Goal: Information Seeking & Learning: Learn about a topic

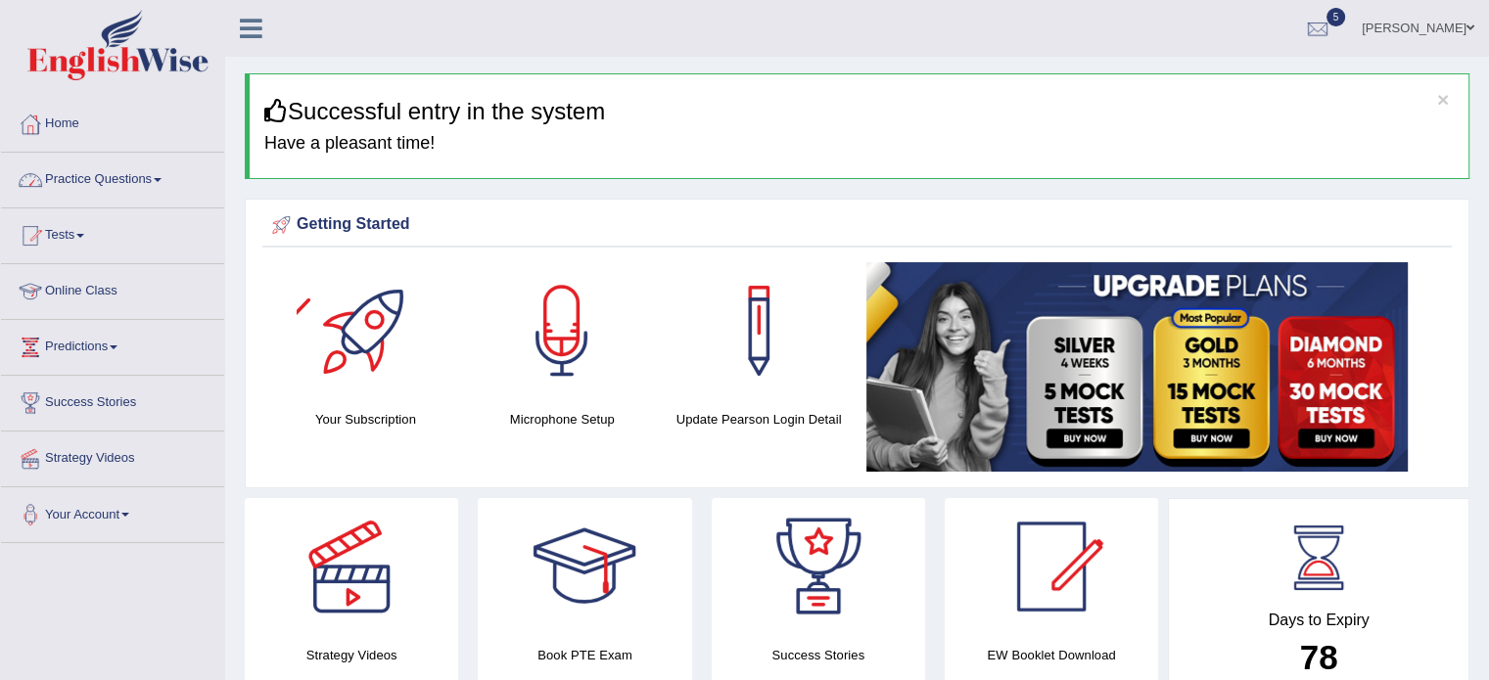
click at [70, 187] on link "Practice Questions" at bounding box center [112, 177] width 223 height 49
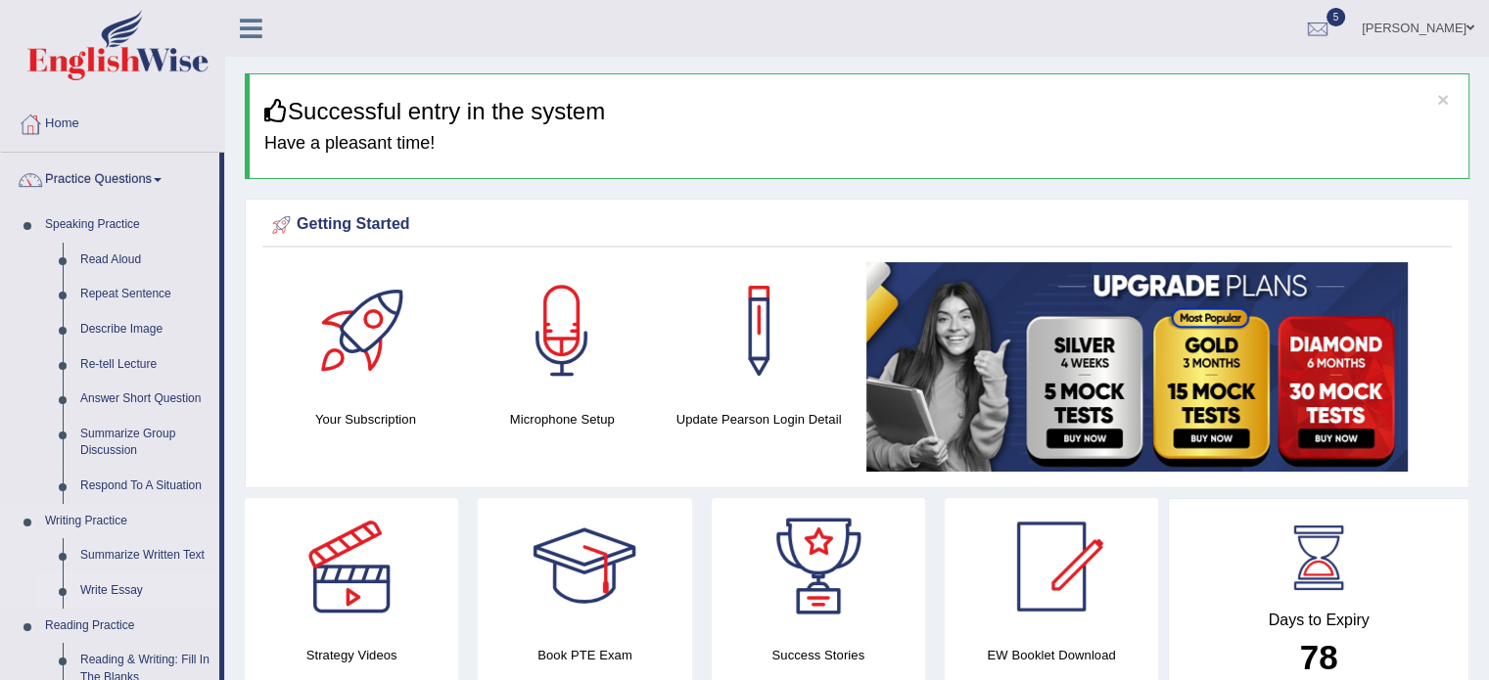
click at [104, 585] on link "Write Essay" at bounding box center [145, 591] width 148 height 35
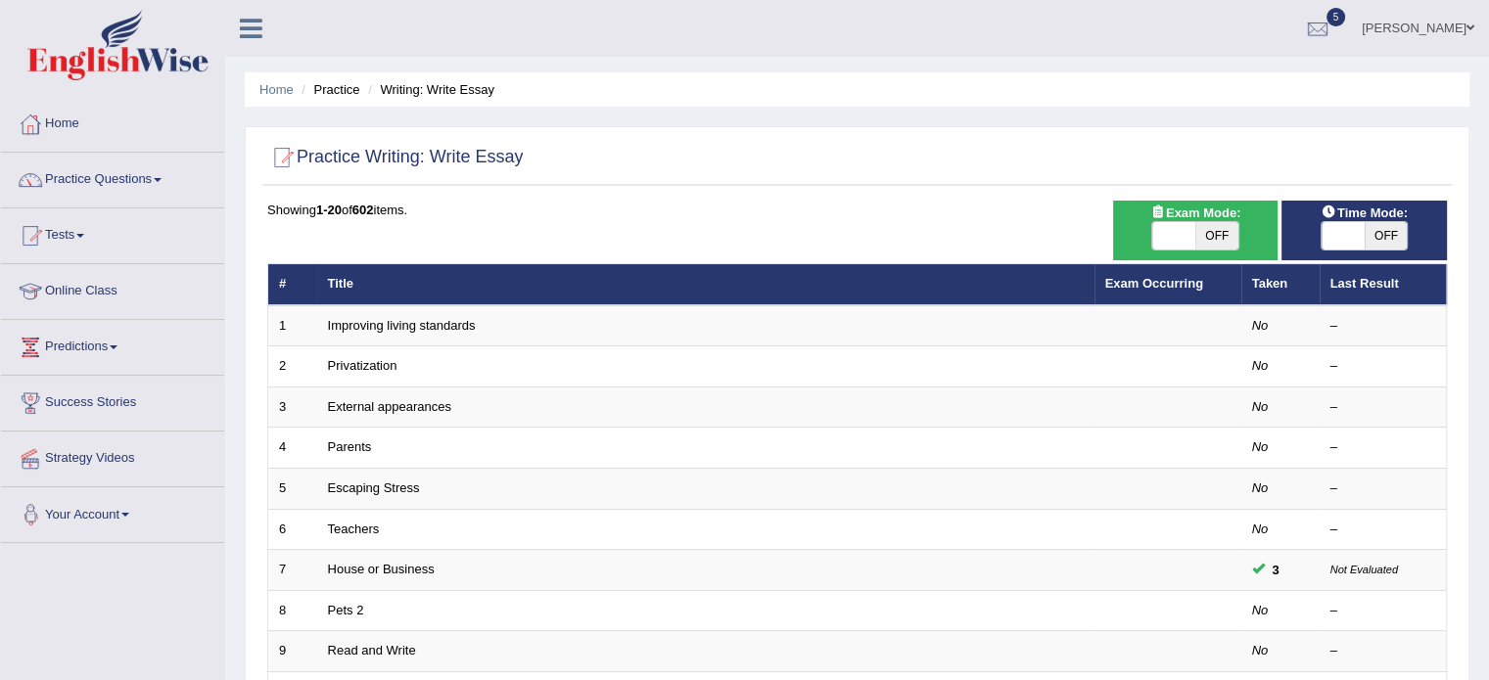
click at [1210, 231] on span "OFF" at bounding box center [1216, 235] width 43 height 27
checkbox input "true"
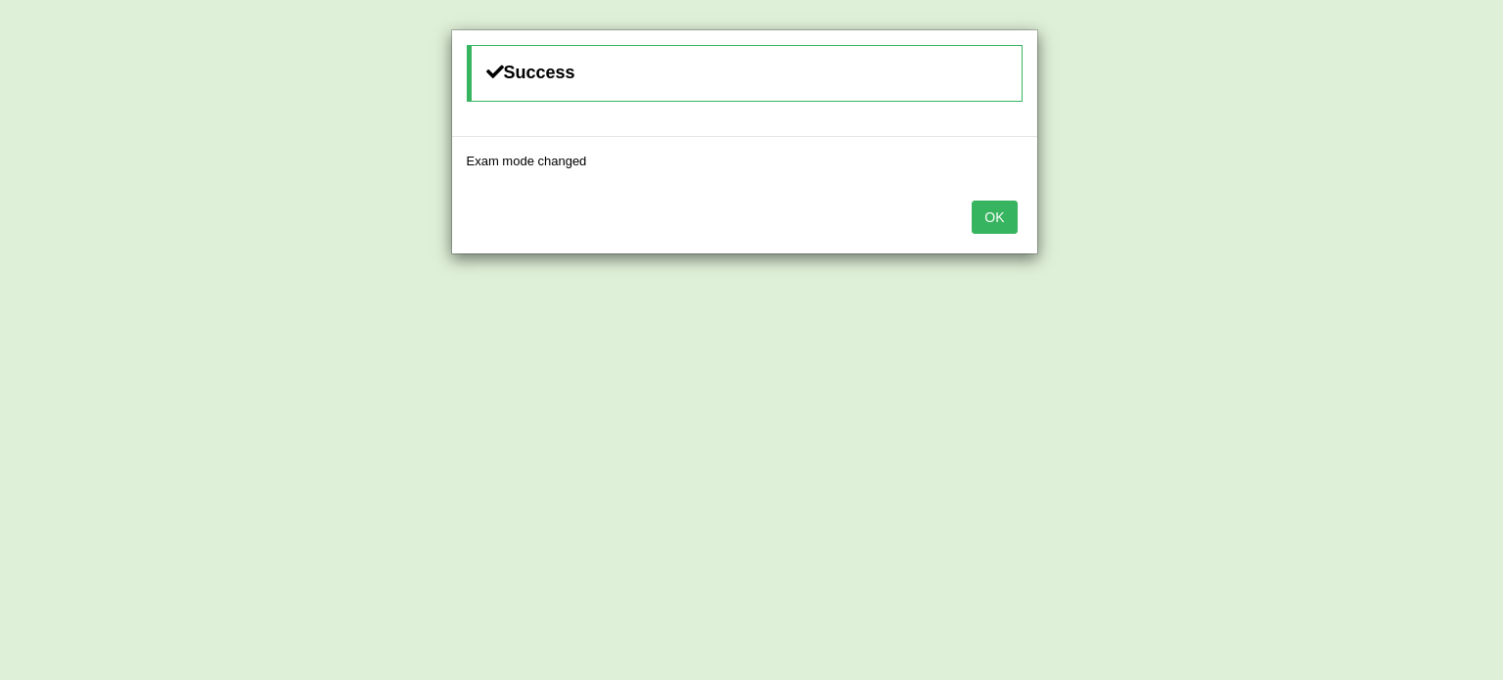
click at [972, 201] on button "OK" at bounding box center [994, 217] width 45 height 33
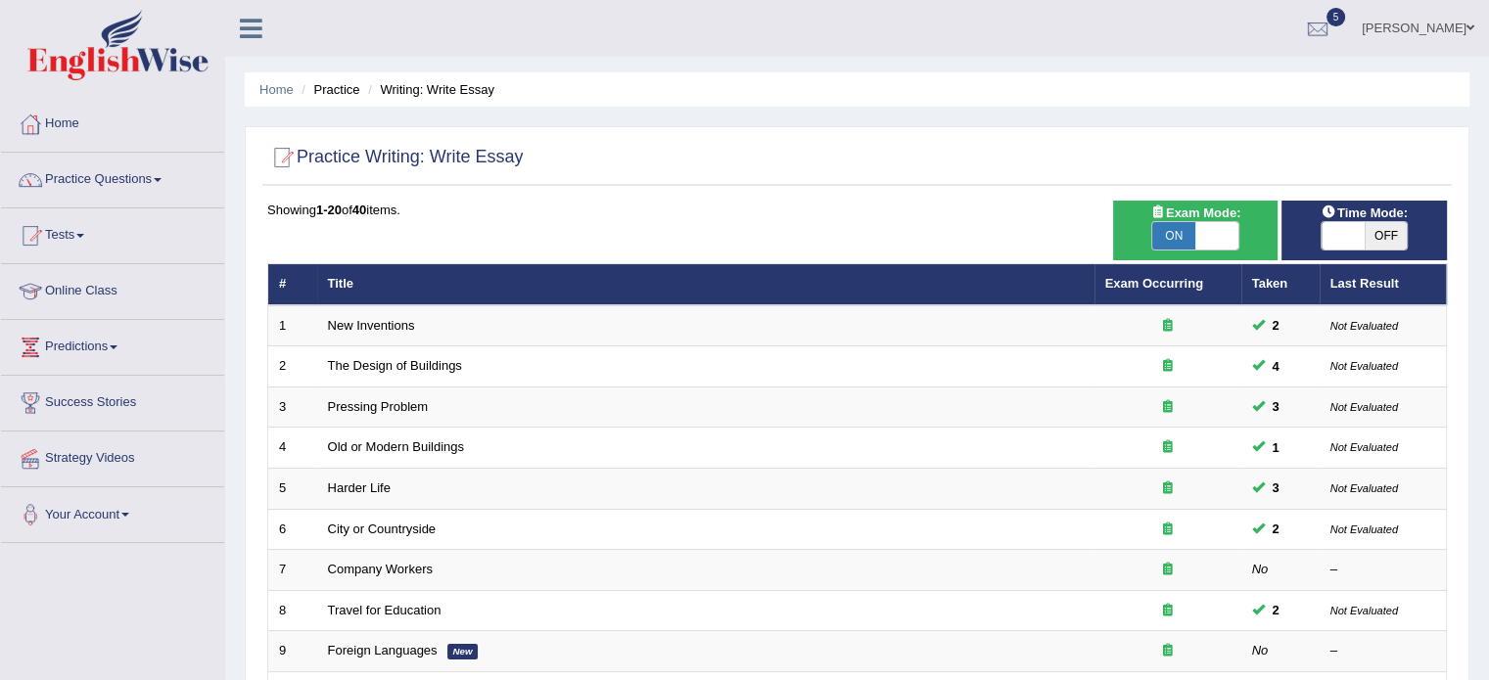
click at [1394, 248] on span "OFF" at bounding box center [1385, 235] width 43 height 27
checkbox input "true"
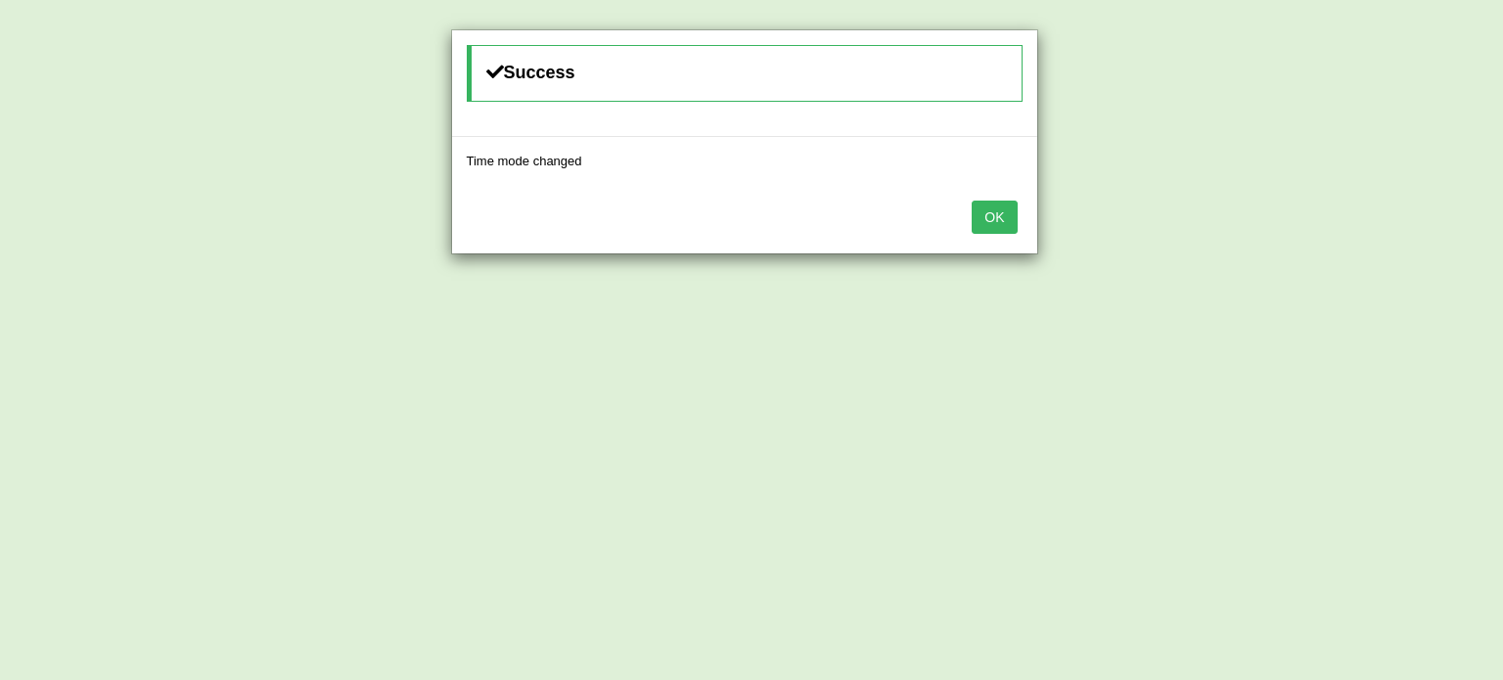
click at [972, 201] on button "OK" at bounding box center [994, 217] width 45 height 33
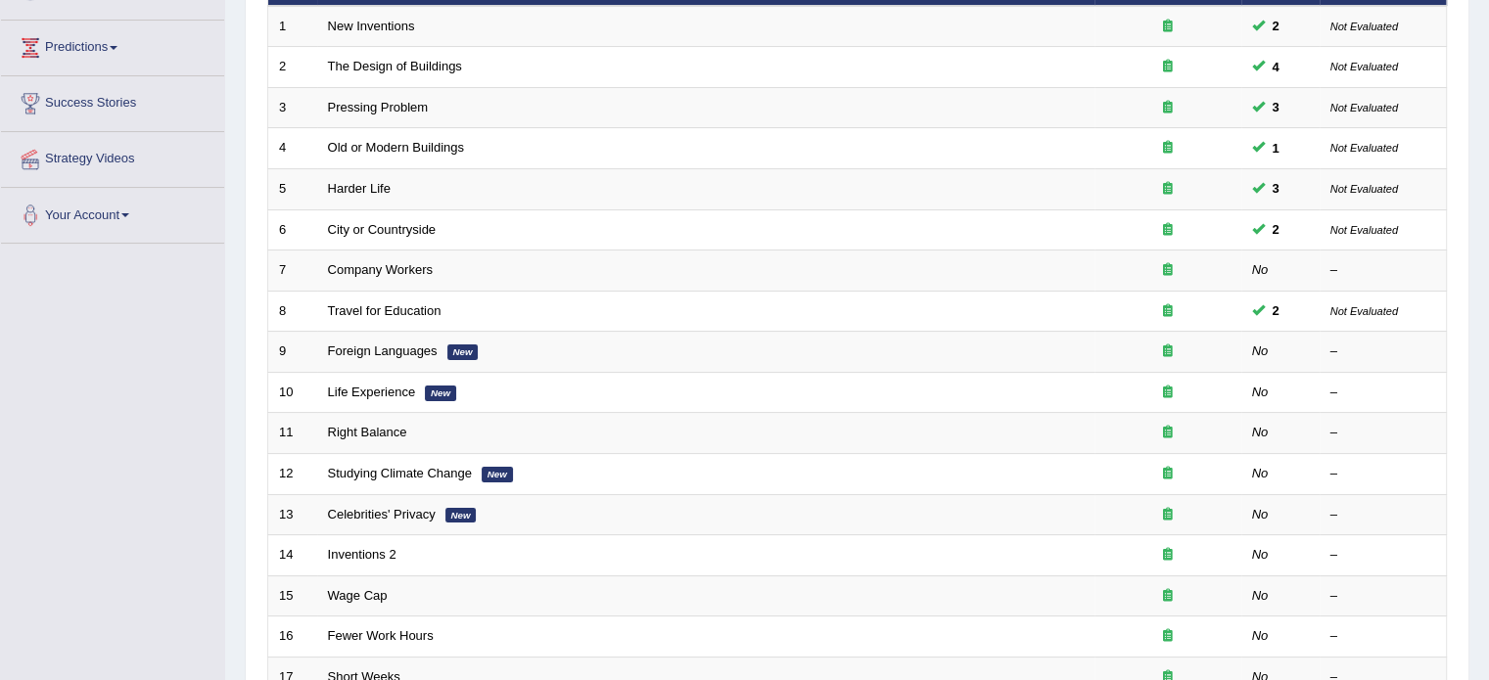
scroll to position [307, 0]
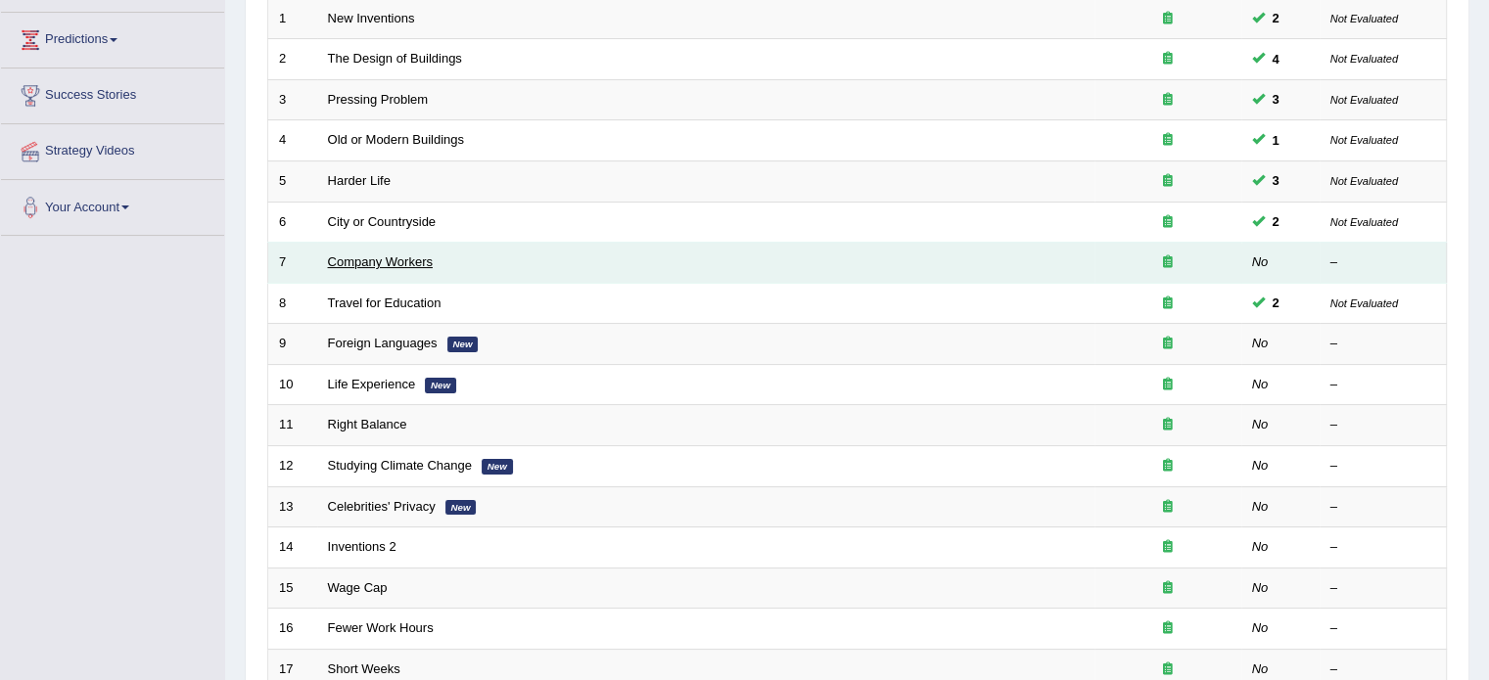
click at [385, 261] on link "Company Workers" at bounding box center [380, 261] width 105 height 15
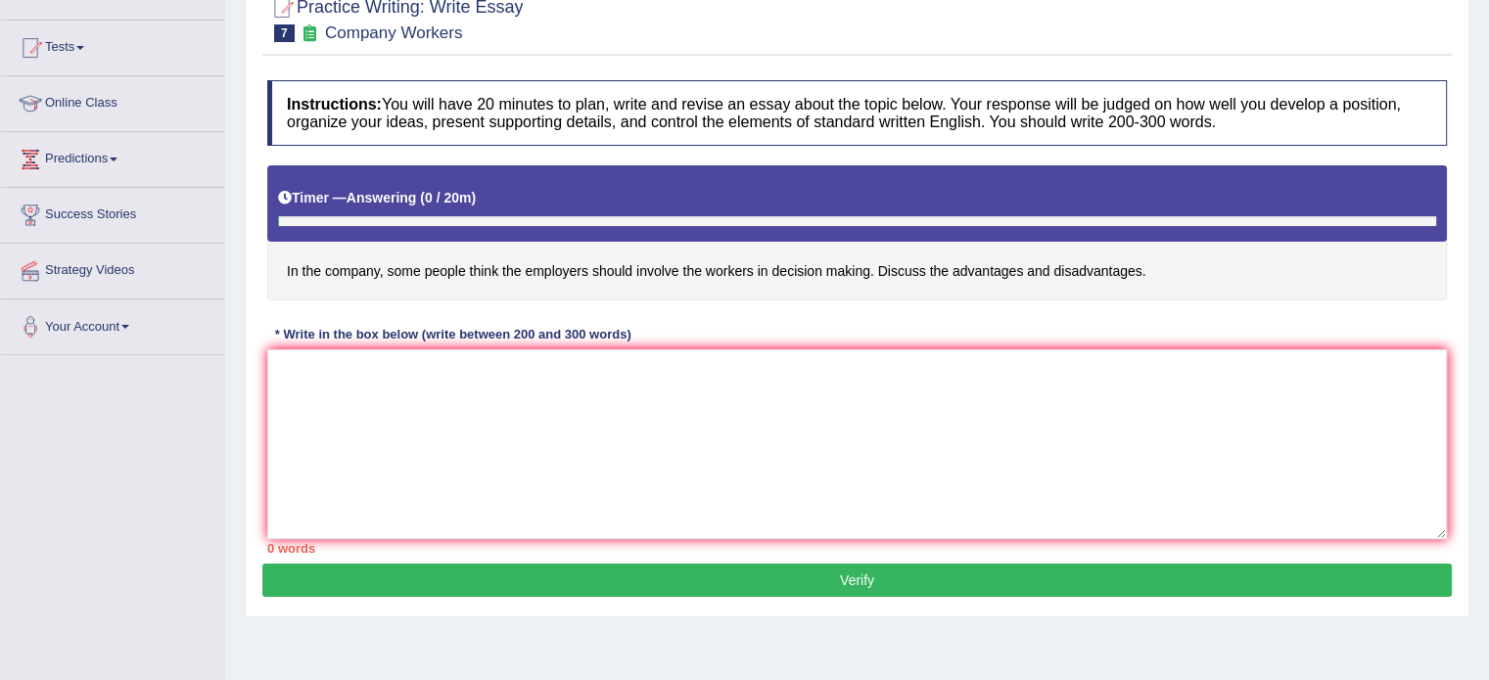
scroll to position [192, 0]
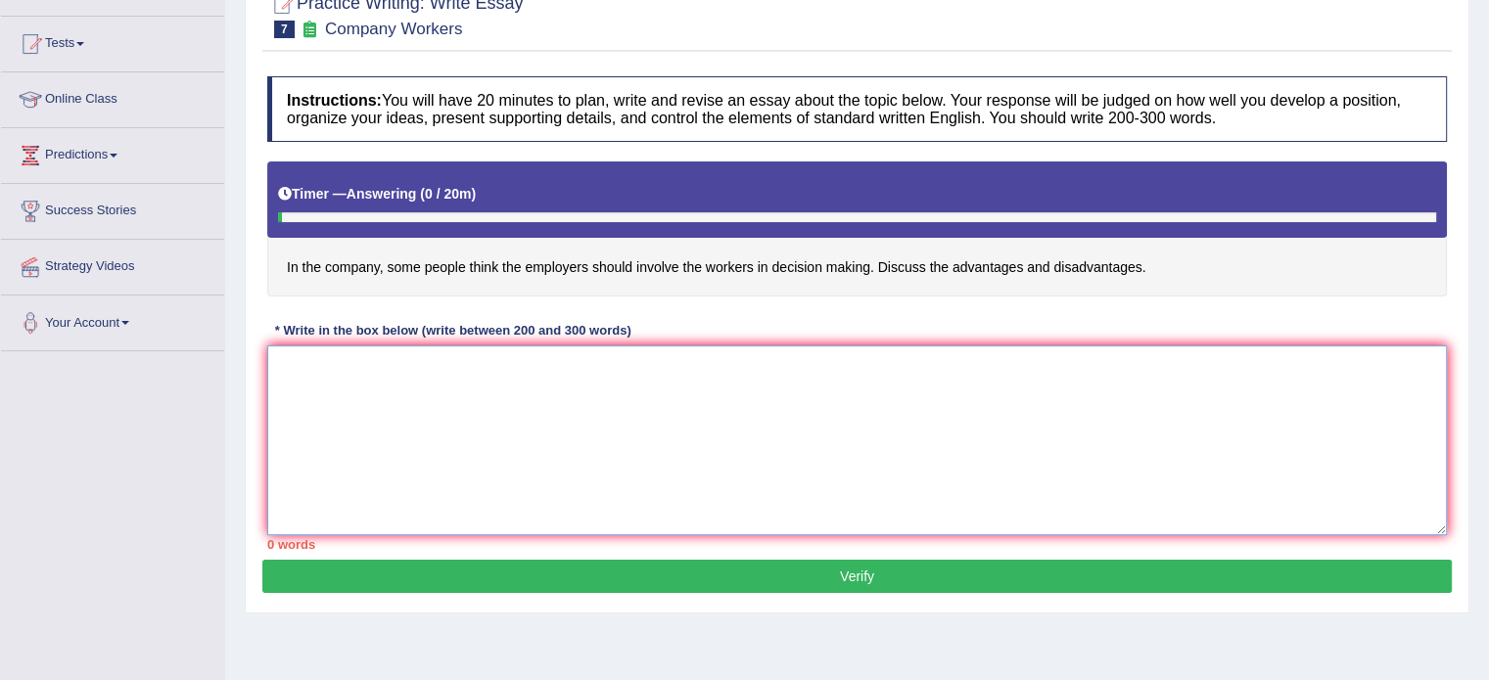
click at [505, 477] on textarea at bounding box center [856, 440] width 1179 height 190
type textarea "t"
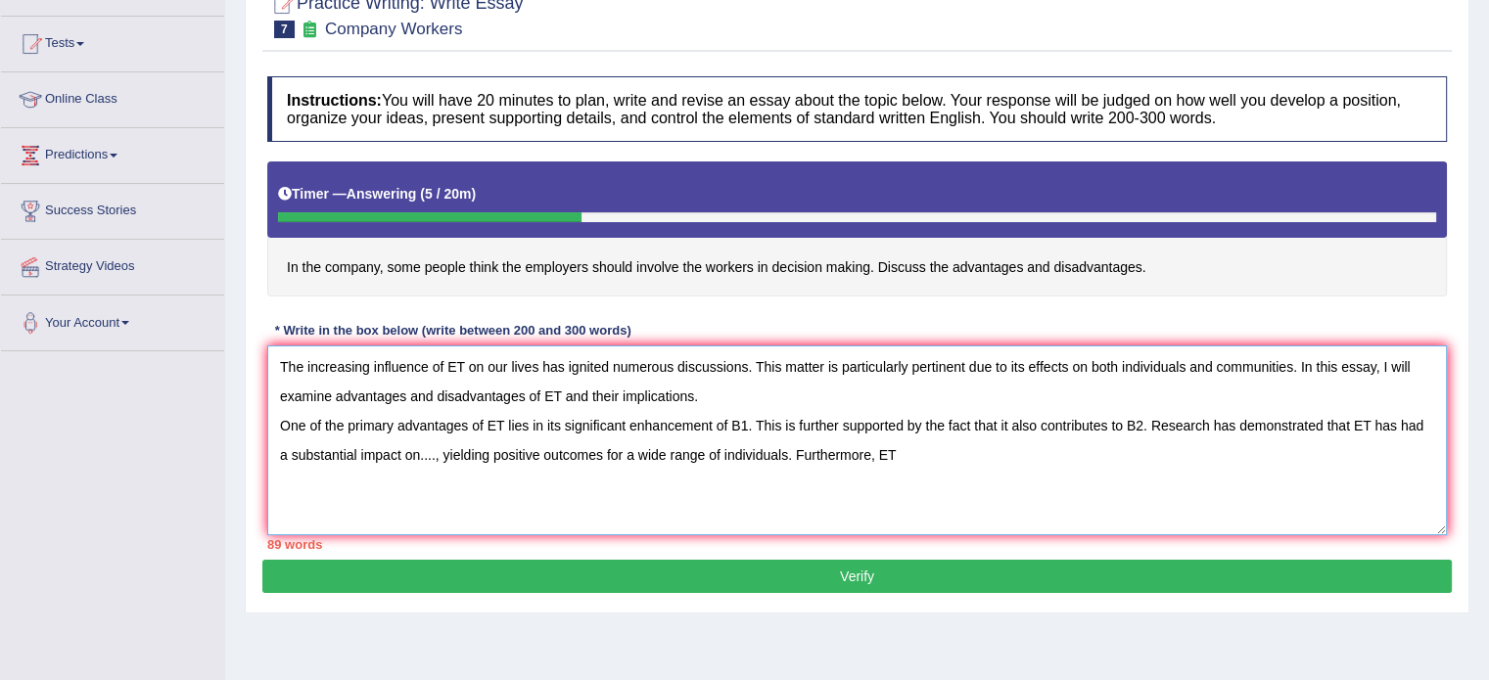
click at [840, 455] on textarea "The increasing influence of ET on our lives has ignited numerous discussions. T…" at bounding box center [856, 440] width 1179 height 190
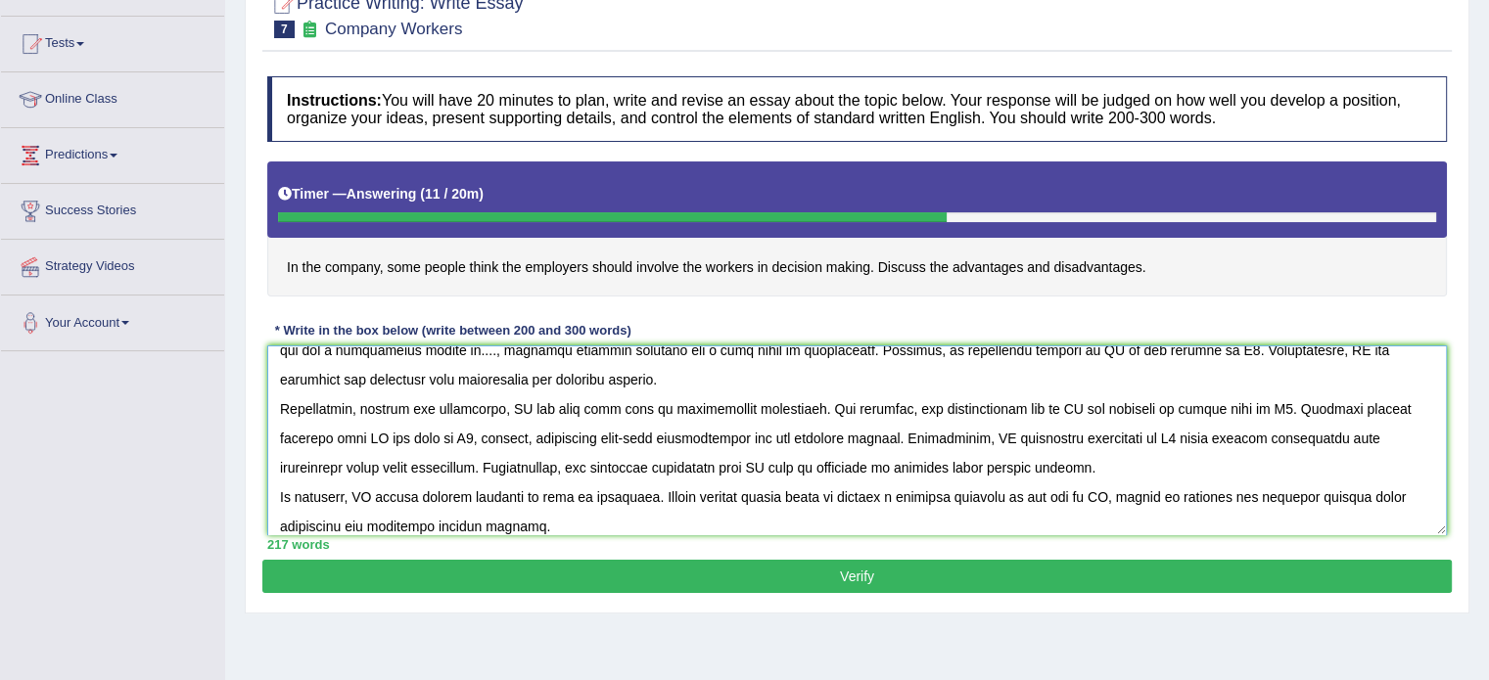
scroll to position [0, 0]
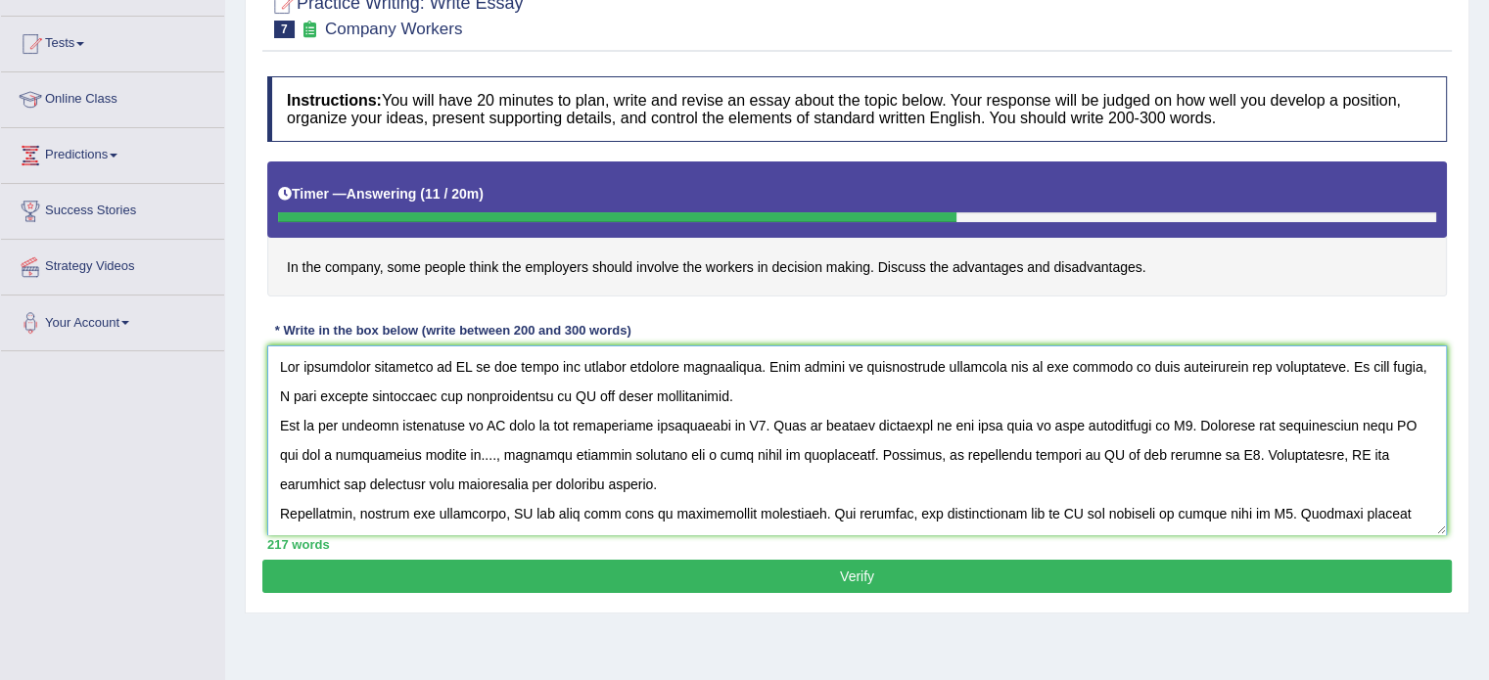
click at [454, 366] on textarea at bounding box center [856, 440] width 1179 height 190
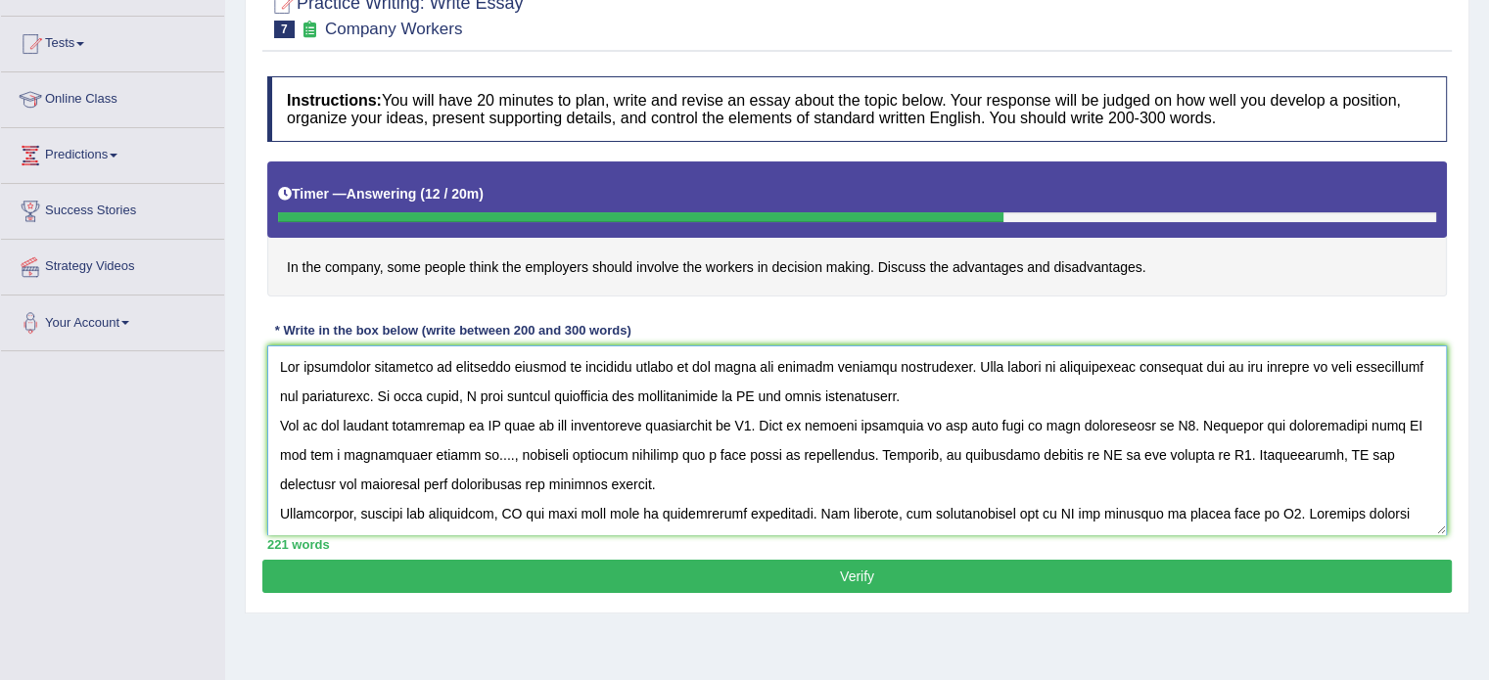
drag, startPoint x: 446, startPoint y: 367, endPoint x: 666, endPoint y: 371, distance: 220.2
click at [666, 371] on textarea at bounding box center [856, 440] width 1179 height 190
click at [746, 394] on textarea at bounding box center [856, 440] width 1179 height 190
paste textarea "involving workers in decision making"
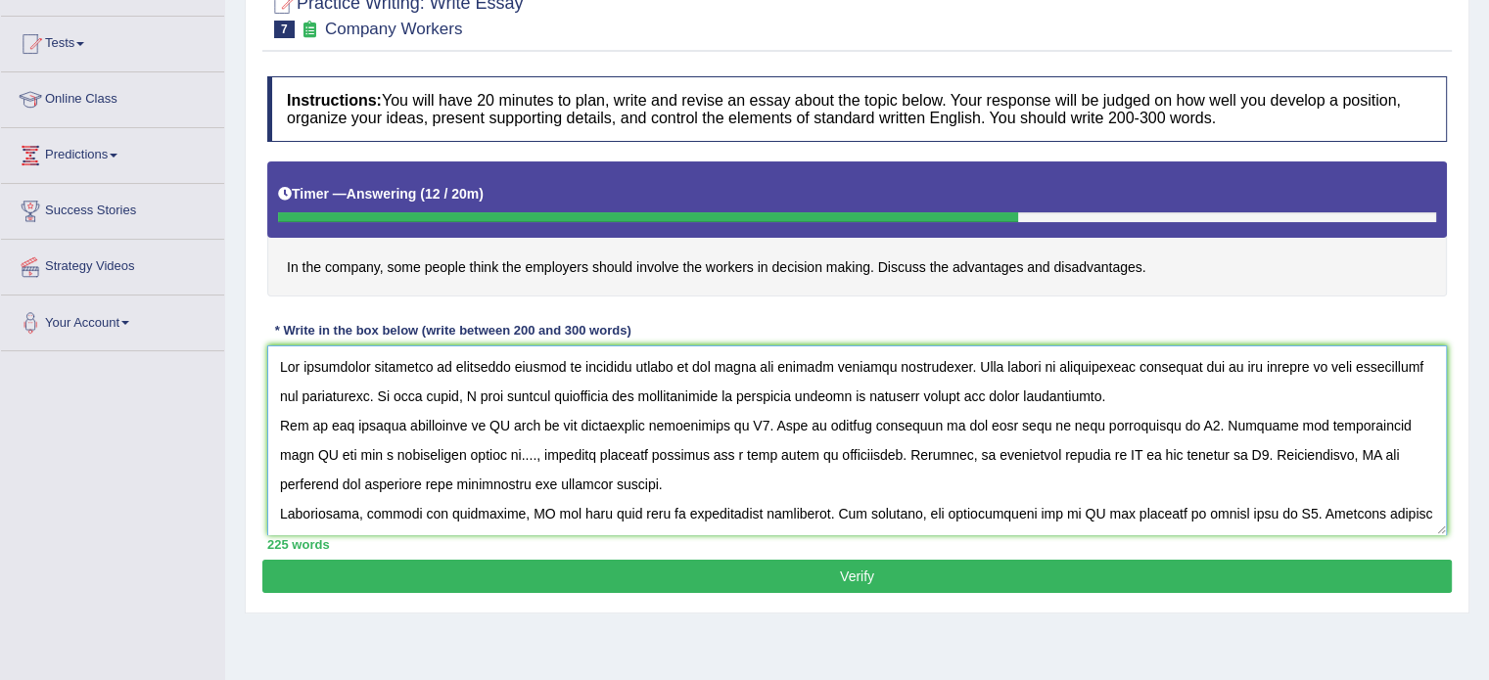
click at [491, 421] on textarea at bounding box center [856, 440] width 1179 height 190
paste textarea "involving workers in decision making"
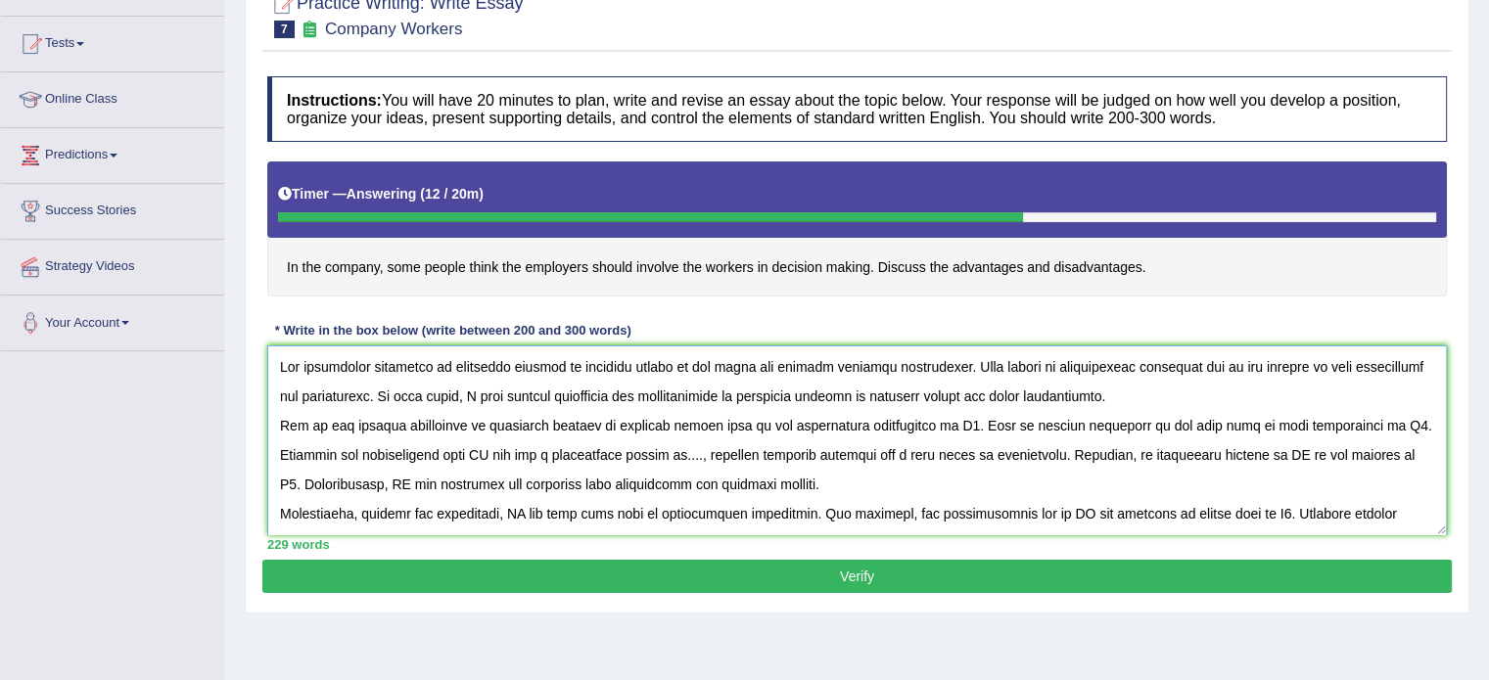
click at [430, 445] on textarea at bounding box center [856, 440] width 1179 height 190
paste textarea "involving workers in decision making"
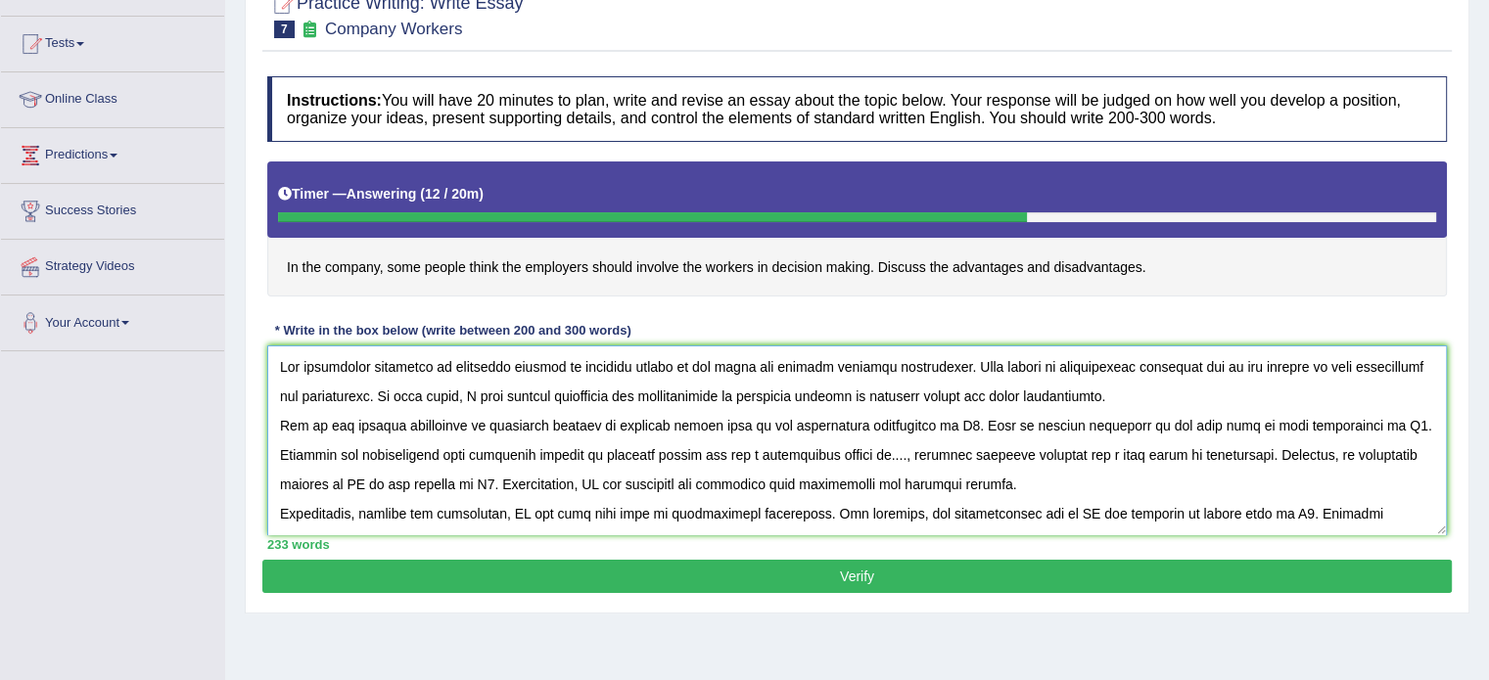
click at [283, 480] on textarea at bounding box center [856, 440] width 1179 height 190
paste textarea "involving workers in decision making"
click at [718, 477] on textarea at bounding box center [856, 440] width 1179 height 190
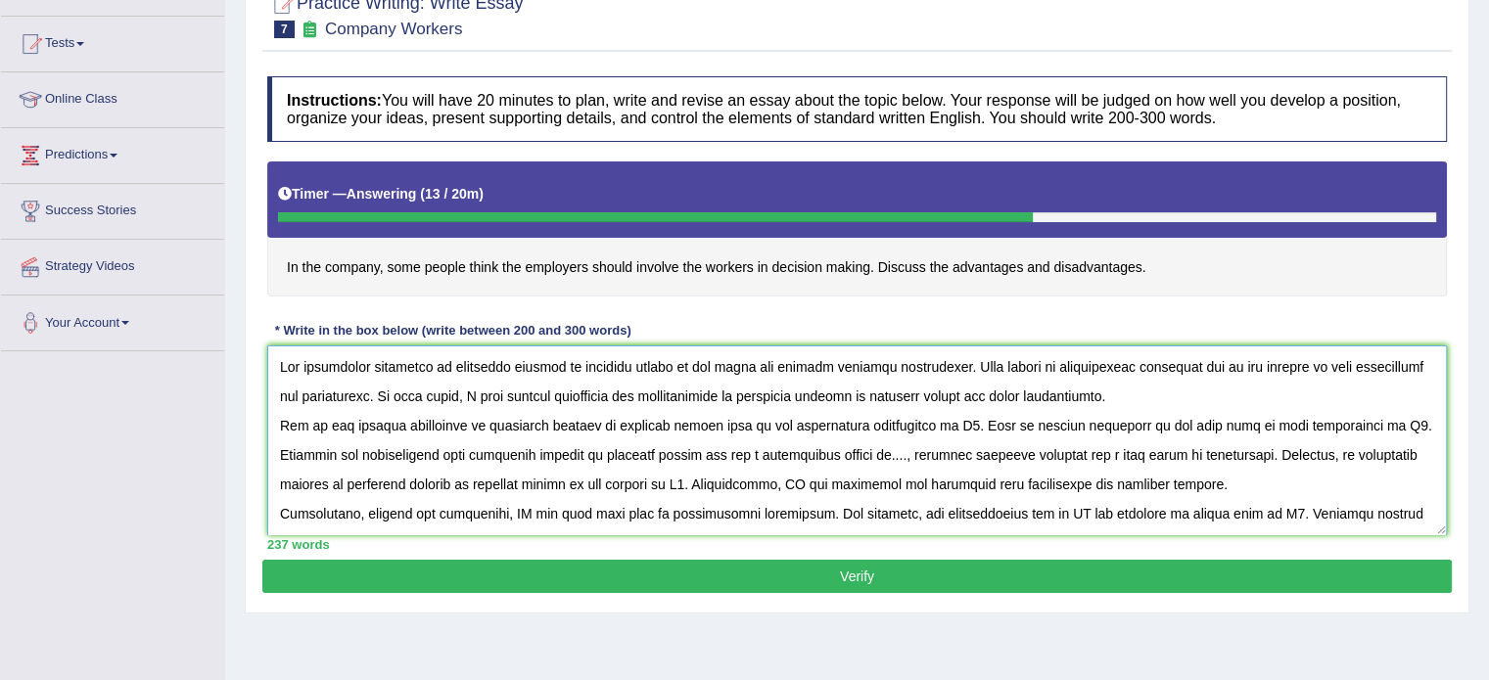
click at [718, 477] on textarea at bounding box center [856, 440] width 1179 height 190
click at [710, 477] on textarea at bounding box center [856, 440] width 1179 height 190
paste textarea "involving workers in decision making"
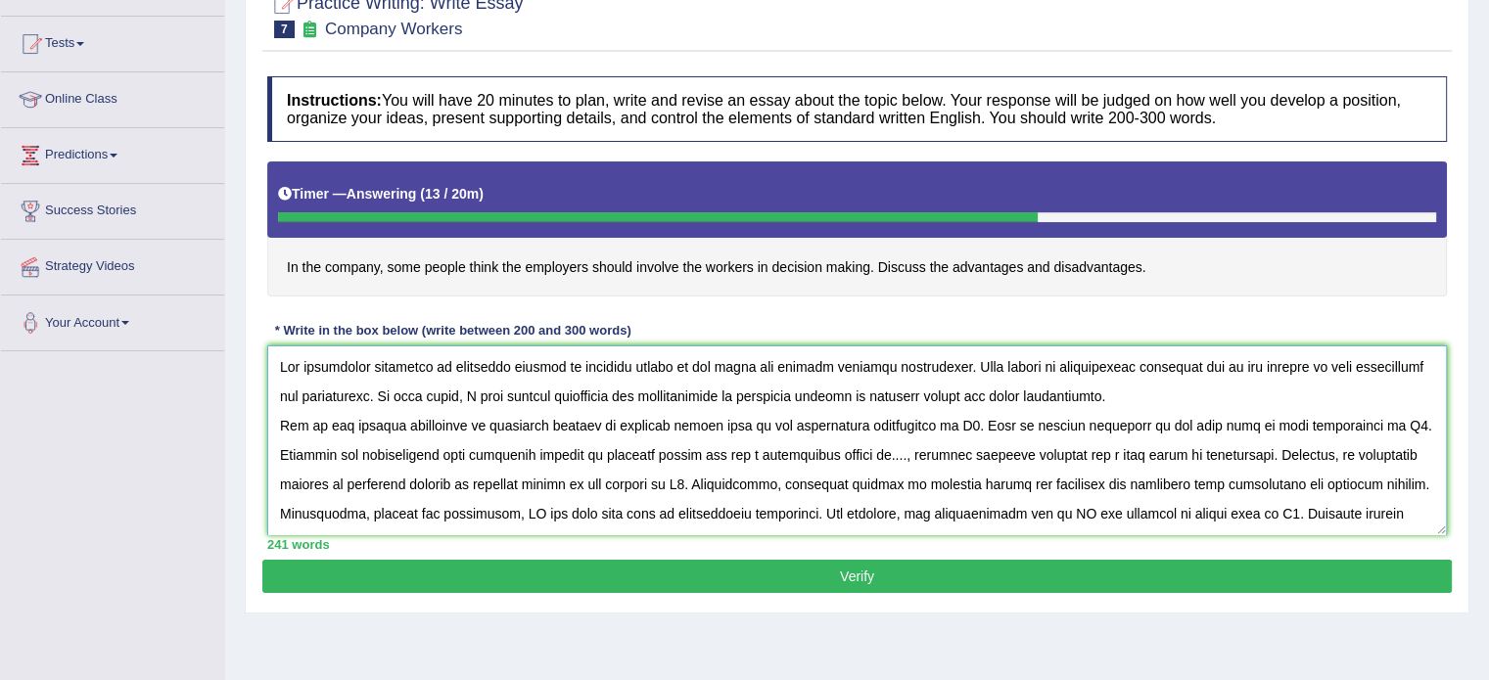
click at [522, 512] on textarea at bounding box center [856, 440] width 1179 height 190
click at [507, 511] on textarea at bounding box center [856, 440] width 1179 height 190
paste textarea "involving workers in decision making"
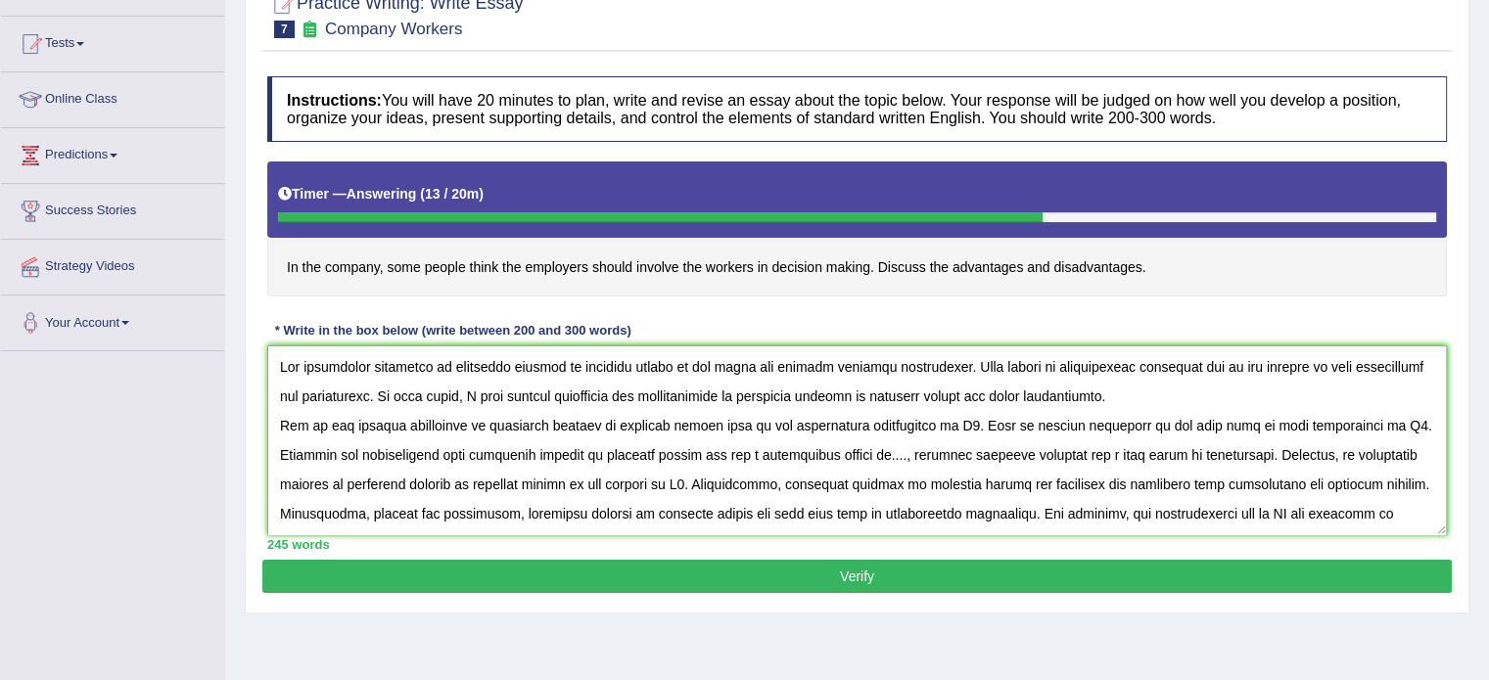
click at [1252, 508] on textarea at bounding box center [856, 440] width 1179 height 190
paste textarea "involving workers in decision making"
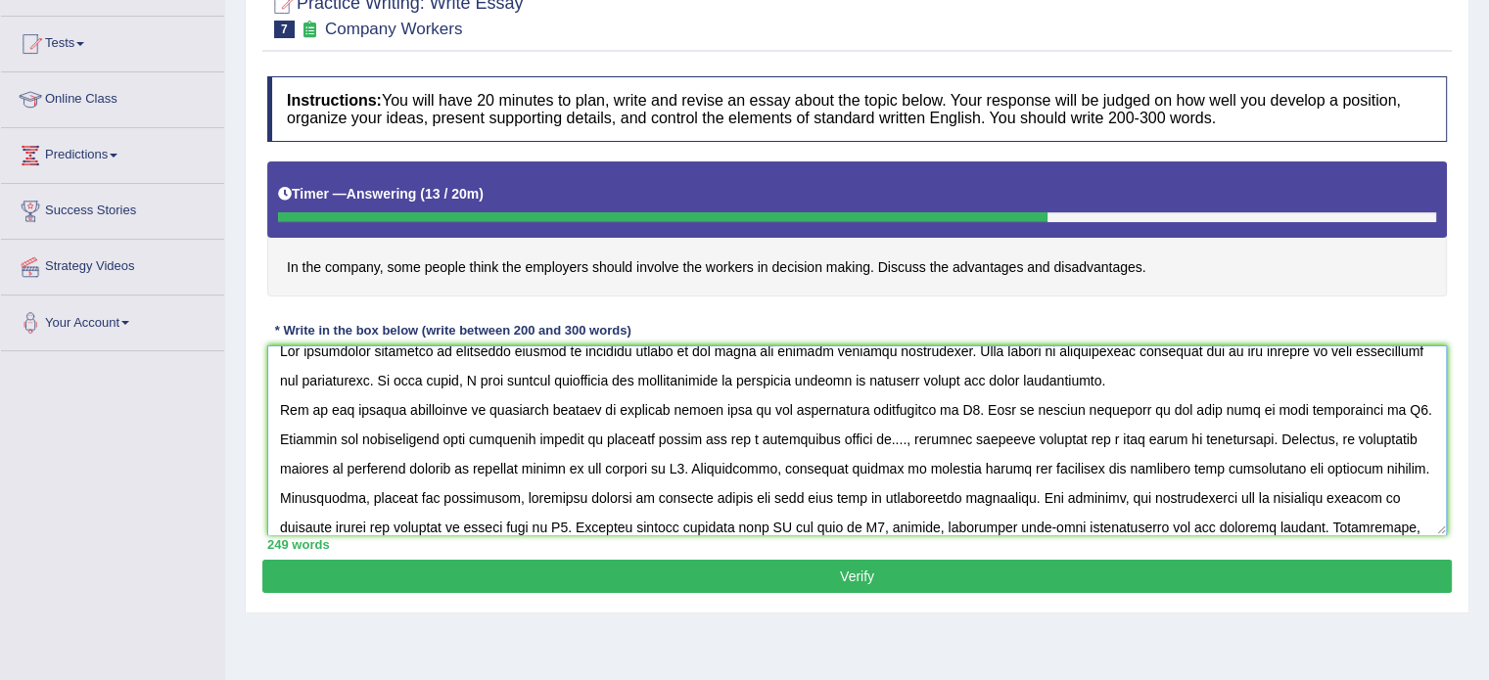
click at [740, 524] on textarea at bounding box center [856, 440] width 1179 height 190
paste textarea "involving workers in decision making"
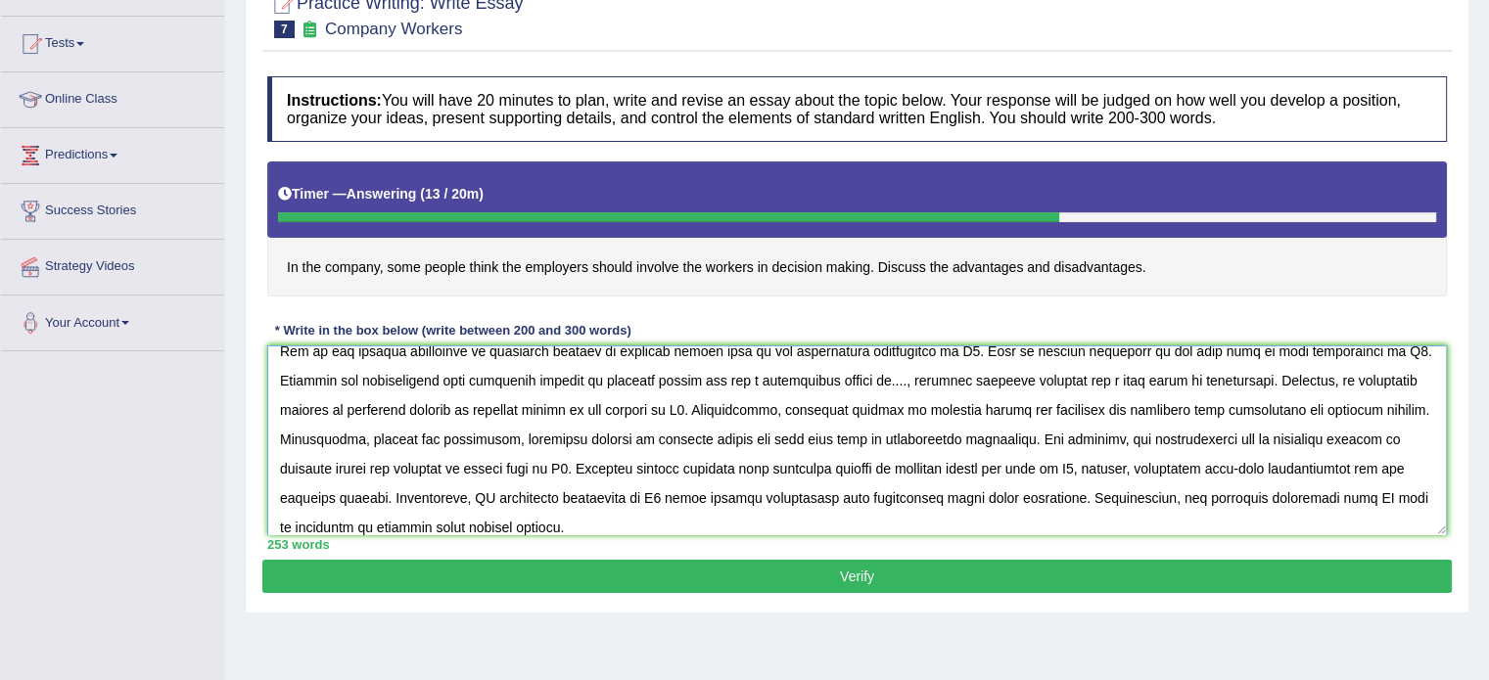
click at [1274, 488] on textarea at bounding box center [856, 440] width 1179 height 190
paste textarea "involving workers in decision making"
click at [417, 496] on textarea at bounding box center [856, 440] width 1179 height 190
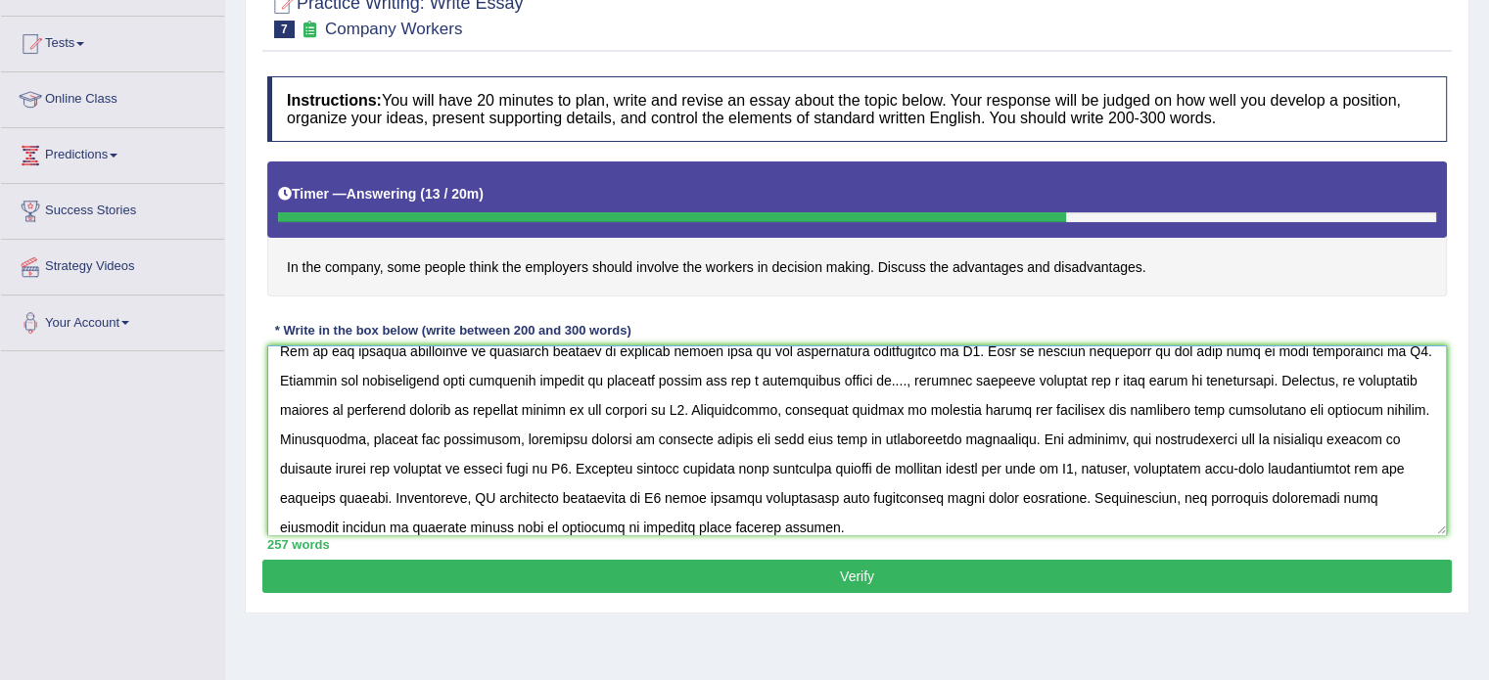
paste textarea "involving workers in decision making"
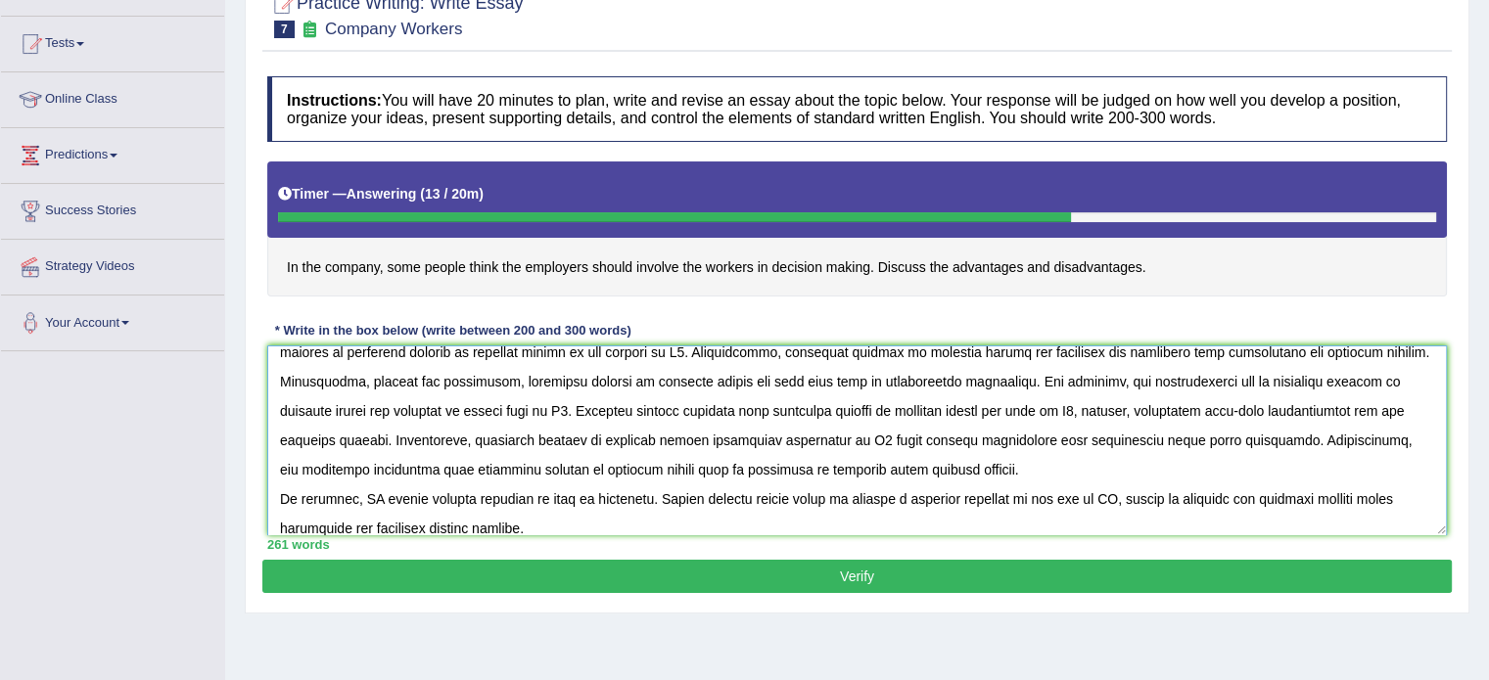
scroll to position [147, 0]
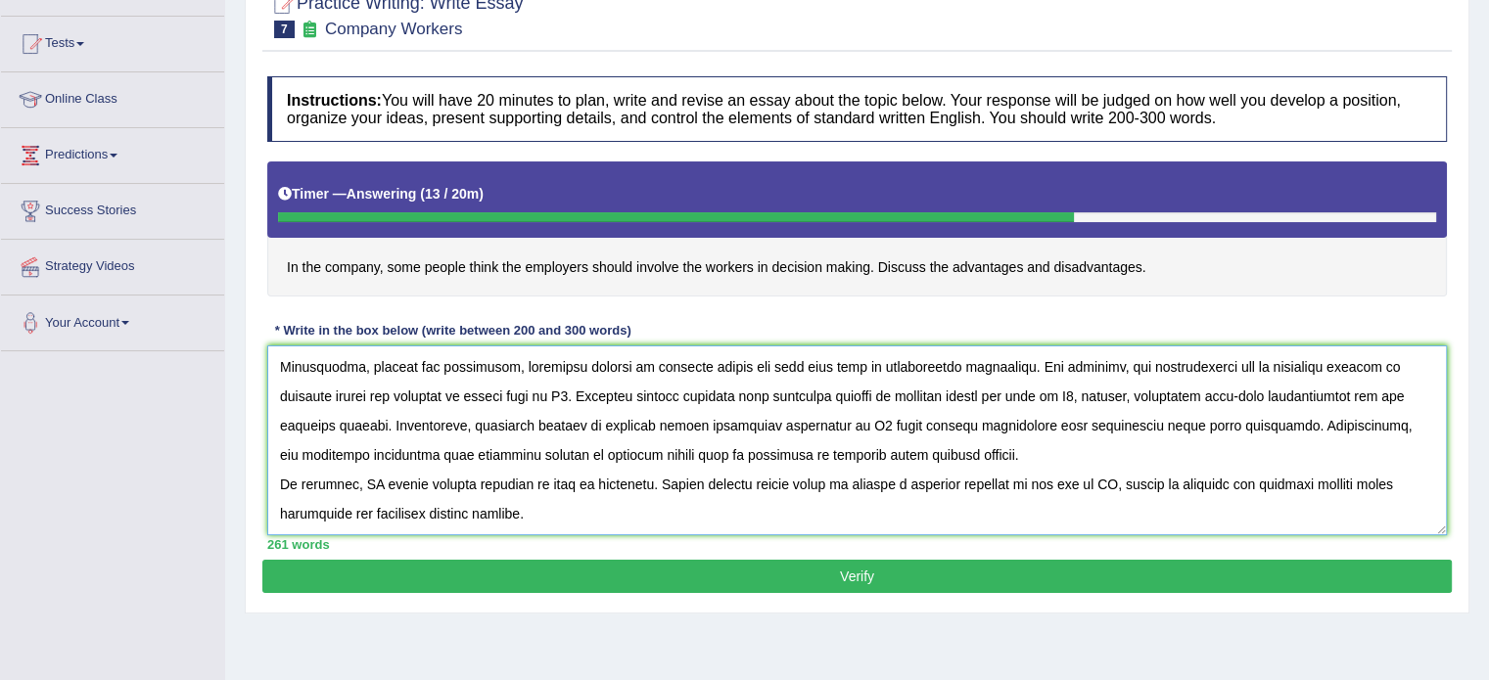
click at [369, 480] on textarea at bounding box center [856, 440] width 1179 height 190
paste textarea "involving workers in decision making"
click at [1304, 481] on textarea at bounding box center [856, 440] width 1179 height 190
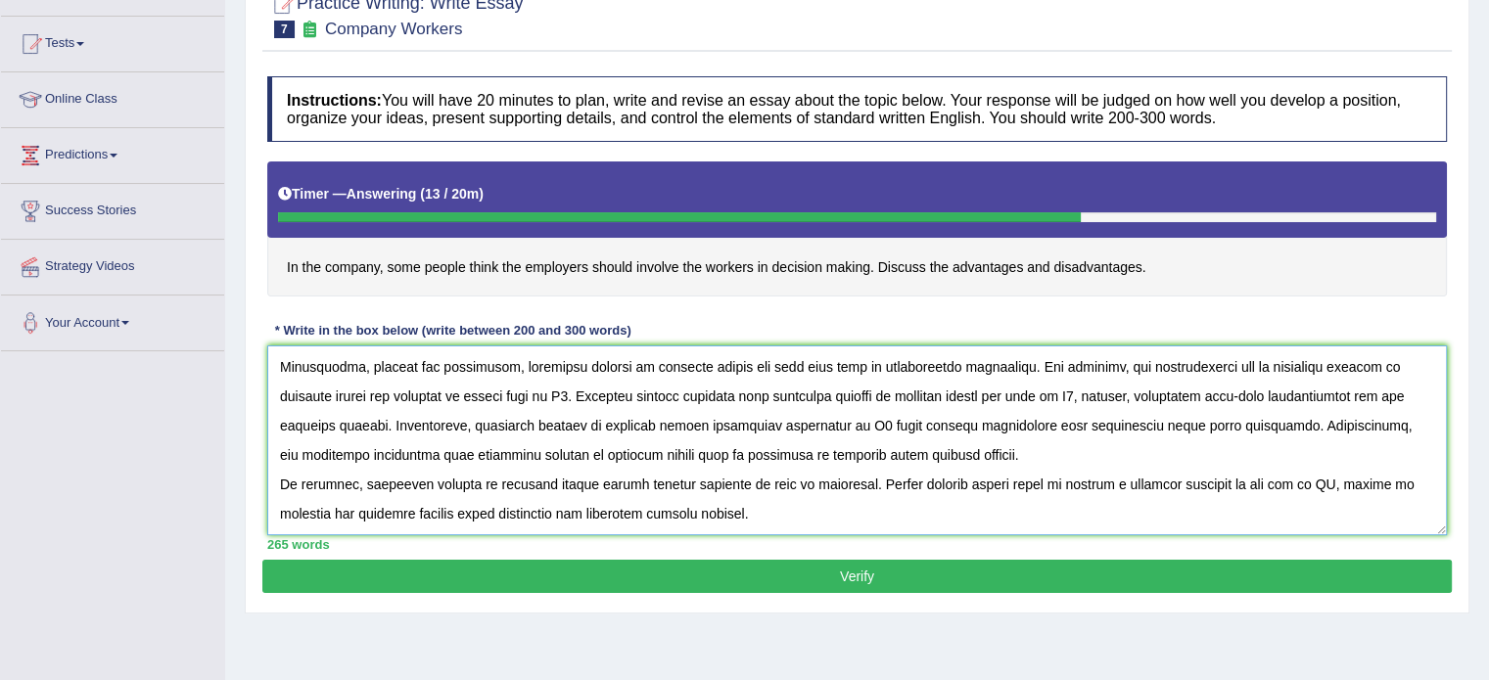
paste textarea "involving workers in decision making"
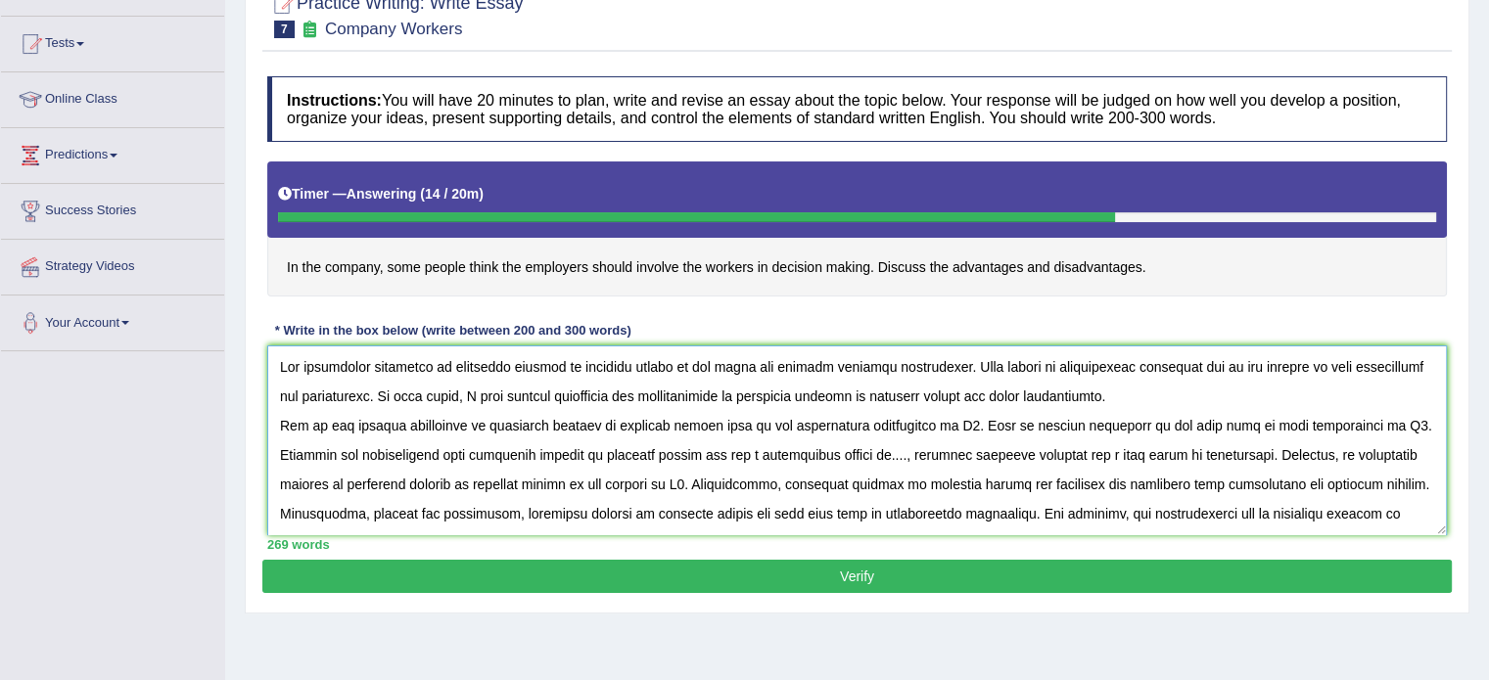
click at [938, 426] on textarea at bounding box center [856, 440] width 1179 height 190
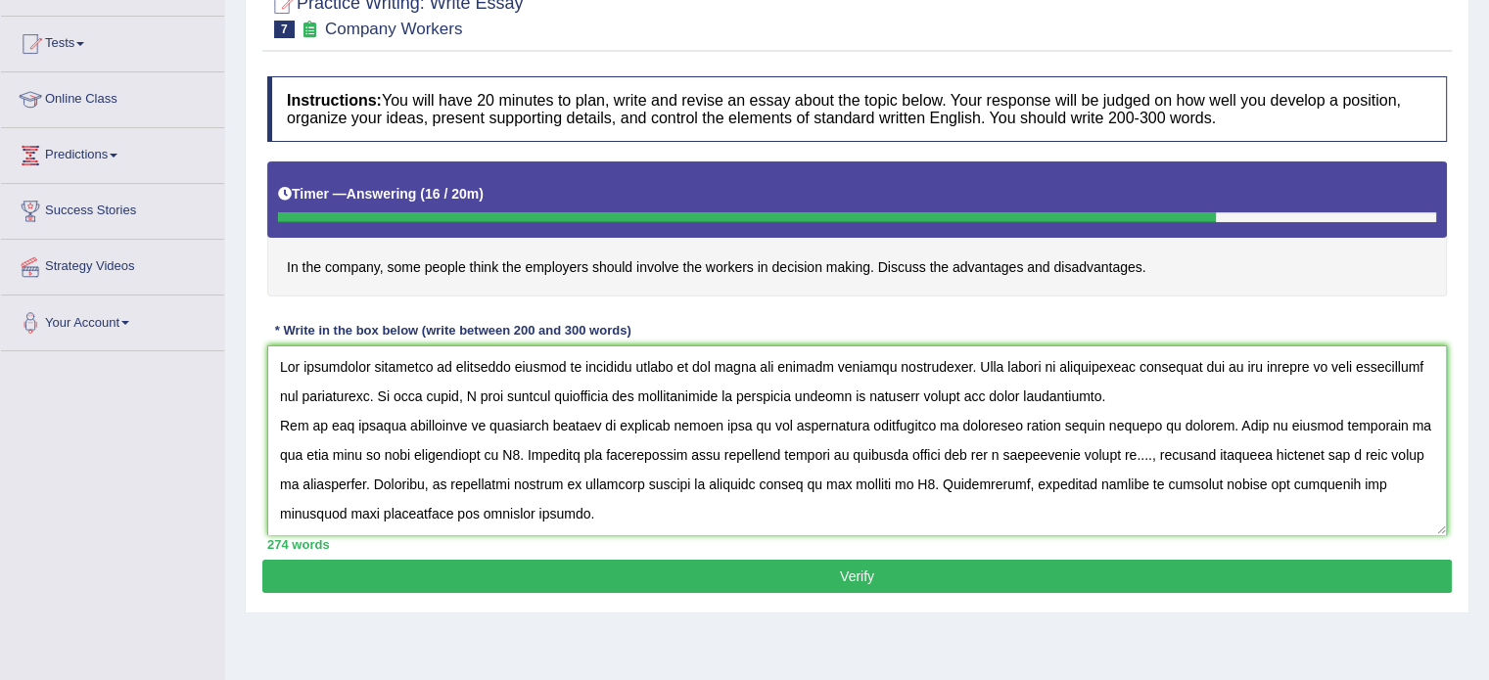
click at [458, 447] on textarea at bounding box center [856, 440] width 1179 height 190
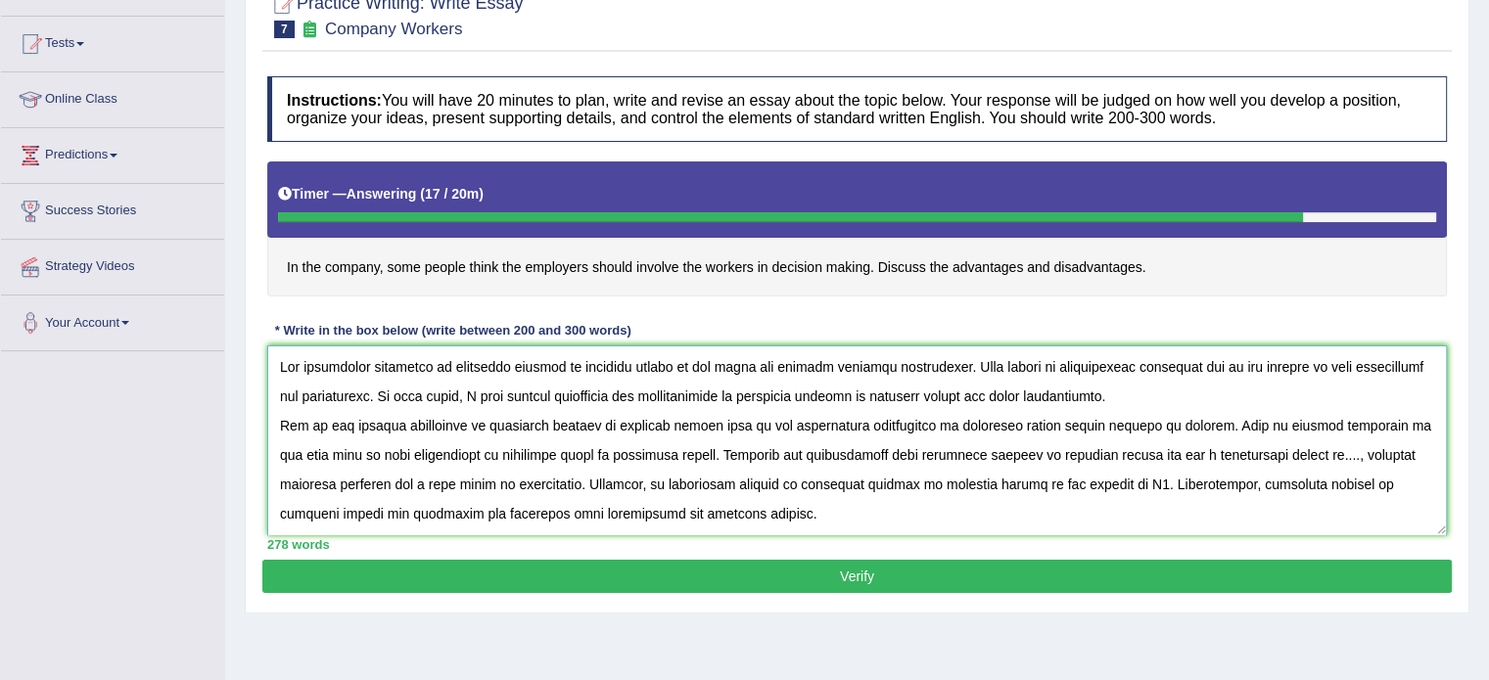
click at [1301, 458] on textarea at bounding box center [856, 440] width 1179 height 190
click at [1284, 479] on textarea at bounding box center [856, 440] width 1179 height 190
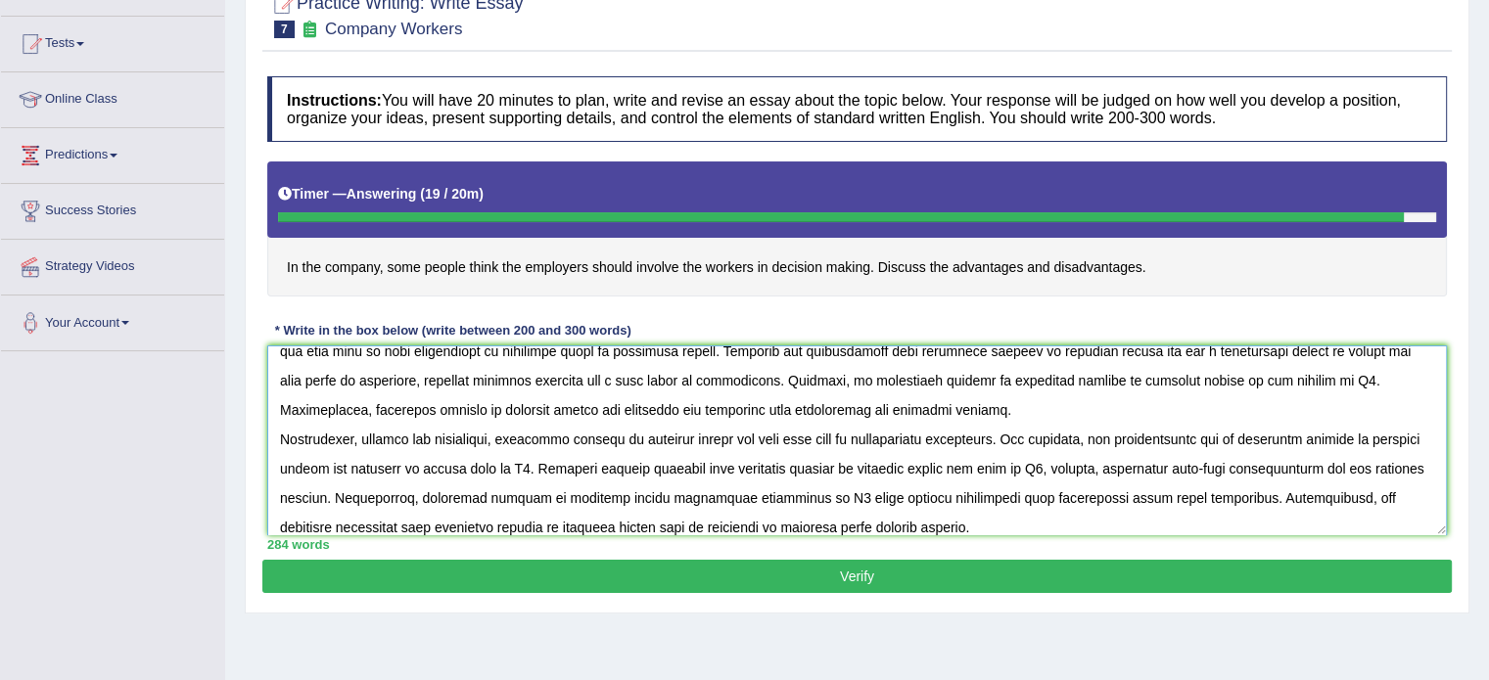
scroll to position [115, 0]
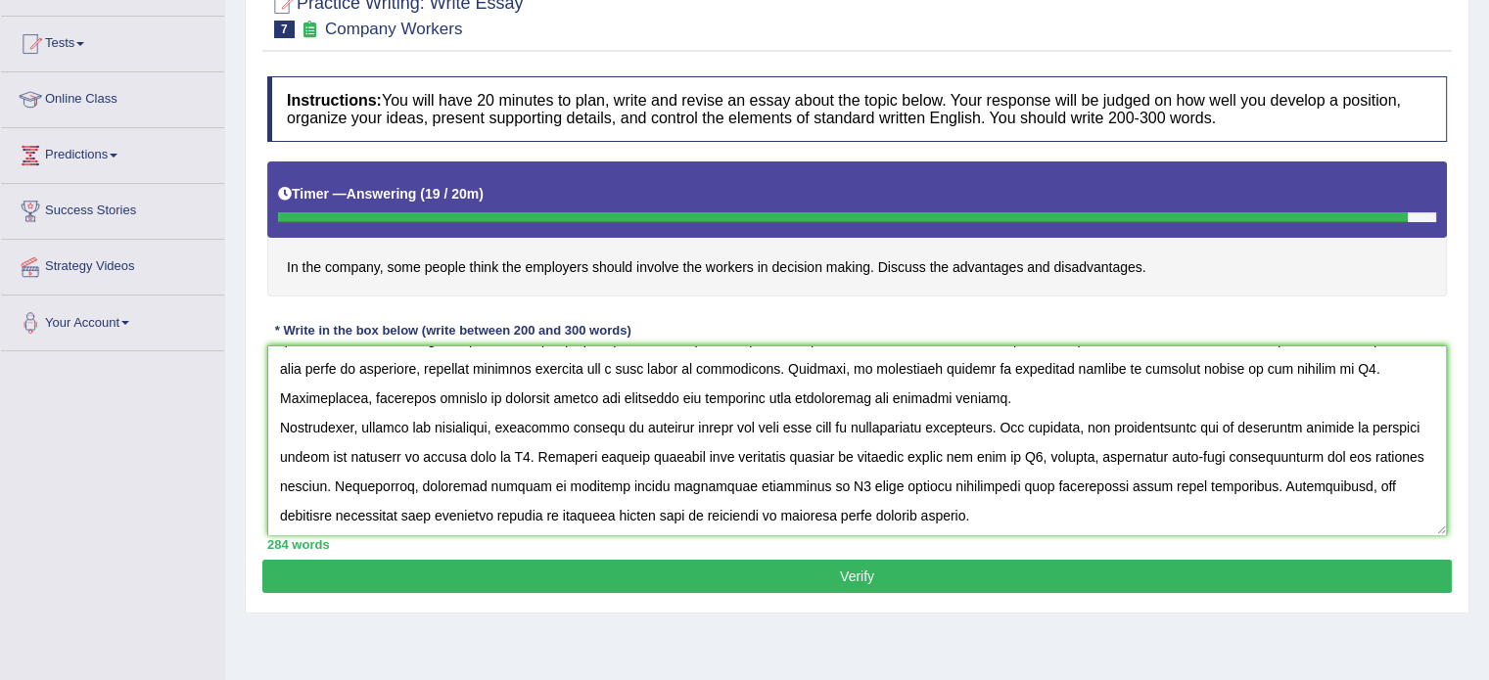
click at [519, 453] on textarea at bounding box center [856, 440] width 1179 height 190
click at [1277, 366] on textarea at bounding box center [856, 440] width 1179 height 190
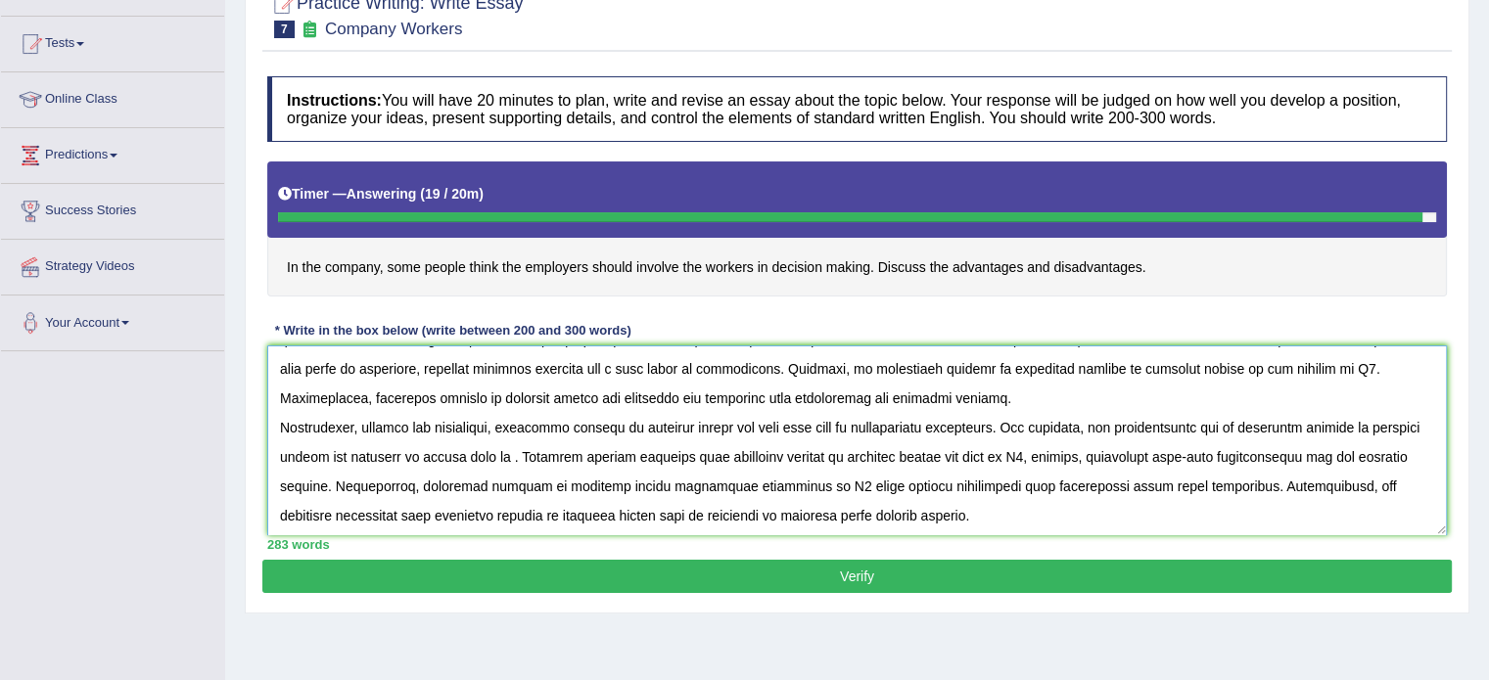
click at [1277, 366] on textarea at bounding box center [856, 440] width 1179 height 190
click at [1020, 452] on textarea at bounding box center [856, 440] width 1179 height 190
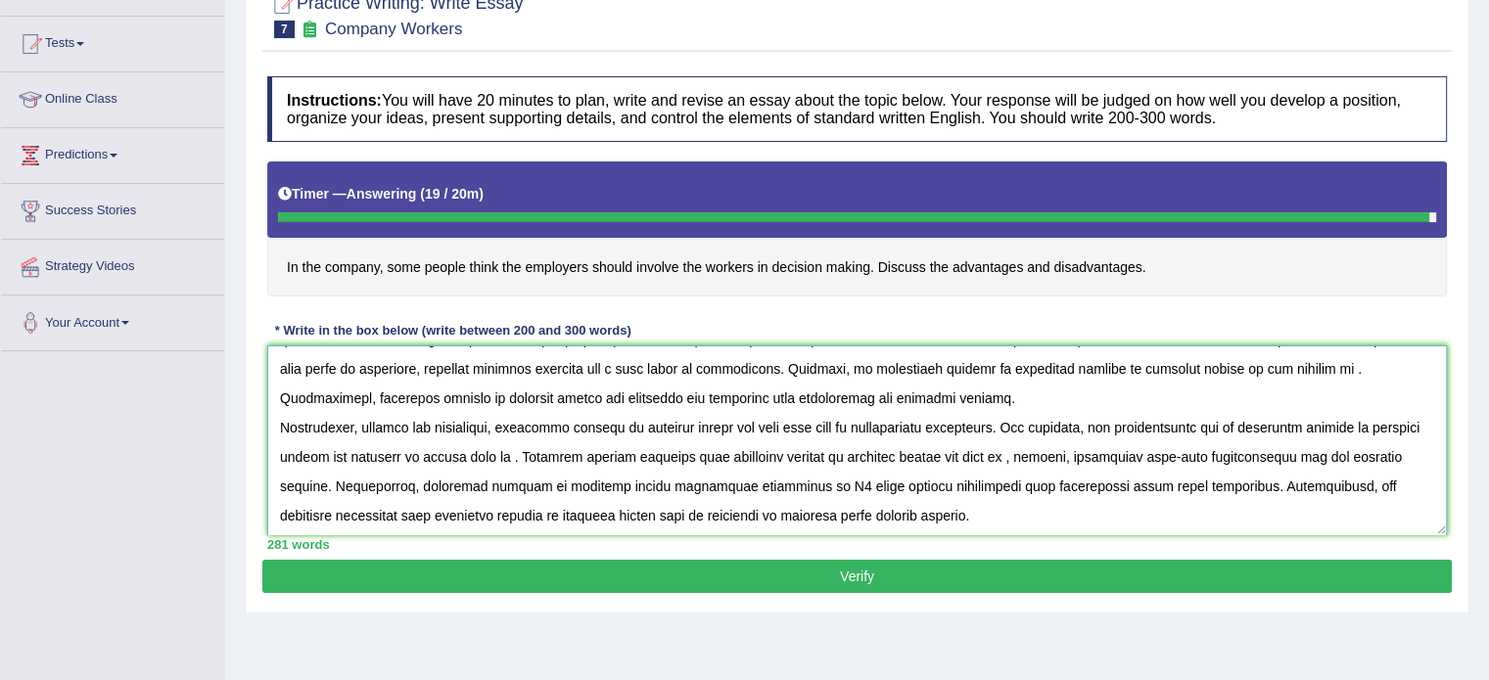
click at [791, 477] on textarea at bounding box center [856, 440] width 1179 height 190
click at [1272, 370] on textarea at bounding box center [856, 440] width 1179 height 190
type textarea "The increasing influence of involving workers in decision making on our lives h…"
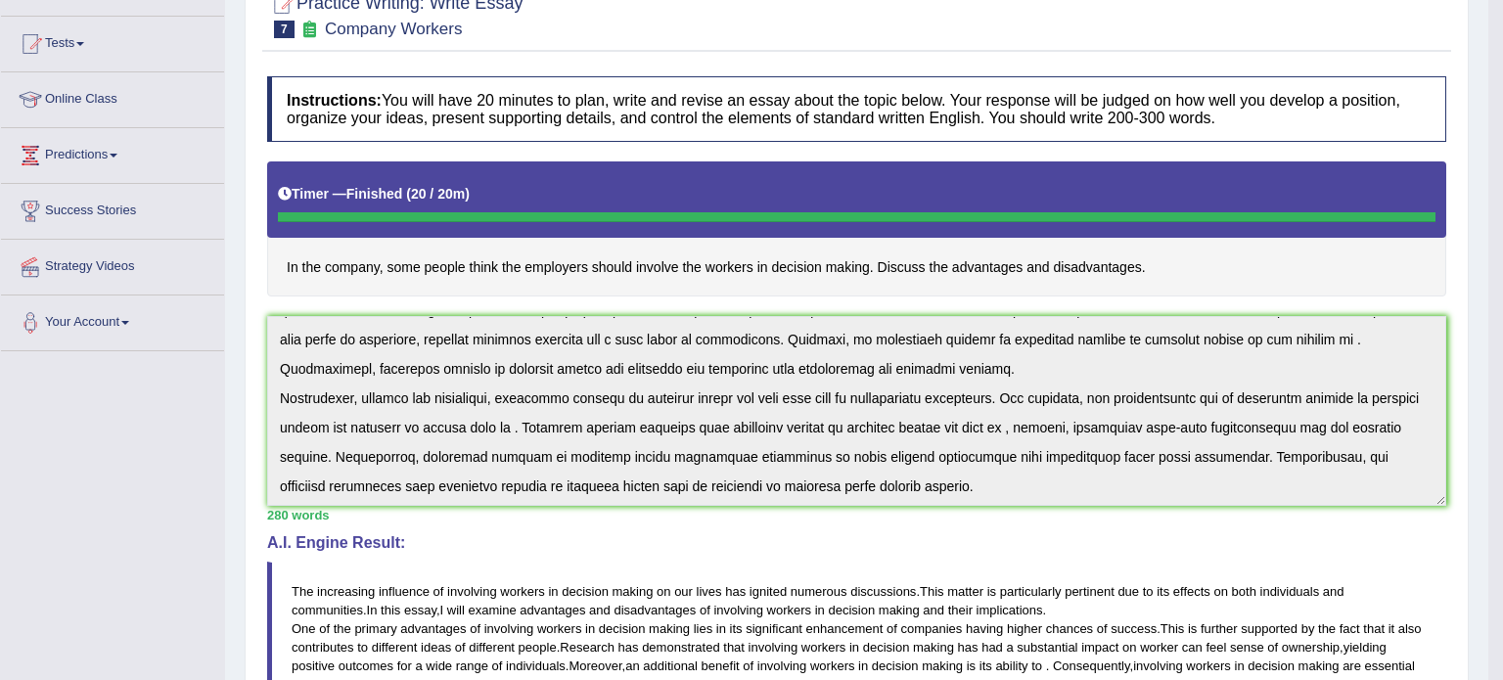
drag, startPoint x: 1501, startPoint y: 253, endPoint x: 1502, endPoint y: 304, distance: 51.9
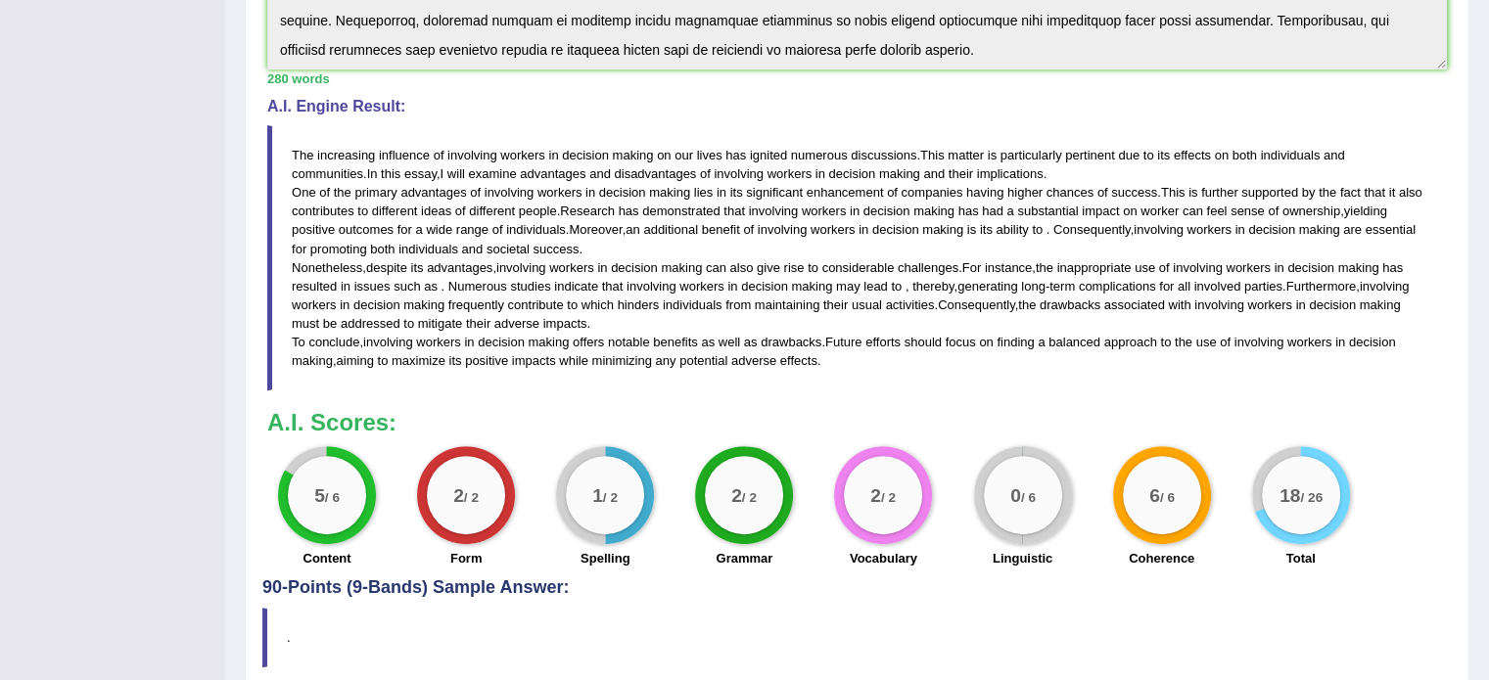
scroll to position [654, 0]
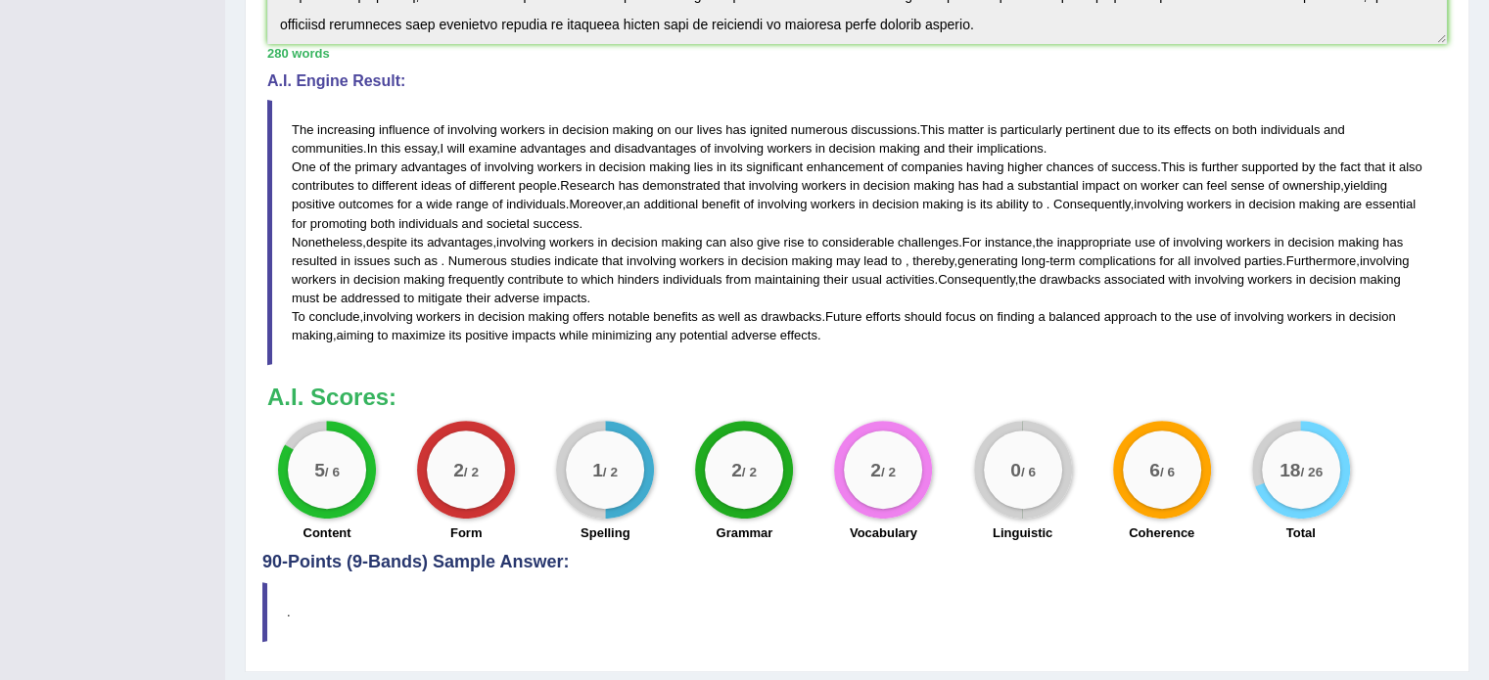
click at [578, 465] on div "1 / 2" at bounding box center [605, 470] width 78 height 78
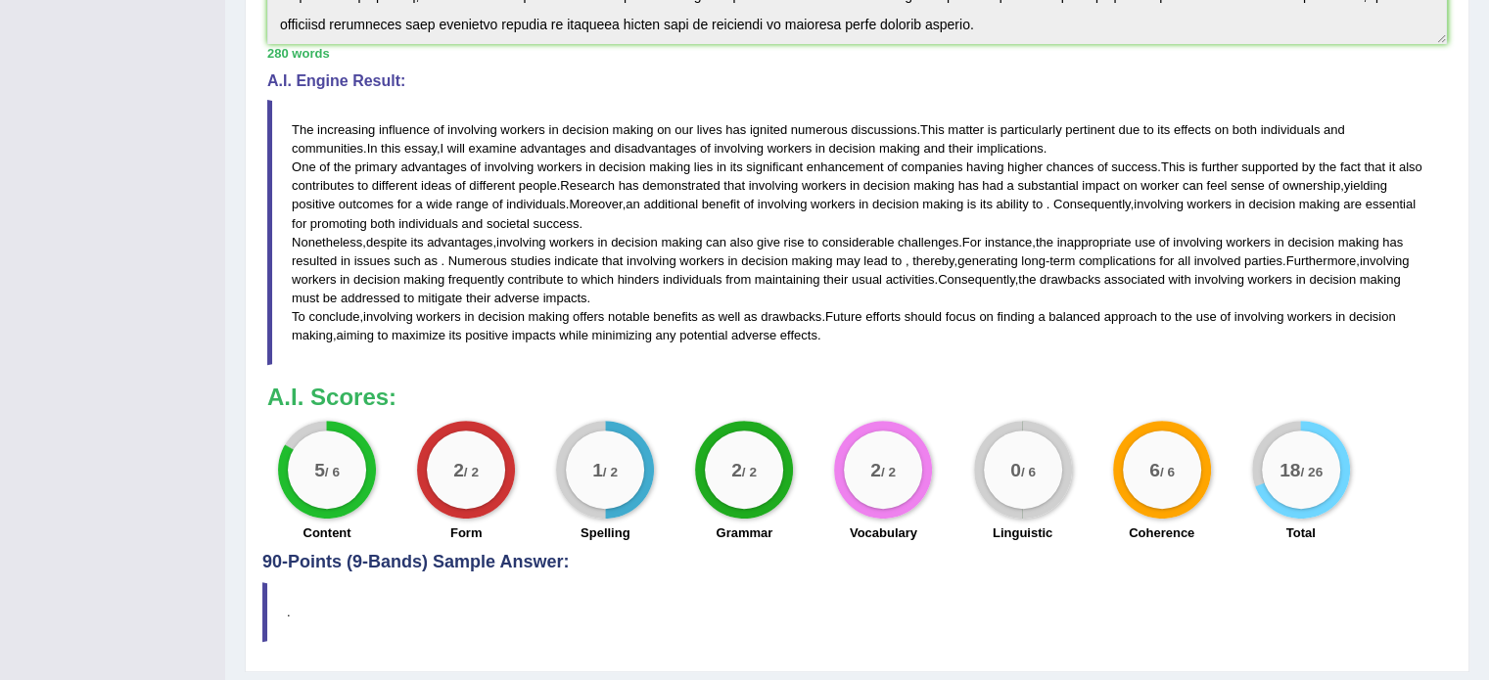
click at [578, 465] on div "1 / 2" at bounding box center [605, 470] width 78 height 78
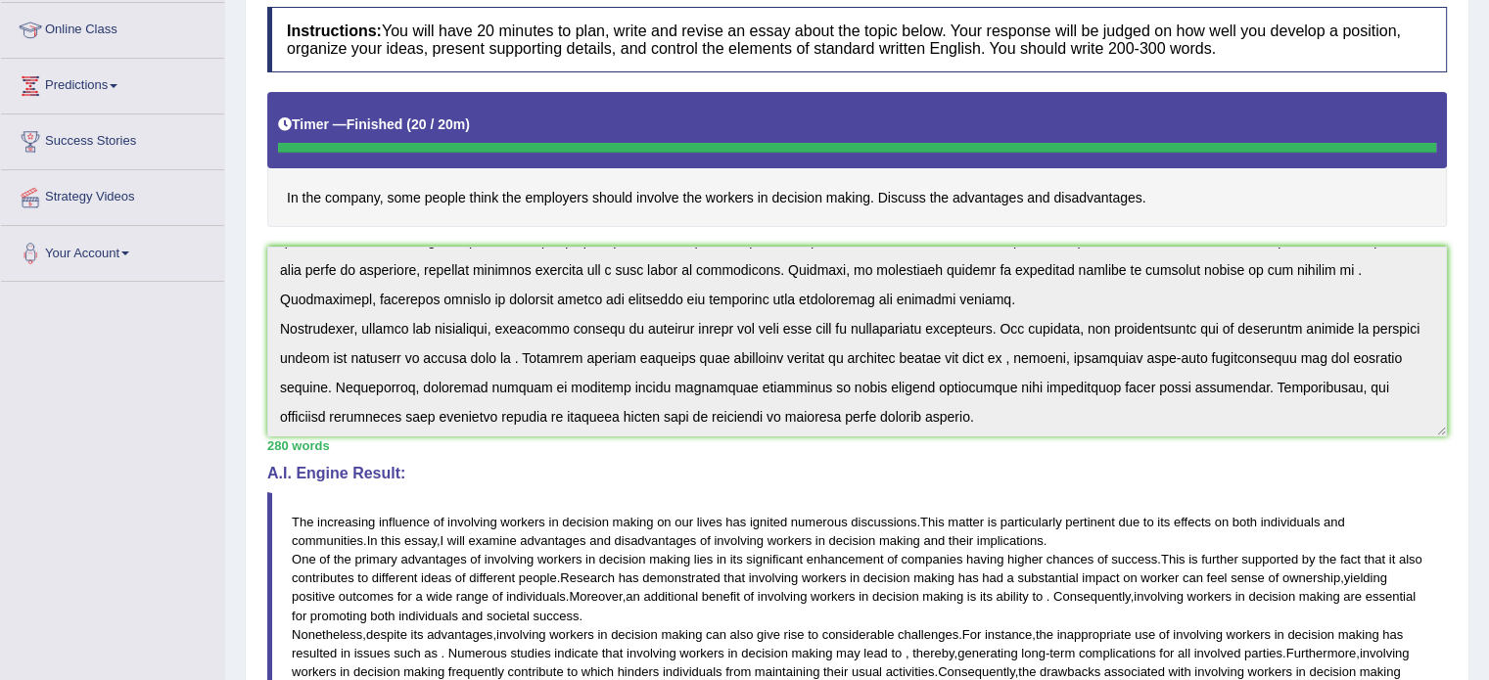
scroll to position [133, 0]
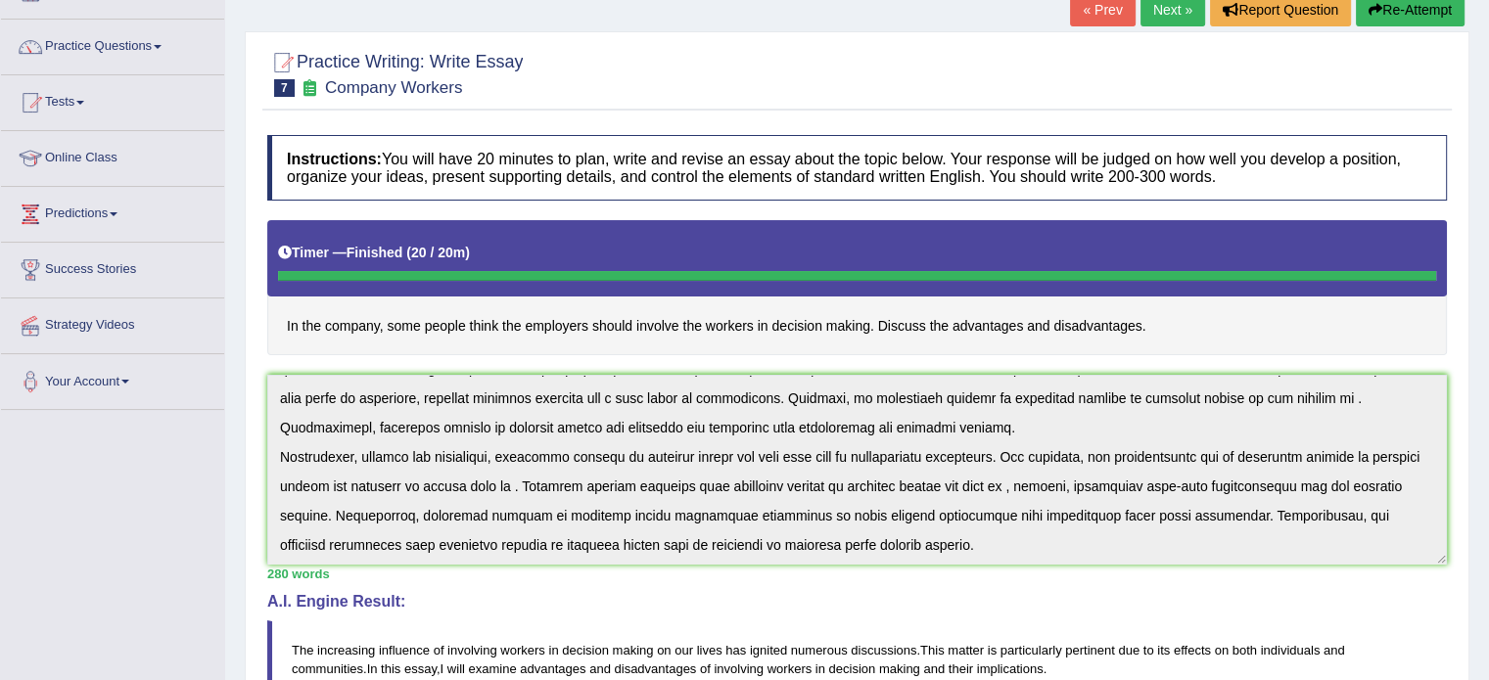
click at [286, 320] on h4 "In the company, some people think the employers should involve the workers in d…" at bounding box center [856, 287] width 1179 height 135
drag, startPoint x: 286, startPoint y: 320, endPoint x: 662, endPoint y: 317, distance: 375.8
click at [662, 317] on h4 "In the company, some people think the employers should involve the workers in d…" at bounding box center [856, 287] width 1179 height 135
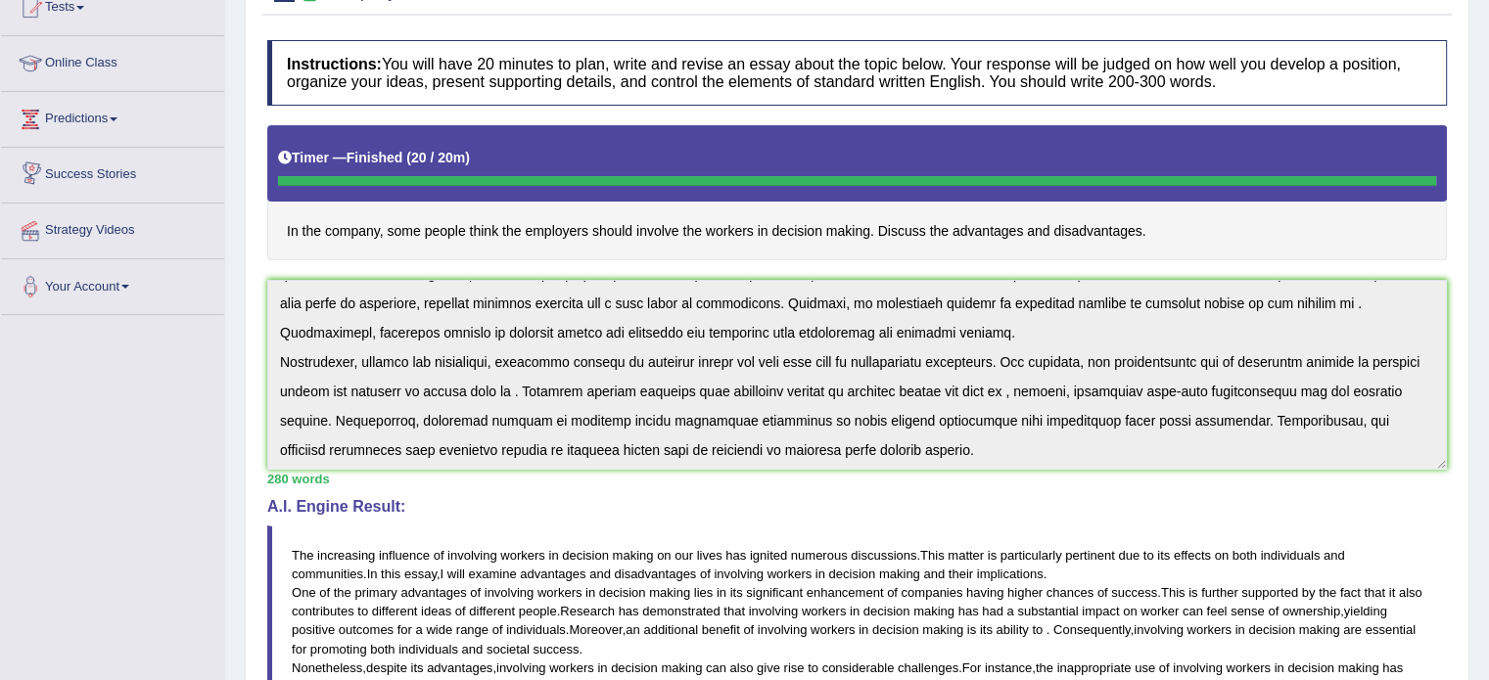
scroll to position [0, 0]
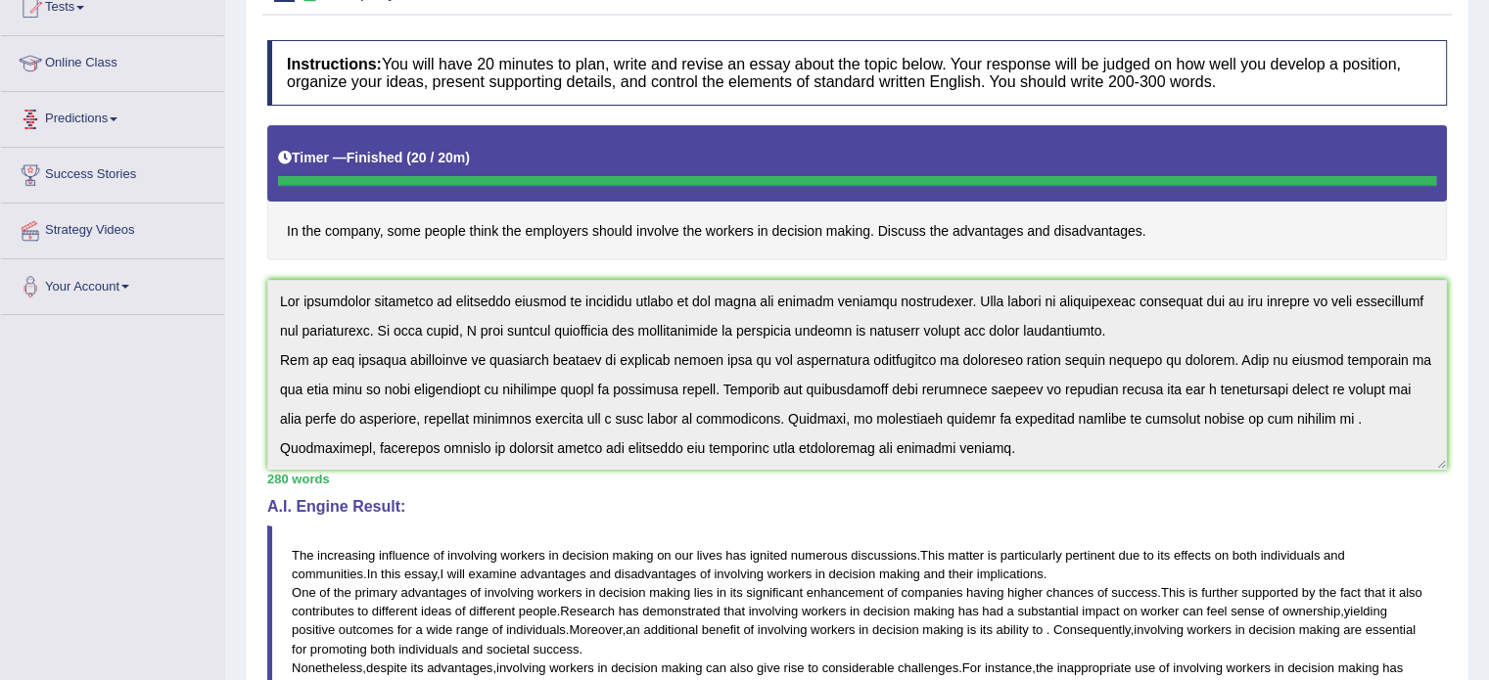
click at [223, 117] on div "Toggle navigation Home Practice Questions Speaking Practice Read Aloud Repeat S…" at bounding box center [744, 462] width 1489 height 1380
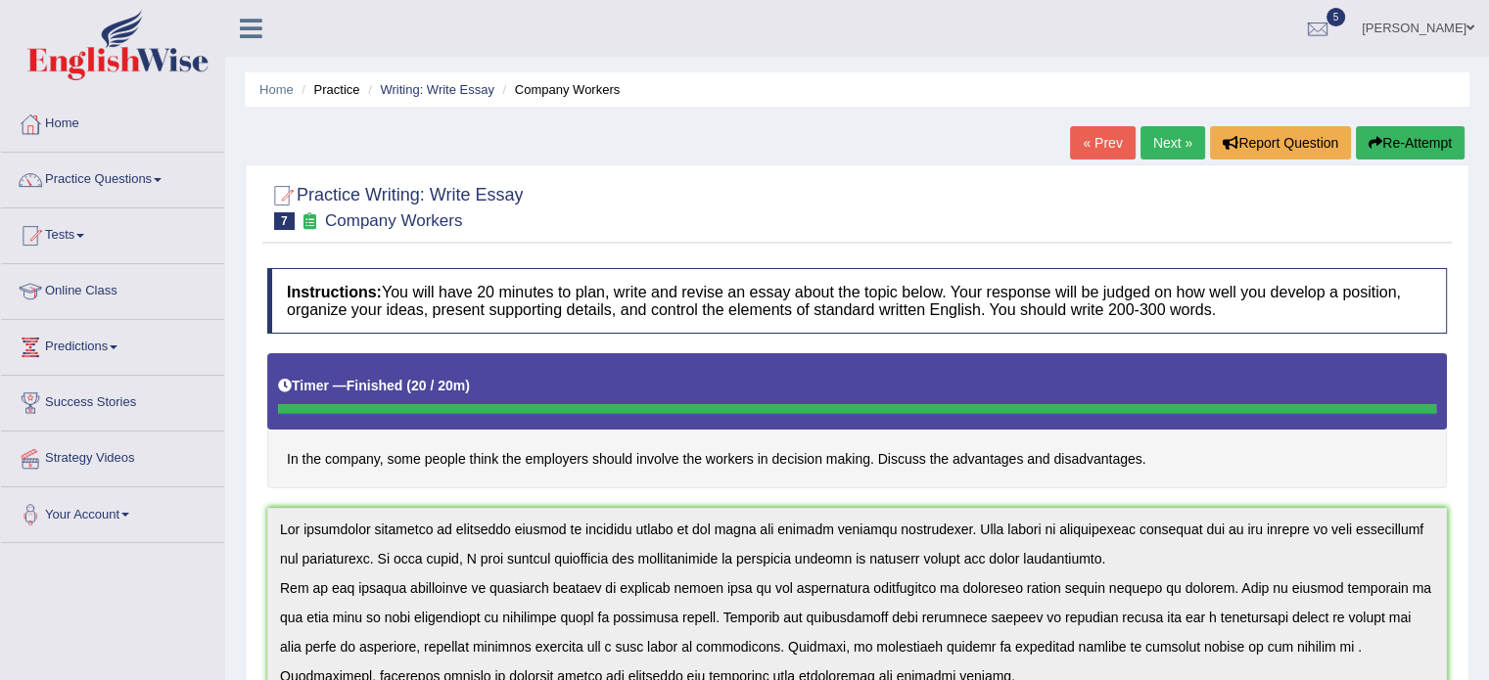
click at [1397, 138] on button "Re-Attempt" at bounding box center [1409, 142] width 109 height 33
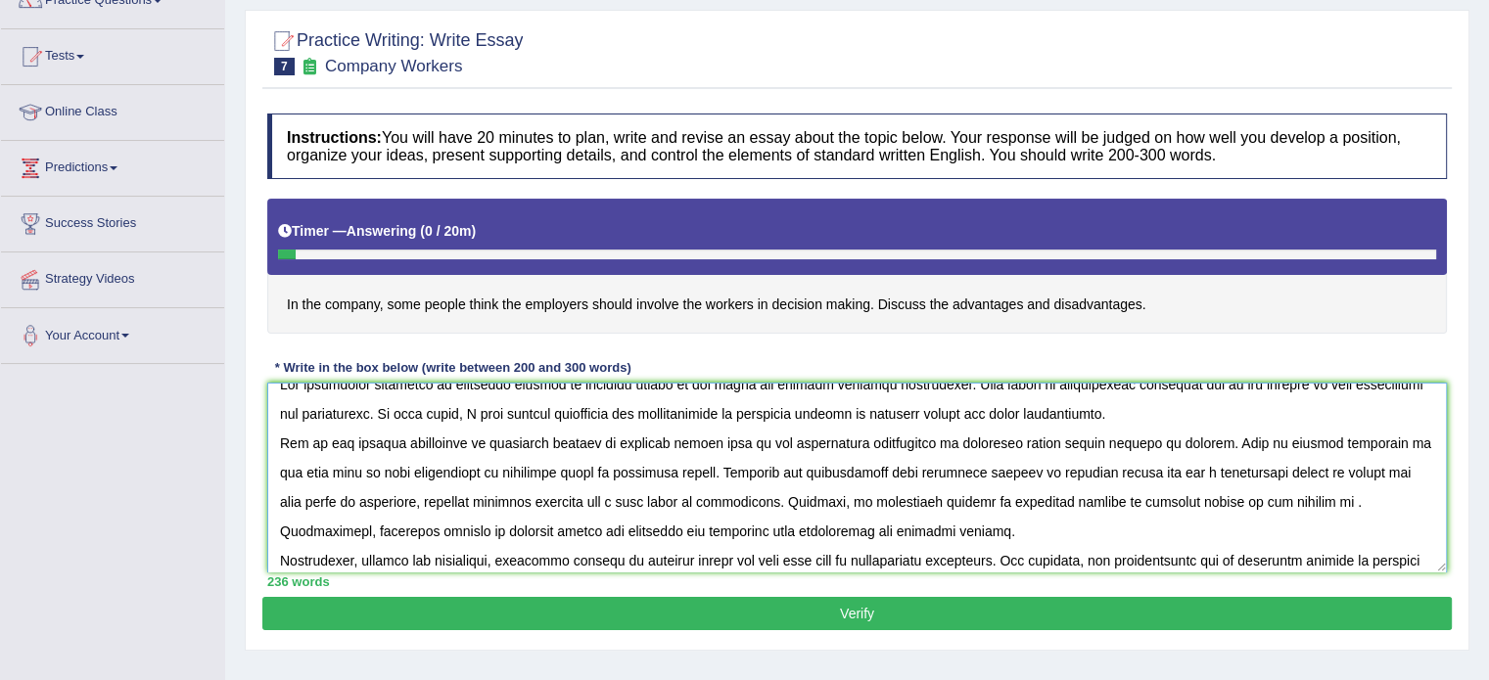
scroll to position [5, 0]
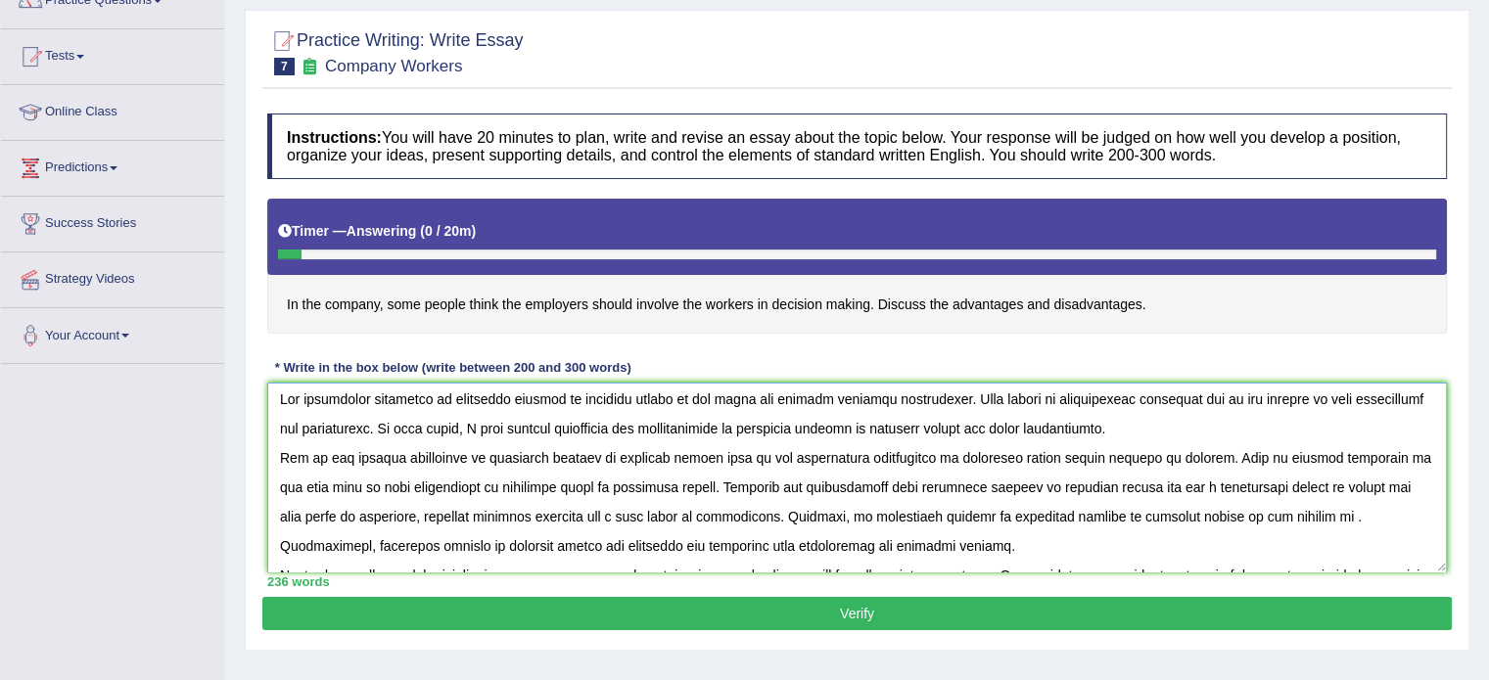
drag, startPoint x: 938, startPoint y: 453, endPoint x: 1210, endPoint y: 457, distance: 272.1
click at [1210, 457] on textarea at bounding box center [856, 478] width 1179 height 190
drag, startPoint x: 431, startPoint y: 484, endPoint x: 630, endPoint y: 482, distance: 199.7
click at [630, 482] on textarea at bounding box center [856, 478] width 1179 height 190
drag, startPoint x: 281, startPoint y: 509, endPoint x: 492, endPoint y: 508, distance: 211.4
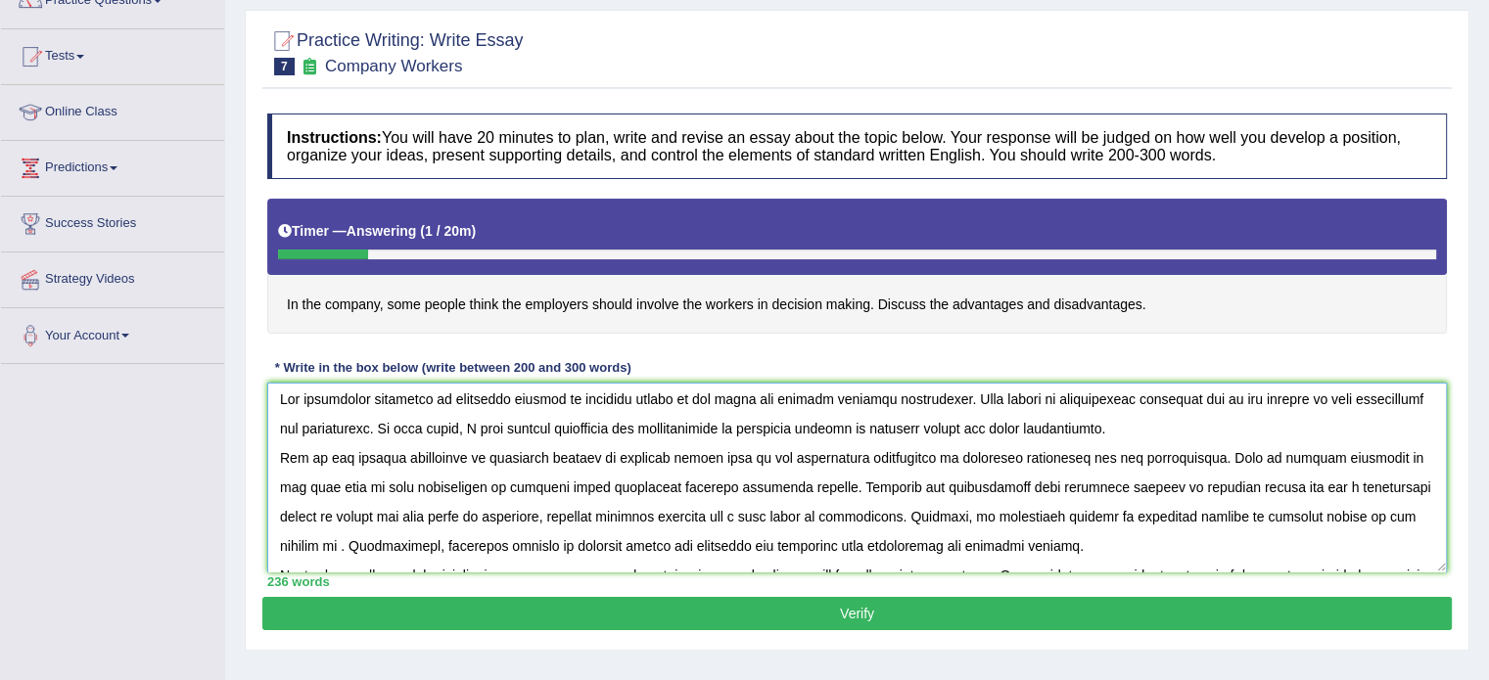
click at [492, 508] on textarea at bounding box center [856, 478] width 1179 height 190
click at [1253, 512] on textarea at bounding box center [856, 478] width 1179 height 190
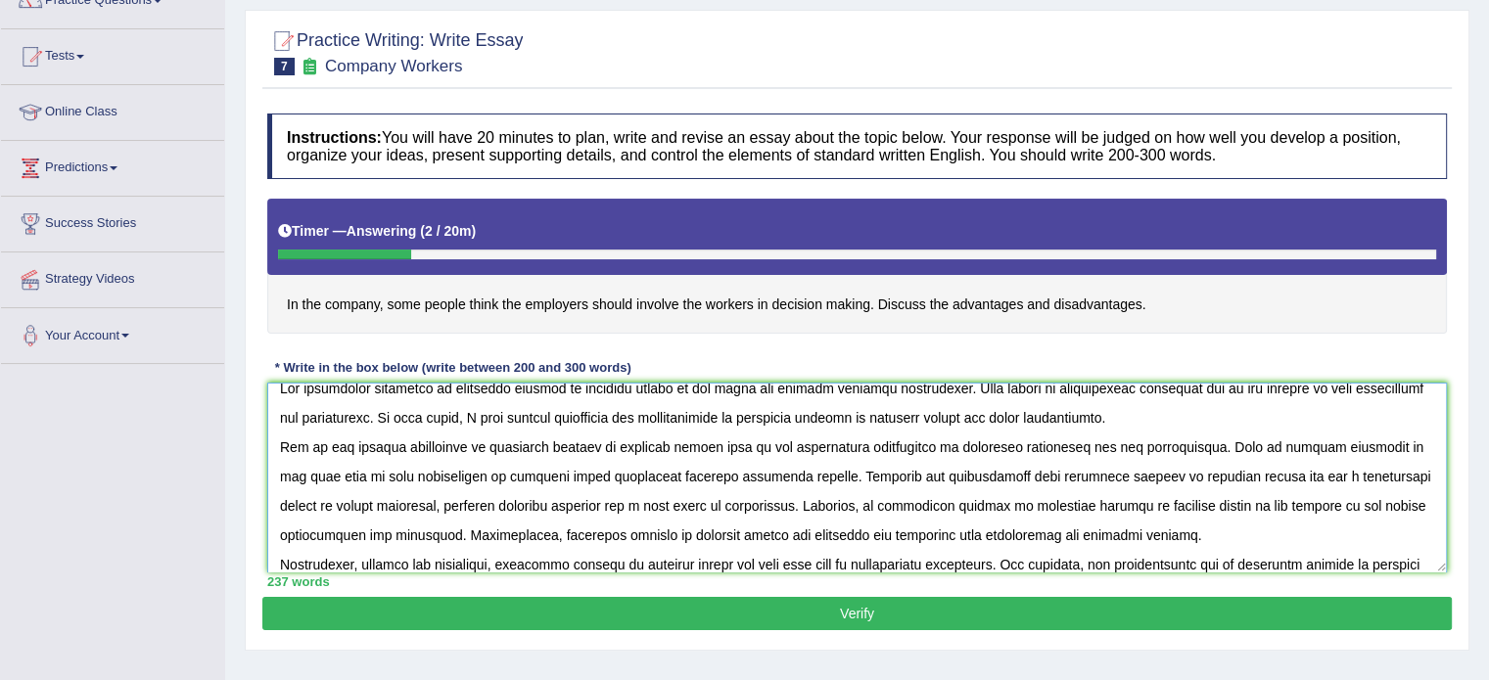
scroll to position [45, 0]
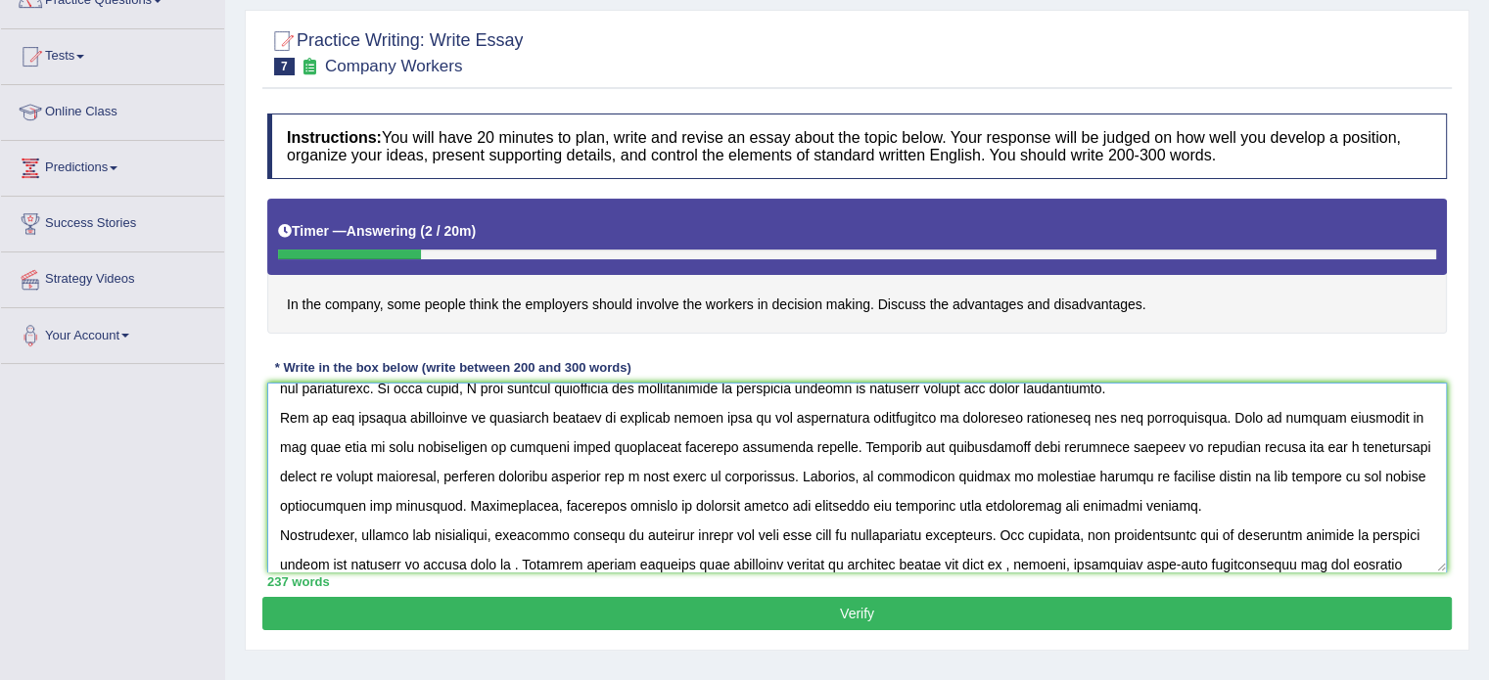
click at [515, 561] on textarea at bounding box center [856, 478] width 1179 height 190
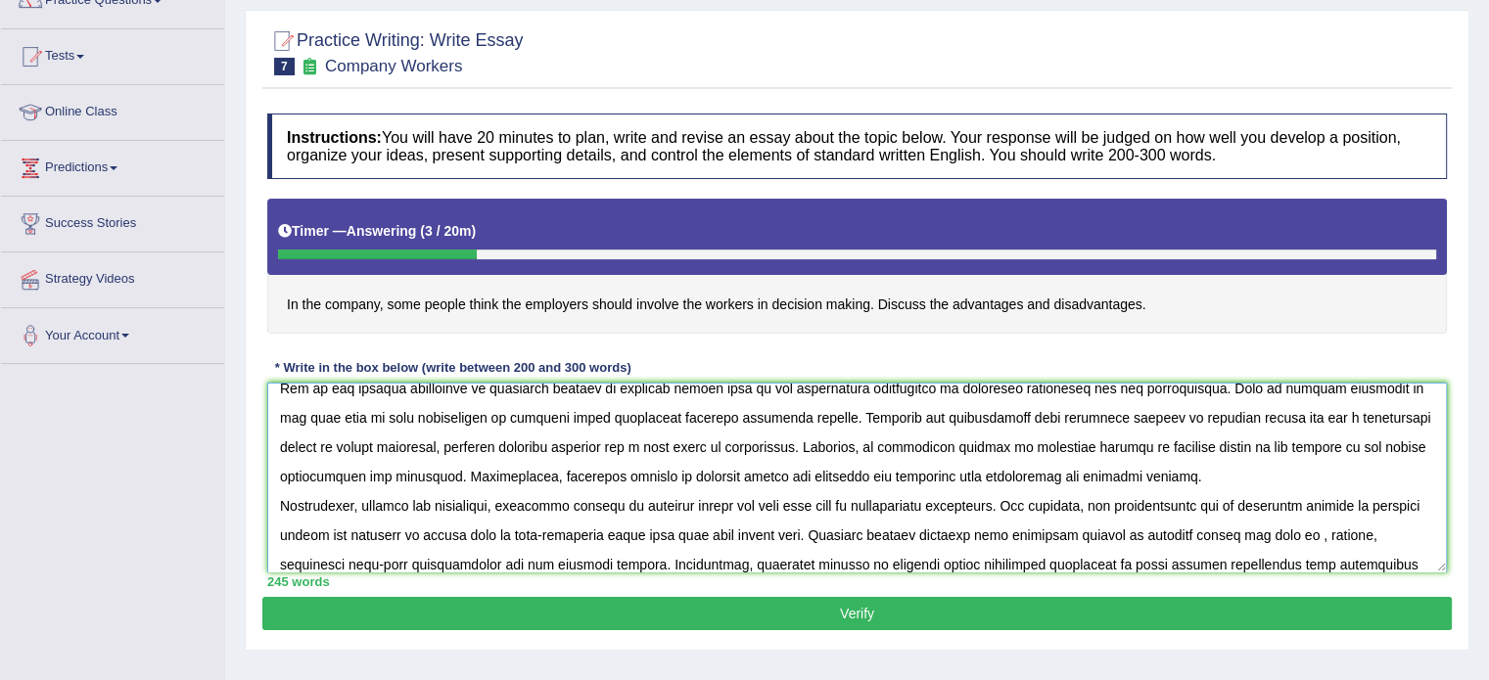
click at [1311, 530] on textarea at bounding box center [856, 478] width 1179 height 190
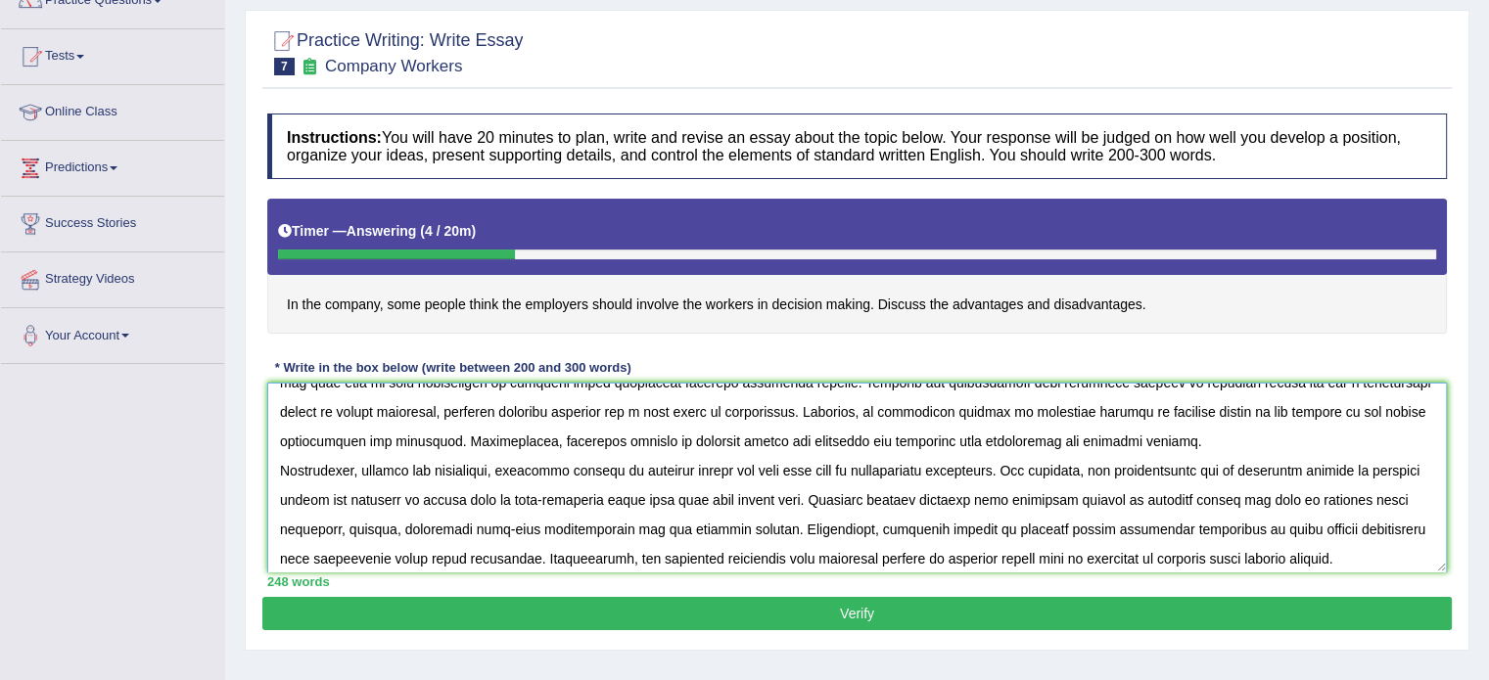
scroll to position [117, 0]
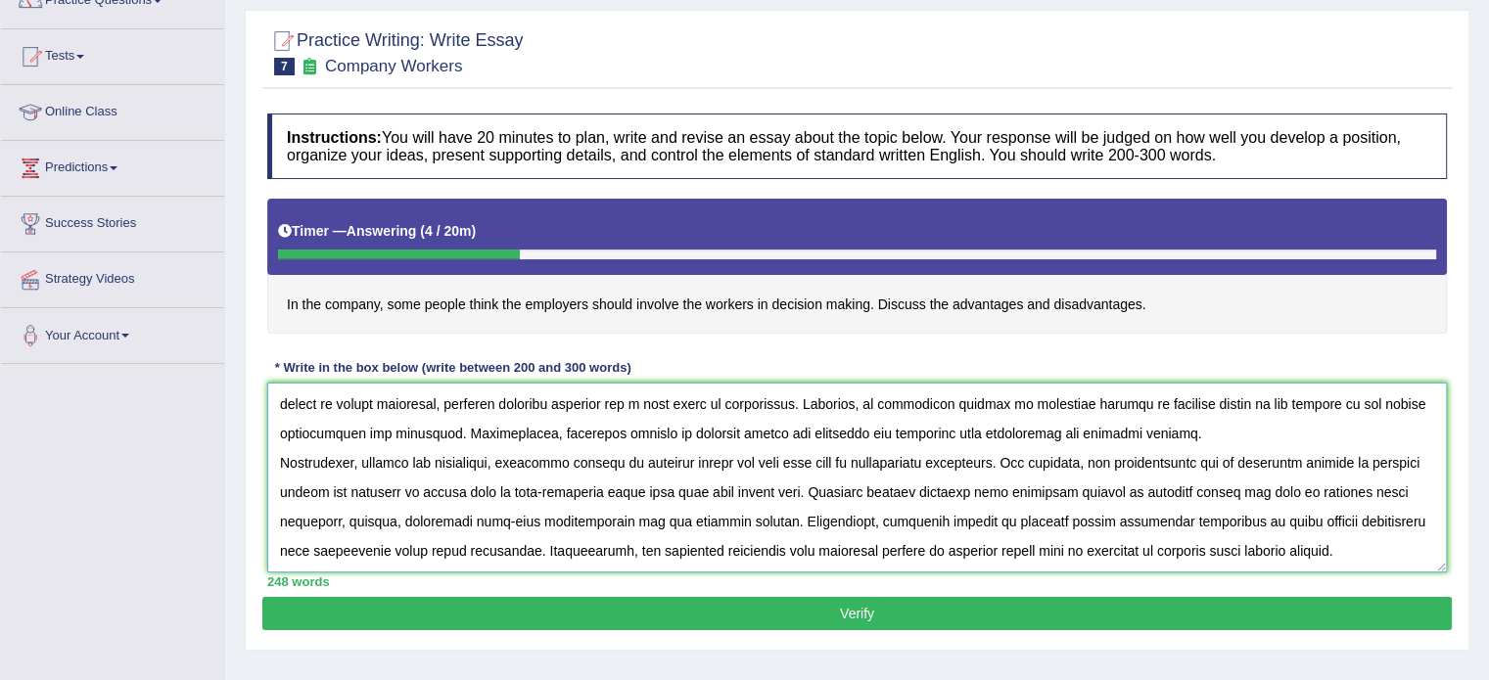
click at [1216, 518] on textarea at bounding box center [856, 478] width 1179 height 190
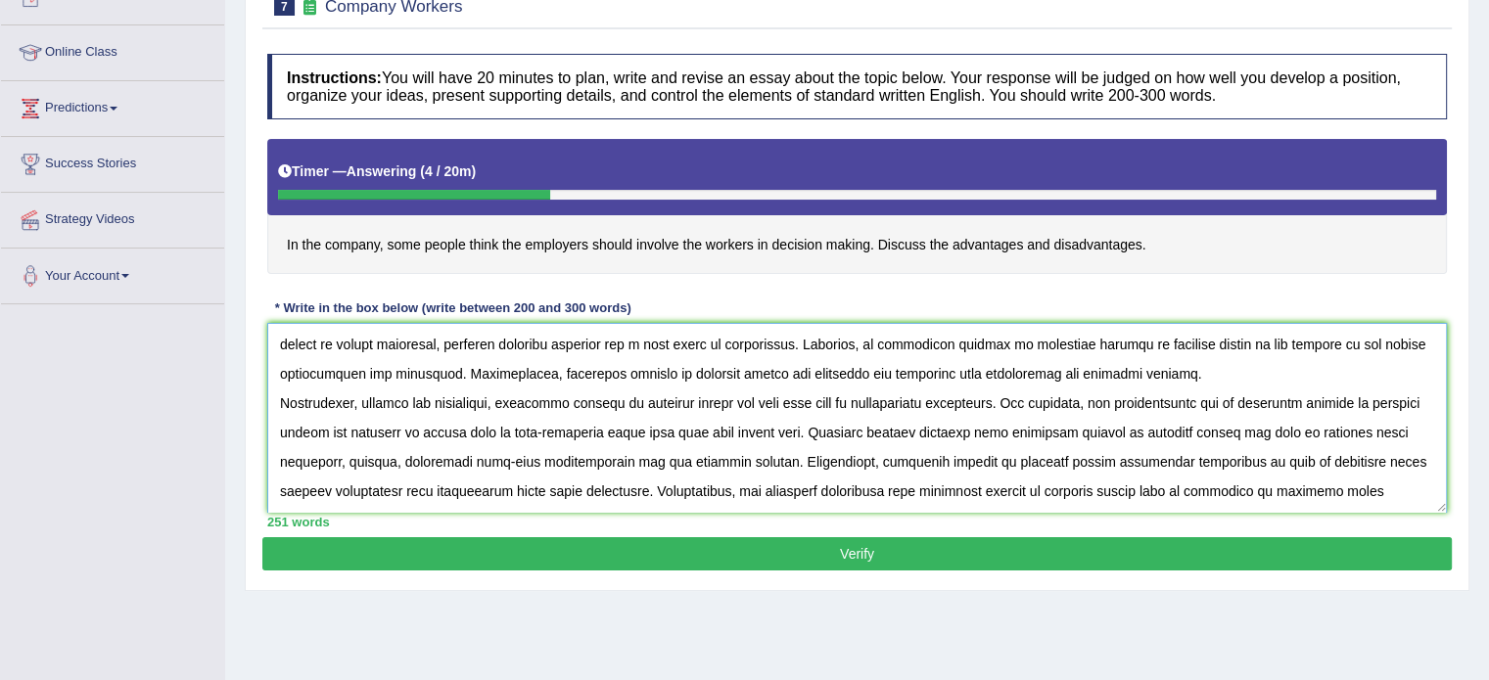
scroll to position [246, 0]
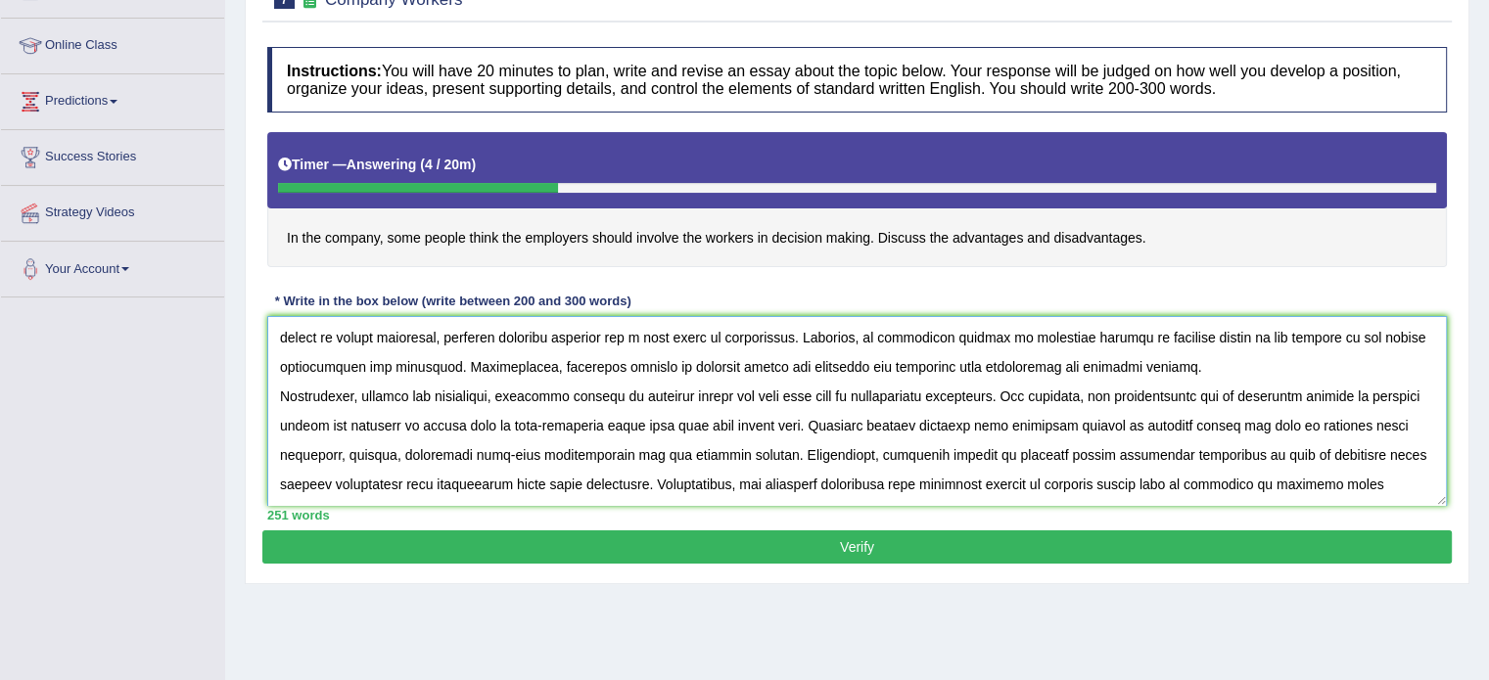
click at [1409, 488] on textarea at bounding box center [856, 411] width 1179 height 190
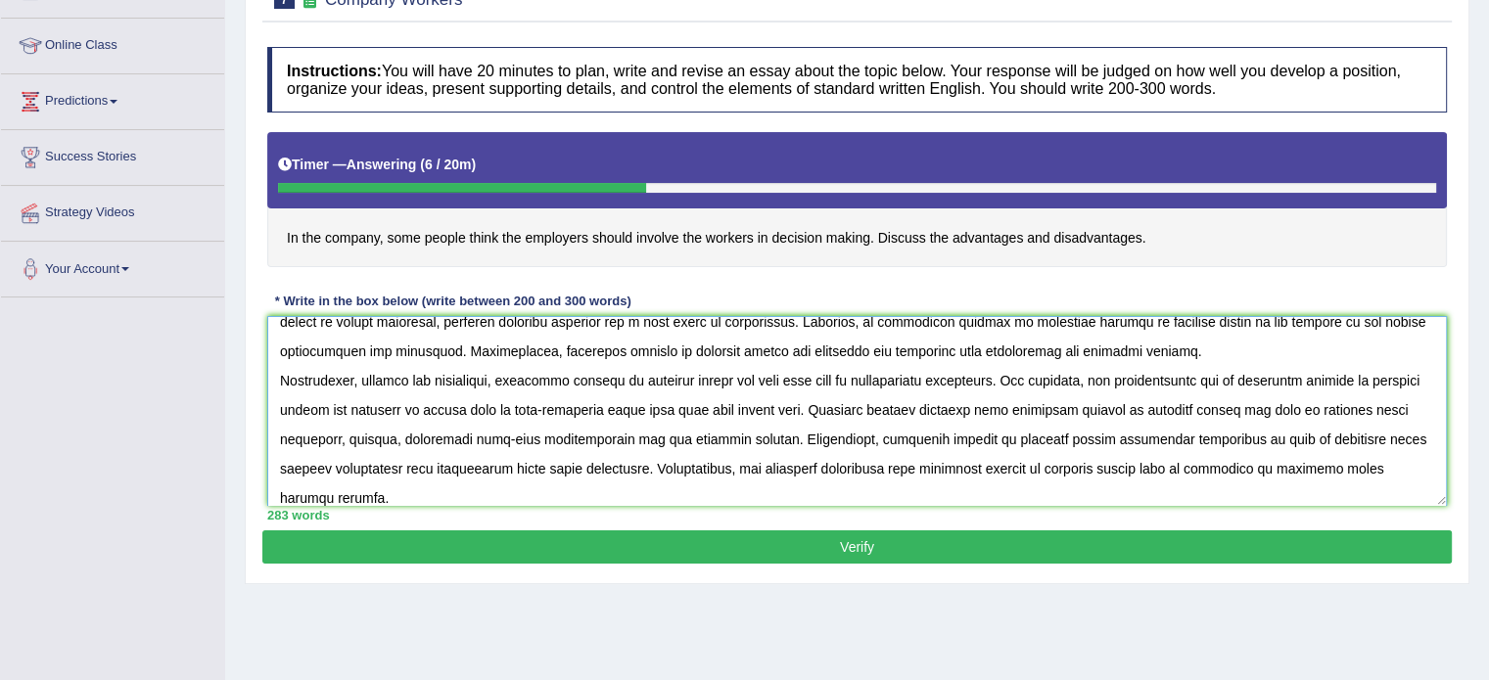
scroll to position [162, 0]
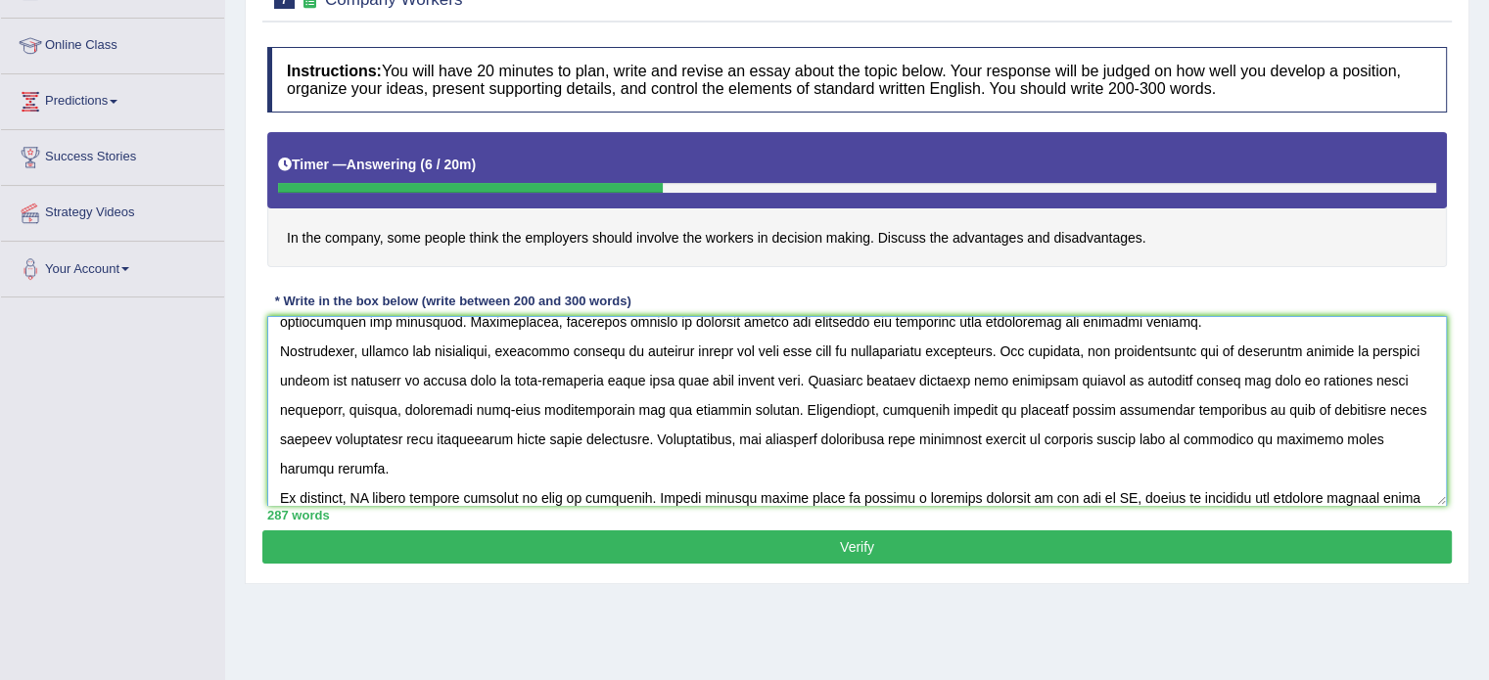
drag, startPoint x: 508, startPoint y: 345, endPoint x: 728, endPoint y: 346, distance: 220.2
click at [728, 346] on textarea at bounding box center [856, 411] width 1179 height 190
click at [363, 463] on textarea at bounding box center [856, 411] width 1179 height 190
paste textarea "involving workers in decision making"
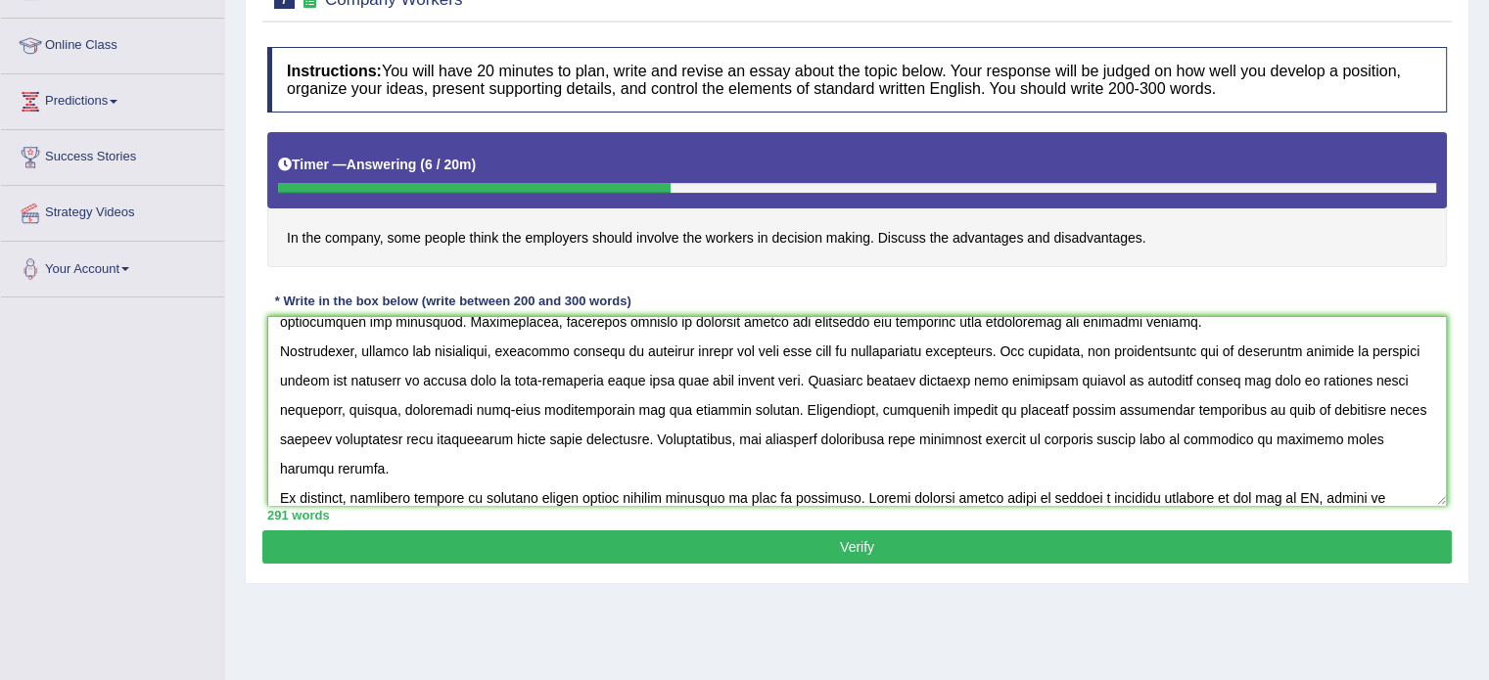
click at [1302, 465] on textarea at bounding box center [856, 411] width 1179 height 190
paste textarea "involving workers in decision making"
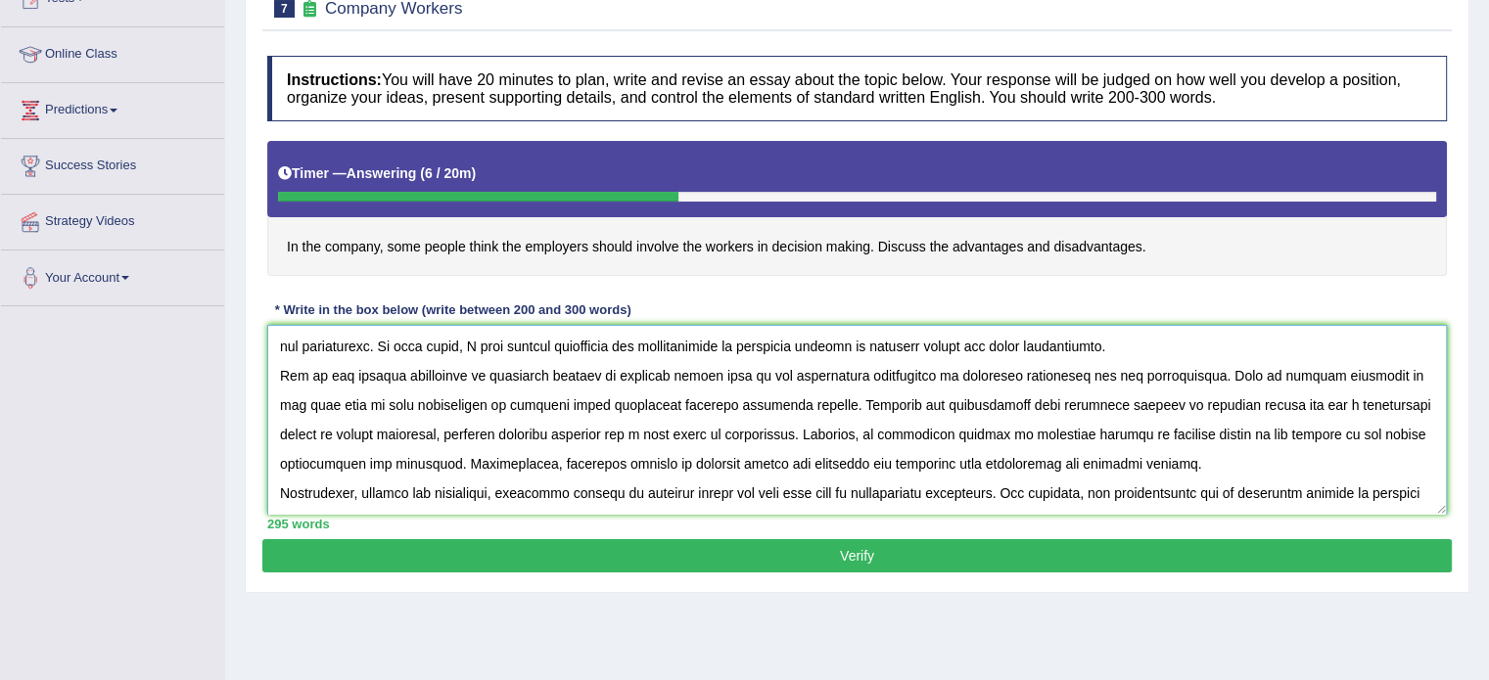
scroll to position [0, 0]
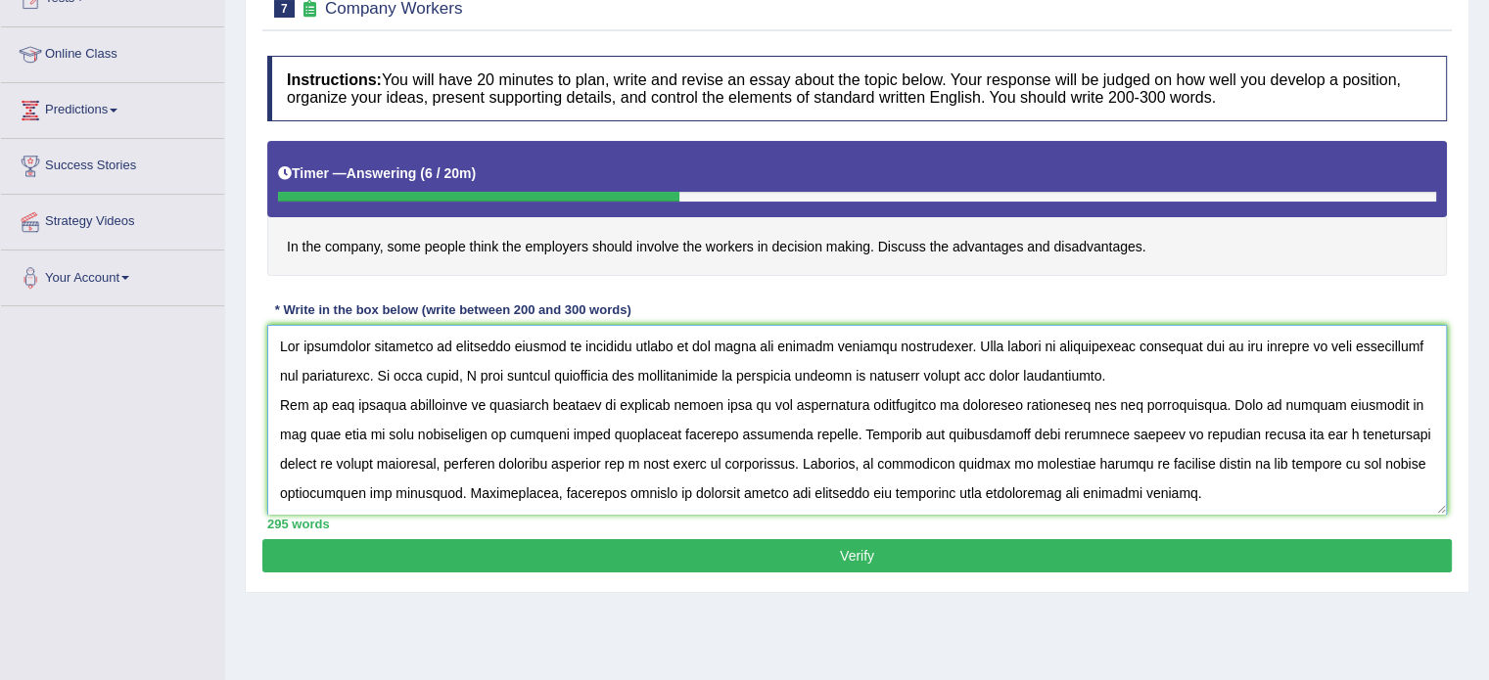
type textarea "The increasing influence of involving workers in decision making on our lives h…"
click at [1112, 559] on button "Verify" at bounding box center [856, 555] width 1189 height 33
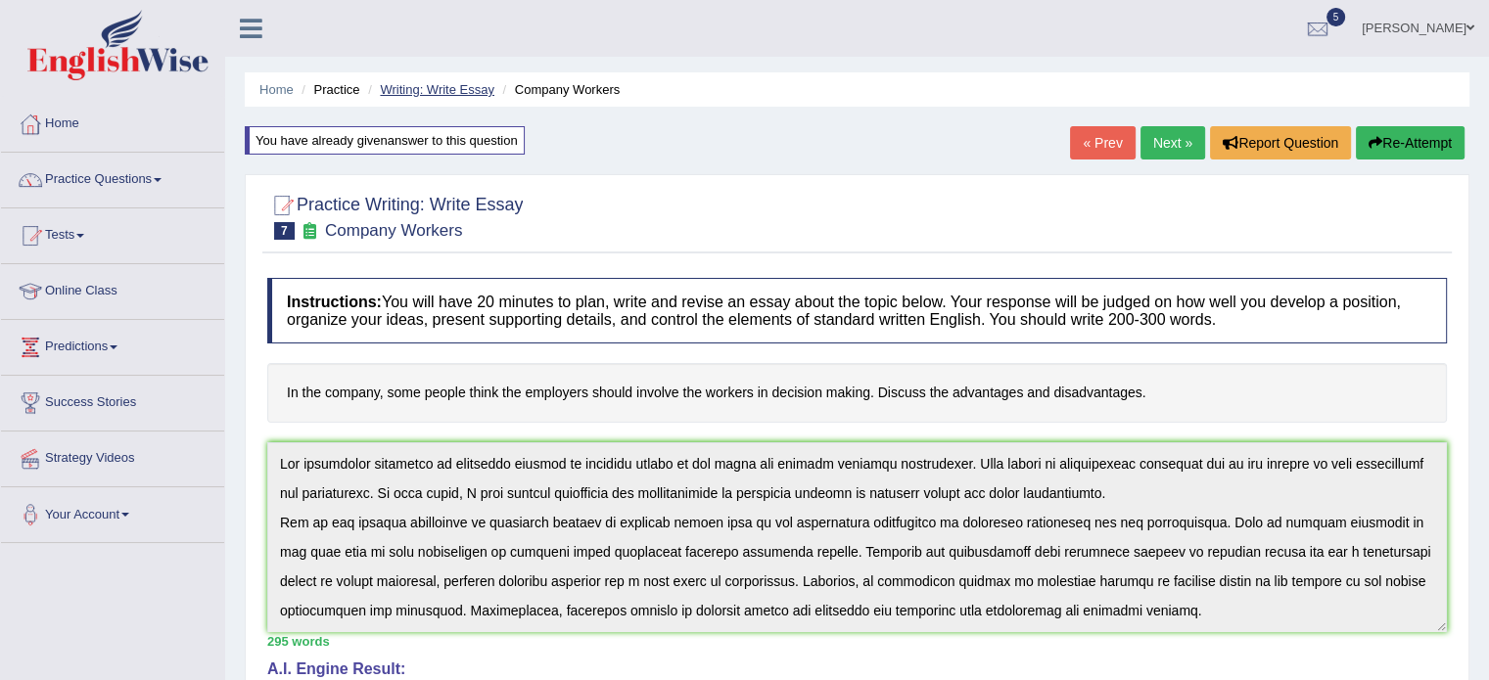
click at [431, 85] on link "Writing: Write Essay" at bounding box center [437, 89] width 115 height 15
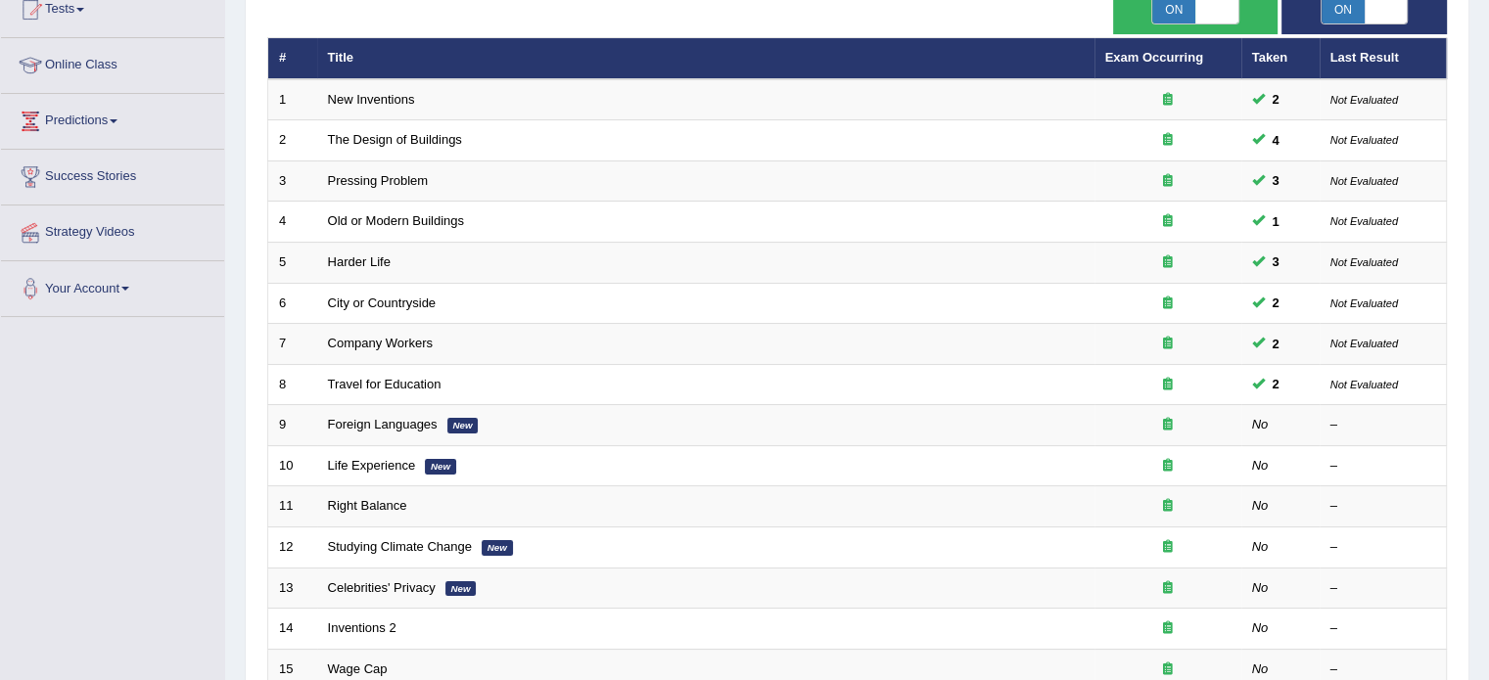
scroll to position [245, 0]
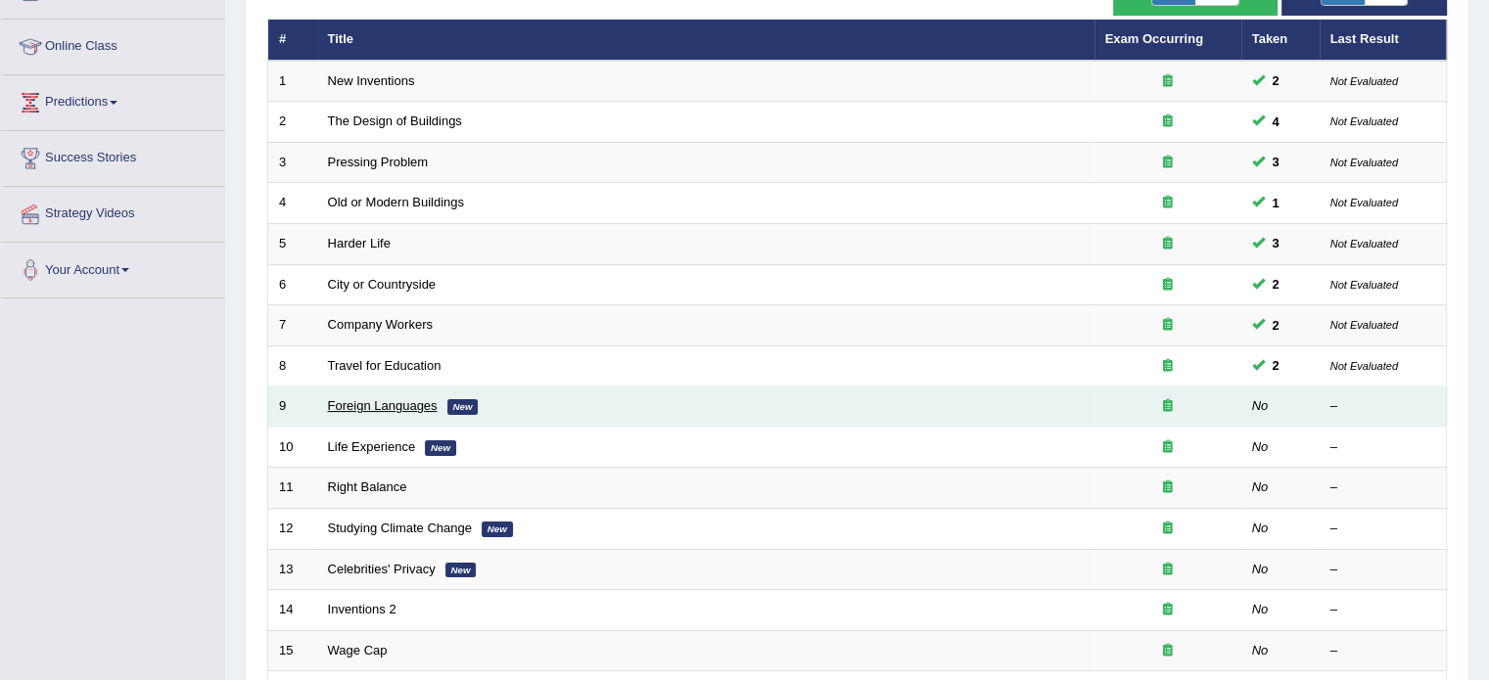
click at [383, 401] on link "Foreign Languages" at bounding box center [383, 405] width 110 height 15
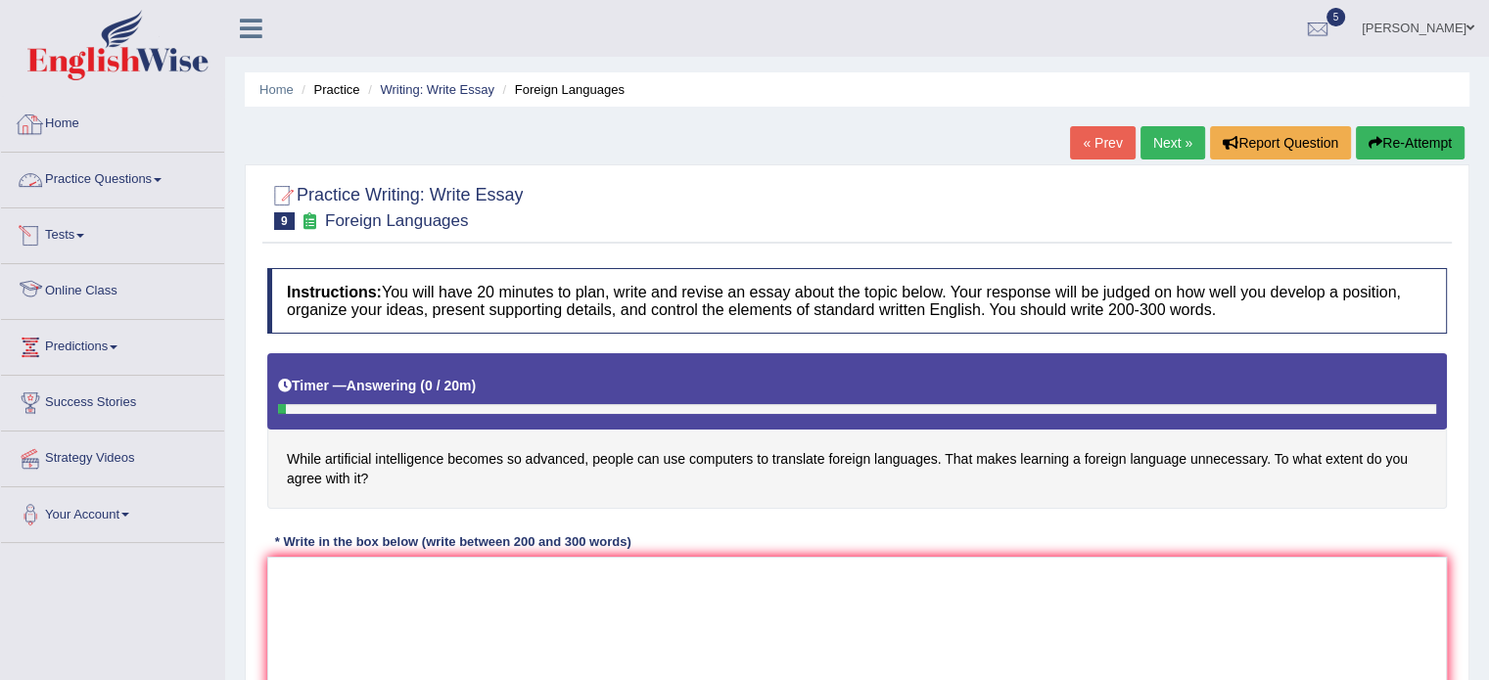
click at [97, 111] on link "Home" at bounding box center [112, 121] width 223 height 49
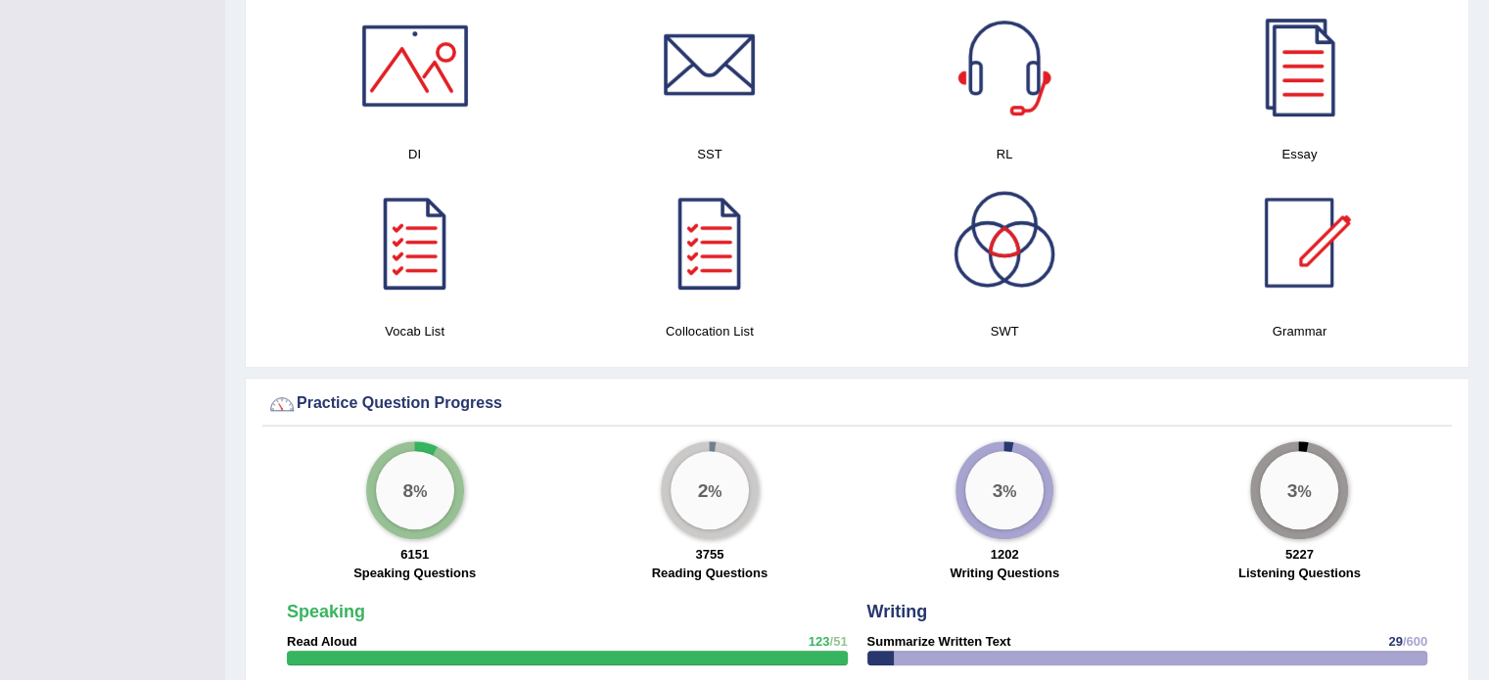
scroll to position [1052, 0]
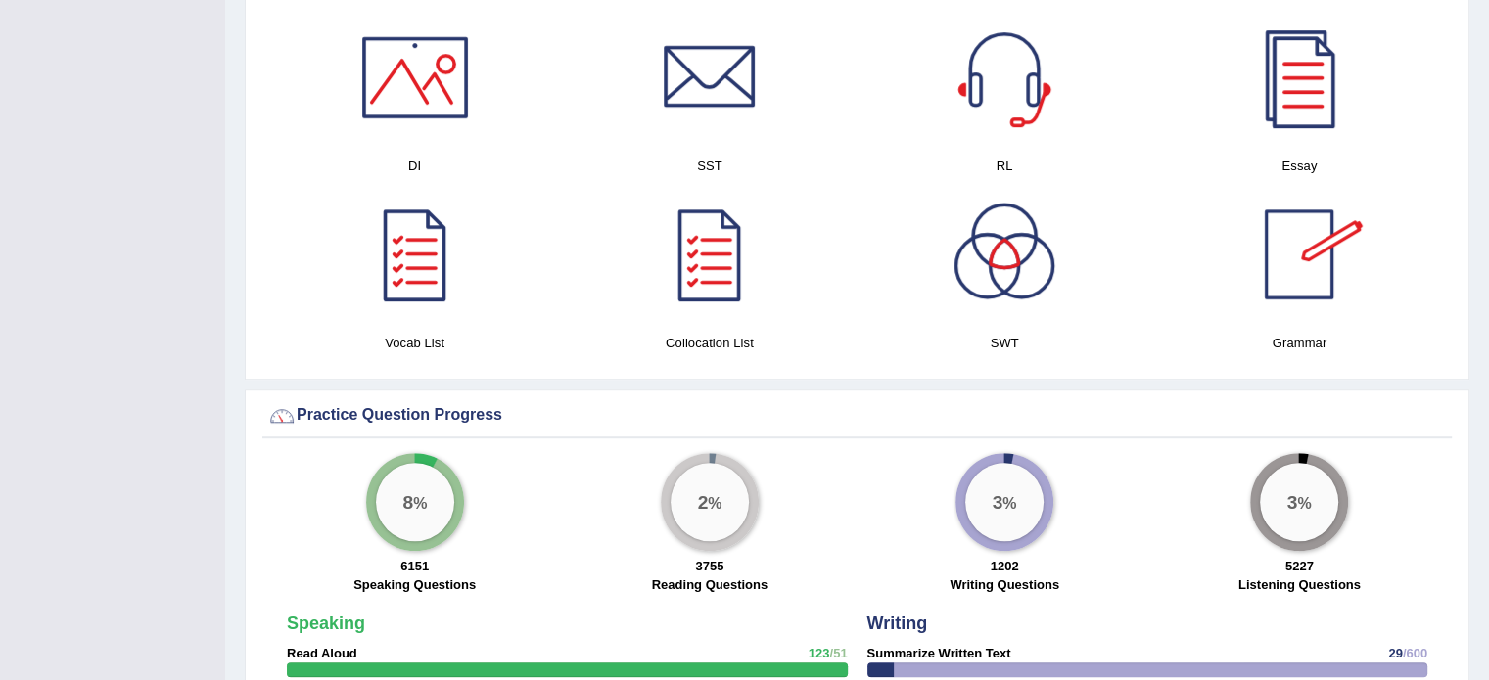
click at [1274, 78] on div at bounding box center [1298, 77] width 137 height 137
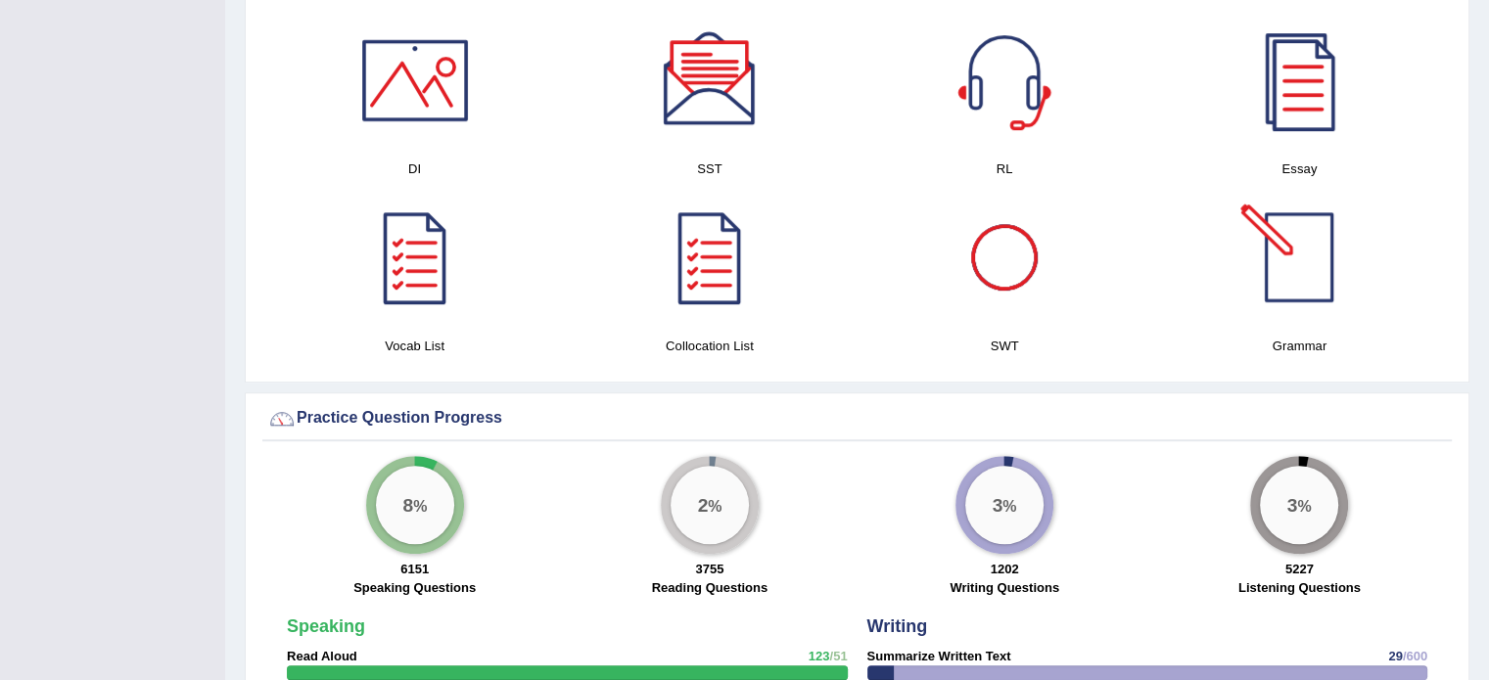
scroll to position [0, 0]
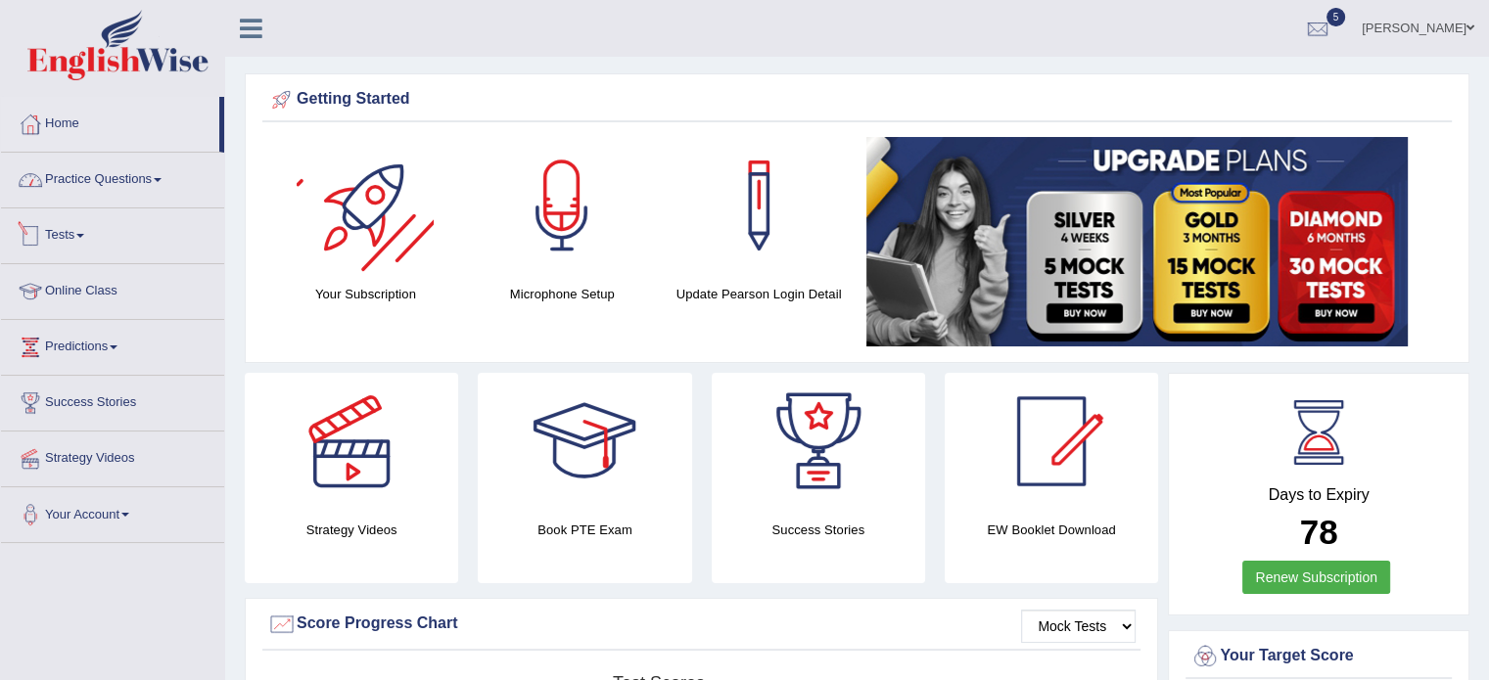
click at [125, 166] on link "Practice Questions" at bounding box center [112, 177] width 223 height 49
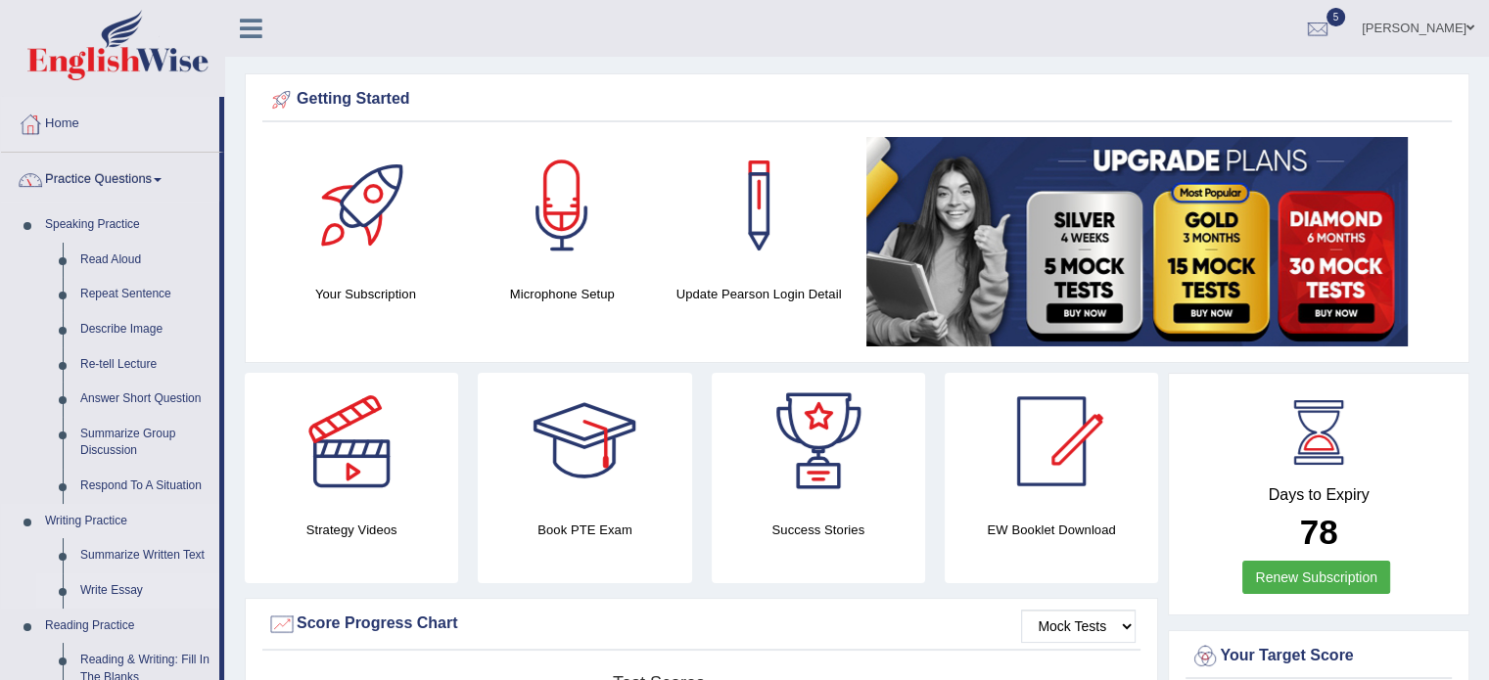
click at [92, 584] on link "Write Essay" at bounding box center [145, 591] width 148 height 35
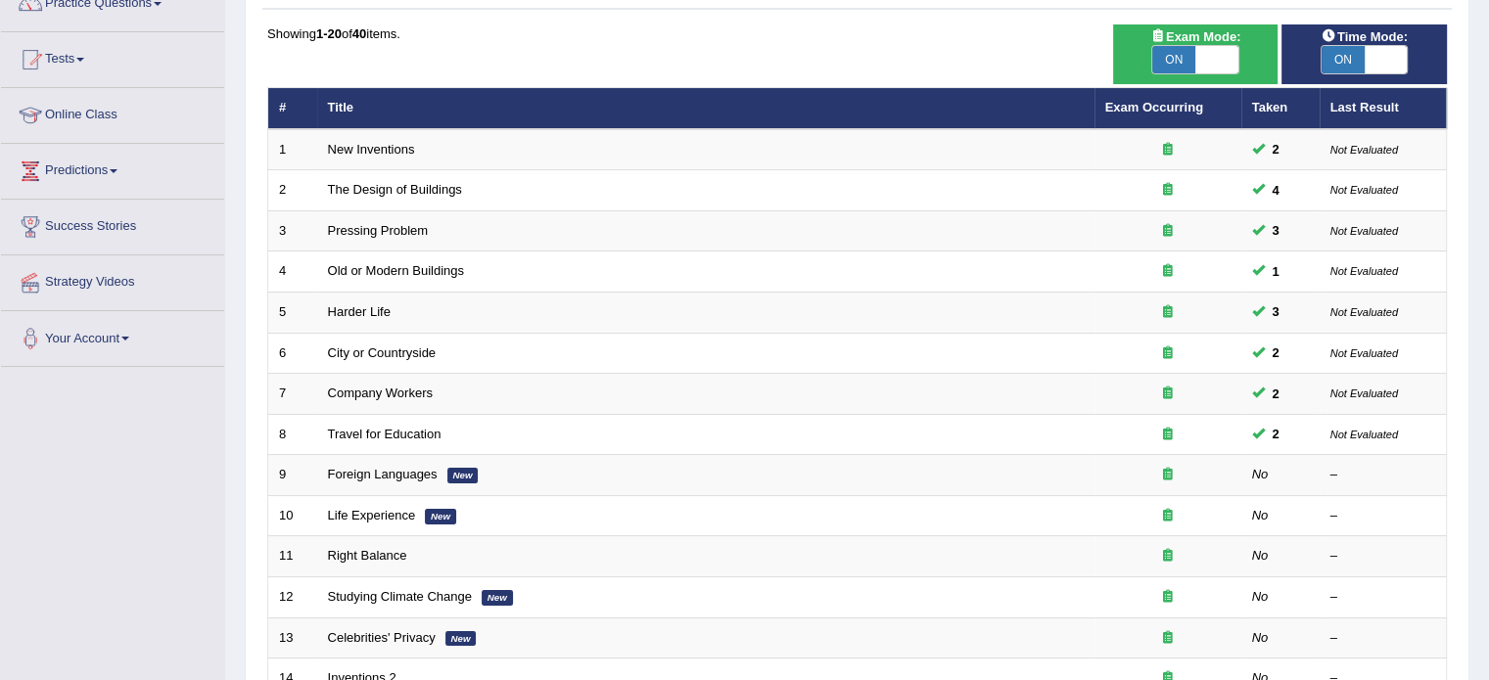
scroll to position [182, 0]
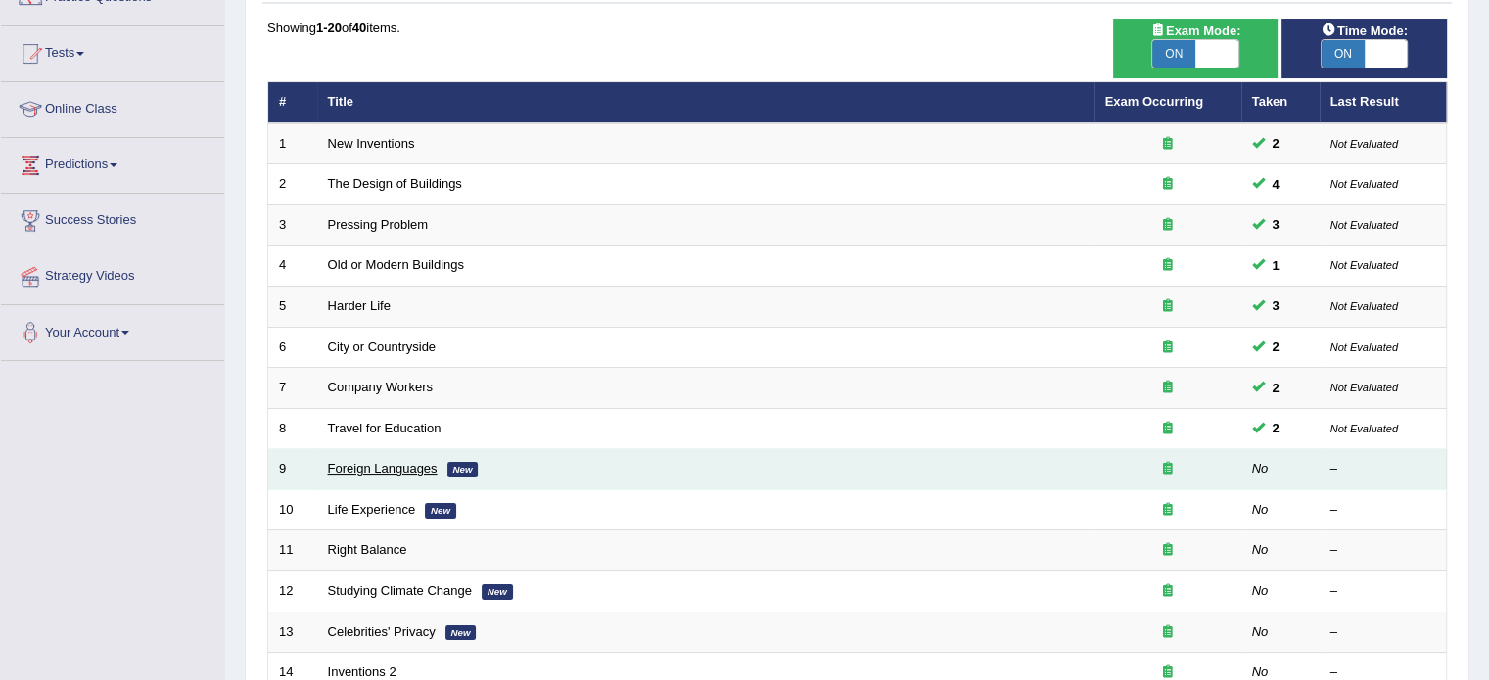
click at [368, 468] on link "Foreign Languages" at bounding box center [383, 468] width 110 height 15
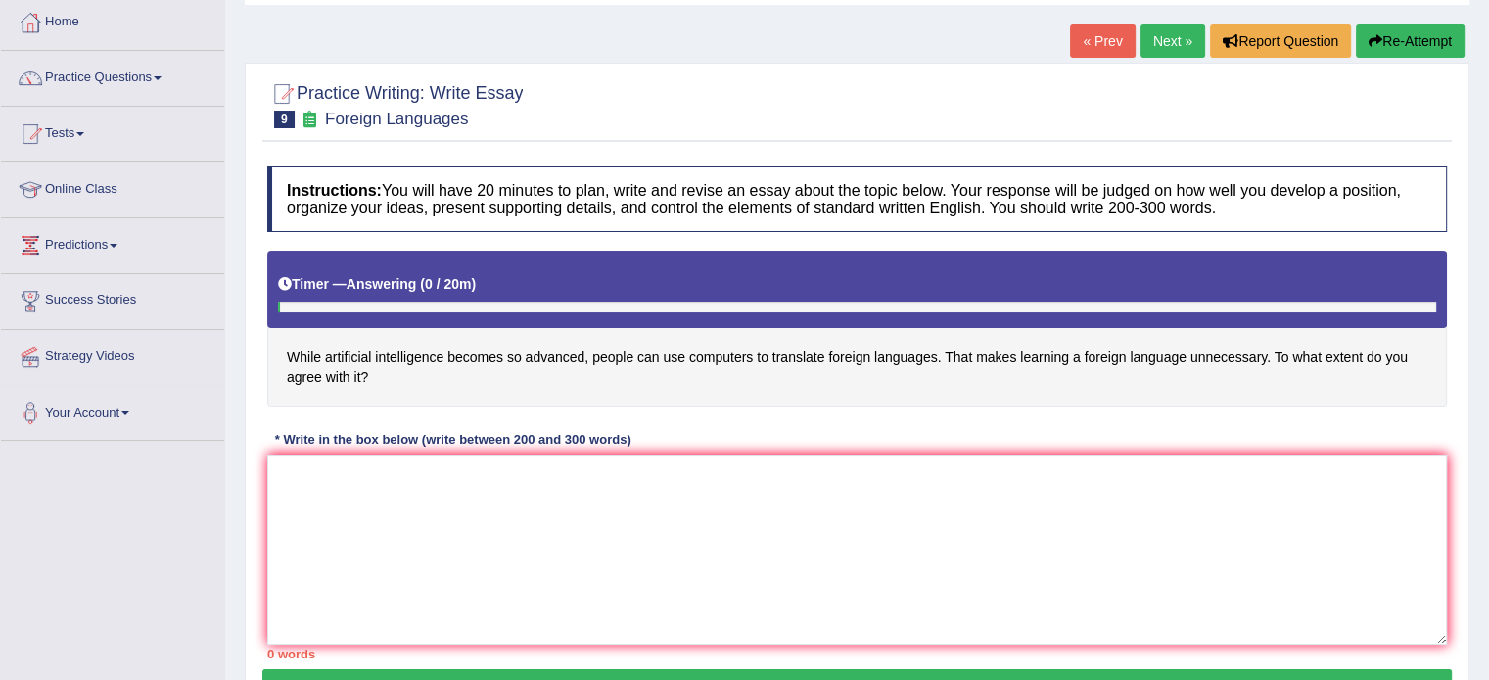
scroll to position [181, 0]
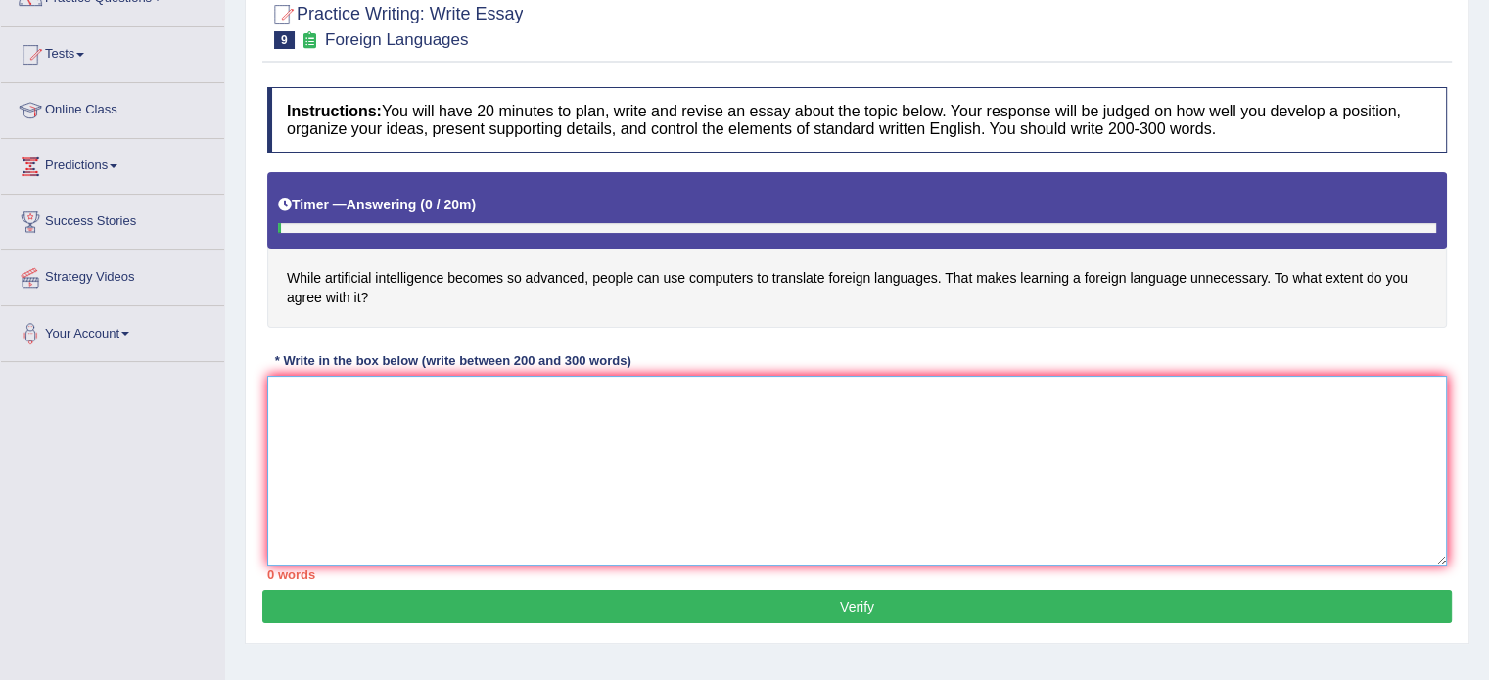
click at [809, 400] on textarea at bounding box center [856, 471] width 1179 height 190
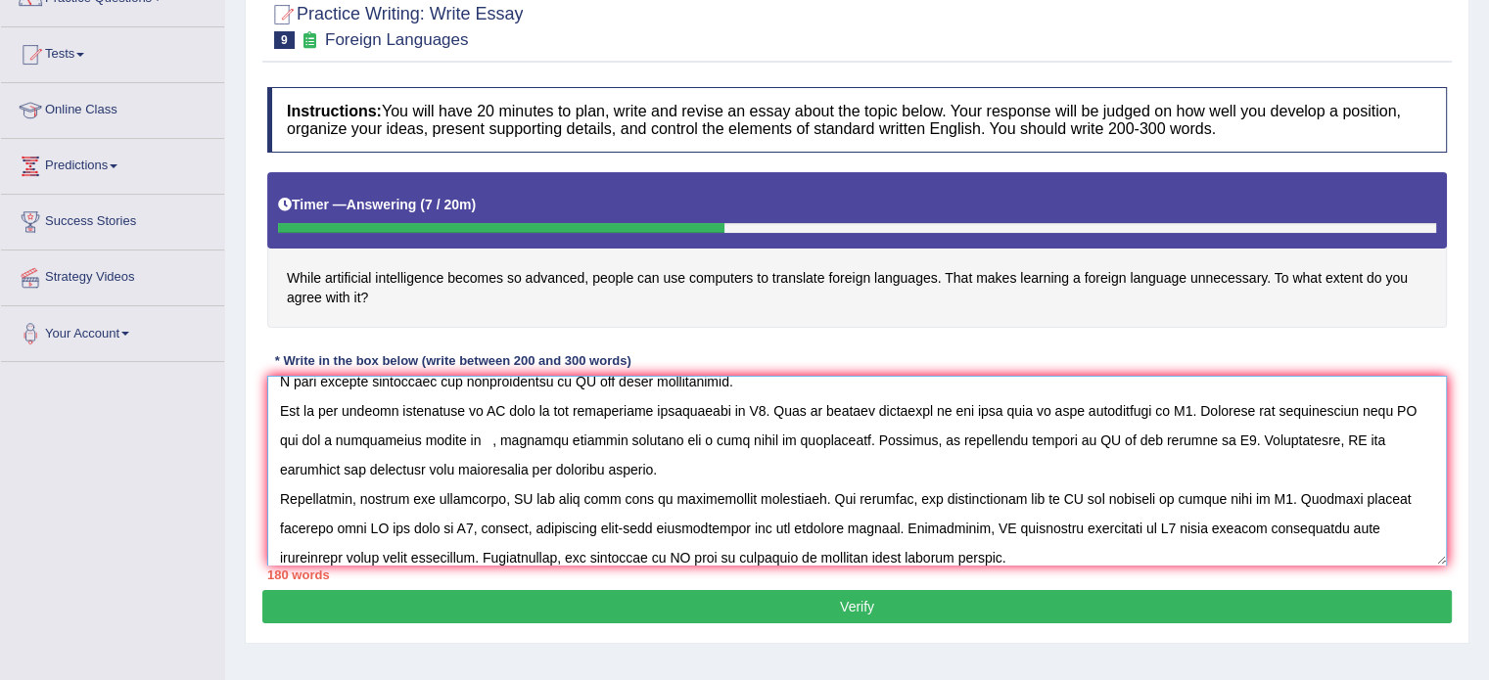
scroll to position [74, 0]
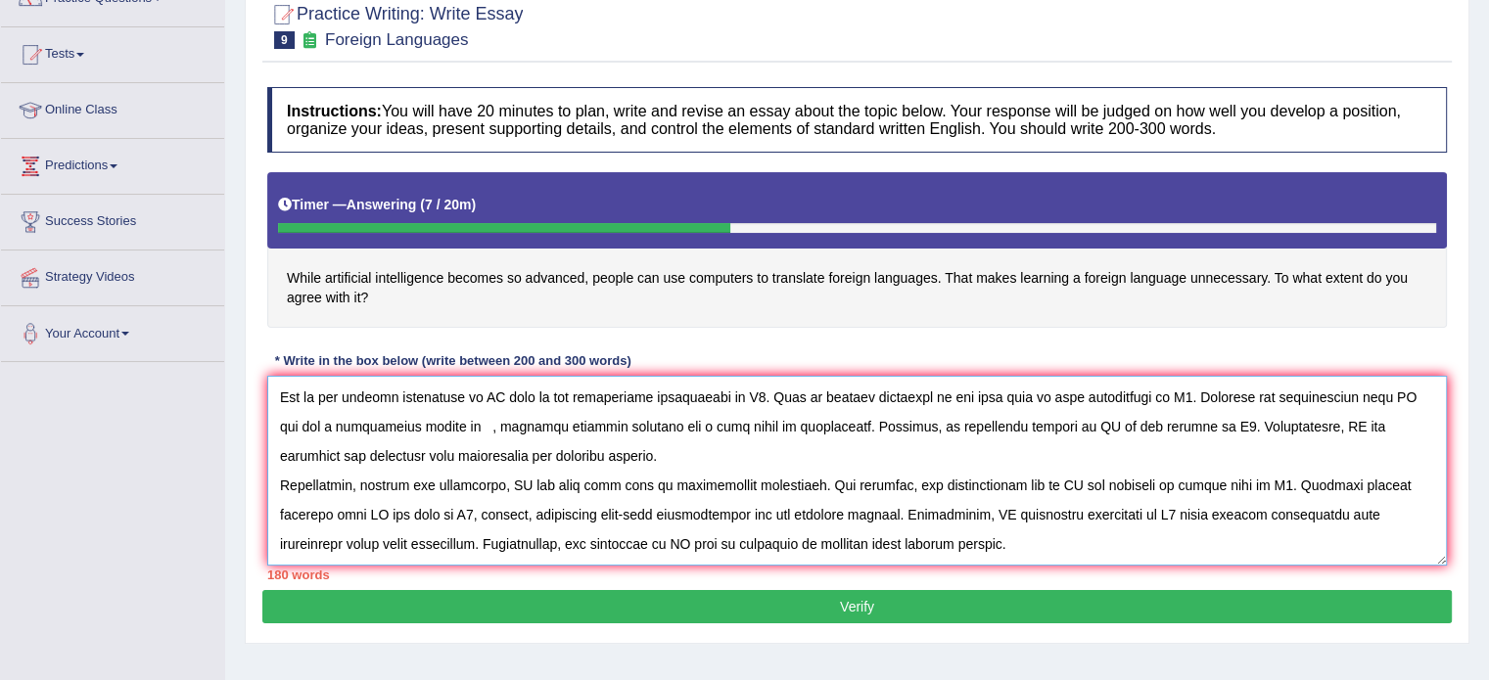
click at [595, 522] on textarea at bounding box center [856, 471] width 1179 height 190
click at [1075, 526] on textarea at bounding box center [856, 471] width 1179 height 190
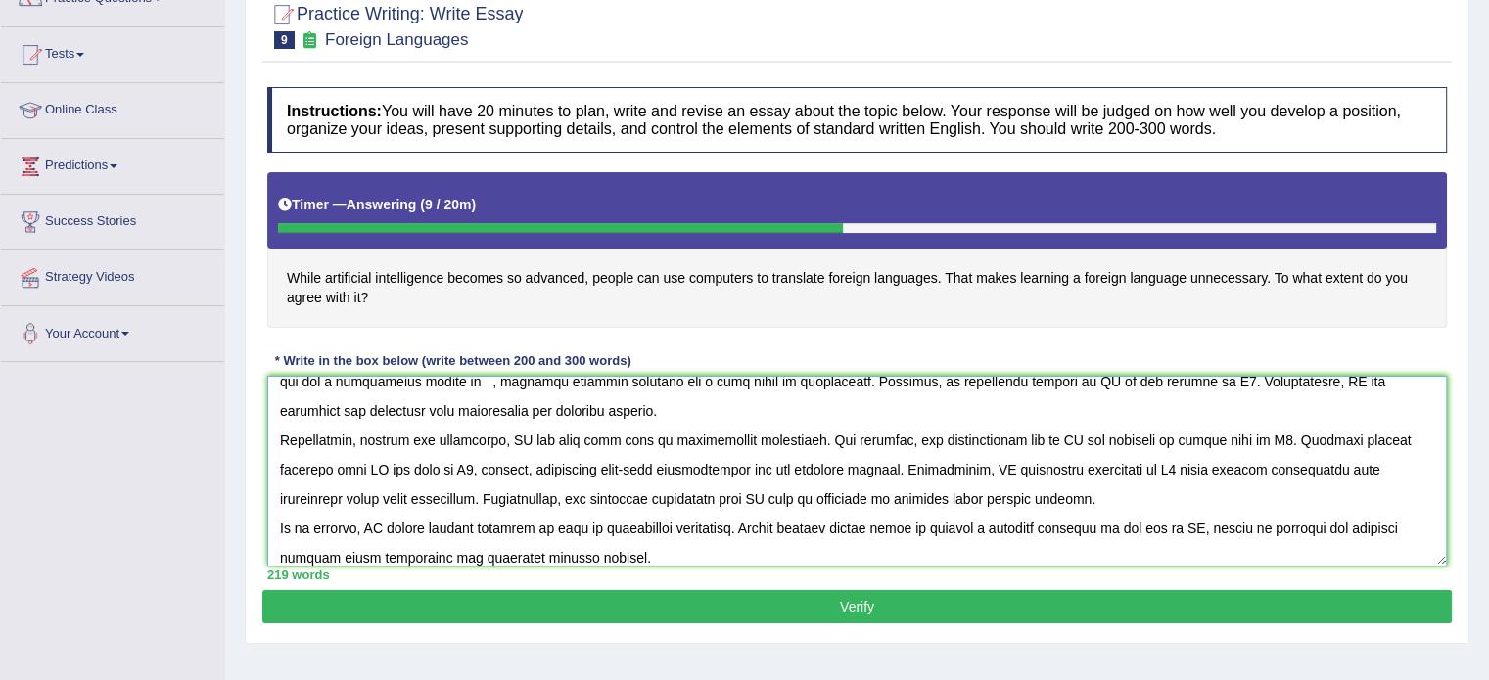
scroll to position [0, 0]
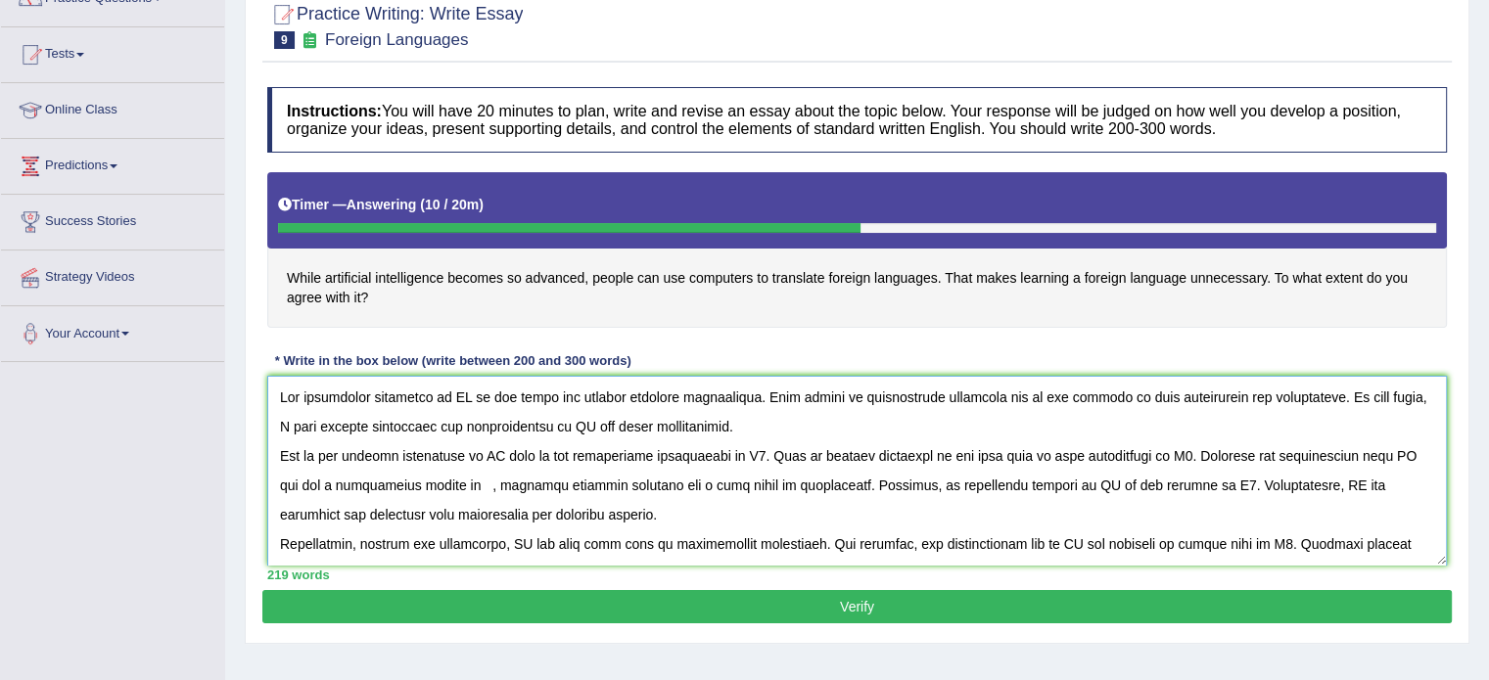
click at [458, 386] on textarea at bounding box center [856, 471] width 1179 height 190
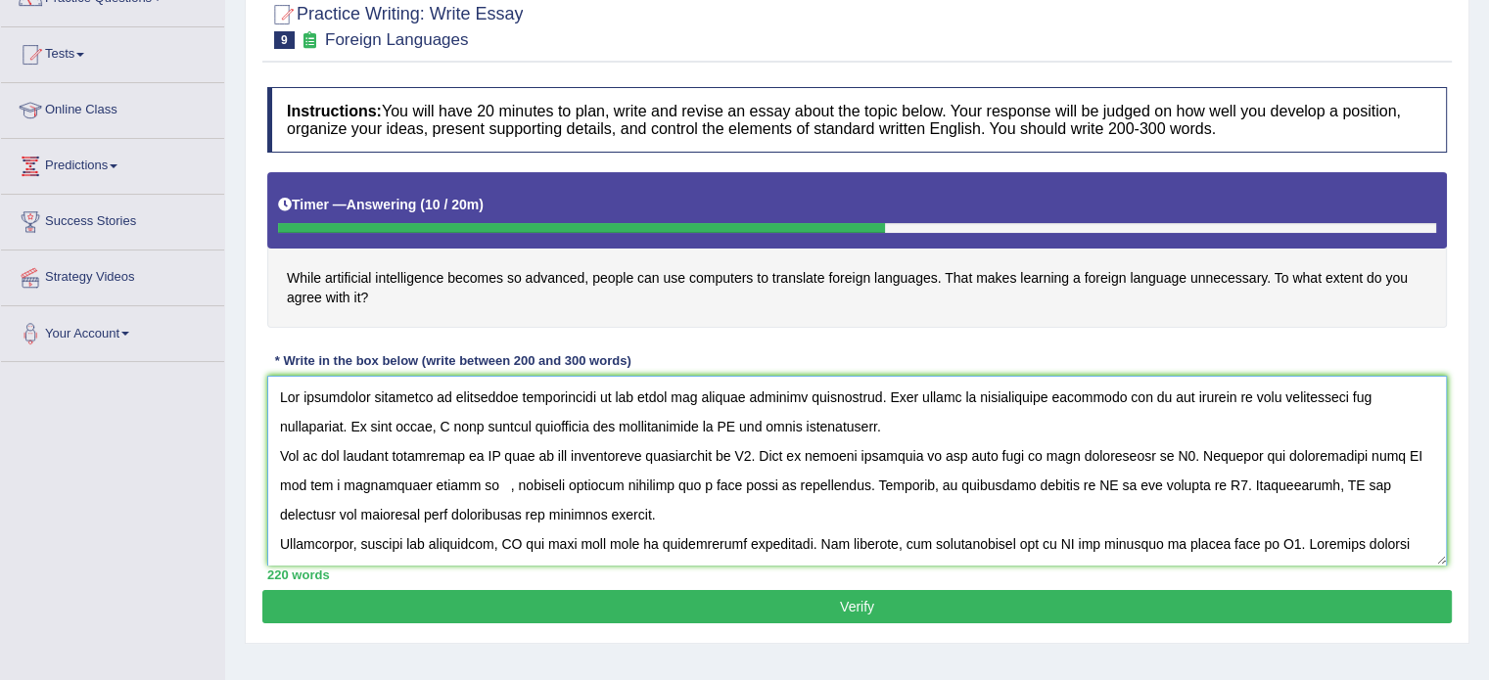
drag, startPoint x: 446, startPoint y: 394, endPoint x: 565, endPoint y: 405, distance: 118.9
click at [565, 405] on textarea at bounding box center [856, 471] width 1179 height 190
click at [646, 419] on textarea at bounding box center [856, 471] width 1179 height 190
paste textarea "artificial intelligence"
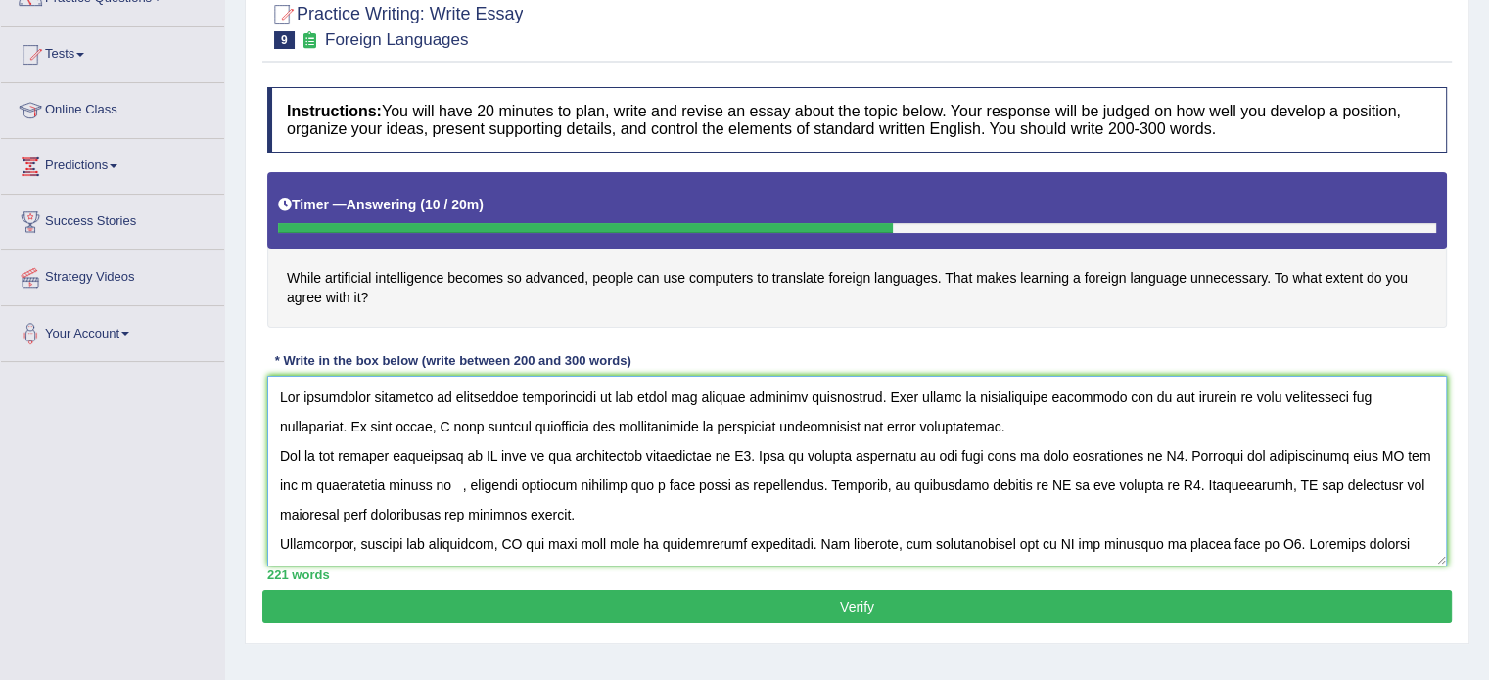
click at [481, 449] on textarea at bounding box center [856, 471] width 1179 height 190
click at [491, 449] on textarea at bounding box center [856, 471] width 1179 height 190
paste textarea "artificial intelligence"
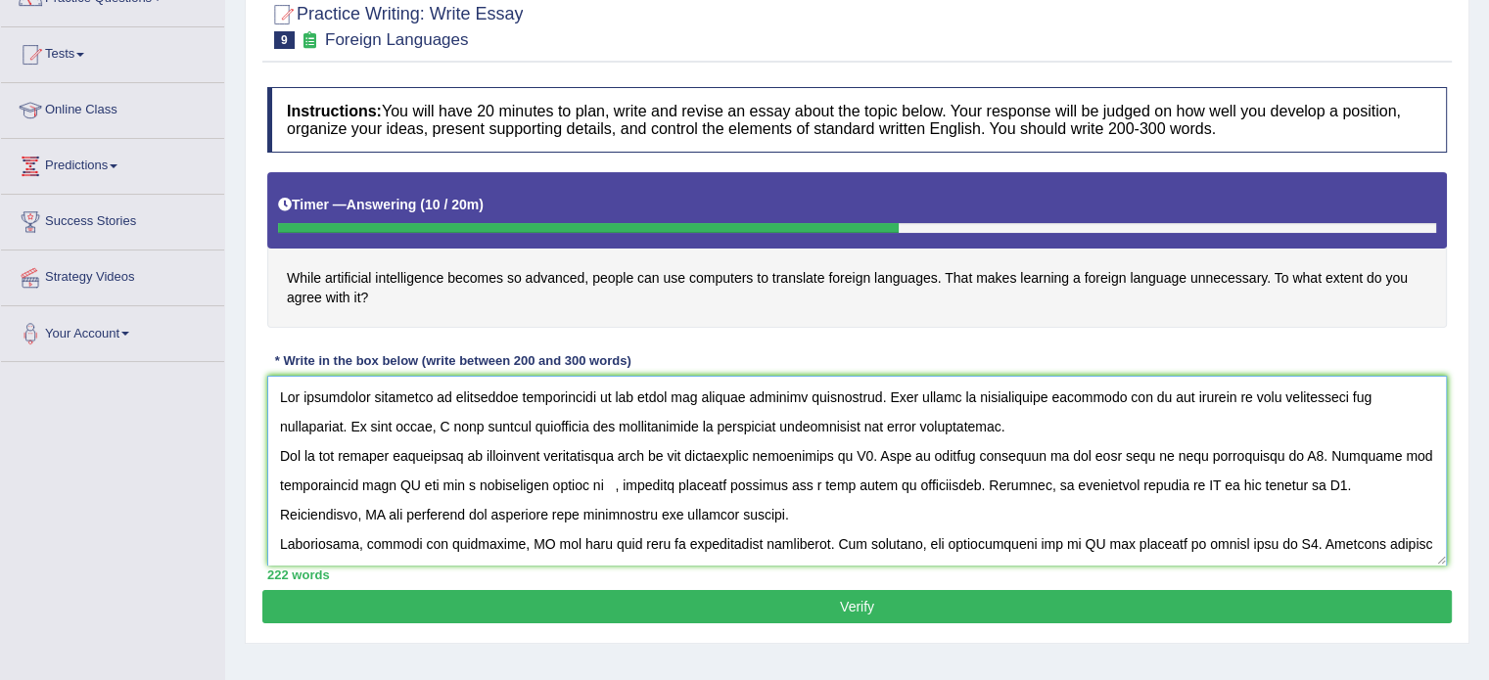
click at [401, 477] on textarea at bounding box center [856, 471] width 1179 height 190
paste textarea "artificial intelligence"
click at [1293, 480] on textarea at bounding box center [856, 471] width 1179 height 190
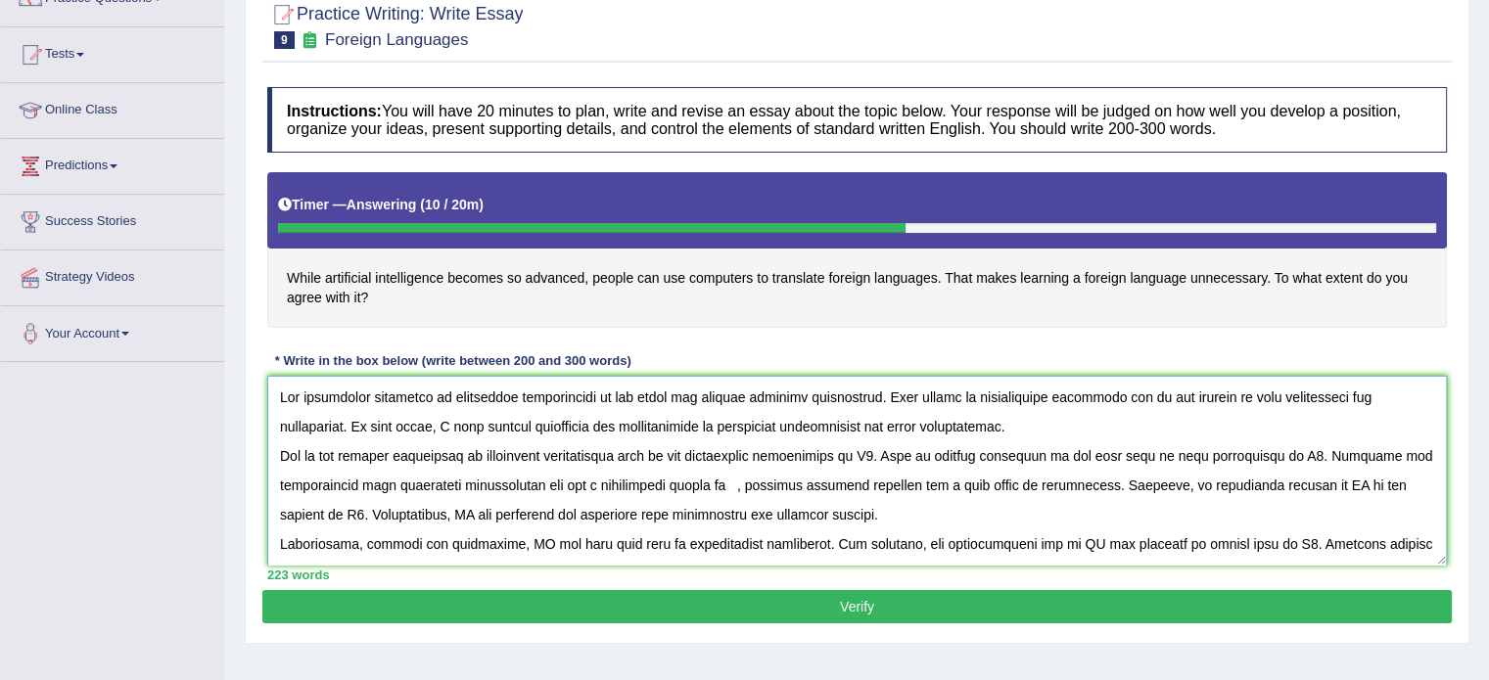
paste textarea "artificial intelligence"
click at [482, 512] on textarea at bounding box center [856, 471] width 1179 height 190
paste textarea "artificial intelligence"
click at [517, 534] on textarea at bounding box center [856, 471] width 1179 height 190
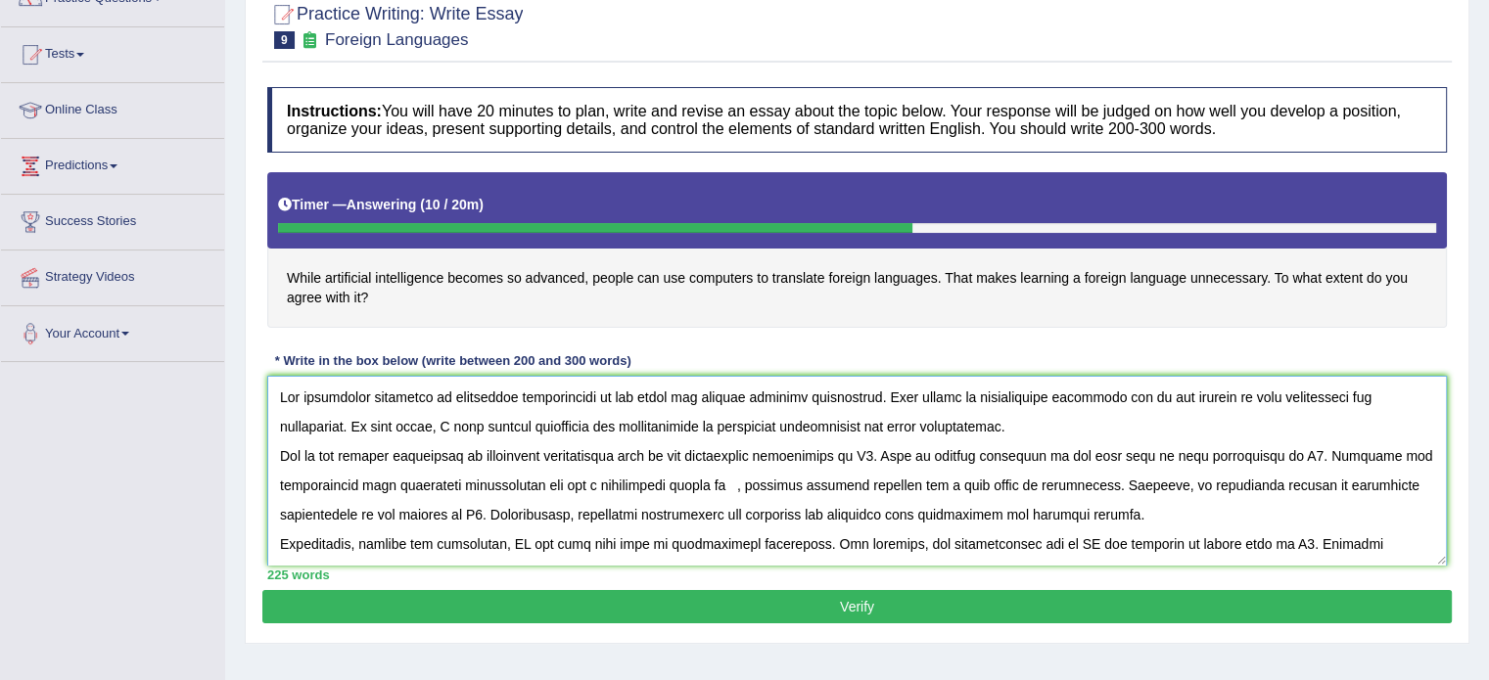
click at [517, 534] on textarea at bounding box center [856, 471] width 1179 height 190
paste textarea "artificial intelligence"
click at [1144, 542] on textarea at bounding box center [856, 471] width 1179 height 190
paste textarea "artificial intelligence"
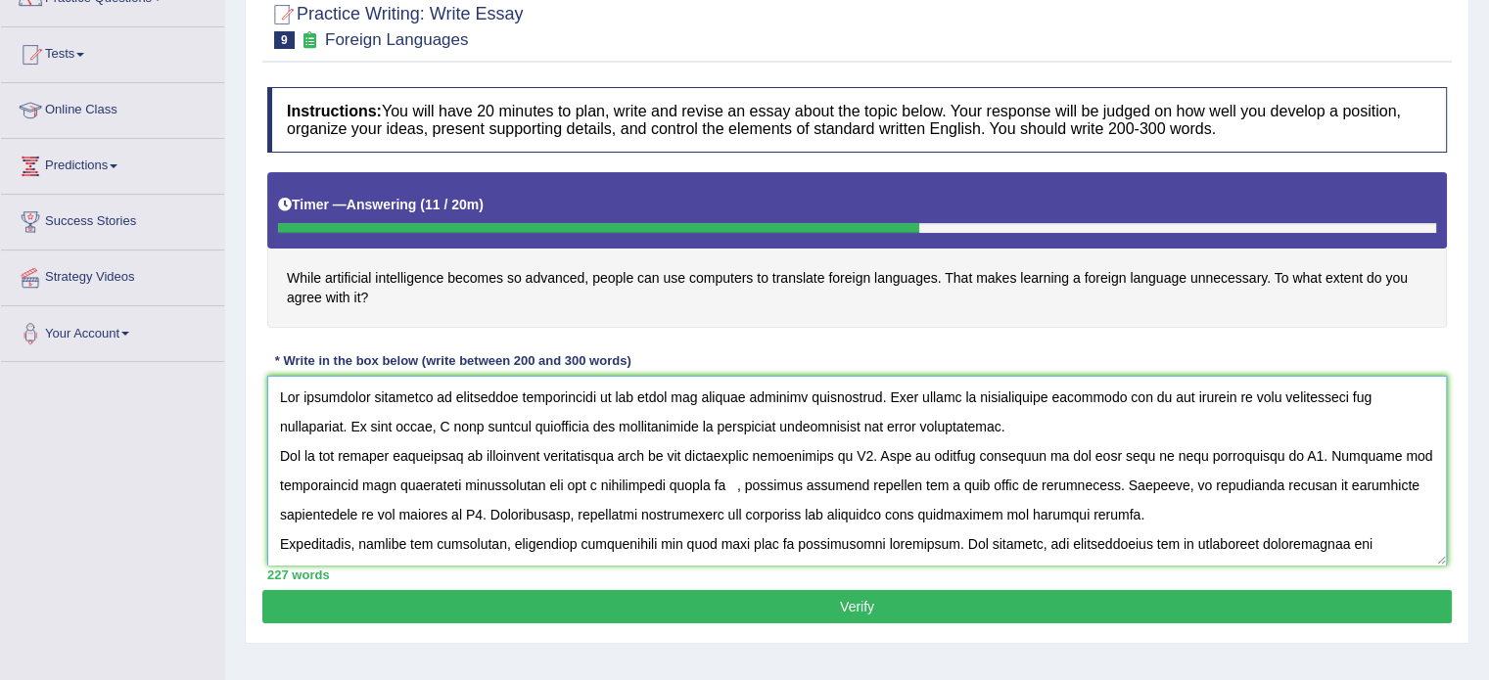
click at [1144, 542] on textarea at bounding box center [856, 471] width 1179 height 190
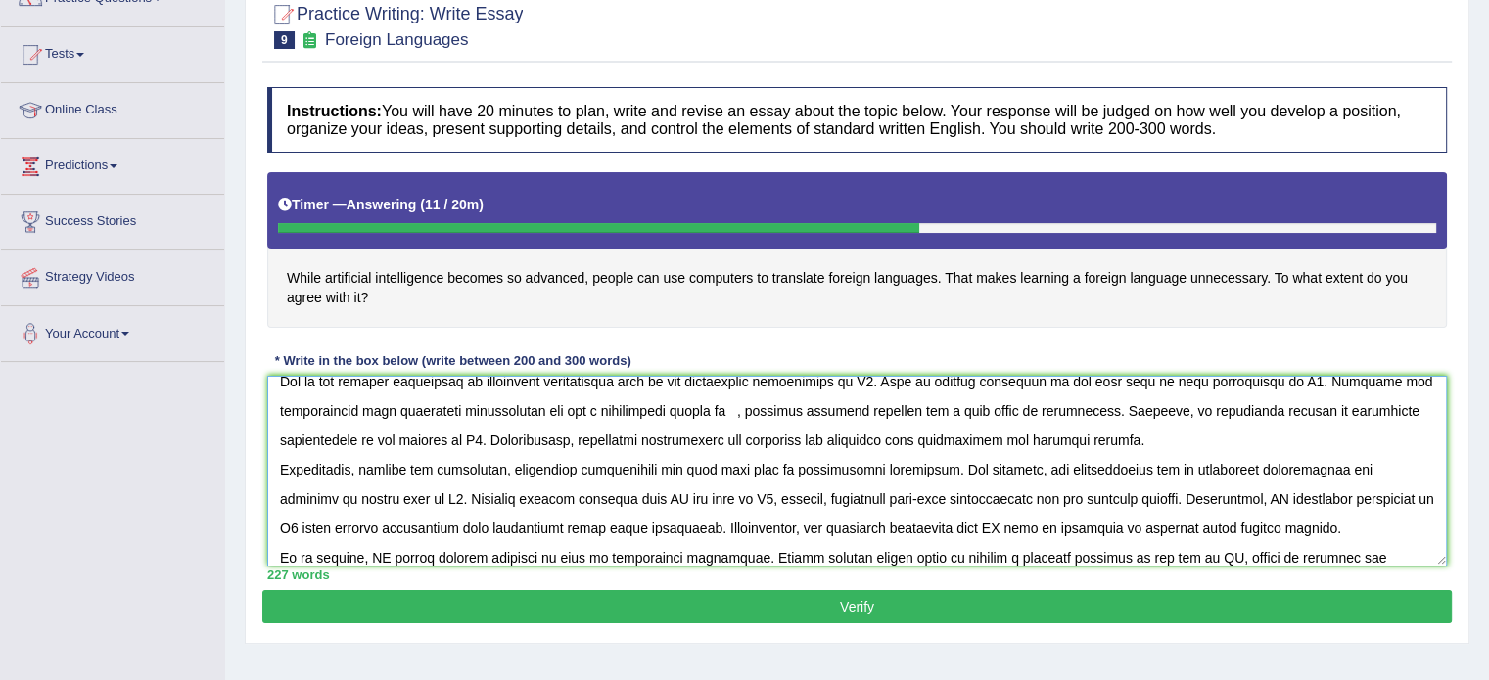
scroll to position [104, 0]
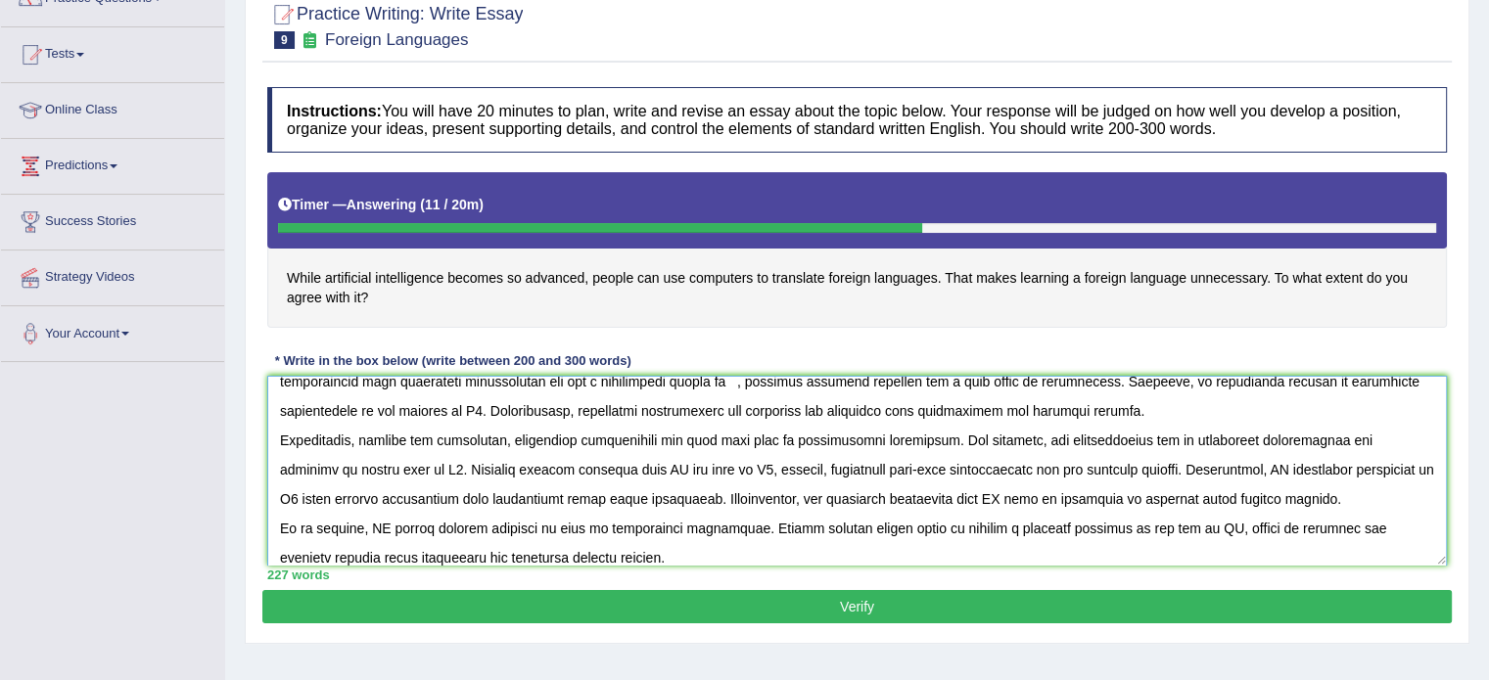
click at [550, 461] on textarea at bounding box center [856, 471] width 1179 height 190
paste textarea "artificial intelligence"
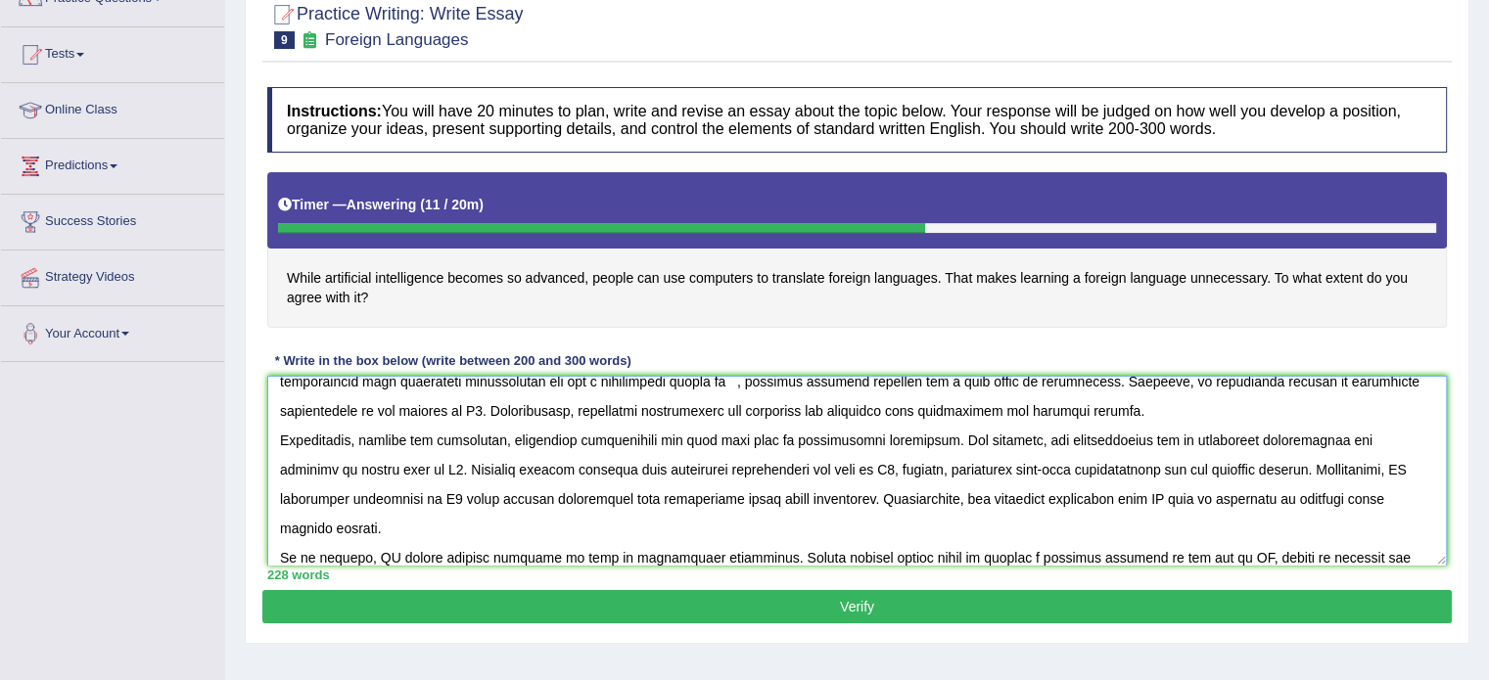
click at [1268, 463] on textarea at bounding box center [856, 471] width 1179 height 190
paste textarea "artificial intelligence"
click at [1118, 496] on textarea at bounding box center [856, 471] width 1179 height 190
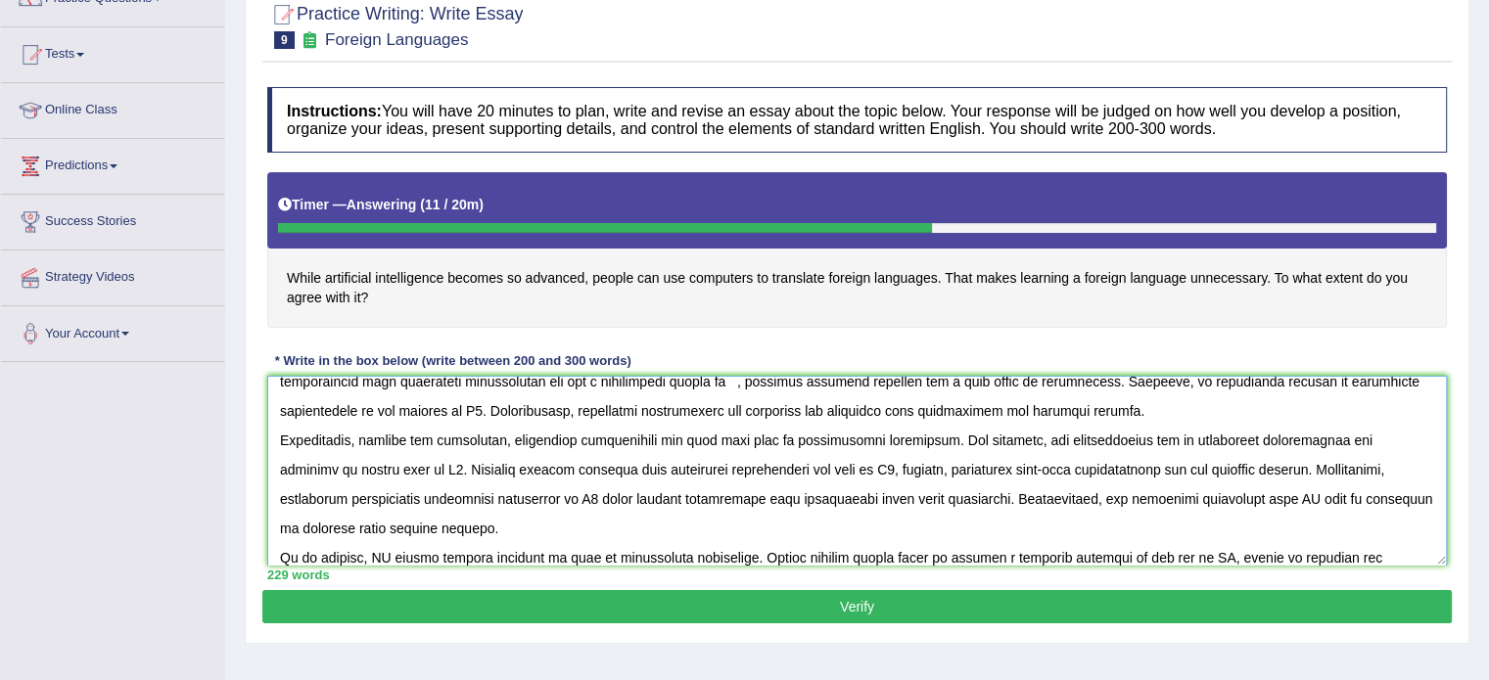
paste textarea "artificial intelligence"
click at [1174, 545] on textarea at bounding box center [856, 471] width 1179 height 190
paste textarea "artificial intelligence"
click at [372, 552] on textarea at bounding box center [856, 471] width 1179 height 190
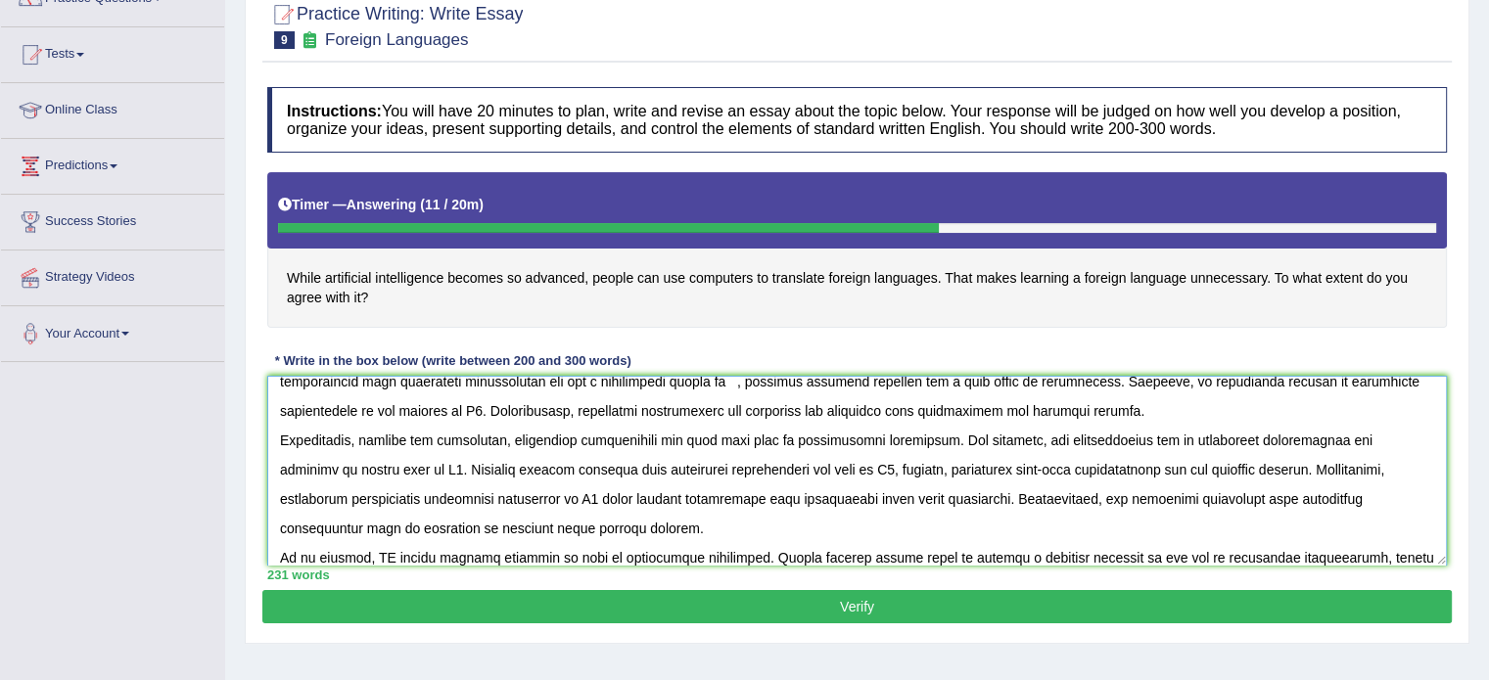
click at [372, 552] on textarea at bounding box center [856, 471] width 1179 height 190
paste textarea "artificial intelligence"
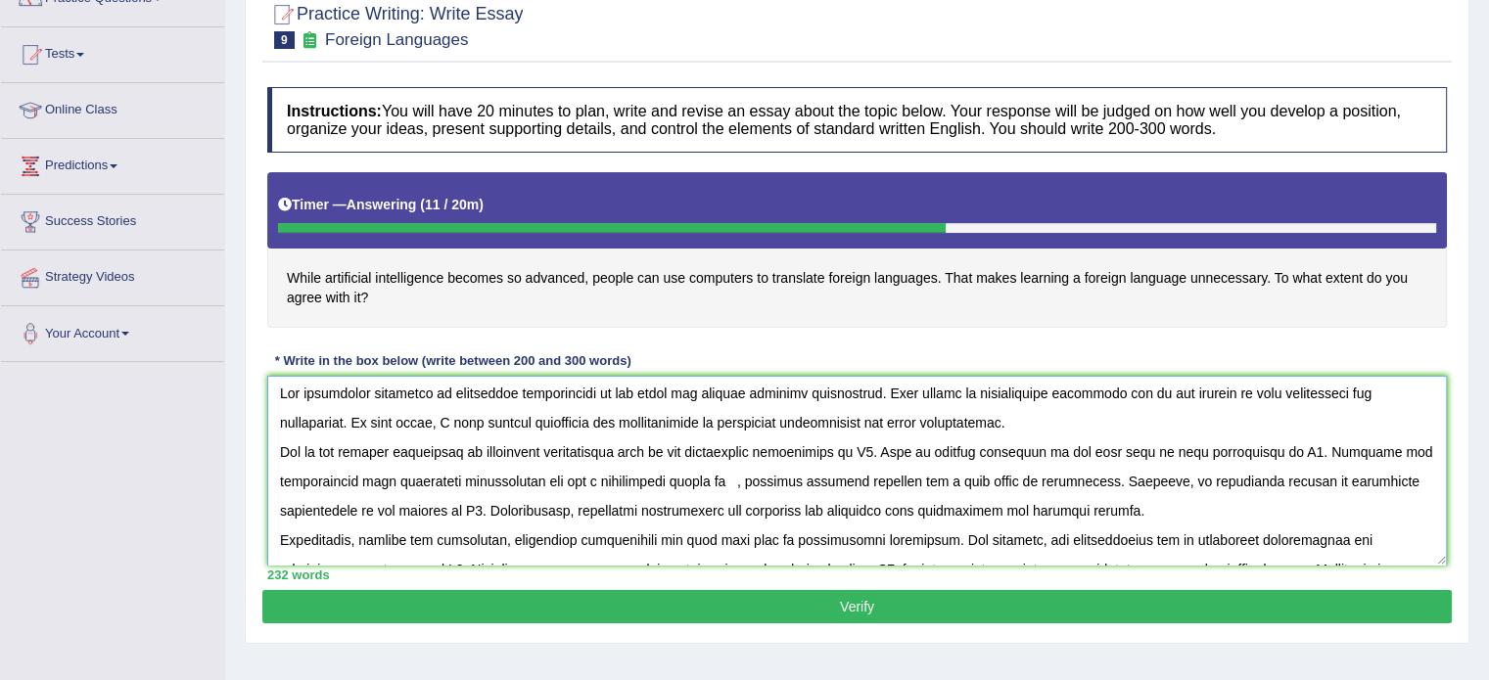
scroll to position [0, 0]
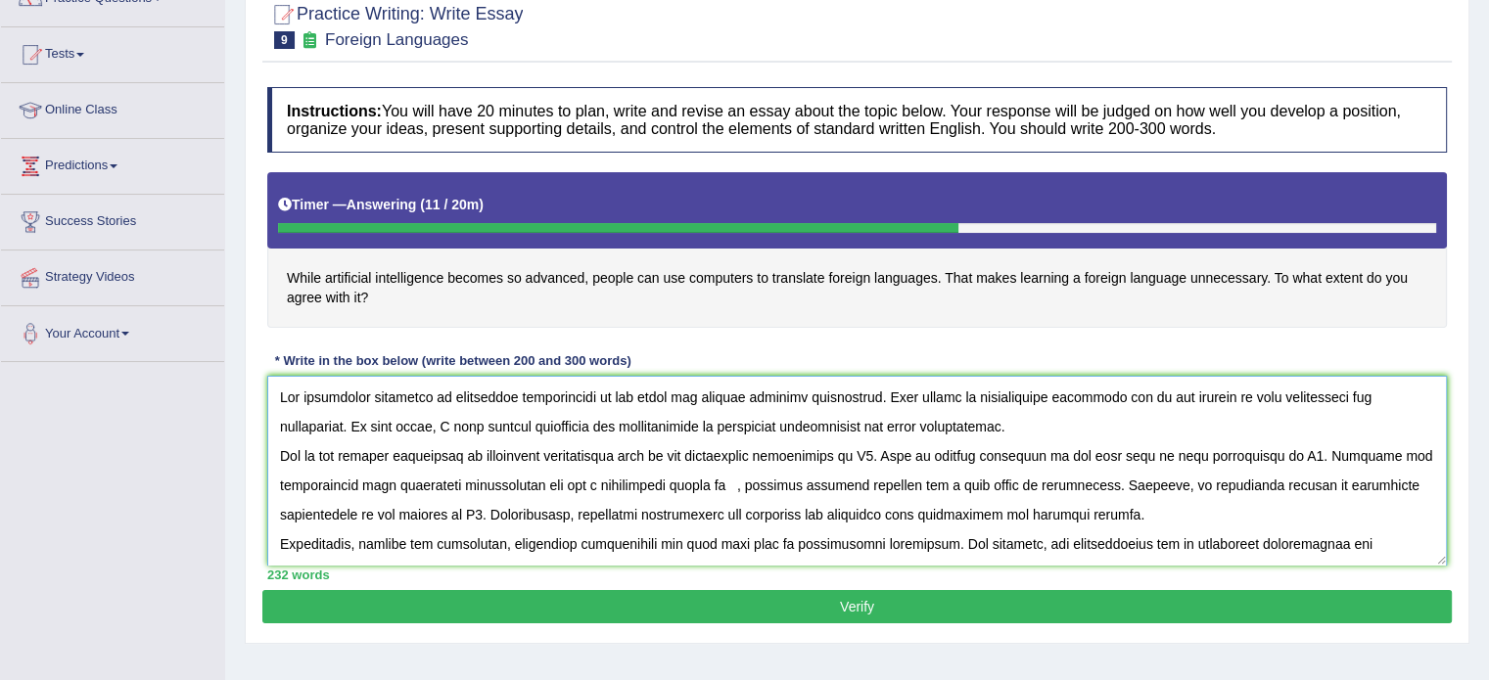
click at [839, 453] on textarea at bounding box center [856, 471] width 1179 height 190
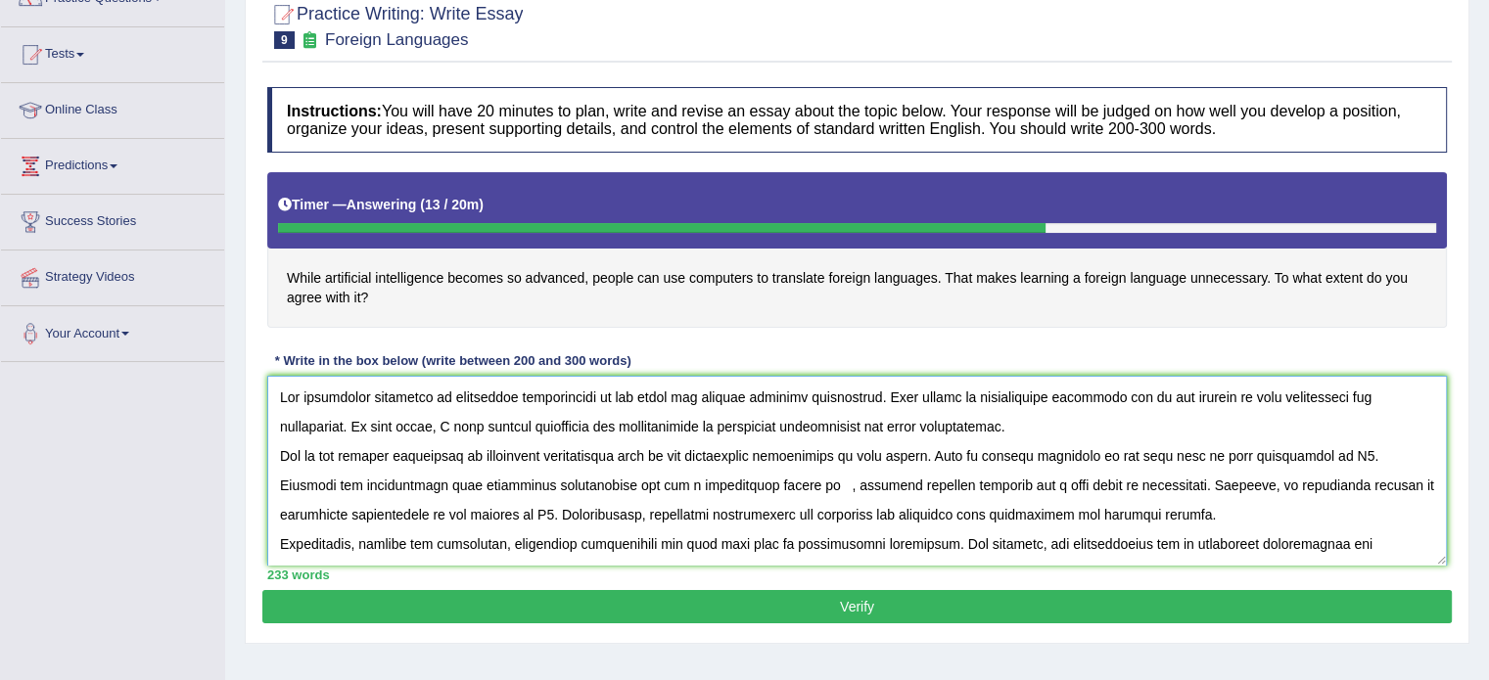
click at [1283, 453] on textarea at bounding box center [856, 471] width 1179 height 190
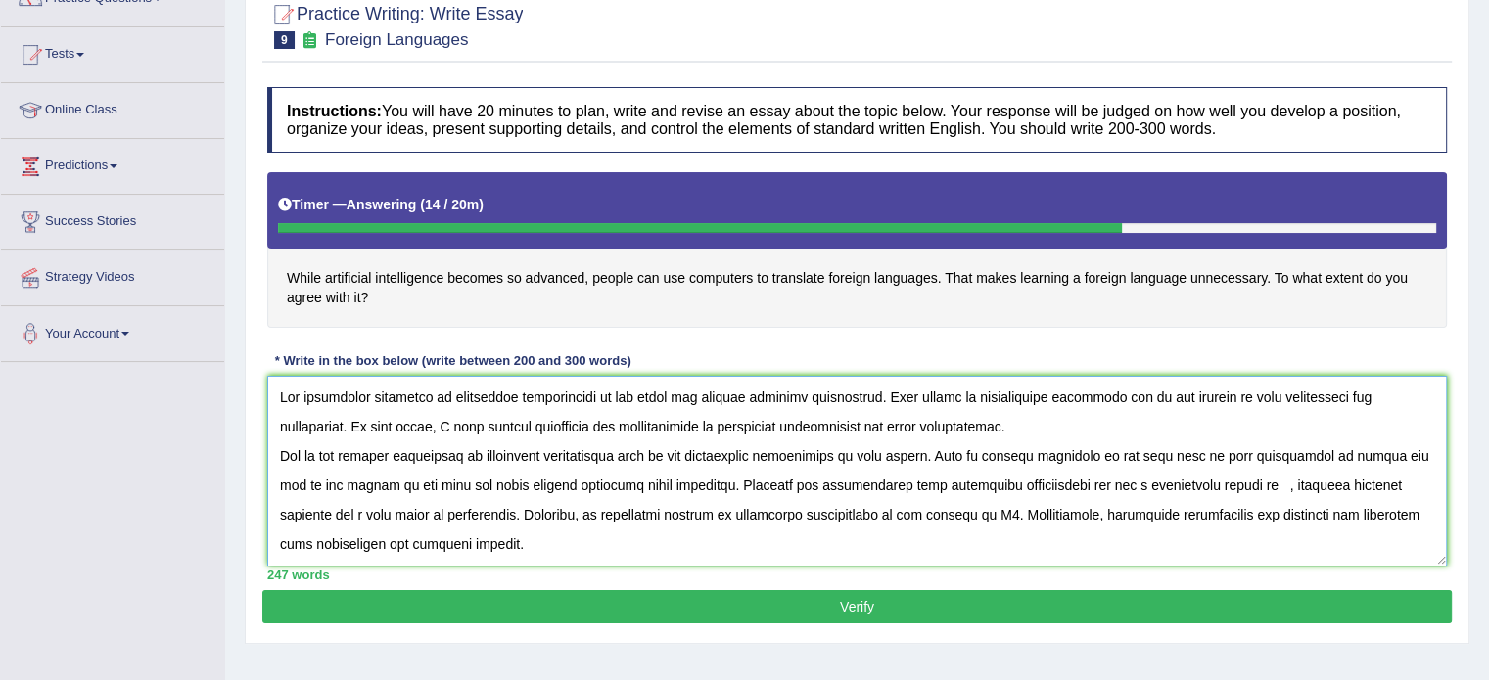
click at [1207, 483] on textarea at bounding box center [856, 471] width 1179 height 190
click at [434, 481] on textarea at bounding box center [856, 471] width 1179 height 190
drag, startPoint x: 666, startPoint y: 484, endPoint x: 1273, endPoint y: 457, distance: 607.4
click at [1273, 457] on textarea at bounding box center [856, 471] width 1179 height 190
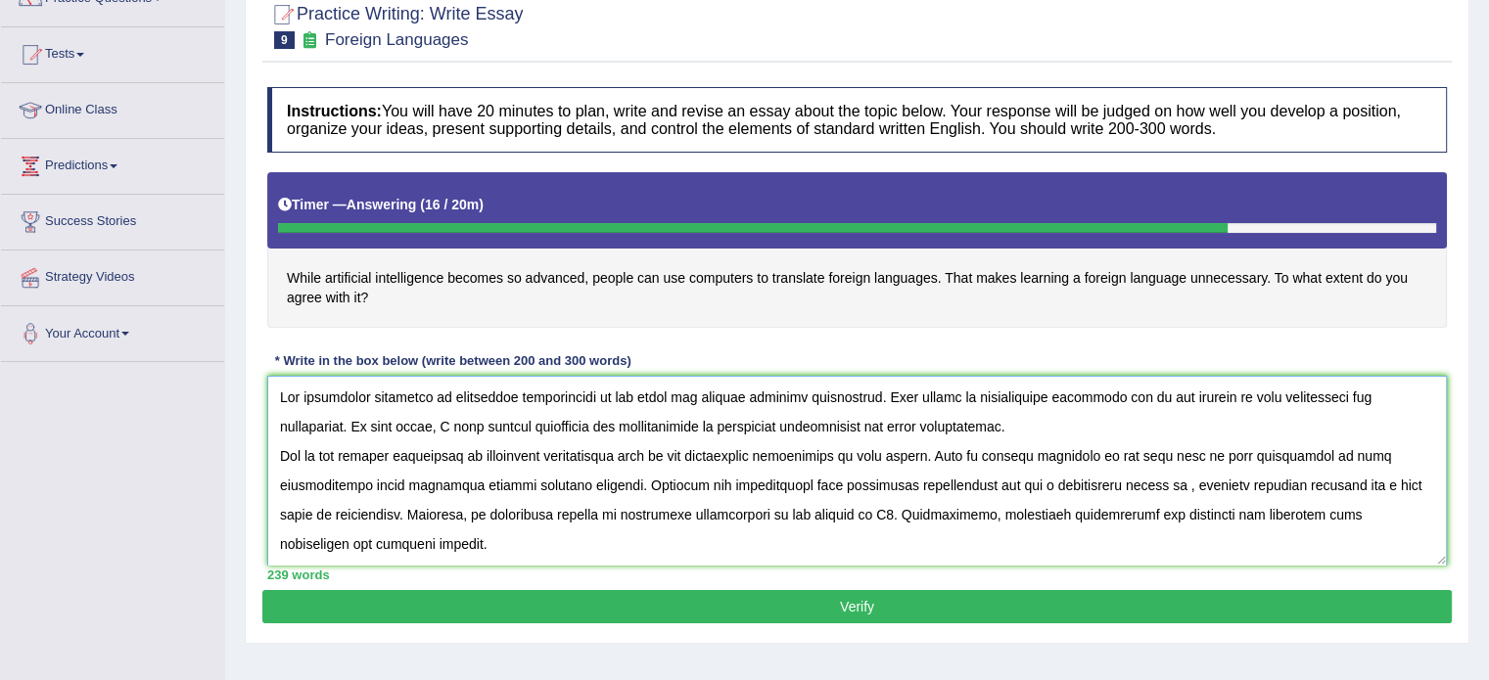
click at [1066, 485] on textarea at bounding box center [856, 471] width 1179 height 190
click at [773, 507] on textarea at bounding box center [856, 471] width 1179 height 190
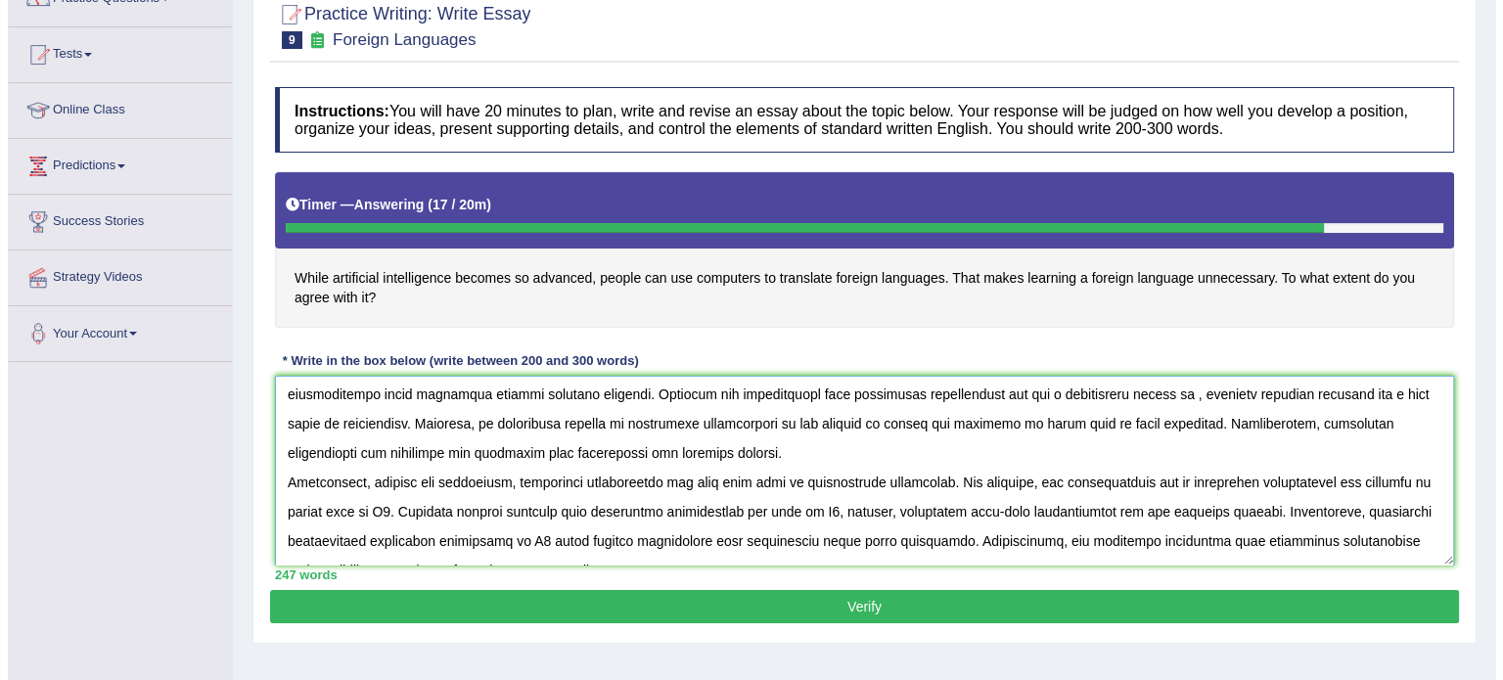
scroll to position [116, 0]
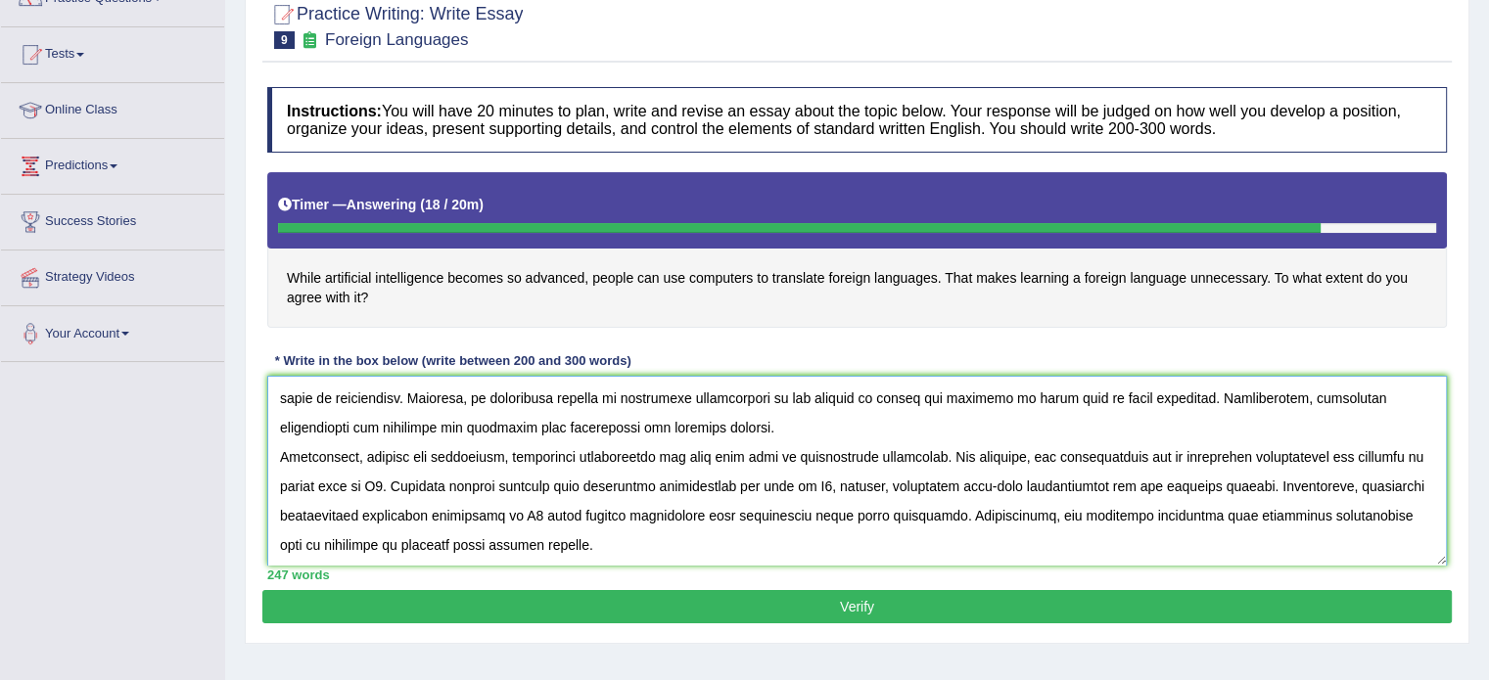
click at [337, 487] on textarea at bounding box center [856, 471] width 1179 height 190
click at [971, 484] on textarea at bounding box center [856, 471] width 1179 height 190
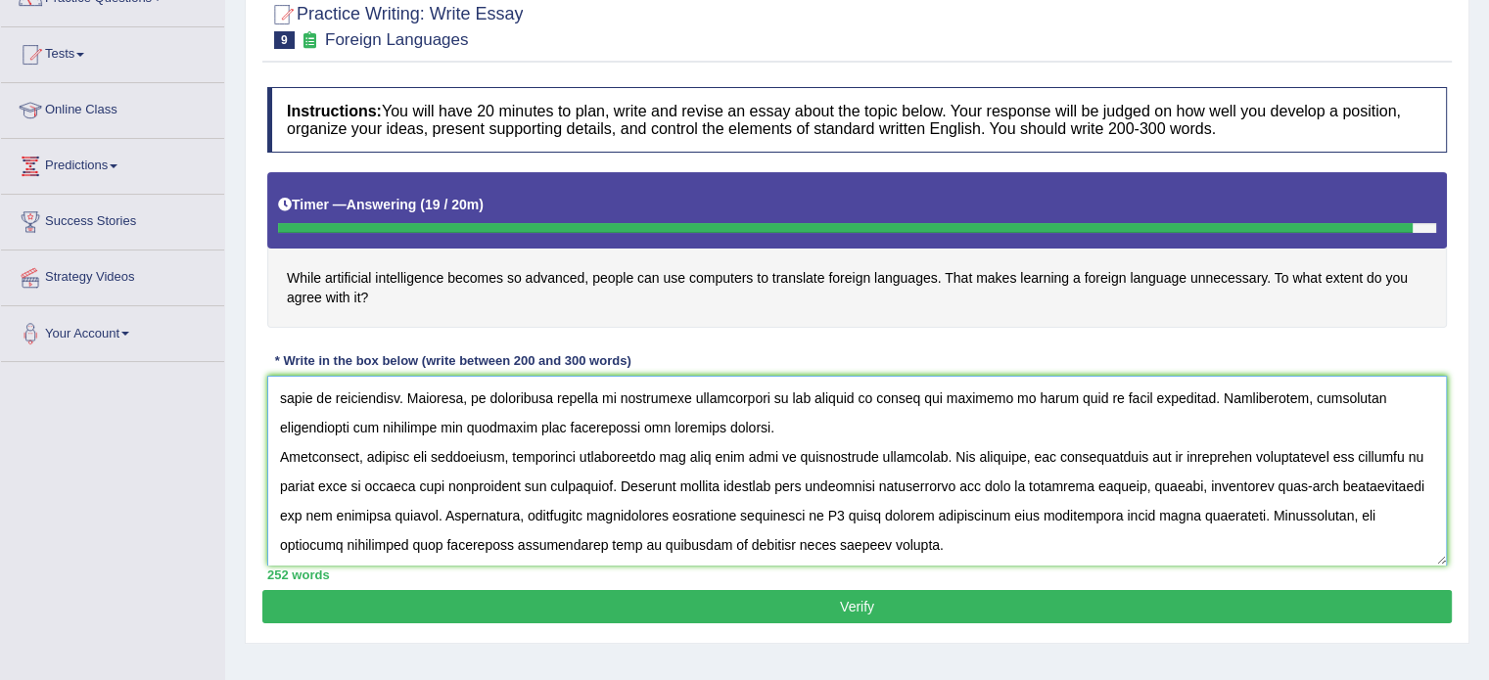
click at [1018, 482] on textarea at bounding box center [856, 471] width 1179 height 190
click at [1185, 488] on textarea at bounding box center [856, 471] width 1179 height 190
type textarea "The increasing influence of artificial intelligence on our lives has ignited nu…"
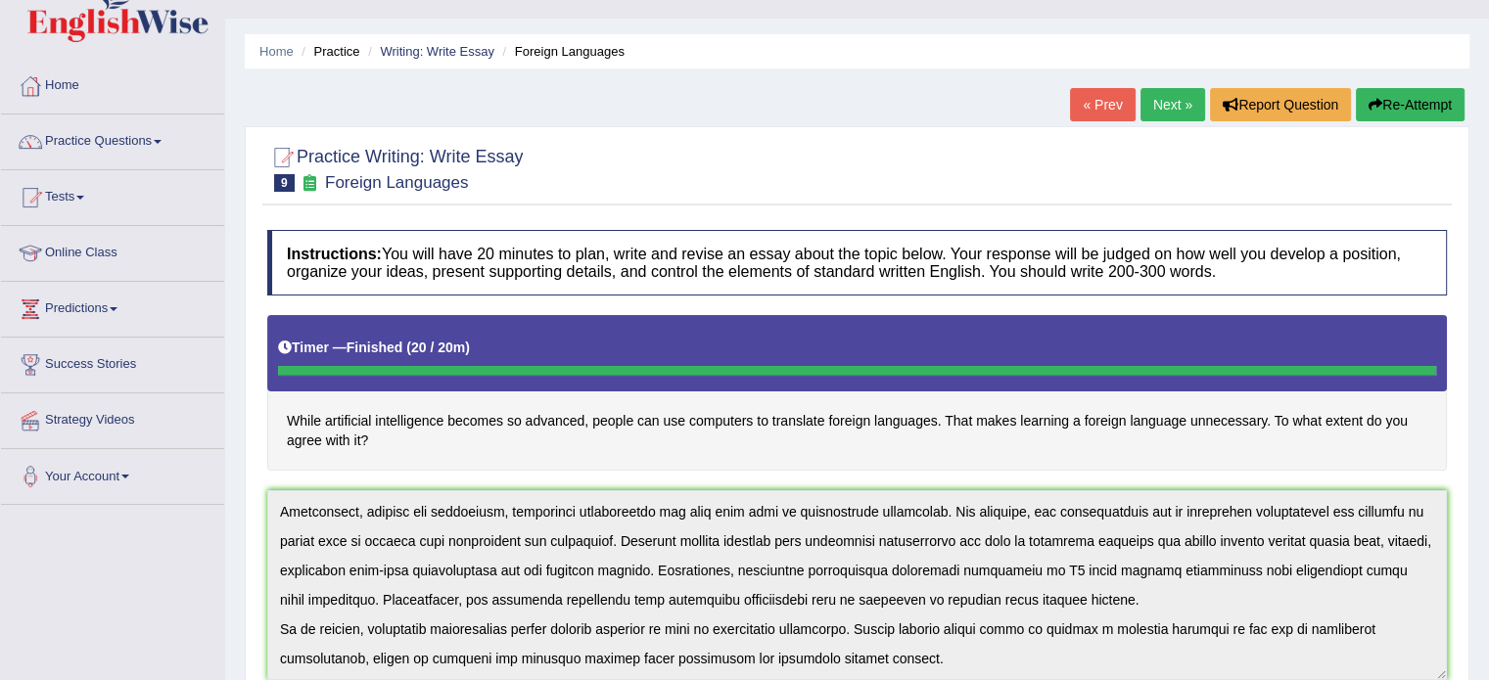
scroll to position [31, 0]
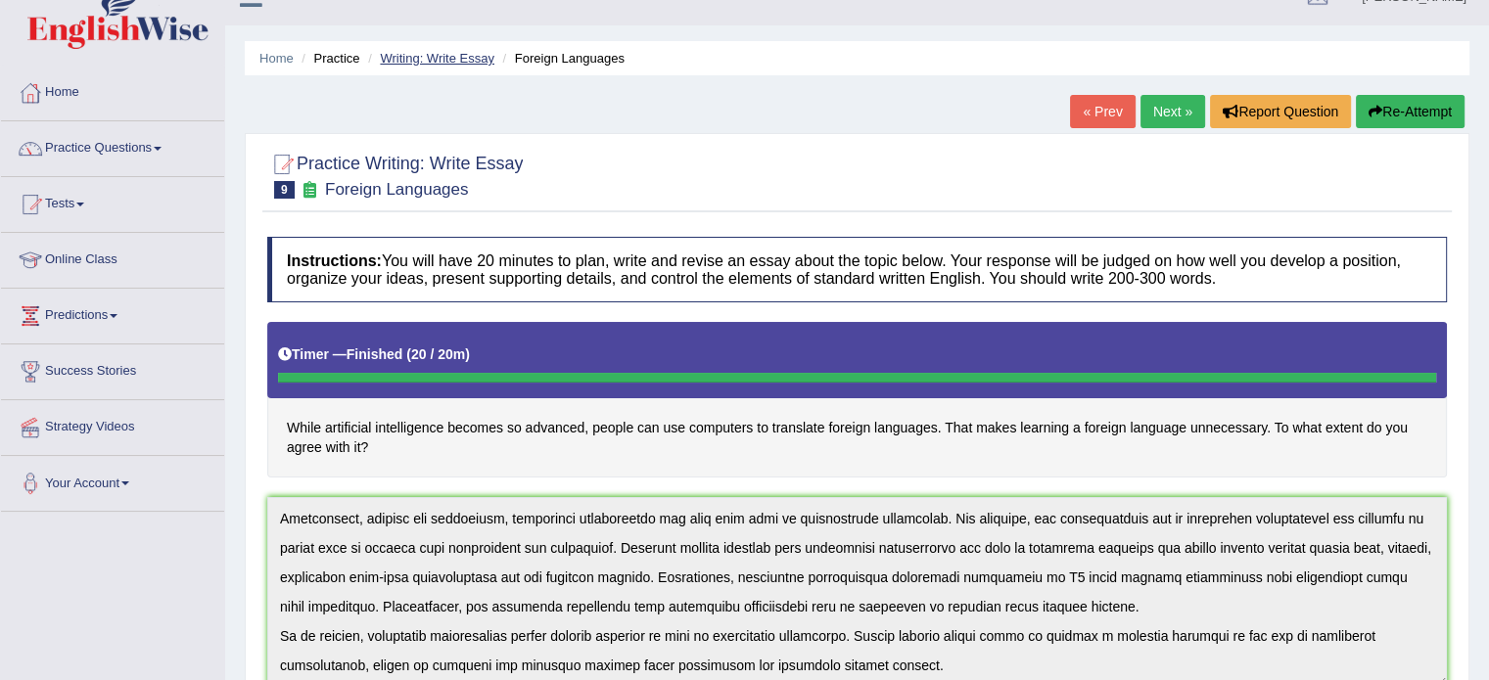
click at [461, 51] on link "Writing: Write Essay" at bounding box center [437, 58] width 115 height 15
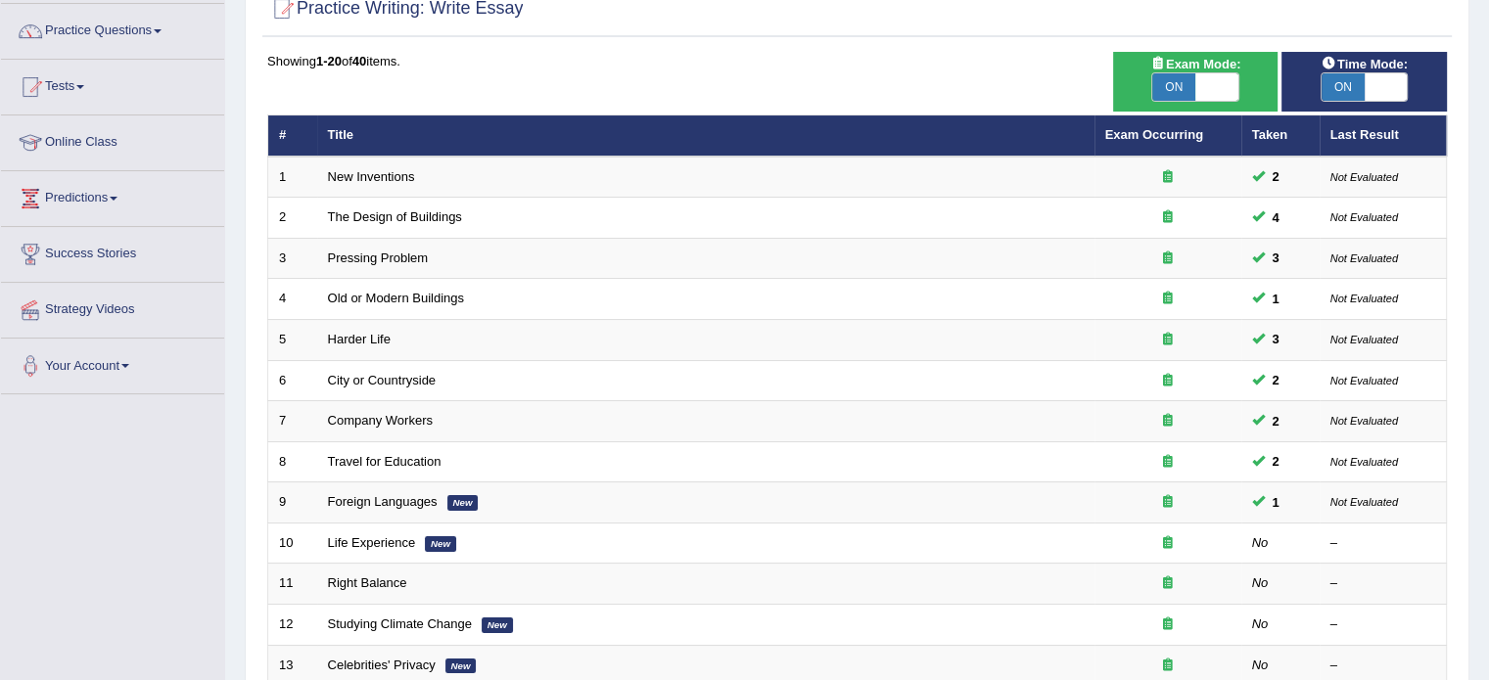
scroll to position [154, 0]
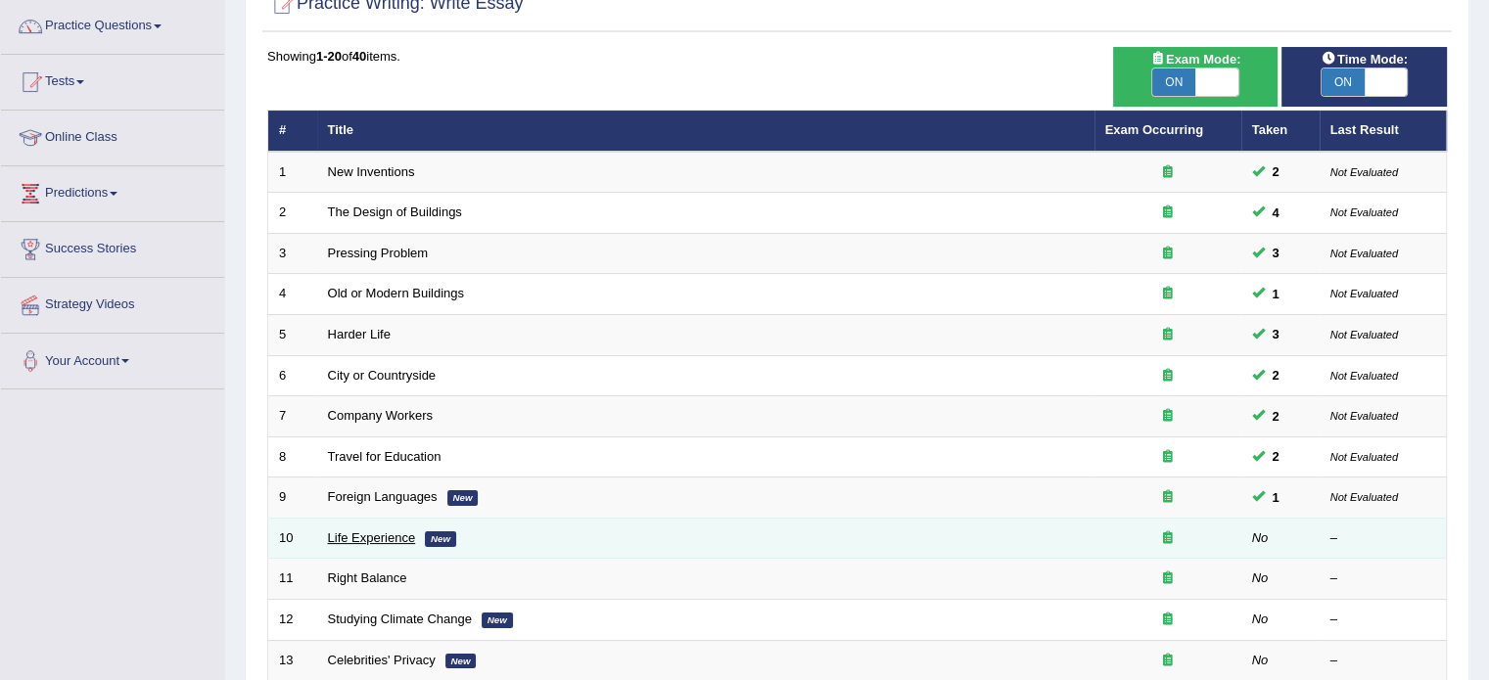
click at [376, 533] on link "Life Experience" at bounding box center [372, 537] width 88 height 15
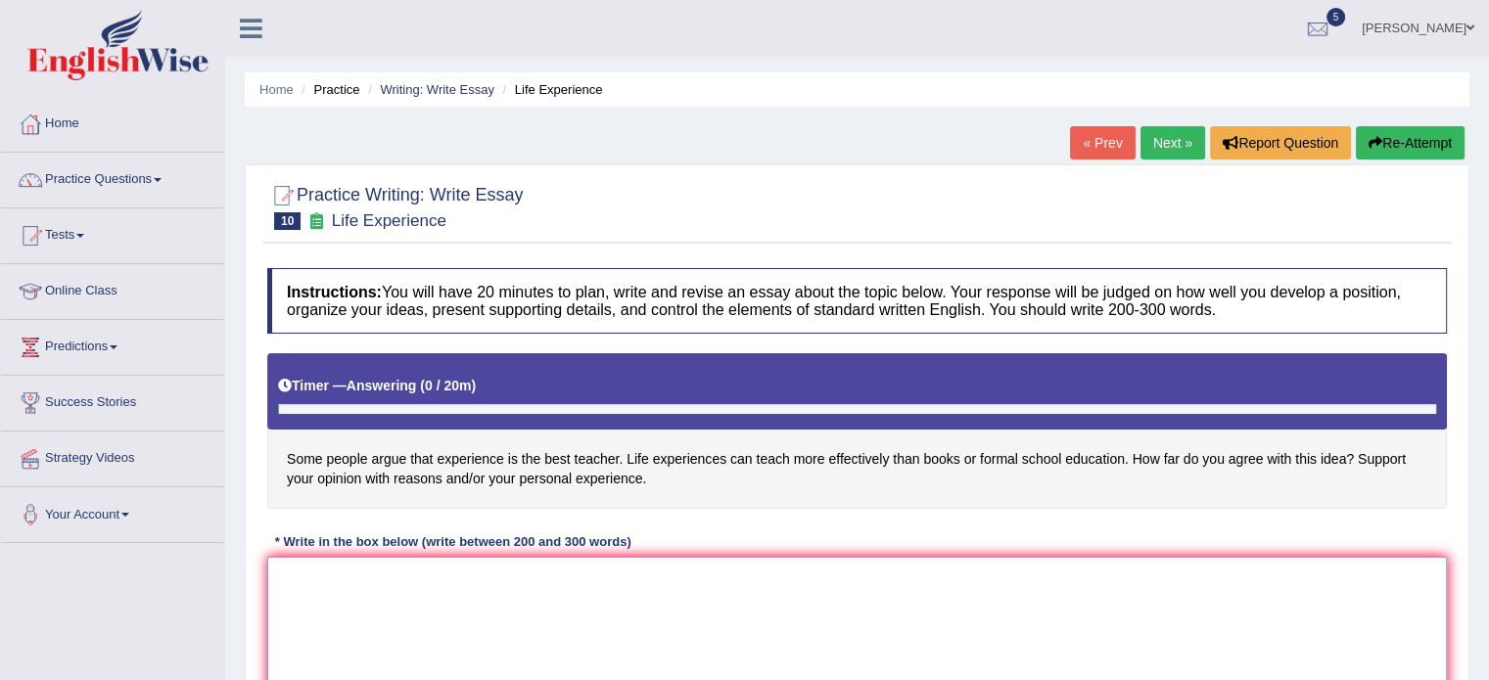
click at [504, 620] on textarea at bounding box center [856, 652] width 1179 height 190
click at [454, 85] on link "Writing: Write Essay" at bounding box center [437, 89] width 115 height 15
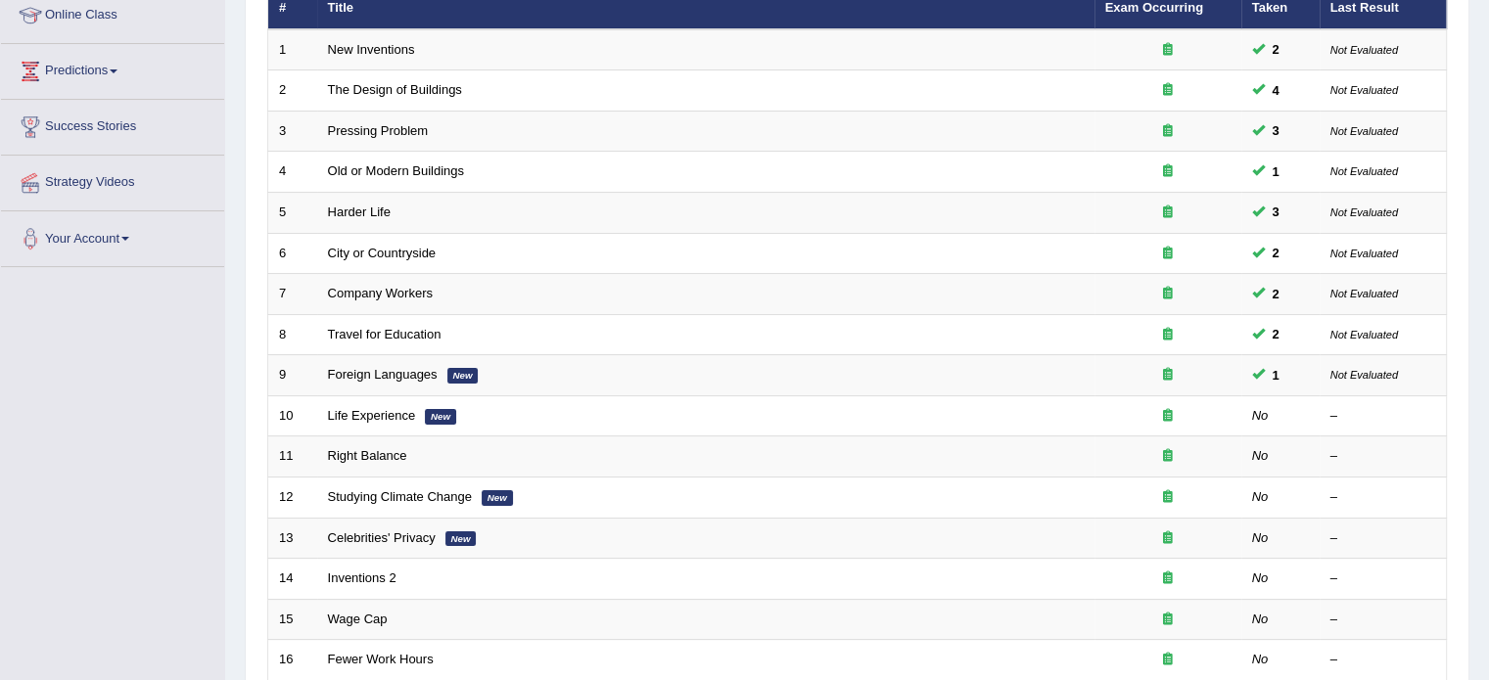
scroll to position [294, 0]
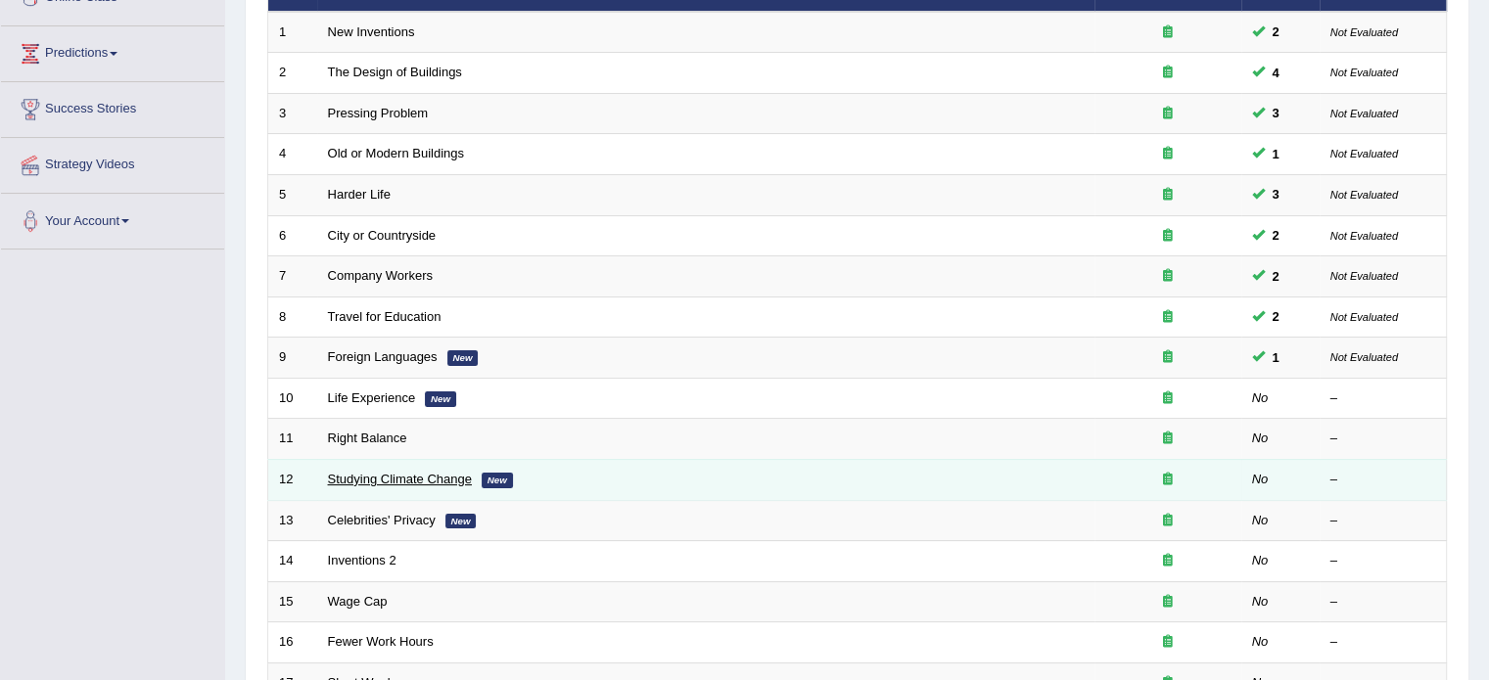
click at [342, 473] on link "Studying Climate Change" at bounding box center [400, 479] width 144 height 15
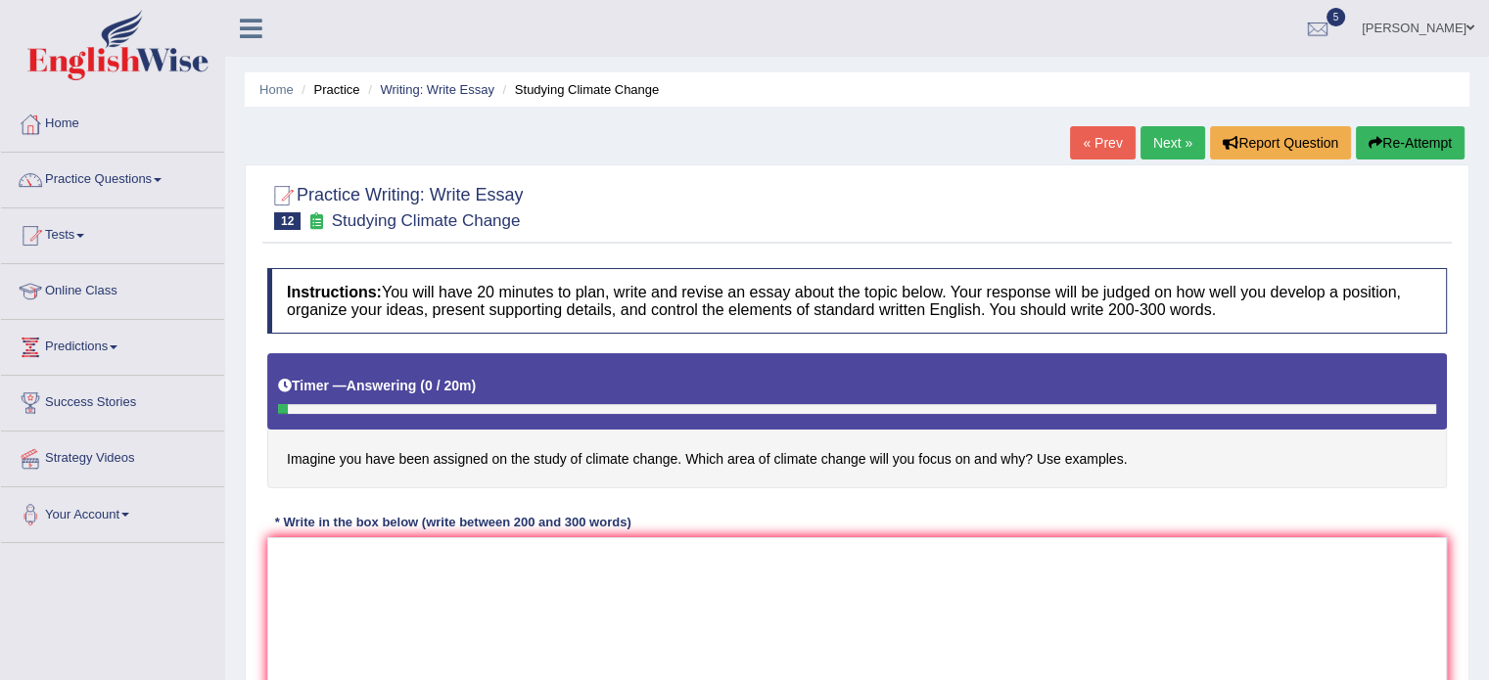
drag, startPoint x: 283, startPoint y: 449, endPoint x: 340, endPoint y: 93, distance: 360.7
click at [340, 93] on div "Home Practice Writing: Write Essay Studying Climate Change « Prev Next » Report…" at bounding box center [856, 489] width 1263 height 979
click at [426, 84] on link "Writing: Write Essay" at bounding box center [437, 89] width 115 height 15
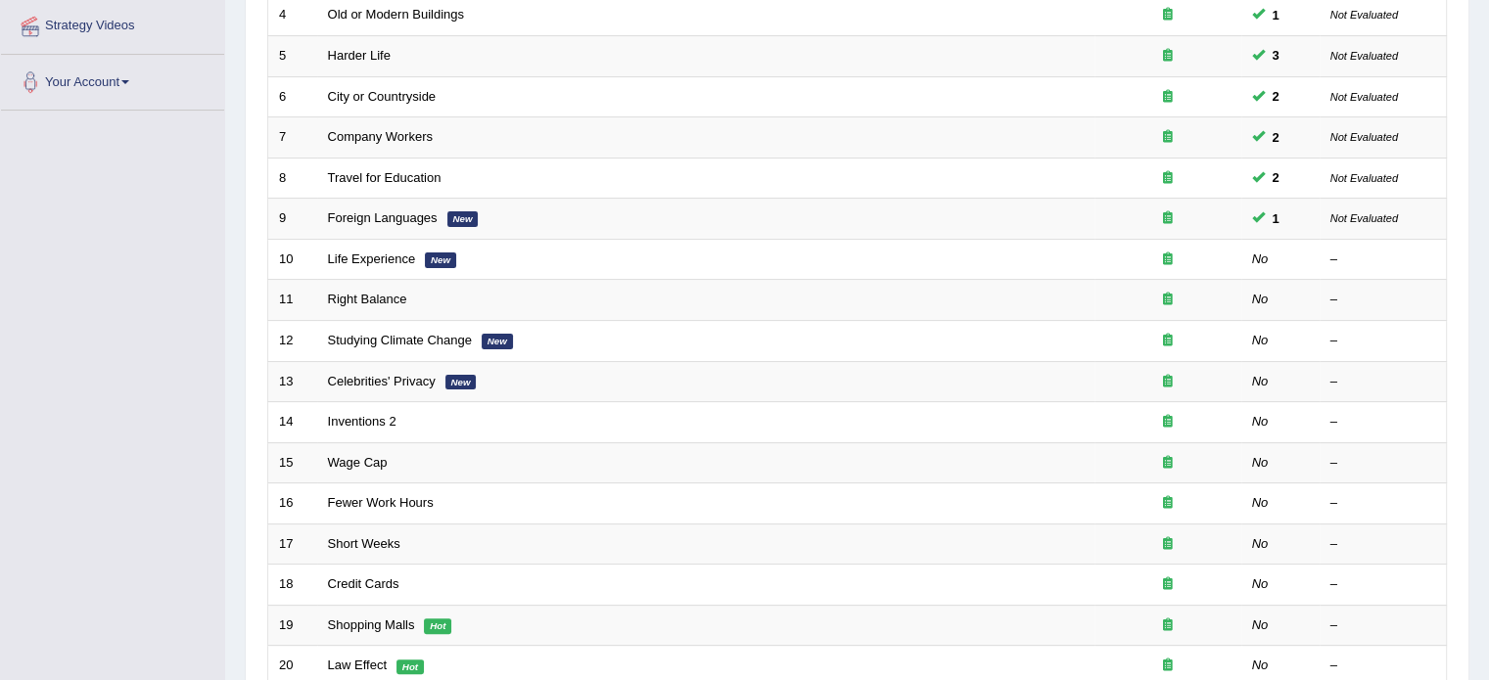
scroll to position [440, 0]
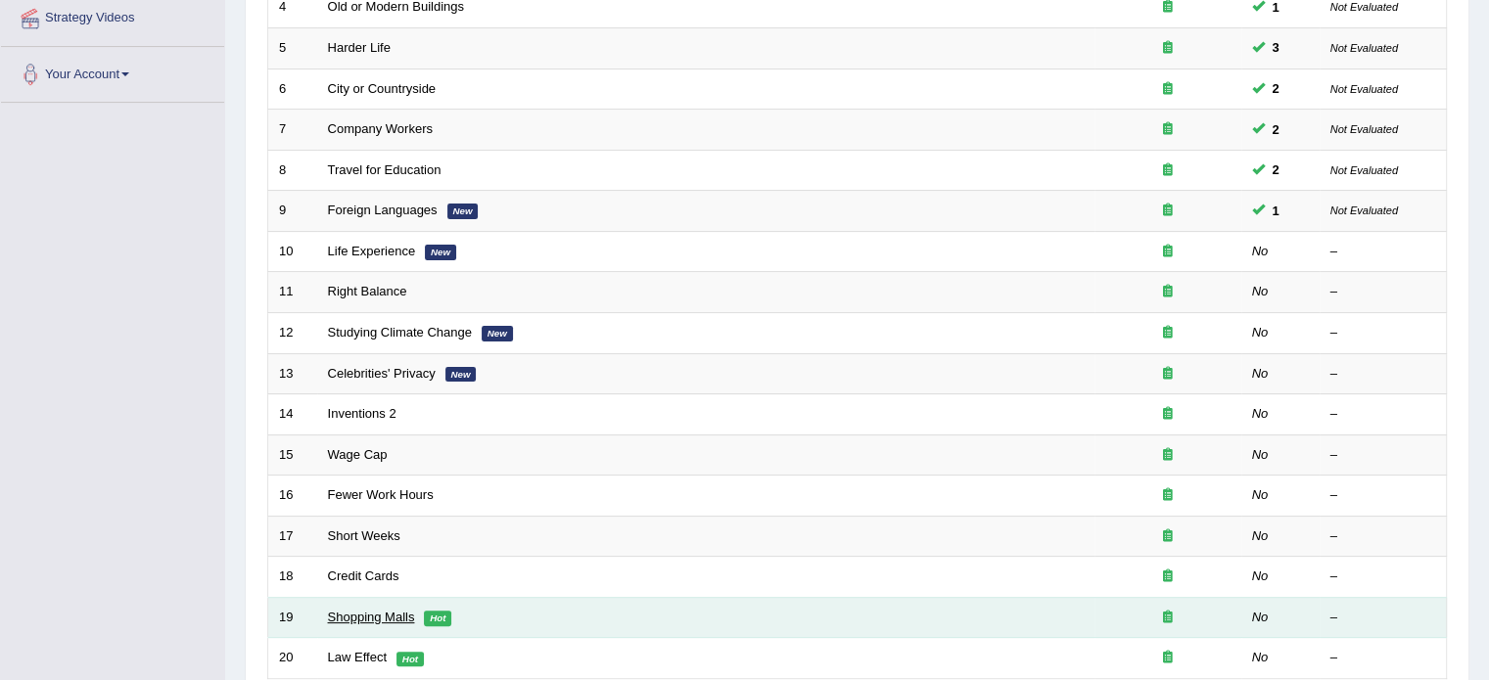
click at [366, 614] on link "Shopping Malls" at bounding box center [371, 617] width 87 height 15
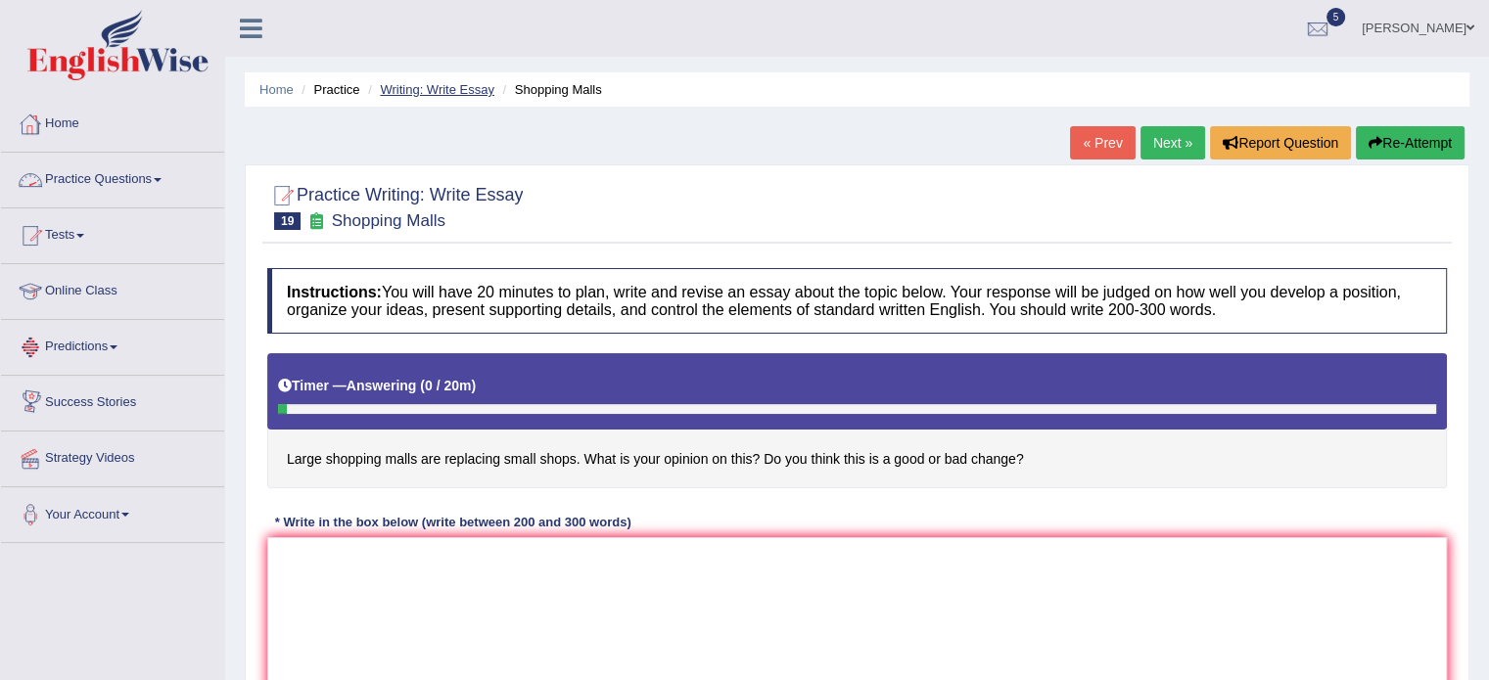
click at [432, 90] on link "Writing: Write Essay" at bounding box center [437, 89] width 115 height 15
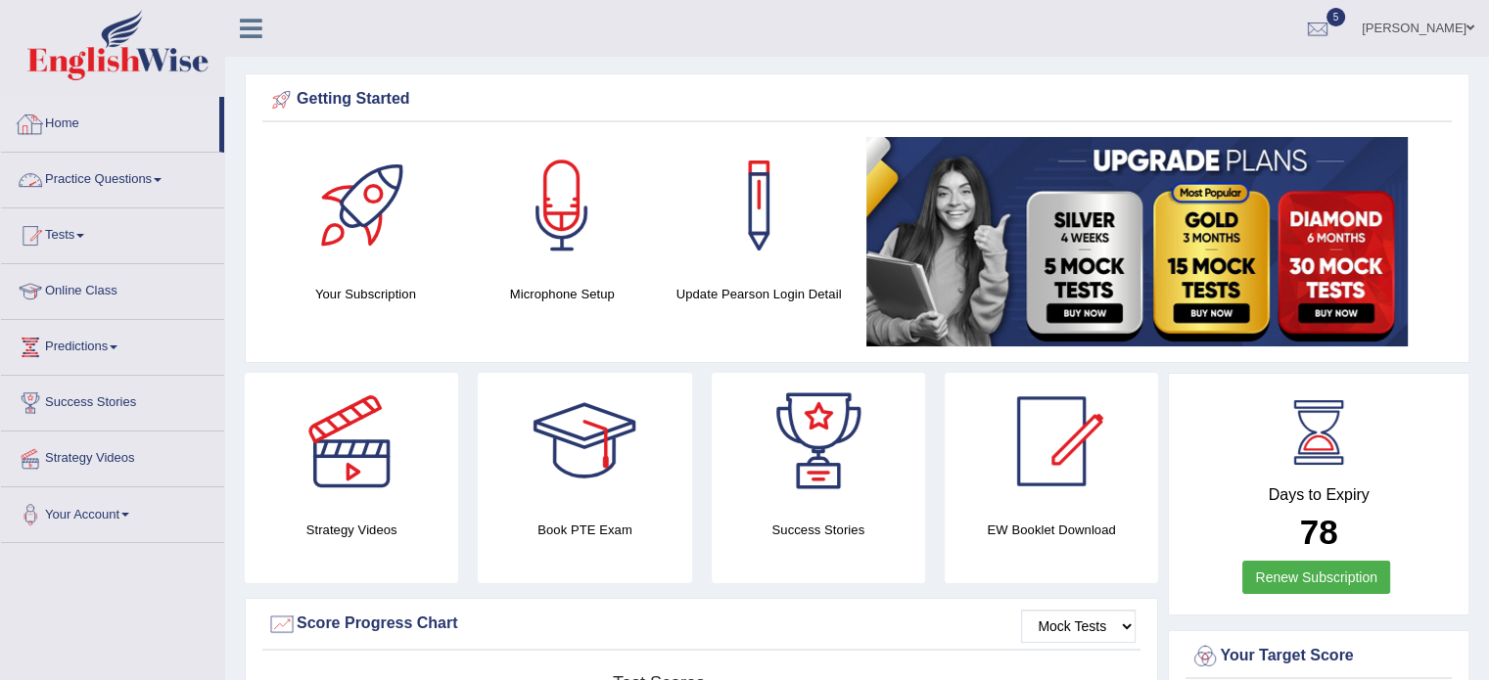
click at [106, 182] on link "Practice Questions" at bounding box center [112, 177] width 223 height 49
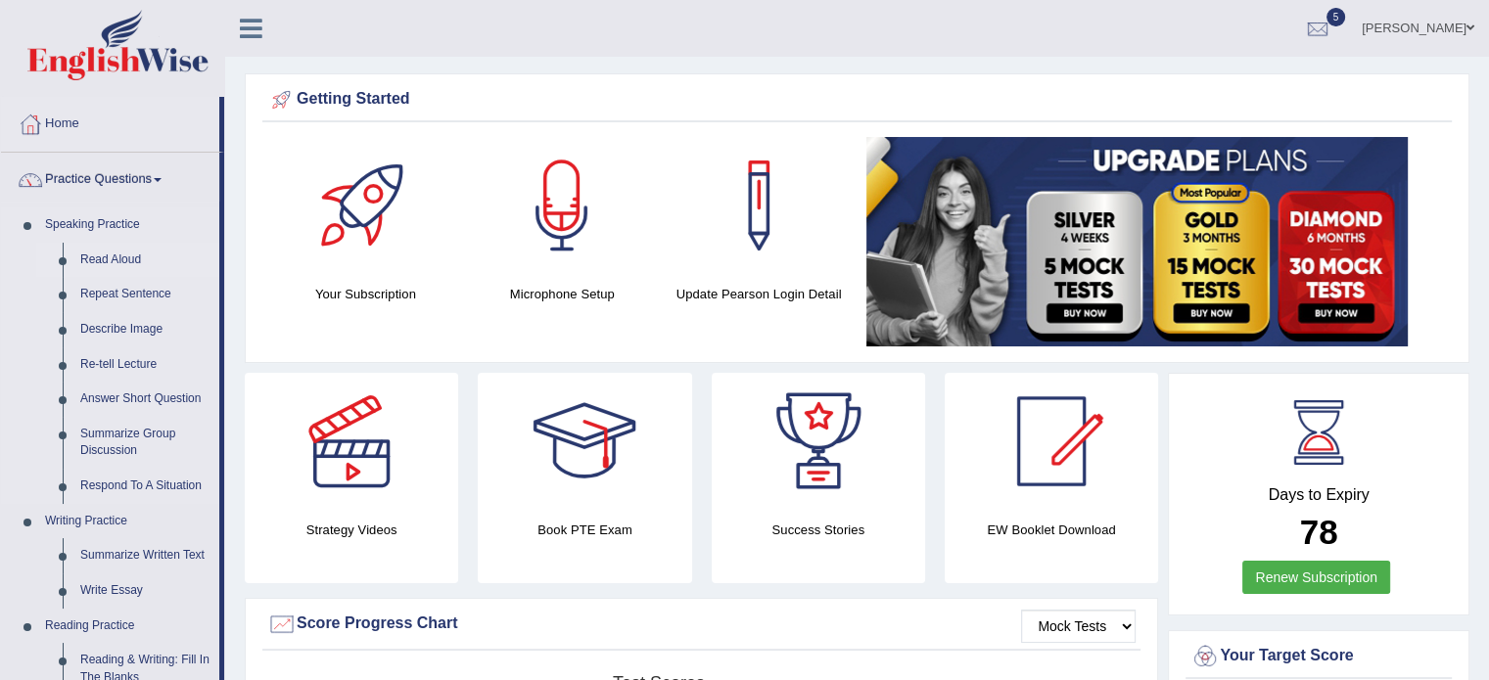
click at [91, 258] on link "Read Aloud" at bounding box center [145, 260] width 148 height 35
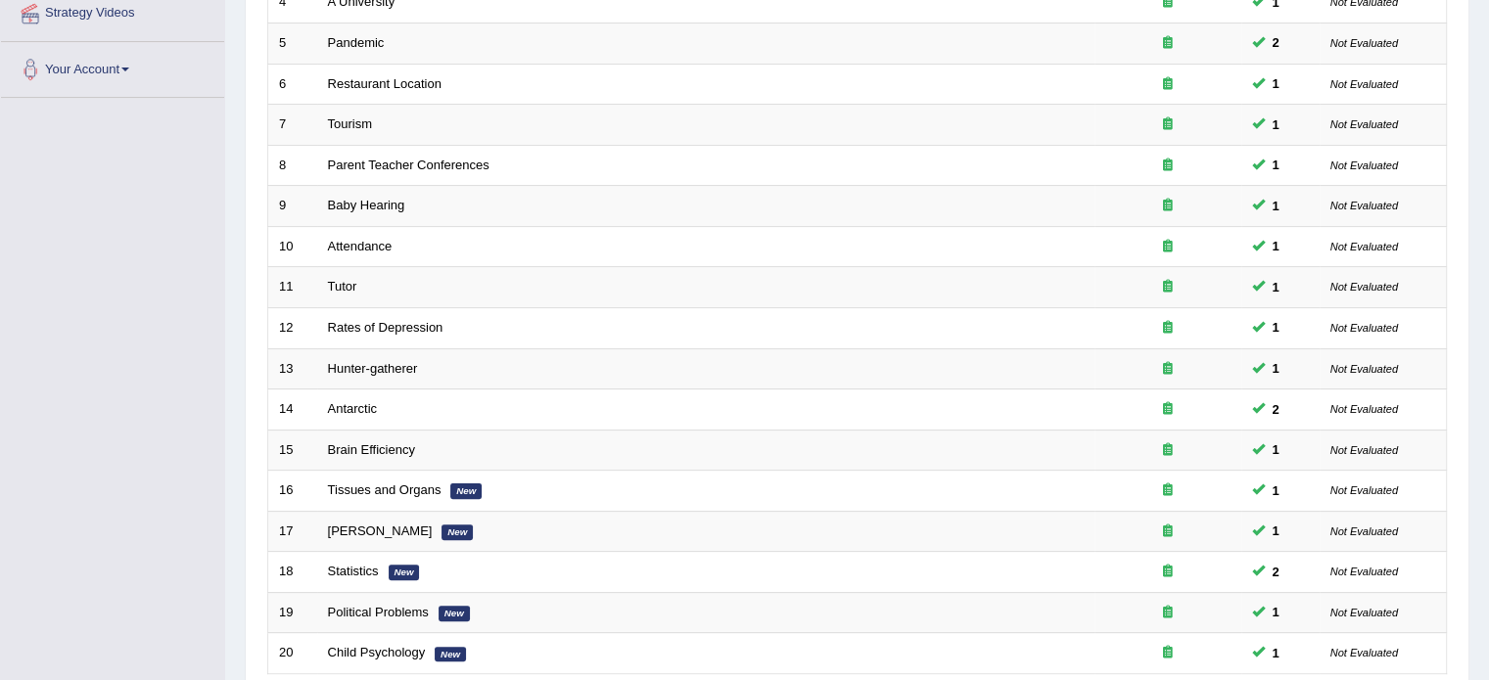
scroll to position [610, 0]
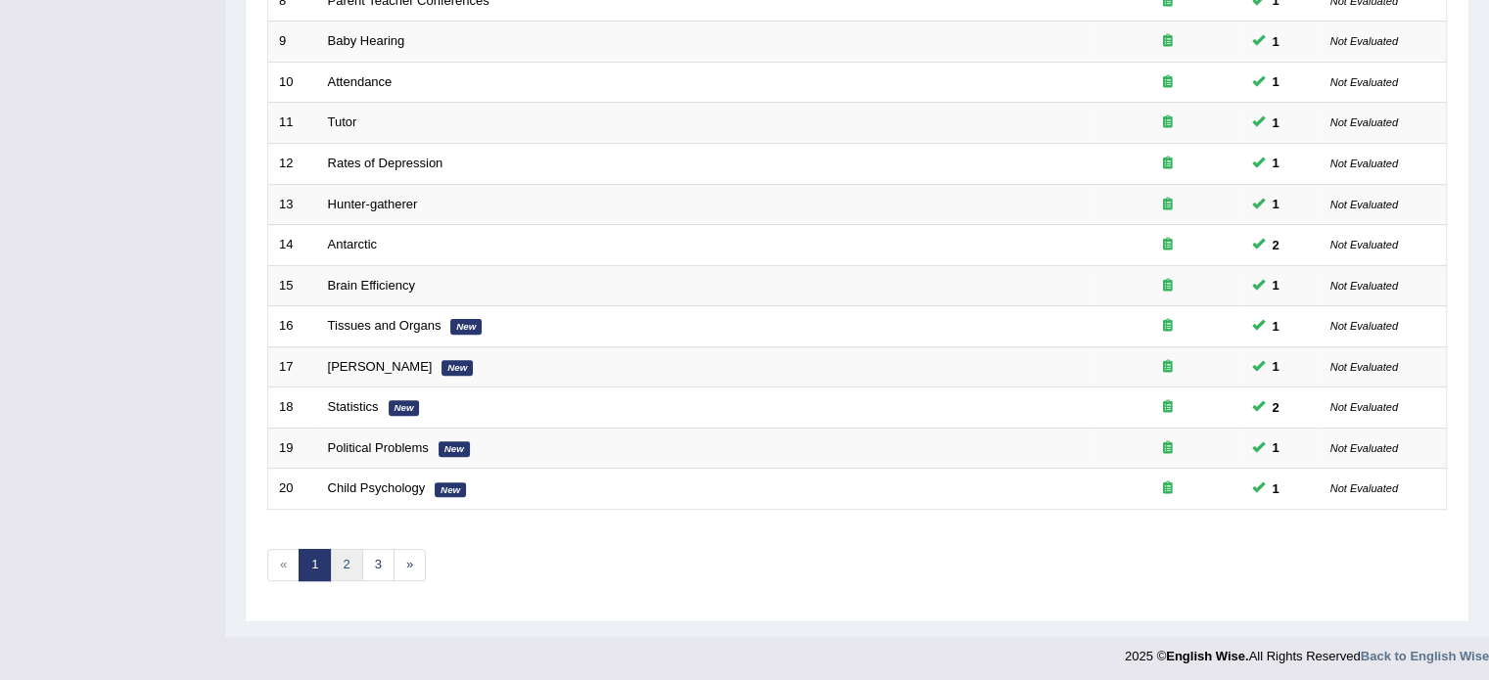
click at [352, 565] on link "2" at bounding box center [346, 565] width 32 height 32
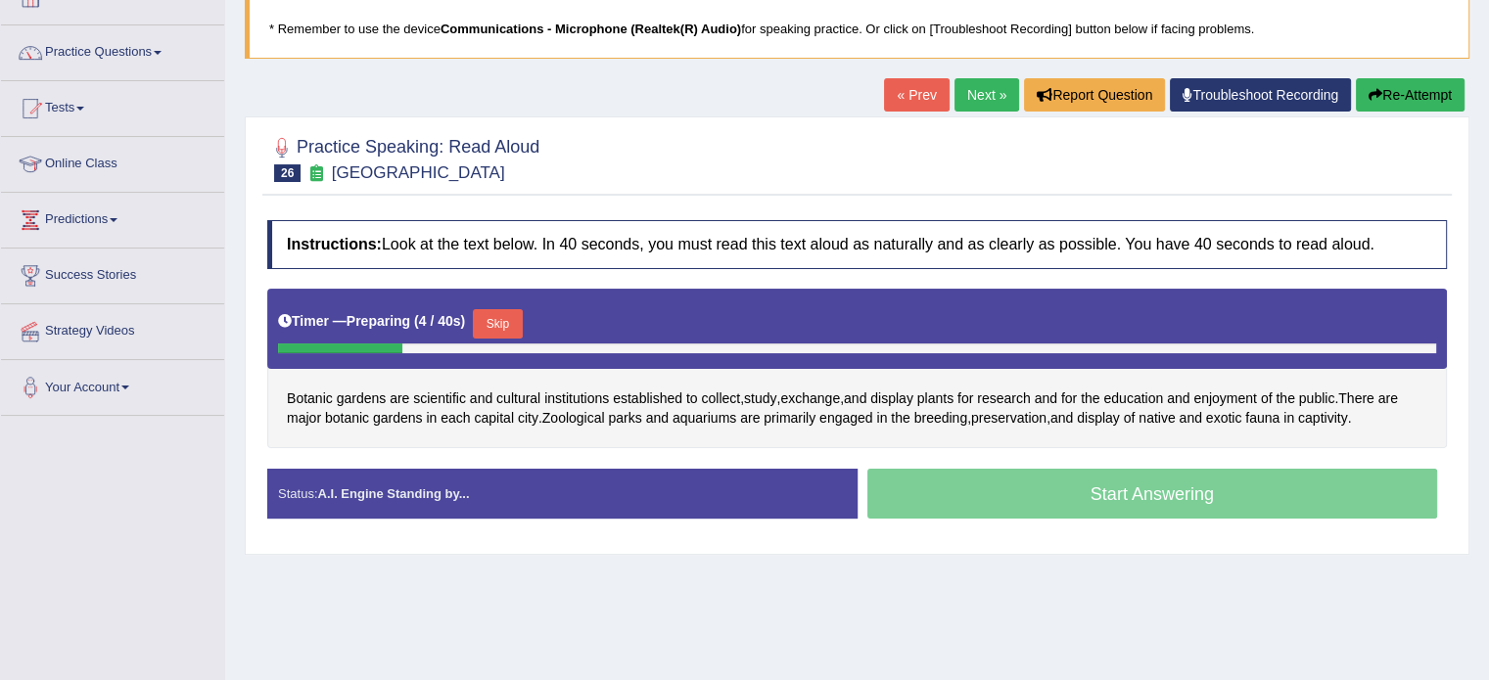
scroll to position [144, 0]
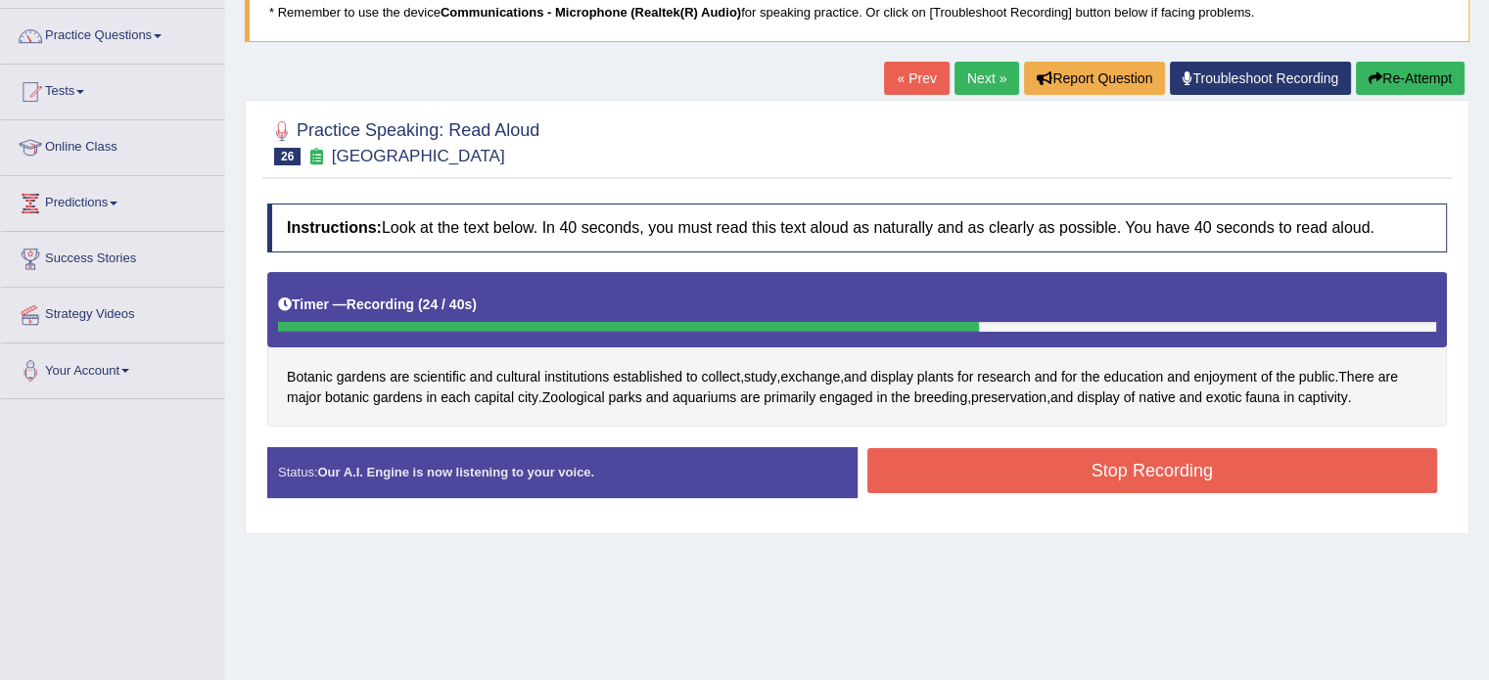
click at [1061, 468] on button "Stop Recording" at bounding box center [1152, 470] width 571 height 45
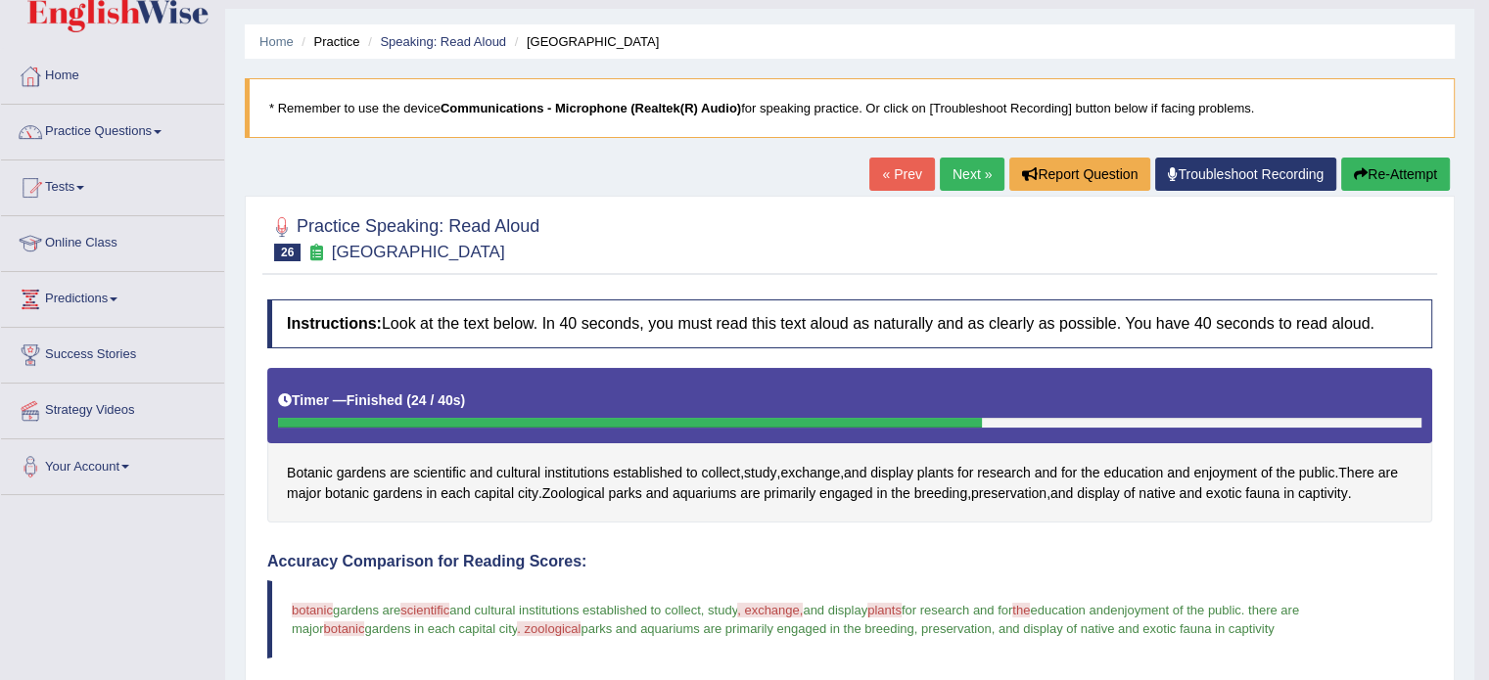
scroll to position [0, 0]
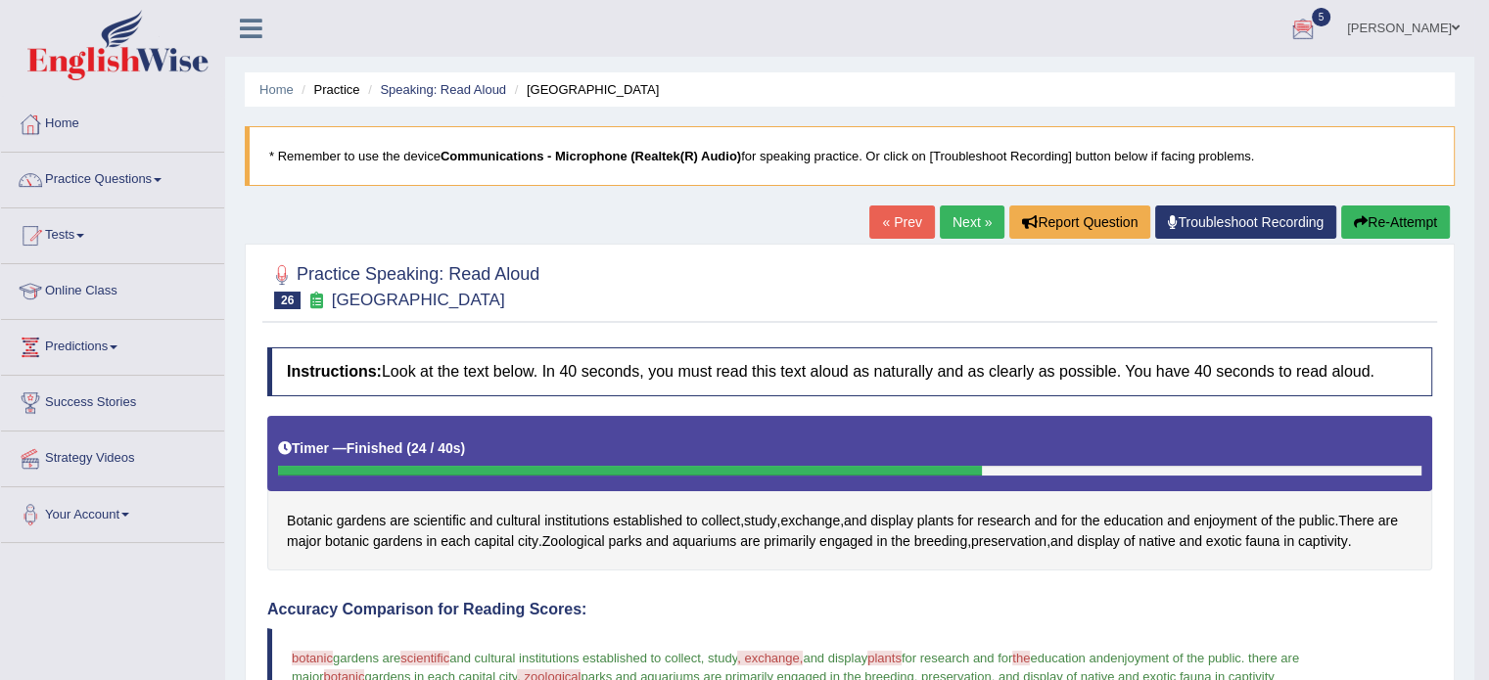
click at [1406, 219] on button "Re-Attempt" at bounding box center [1395, 222] width 109 height 33
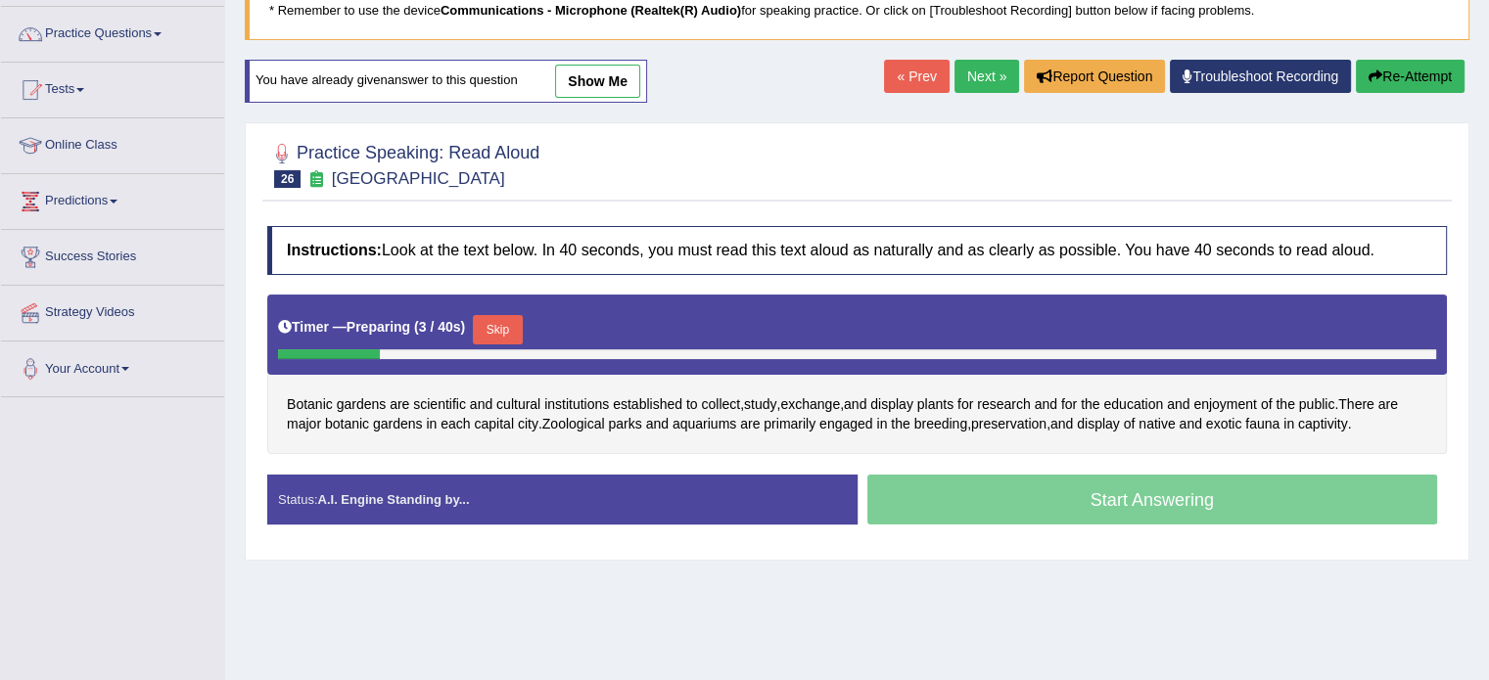
click at [504, 324] on button "Skip" at bounding box center [497, 329] width 49 height 29
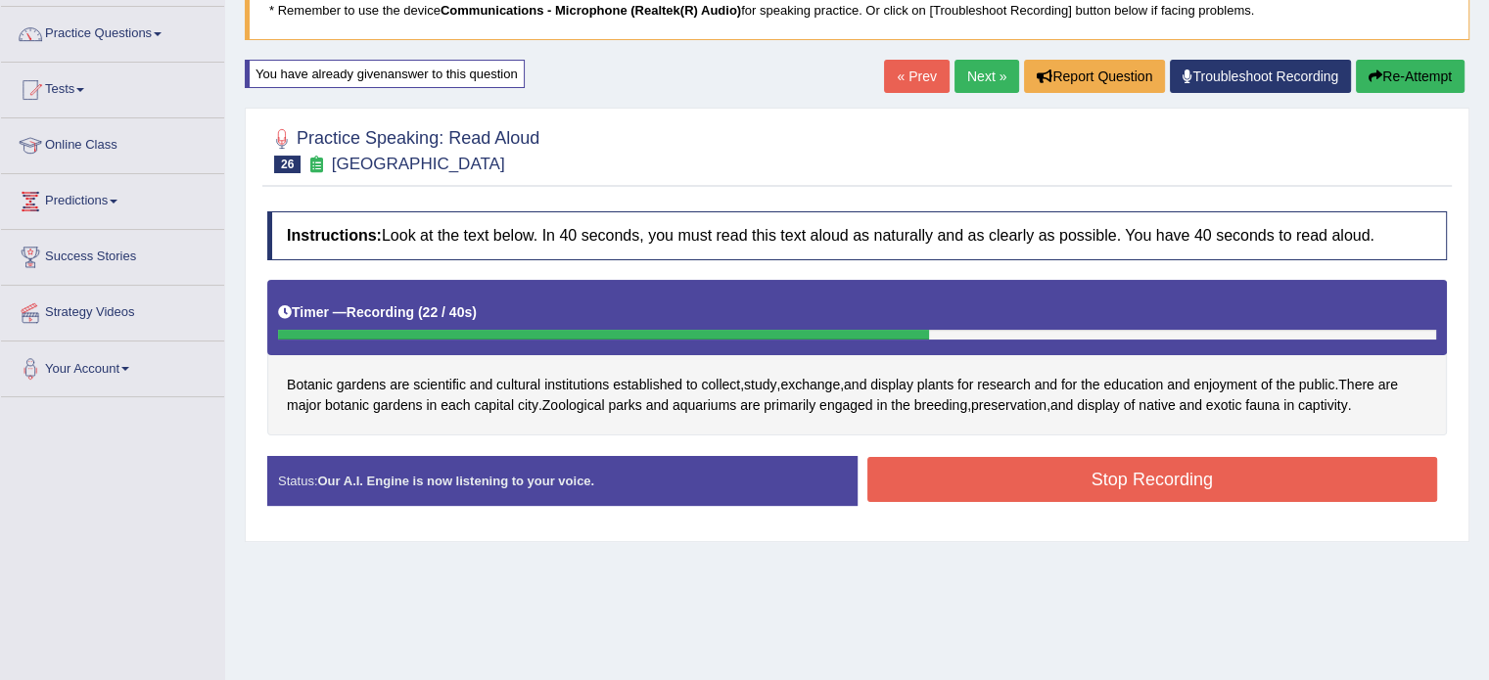
click at [1066, 469] on button "Stop Recording" at bounding box center [1152, 479] width 571 height 45
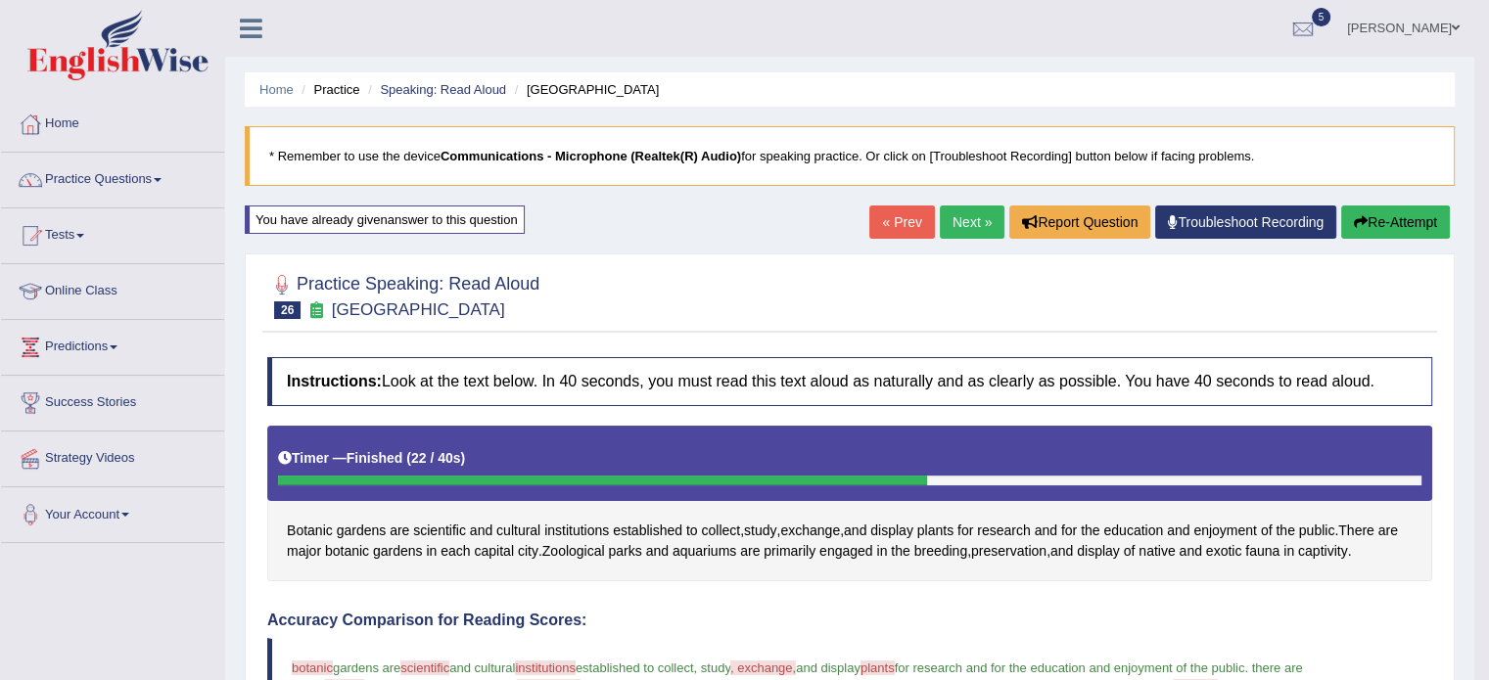
click at [947, 224] on link "Next »" at bounding box center [972, 222] width 65 height 33
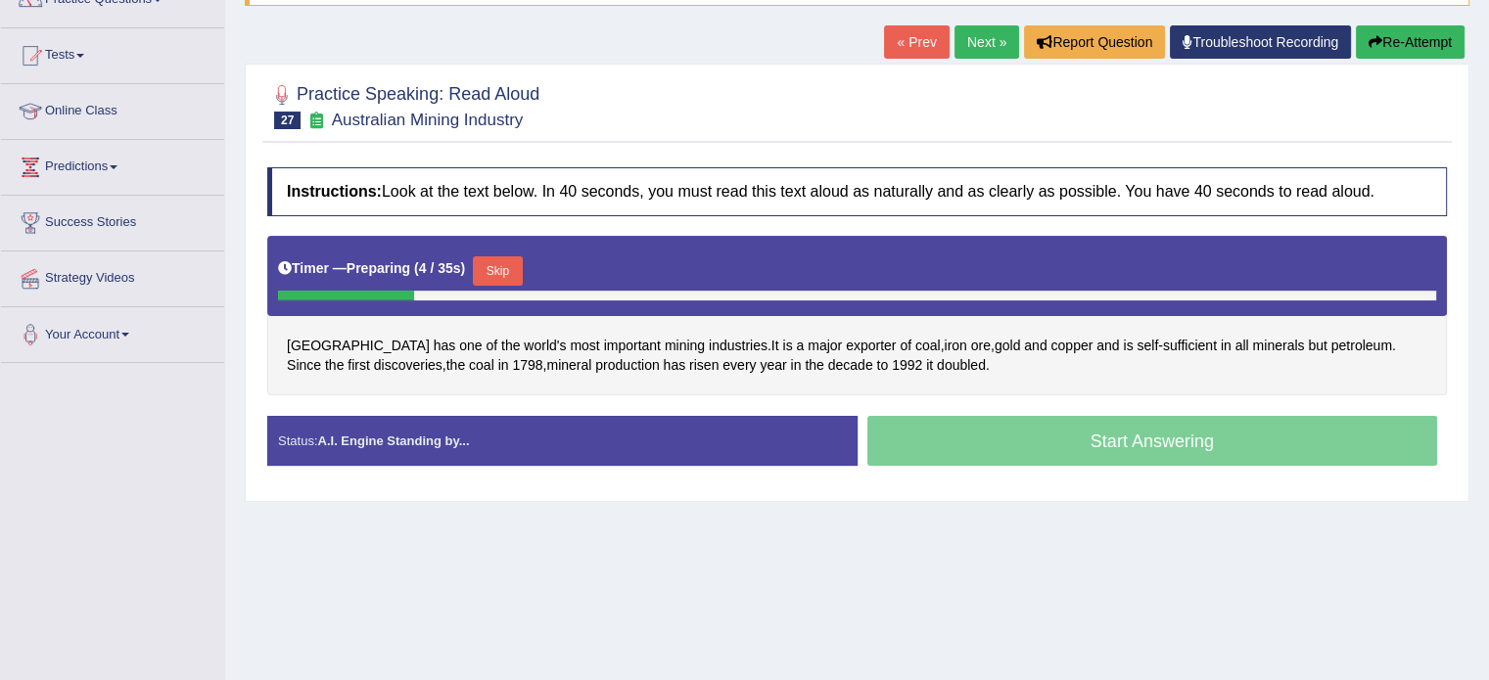
scroll to position [188, 0]
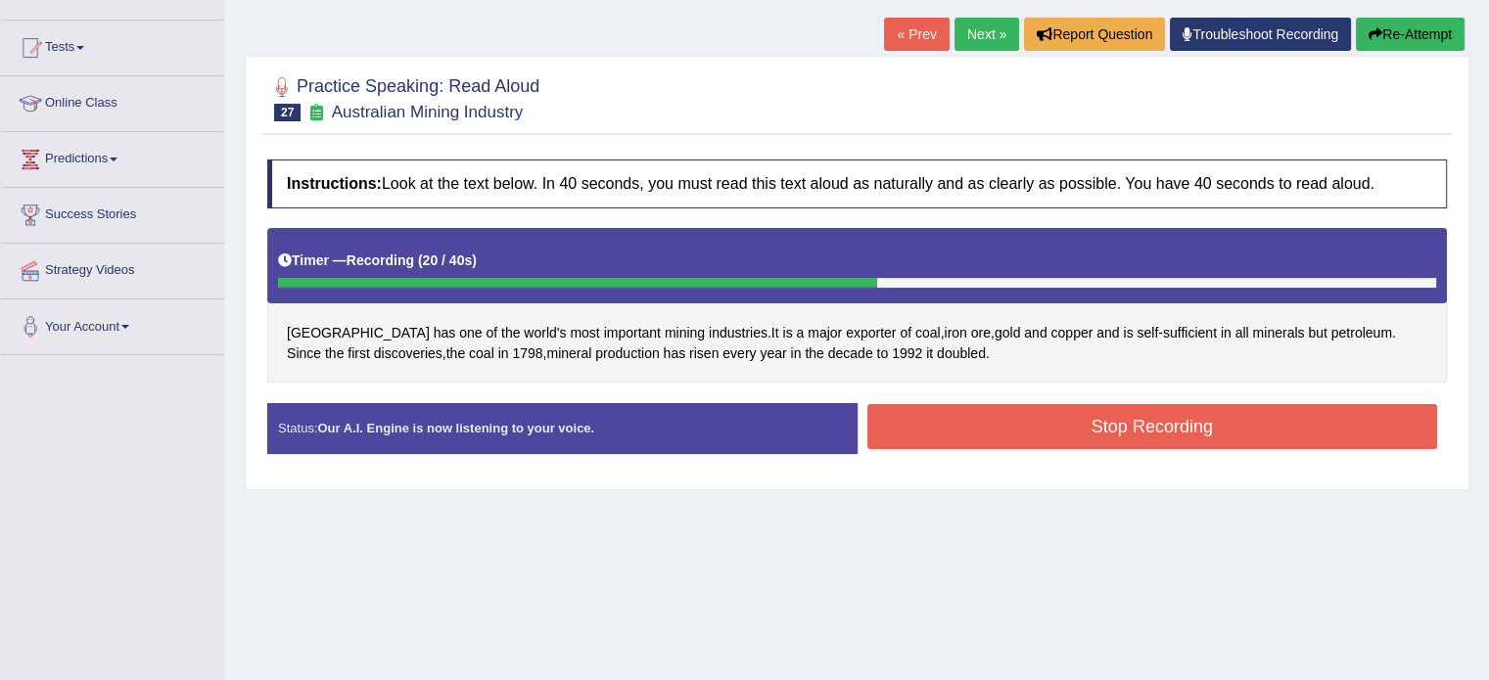
click at [1030, 441] on button "Stop Recording" at bounding box center [1152, 426] width 571 height 45
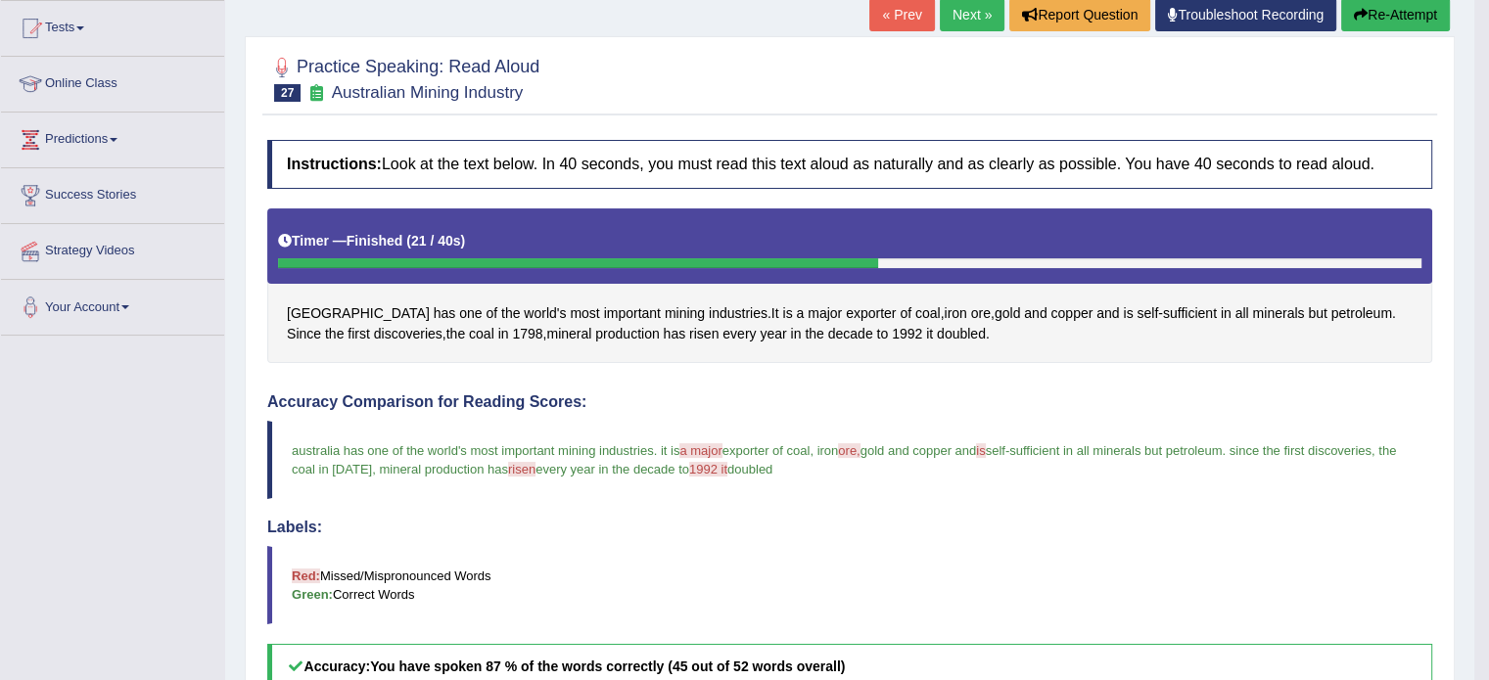
scroll to position [0, 0]
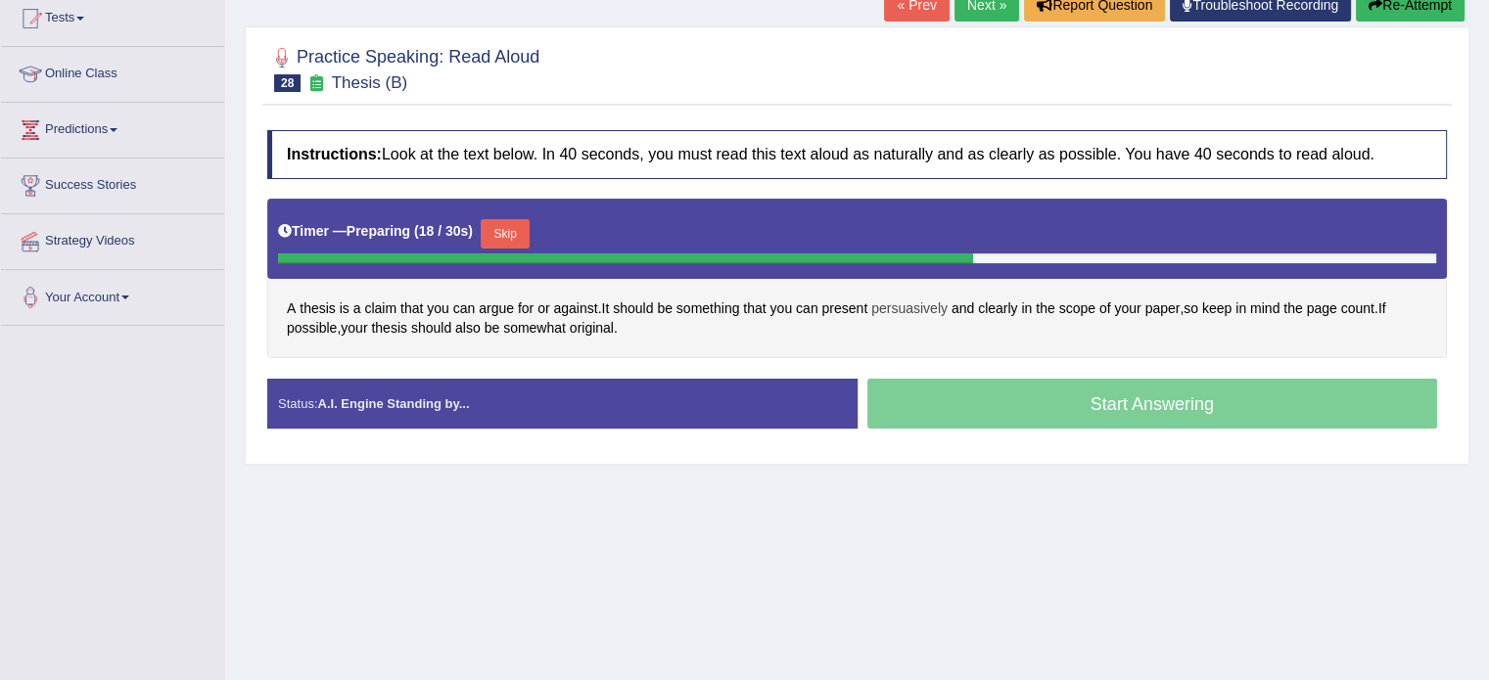
click at [920, 301] on span "persuasively" at bounding box center [909, 309] width 76 height 21
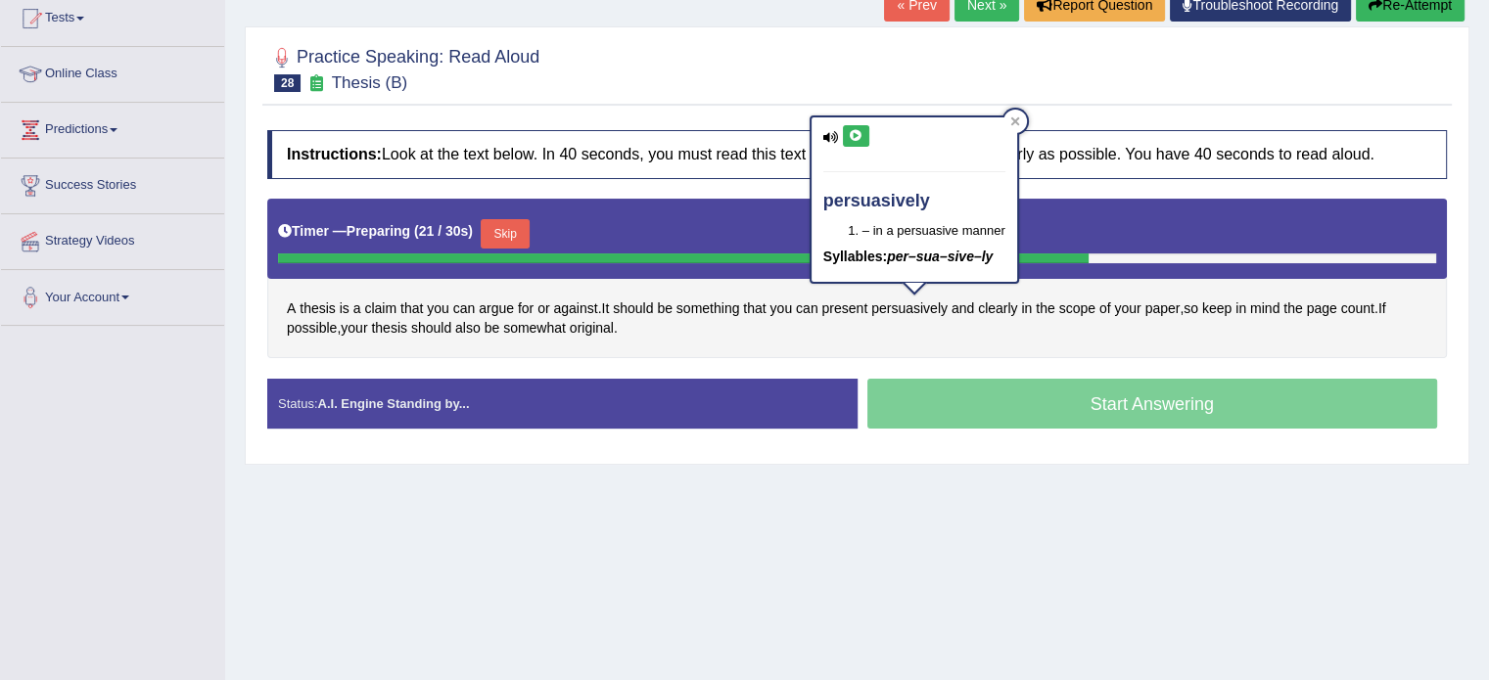
click at [853, 138] on icon at bounding box center [856, 136] width 15 height 12
click at [1026, 320] on div "A thesis is a claim that you can argue for or against . It should be something …" at bounding box center [856, 279] width 1179 height 160
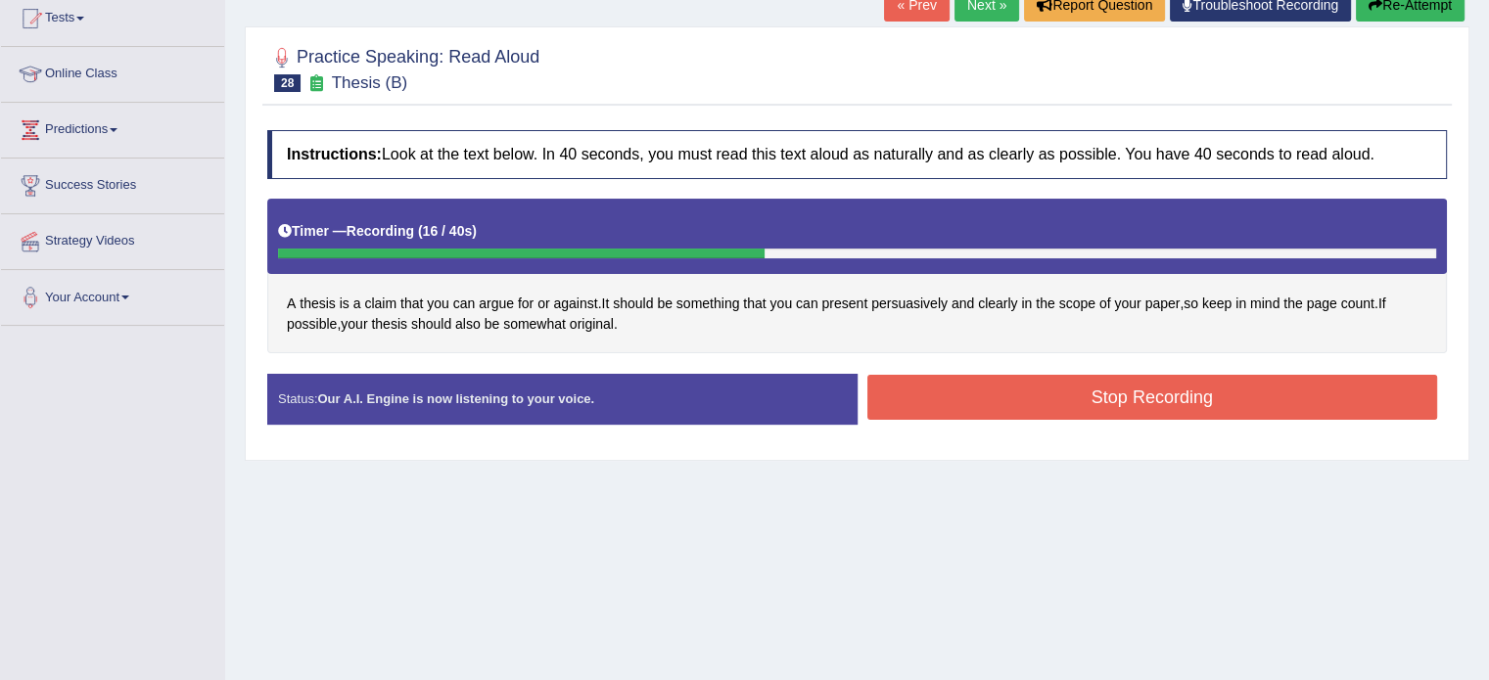
click at [1080, 399] on button "Stop Recording" at bounding box center [1152, 397] width 571 height 45
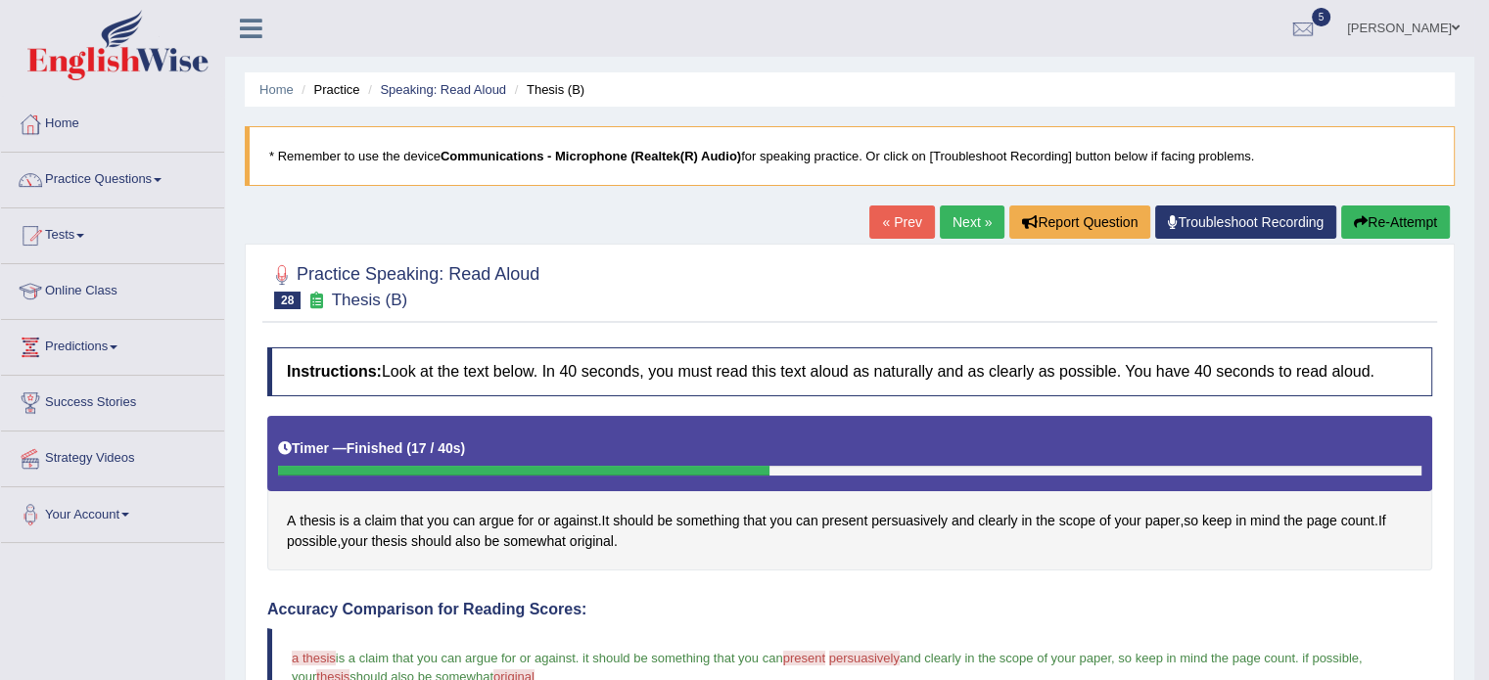
click at [963, 234] on link "Next »" at bounding box center [972, 222] width 65 height 33
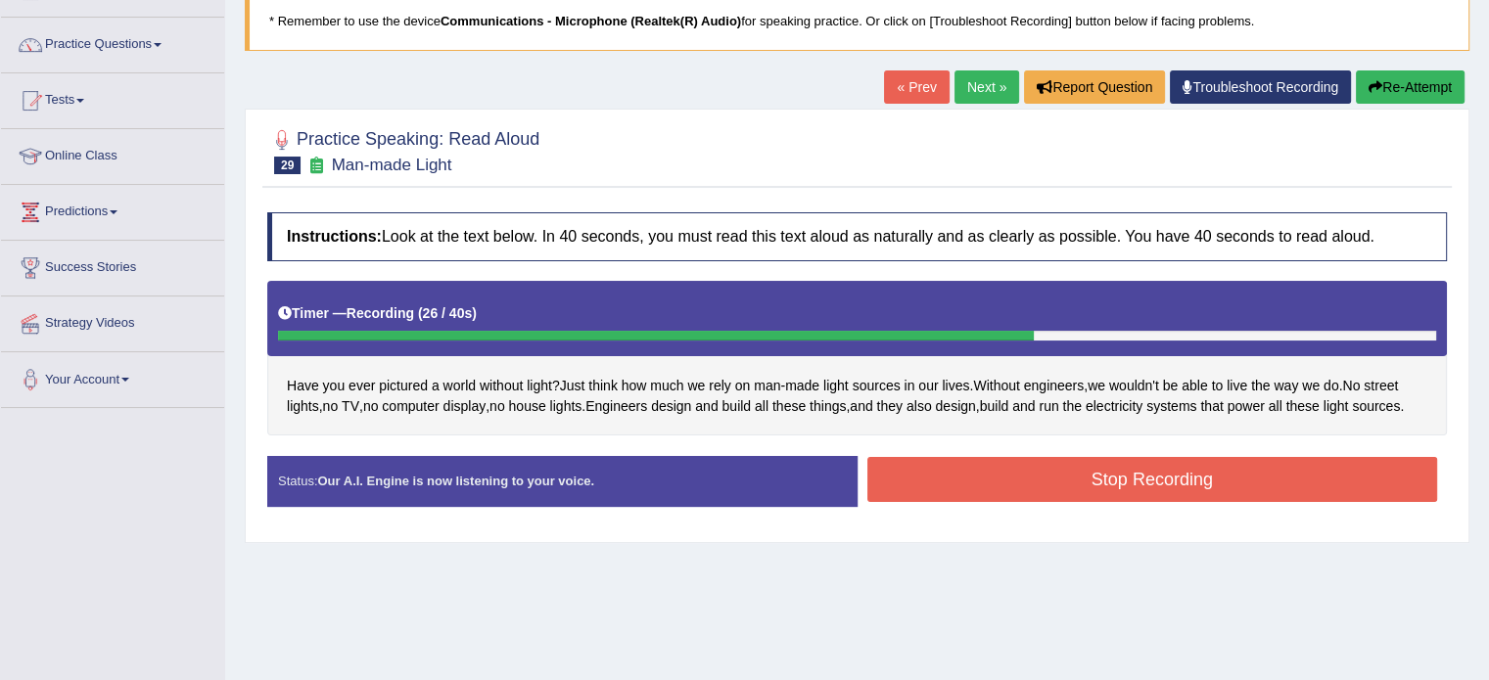
click at [1176, 484] on button "Stop Recording" at bounding box center [1152, 479] width 571 height 45
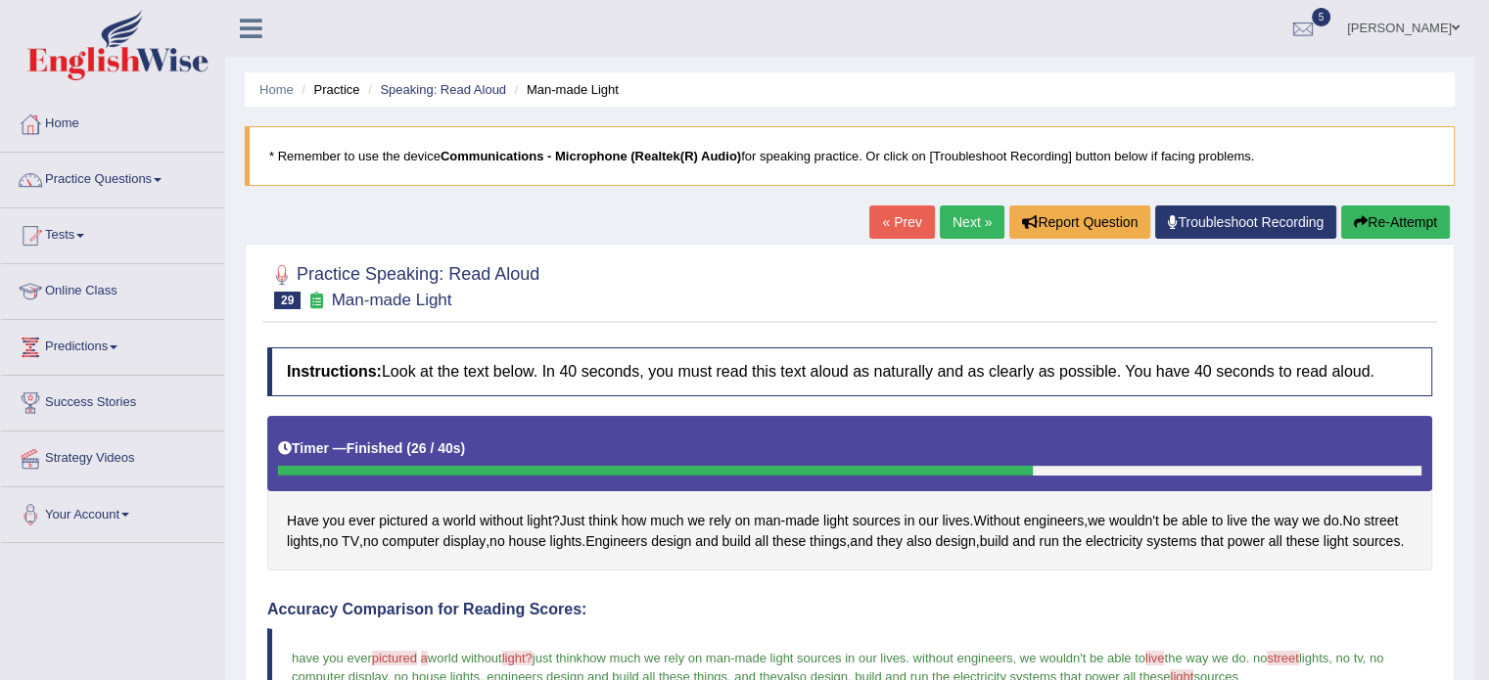
click at [965, 214] on link "Next »" at bounding box center [972, 222] width 65 height 33
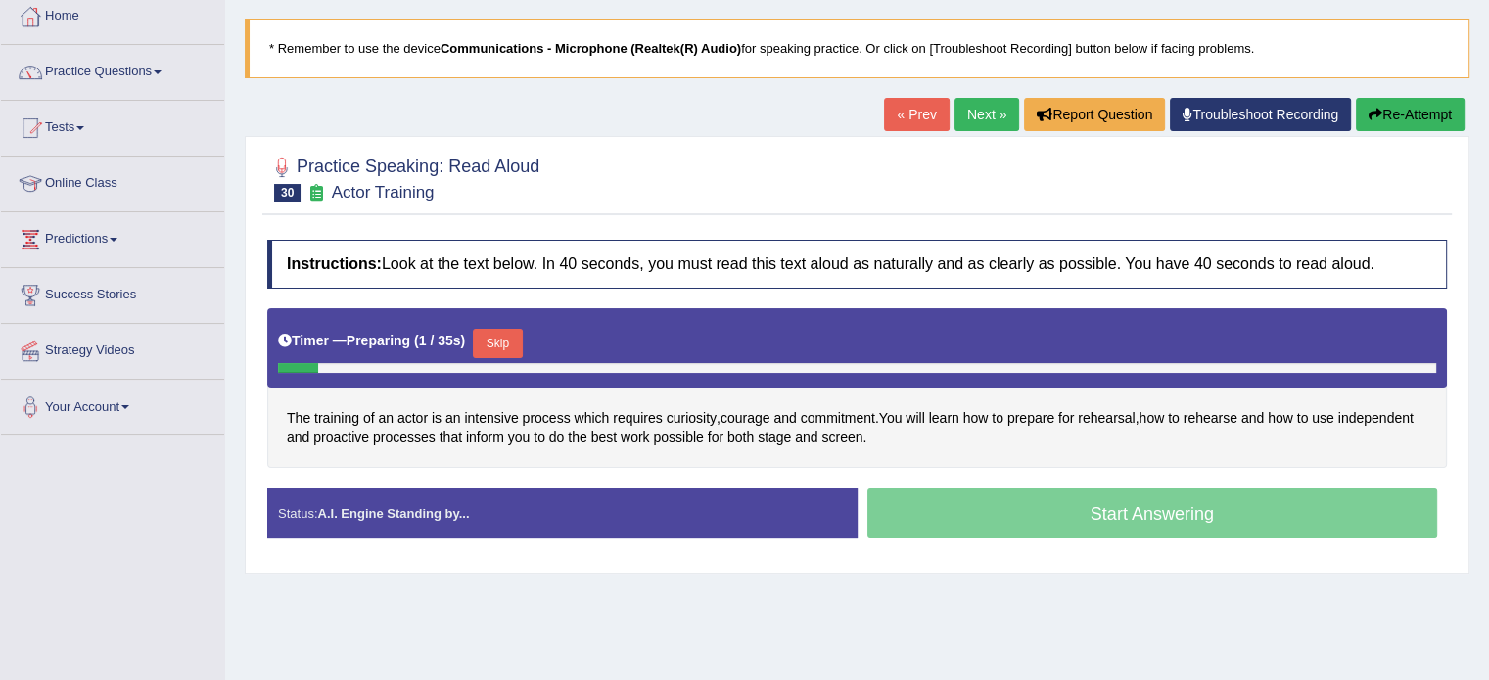
scroll to position [120, 0]
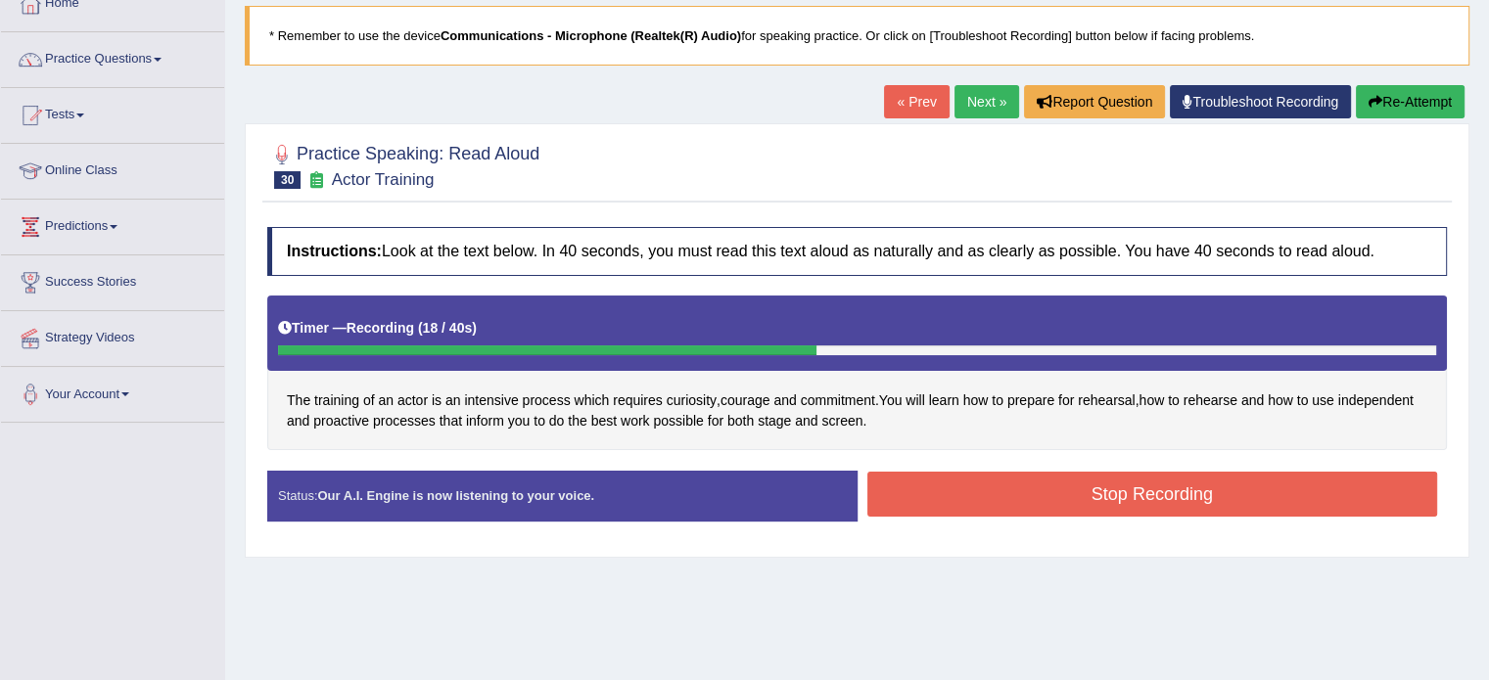
click at [1130, 484] on button "Stop Recording" at bounding box center [1152, 494] width 571 height 45
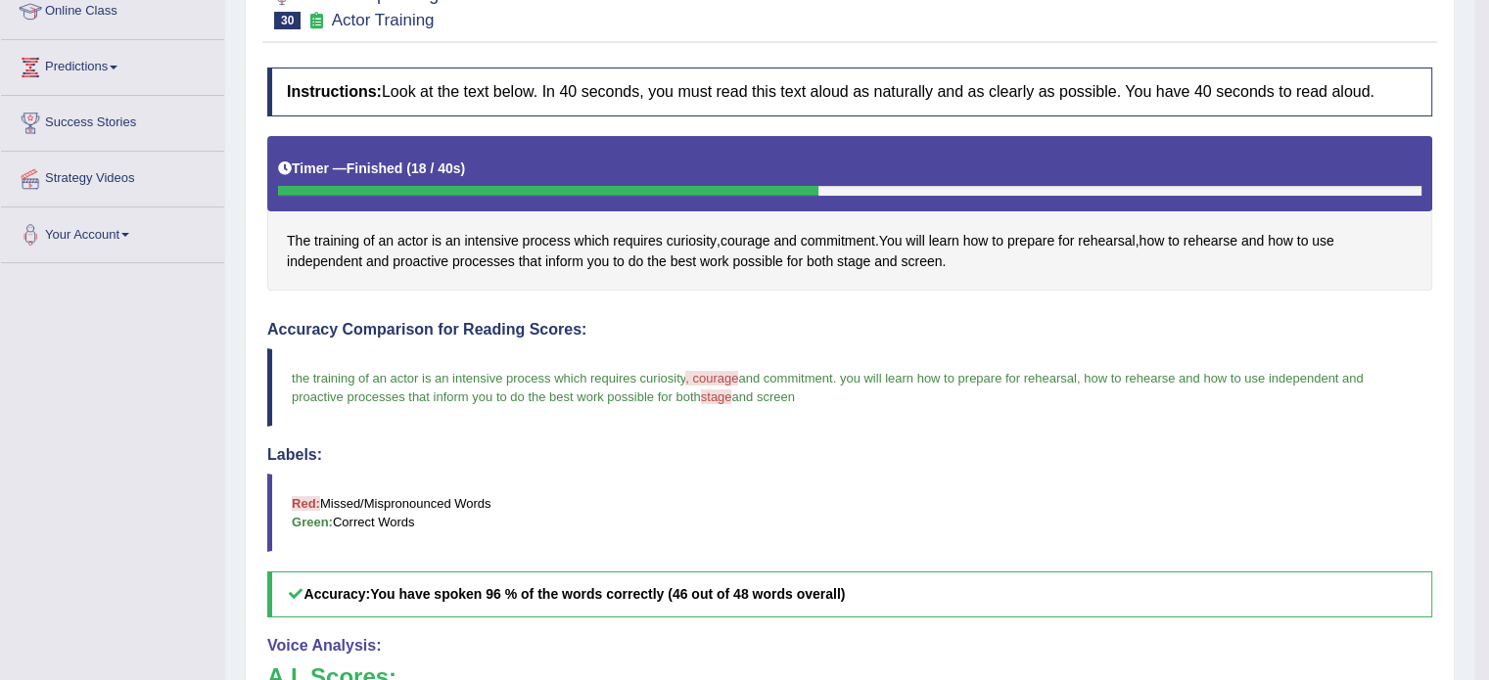
scroll to position [0, 0]
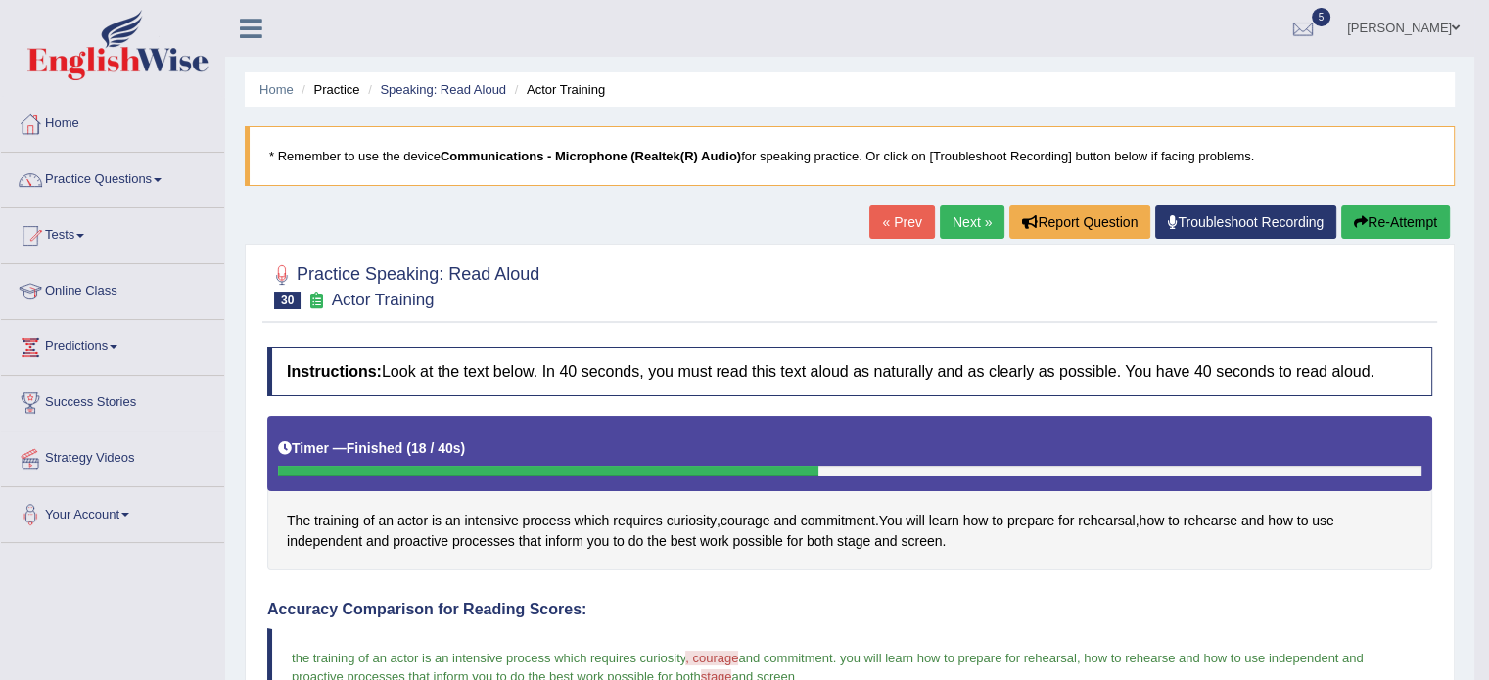
click at [959, 215] on link "Next »" at bounding box center [972, 222] width 65 height 33
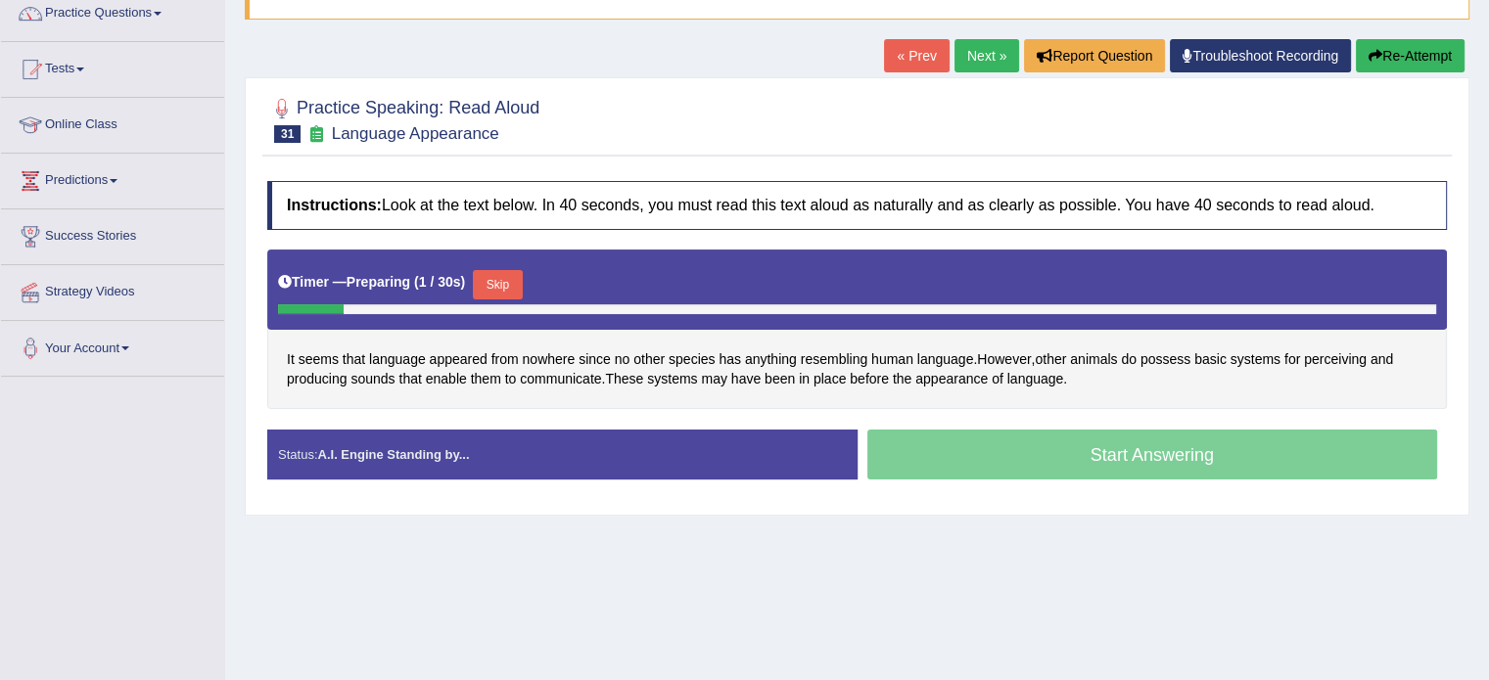
scroll to position [170, 0]
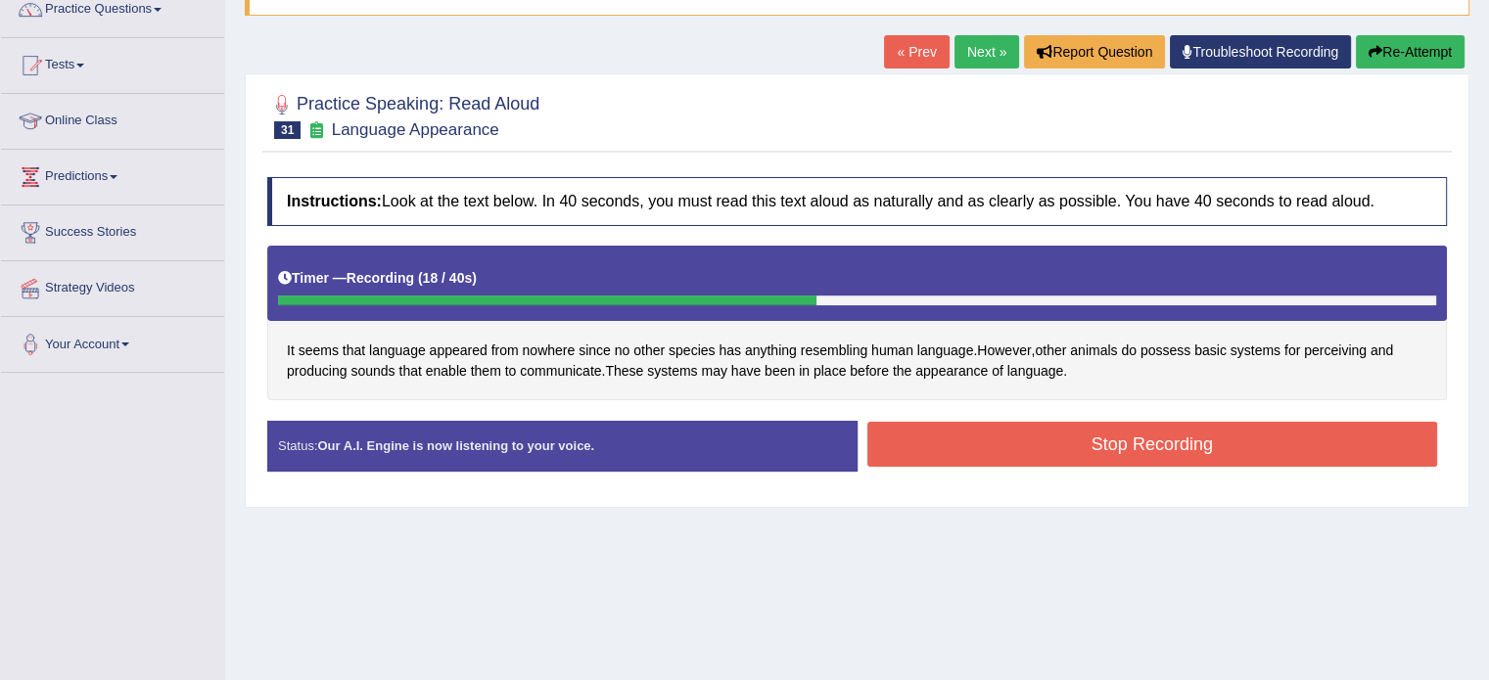
click at [974, 446] on button "Stop Recording" at bounding box center [1152, 444] width 571 height 45
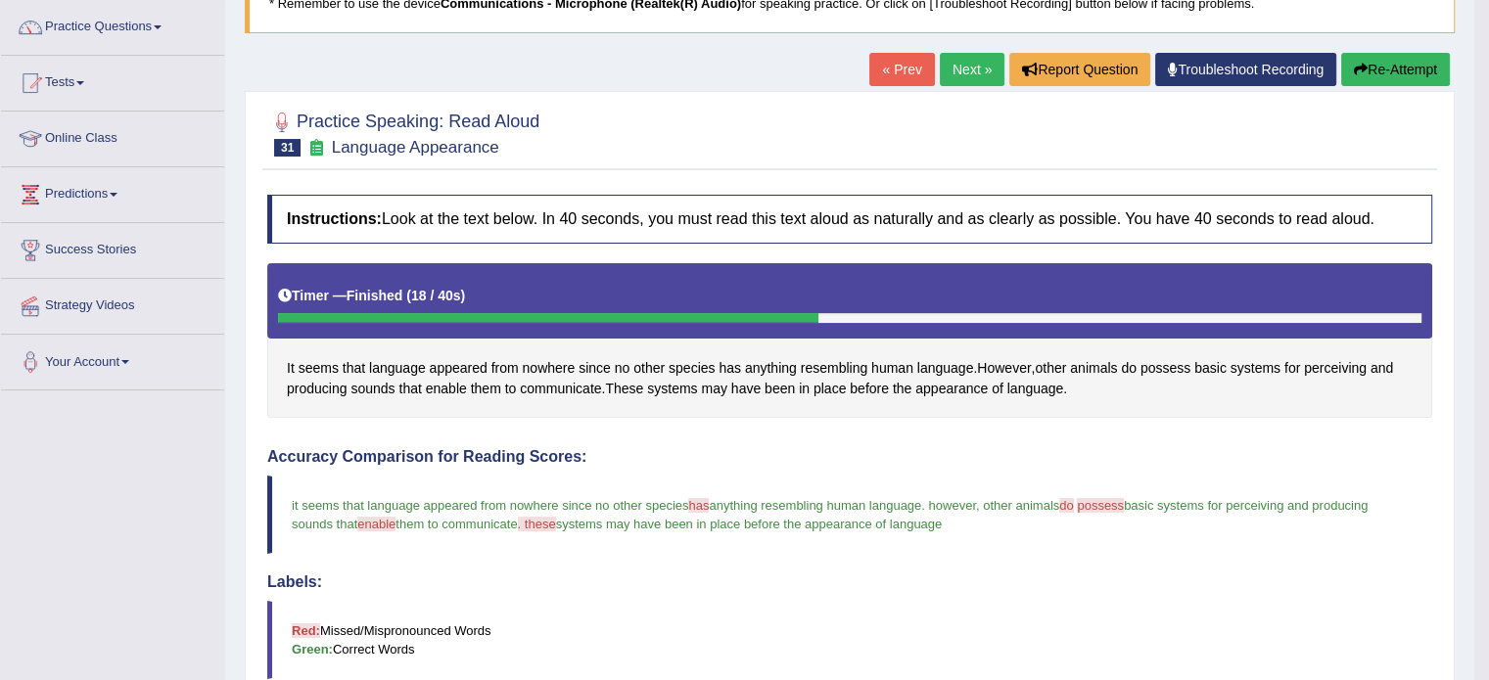
scroll to position [0, 0]
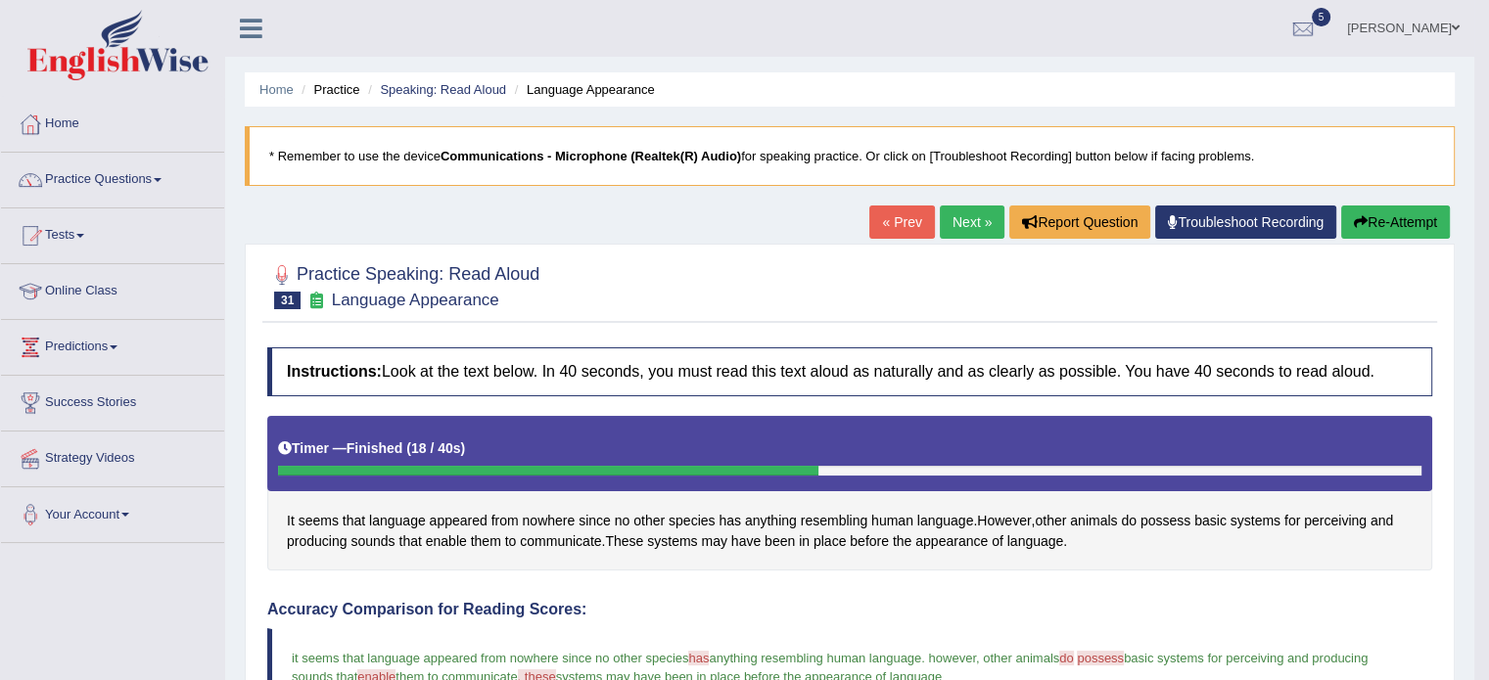
click at [976, 209] on link "Next »" at bounding box center [972, 222] width 65 height 33
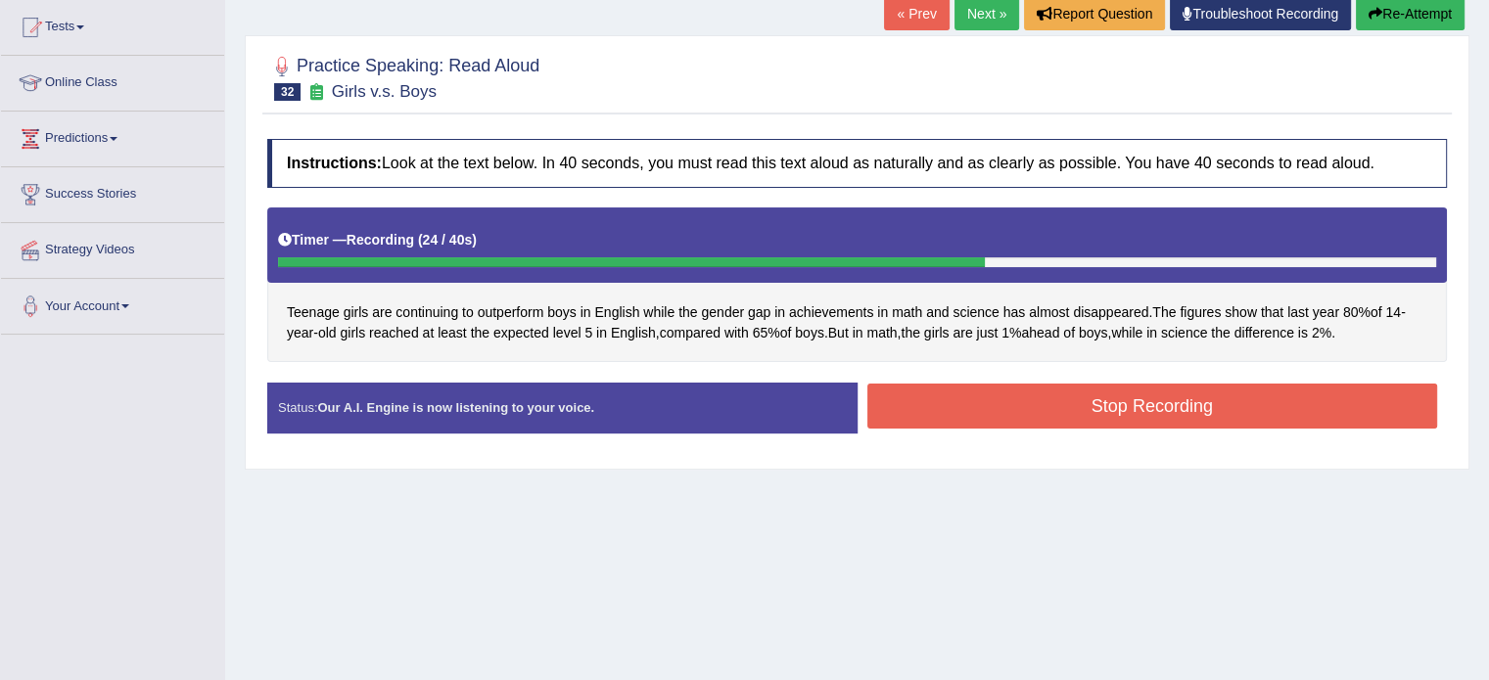
click at [1075, 403] on button "Stop Recording" at bounding box center [1152, 406] width 571 height 45
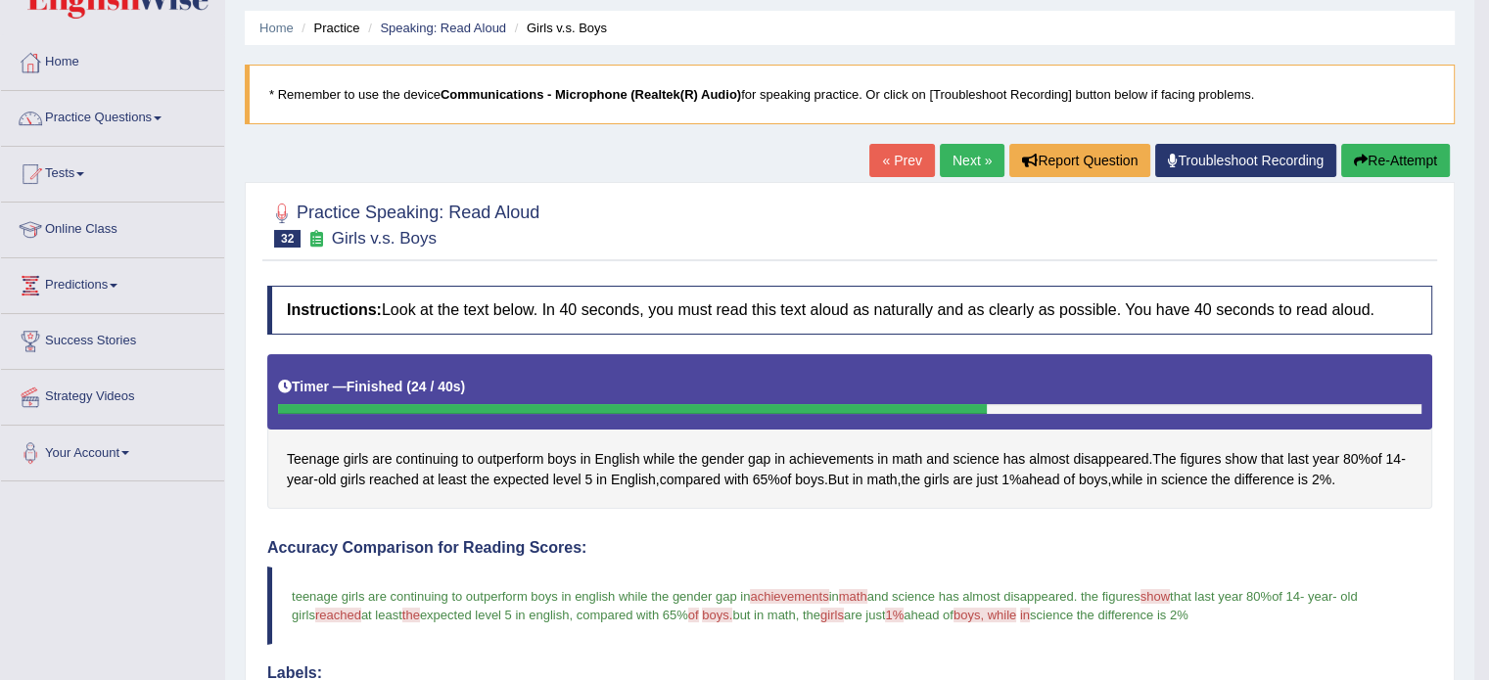
scroll to position [36, 0]
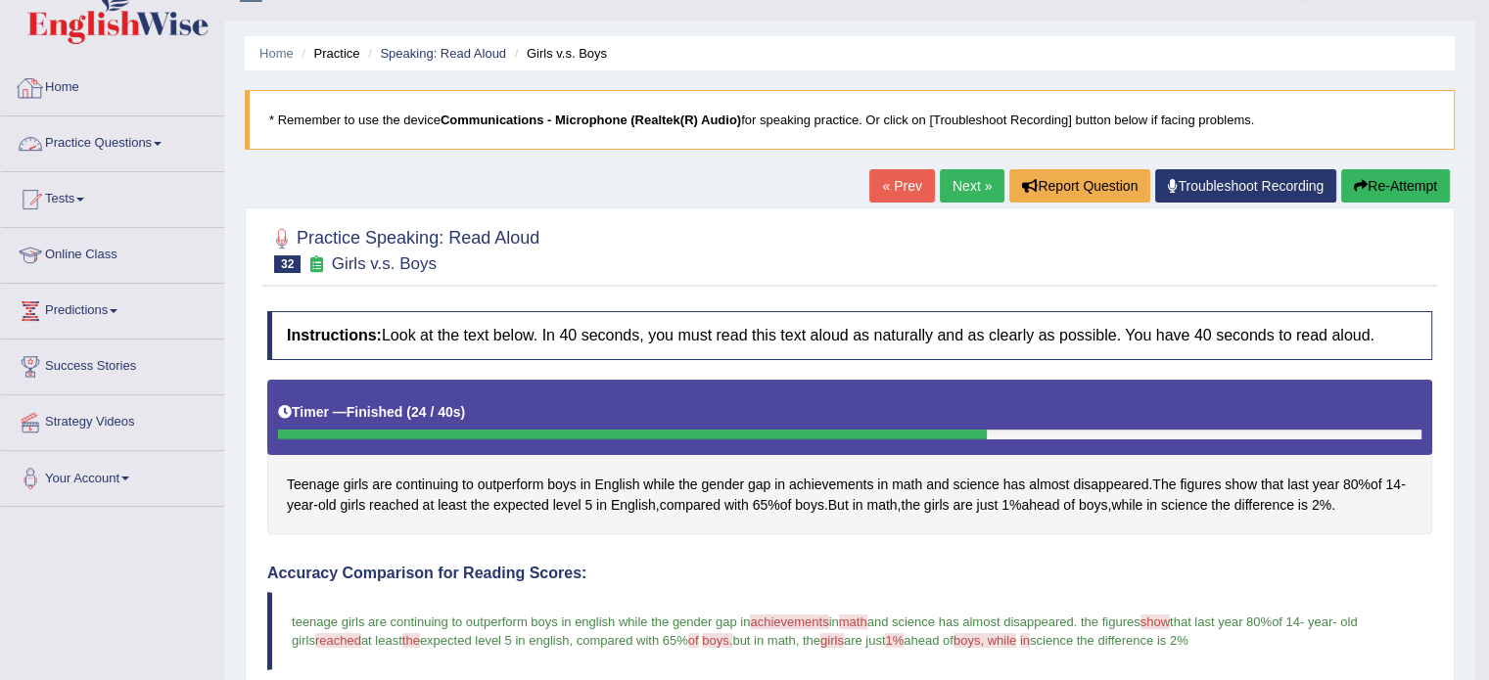
click at [151, 143] on link "Practice Questions" at bounding box center [112, 140] width 223 height 49
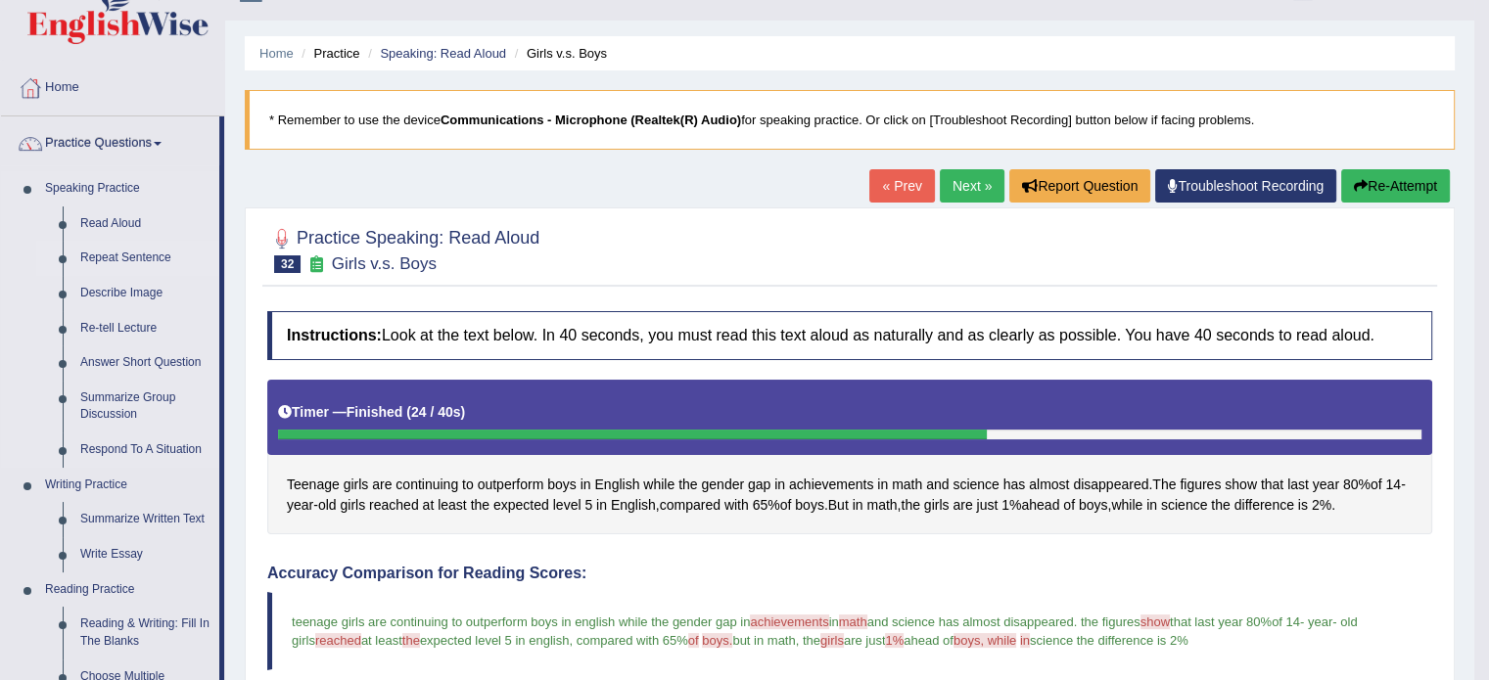
click at [127, 249] on link "Repeat Sentence" at bounding box center [145, 258] width 148 height 35
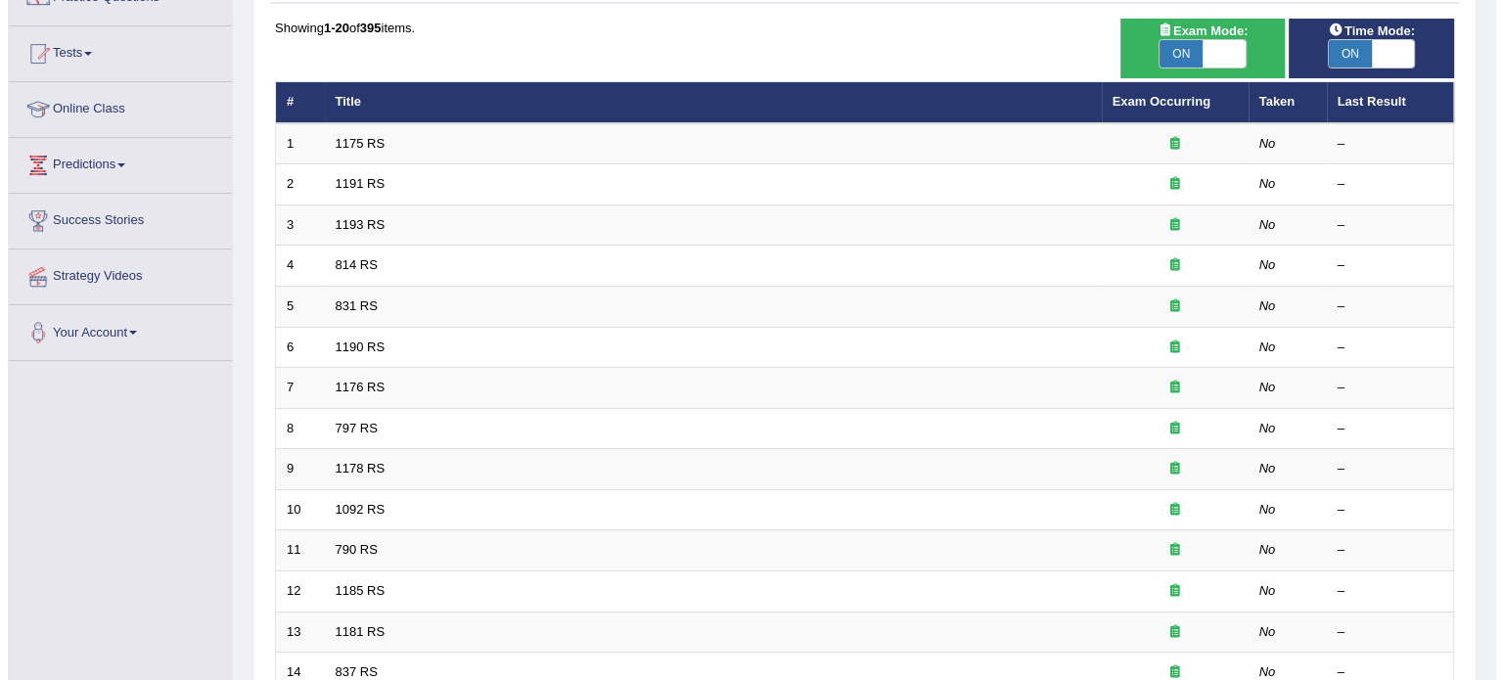
scroll to position [179, 0]
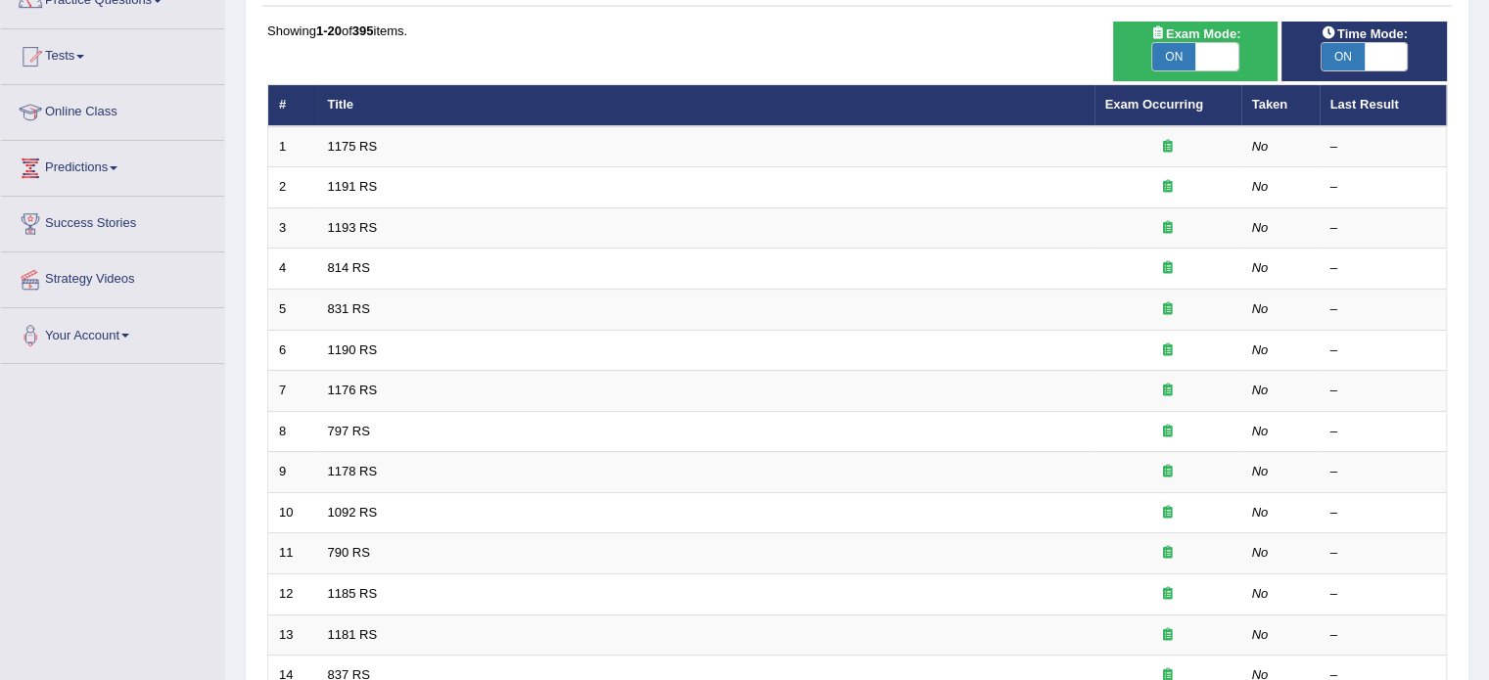
click at [1169, 58] on span "ON" at bounding box center [1173, 56] width 43 height 27
checkbox input "false"
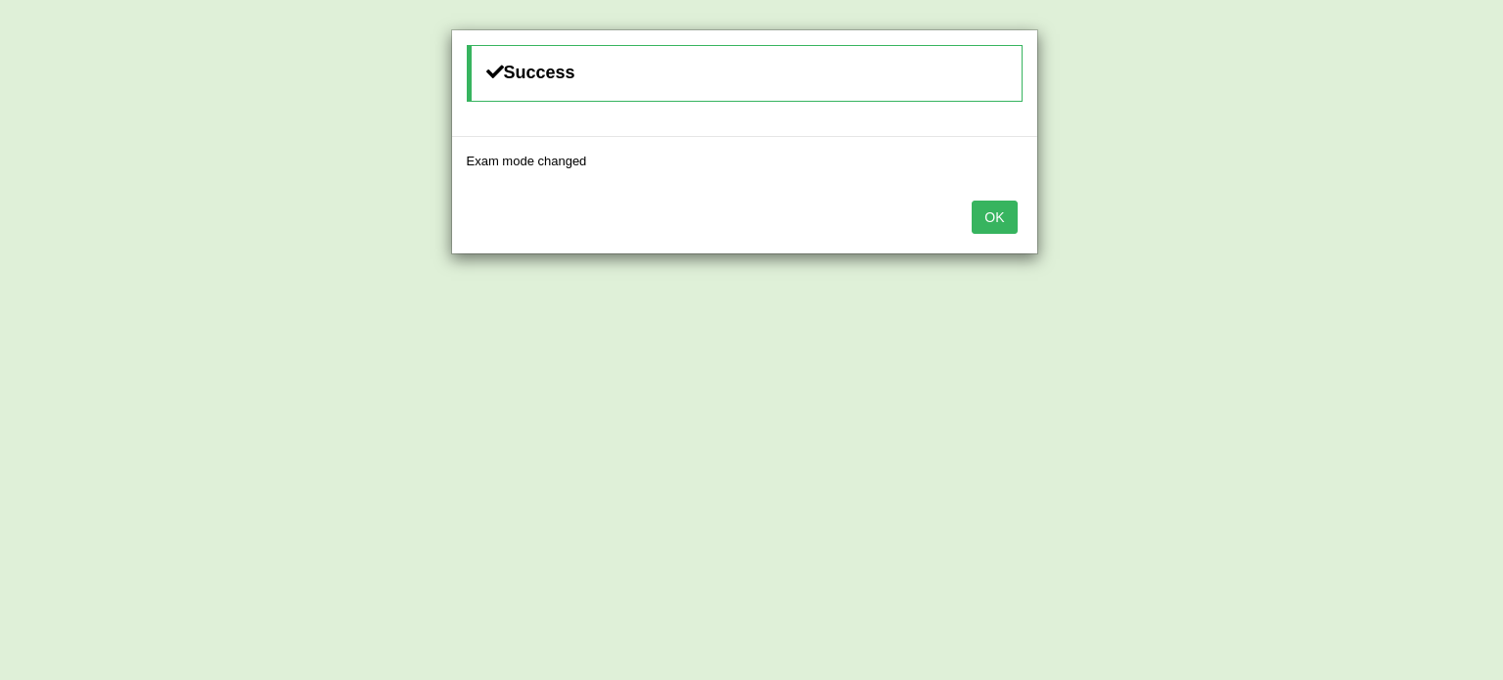
click at [993, 229] on button "OK" at bounding box center [994, 217] width 45 height 33
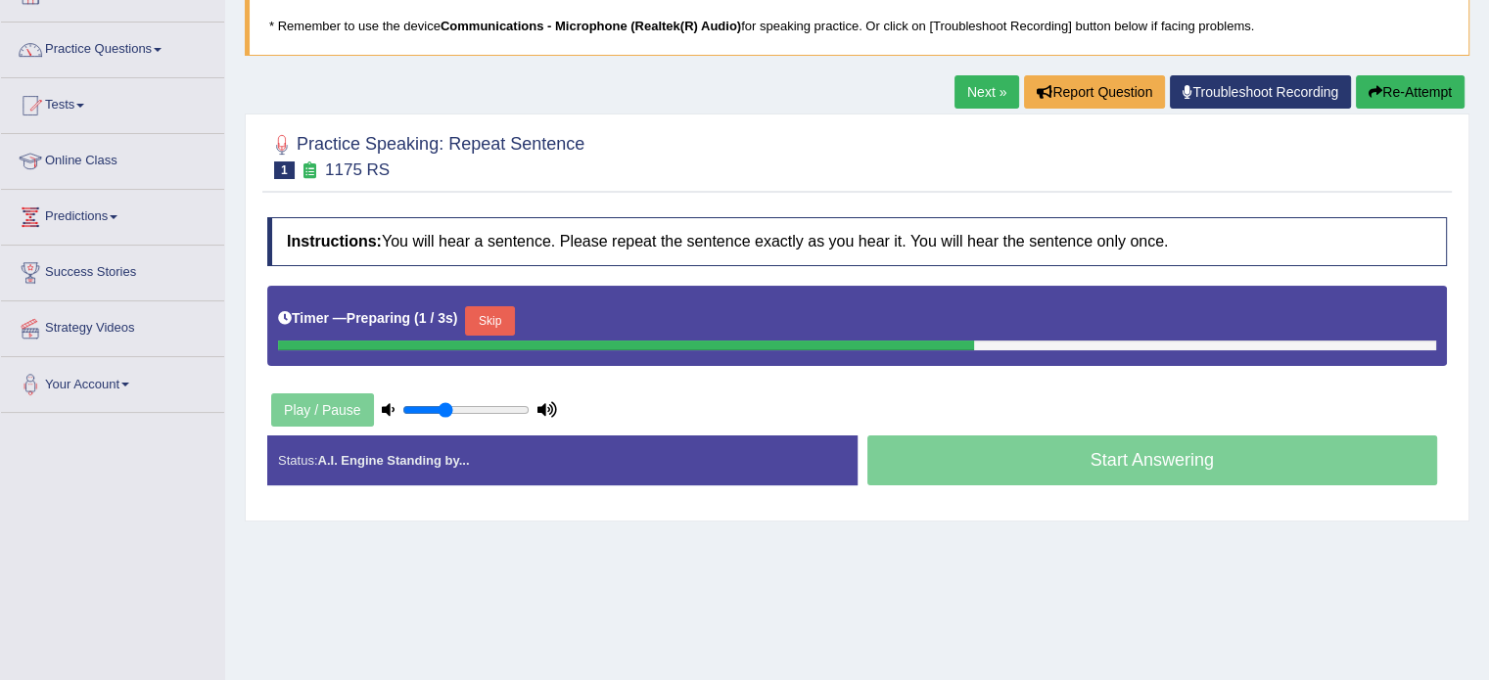
scroll to position [140, 0]
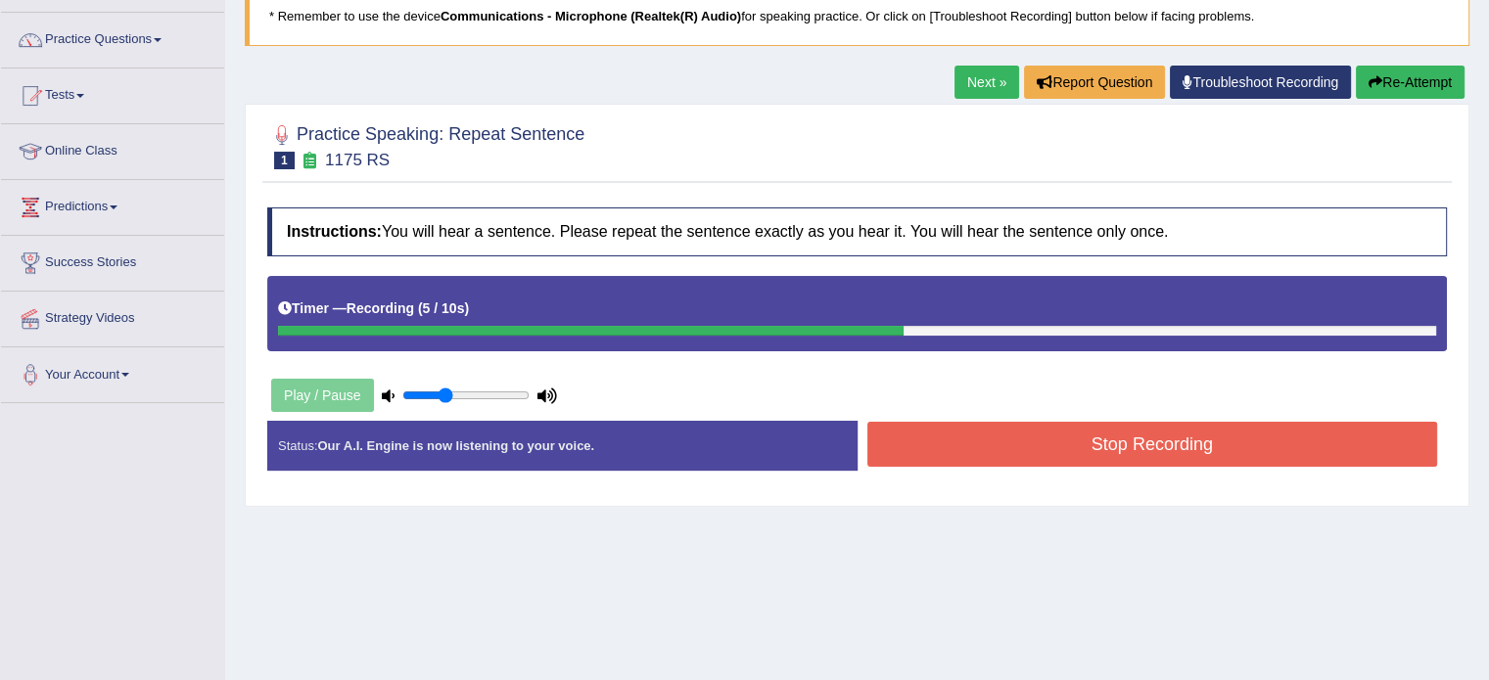
click at [1040, 437] on button "Stop Recording" at bounding box center [1152, 444] width 571 height 45
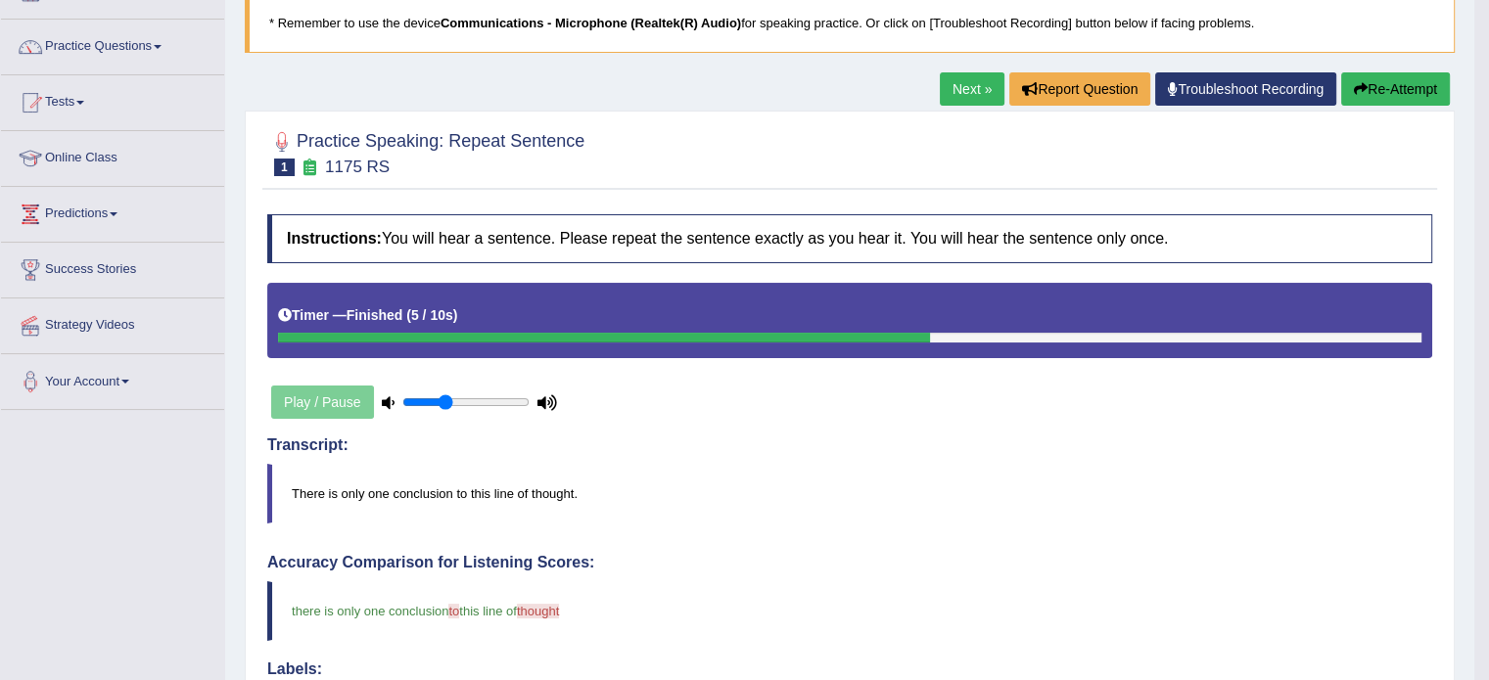
scroll to position [0, 0]
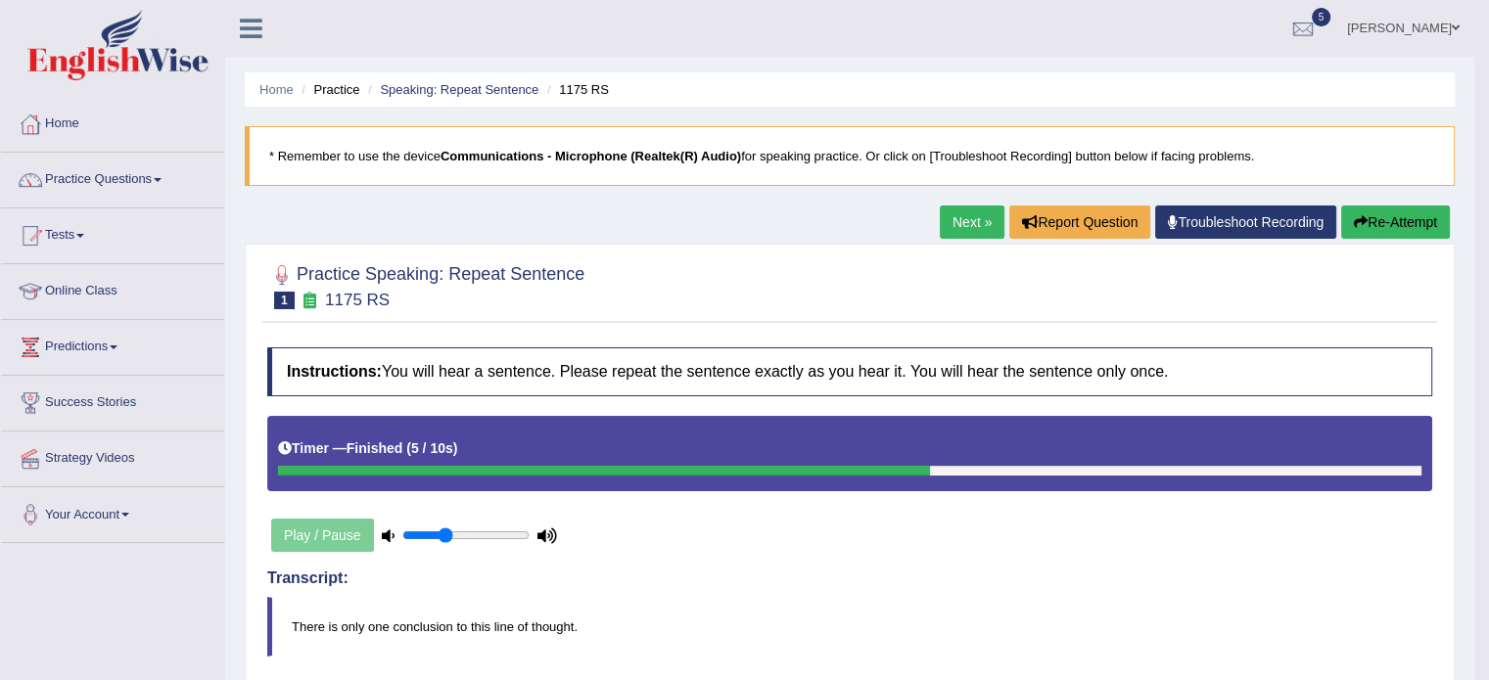
click at [959, 210] on link "Next »" at bounding box center [972, 222] width 65 height 33
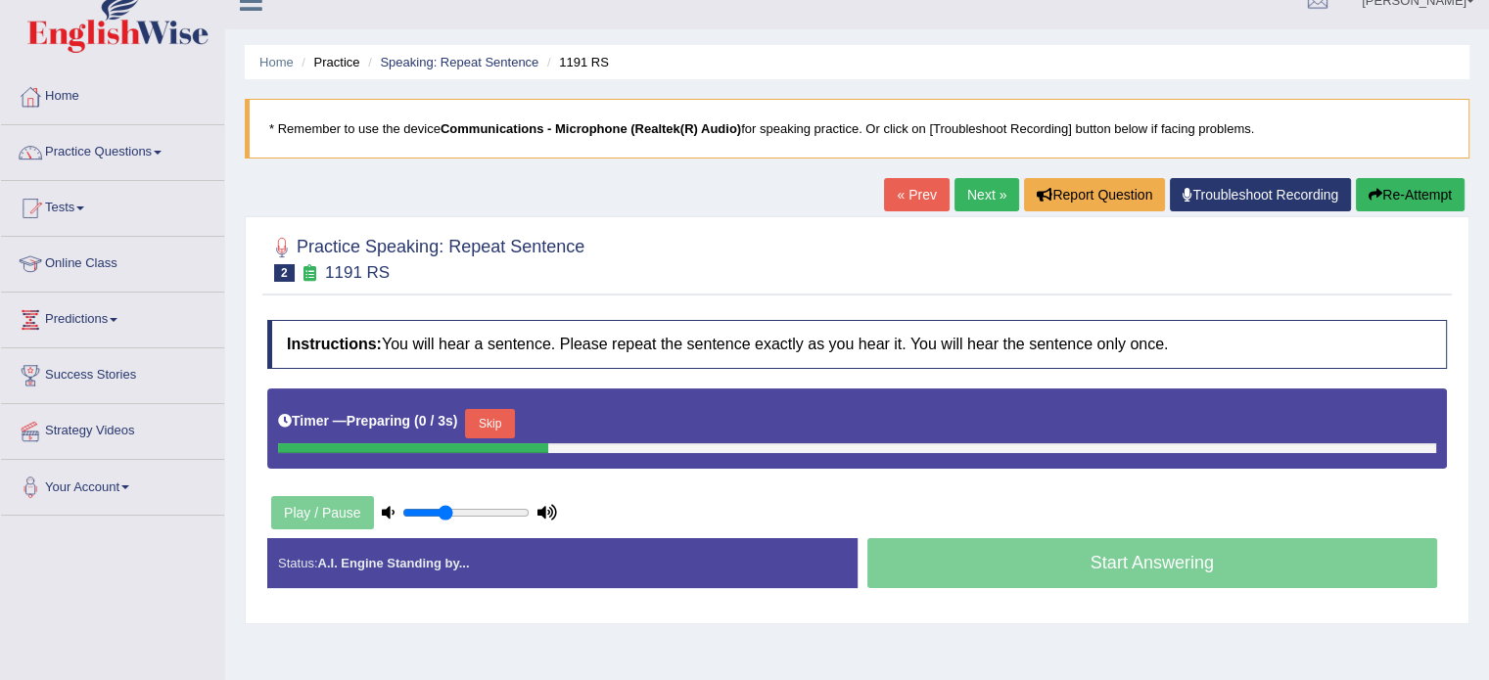
scroll to position [124, 0]
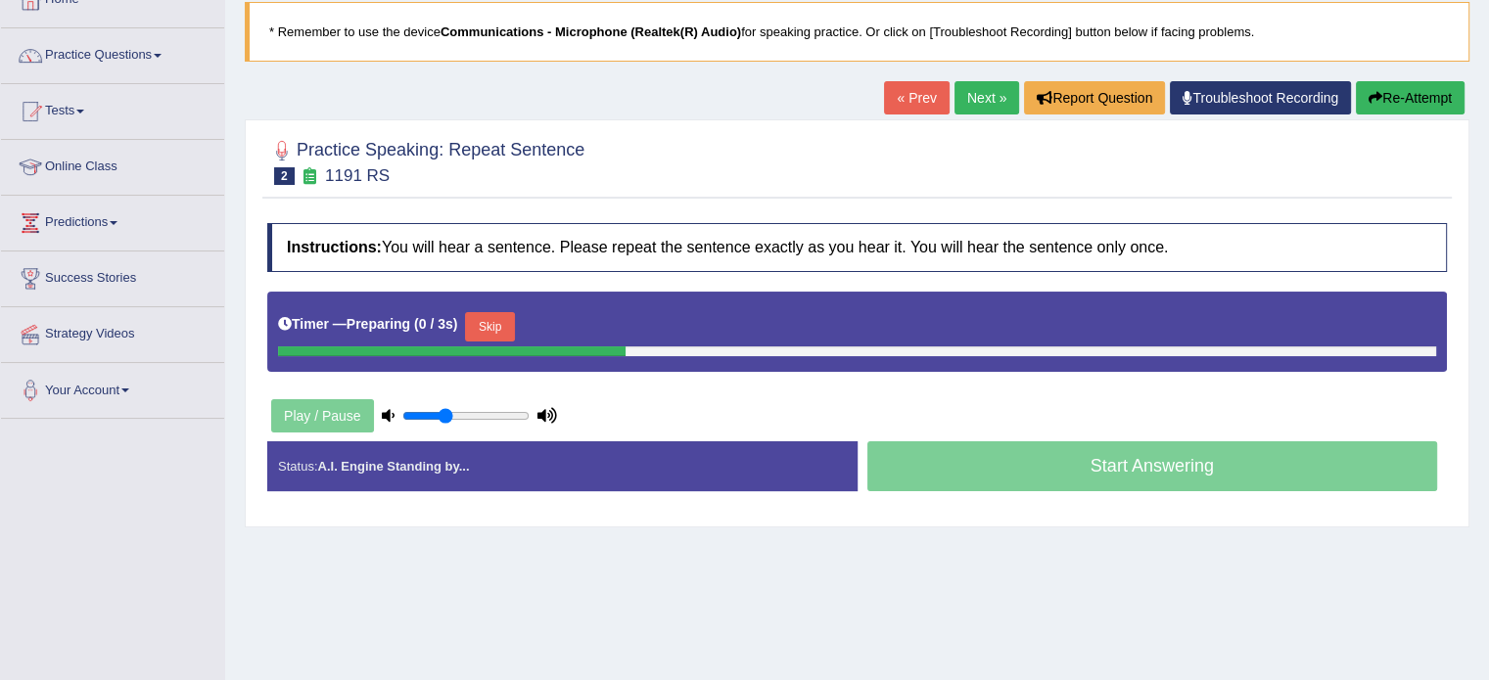
drag, startPoint x: 0, startPoint y: 0, endPoint x: 1502, endPoint y: 197, distance: 1515.1
click at [1488, 197] on html "Toggle navigation Home Practice Questions Speaking Practice Read Aloud Repeat S…" at bounding box center [744, 216] width 1489 height 680
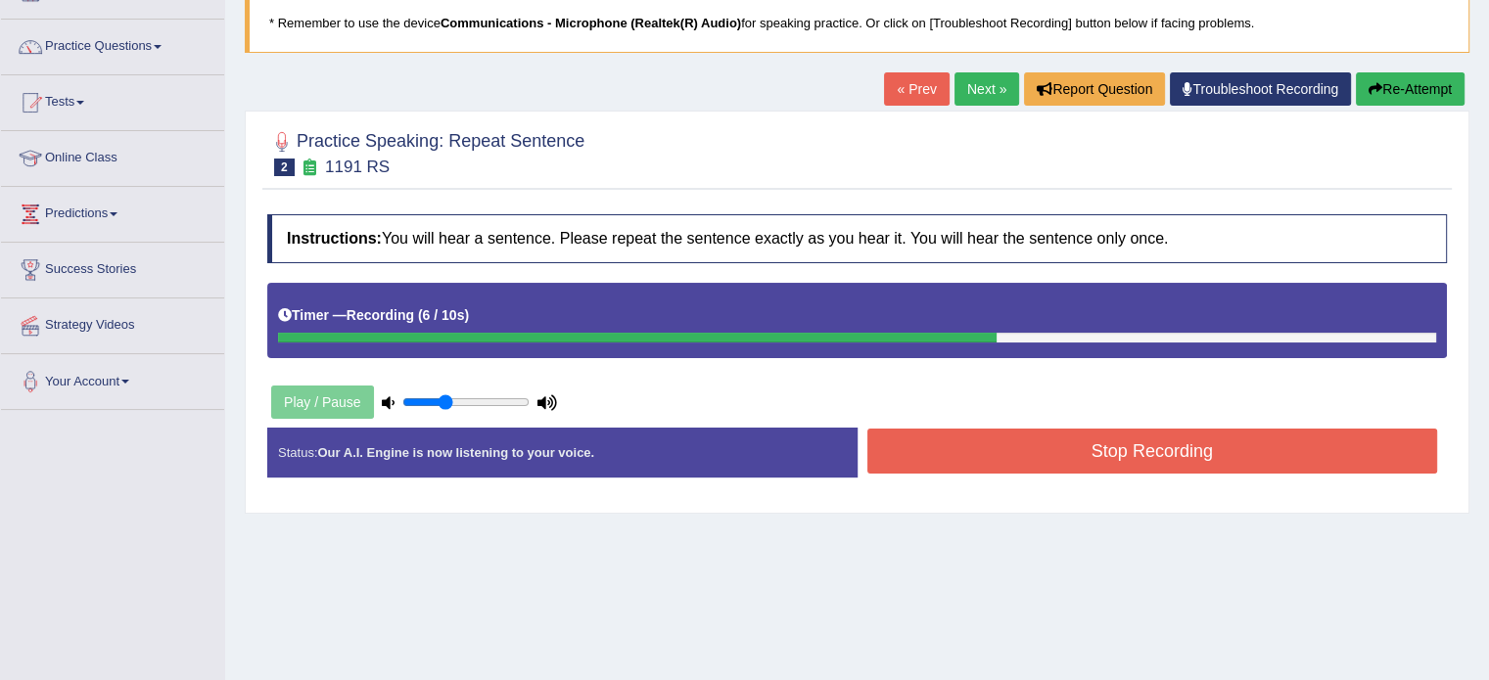
click at [1079, 442] on button "Stop Recording" at bounding box center [1152, 451] width 571 height 45
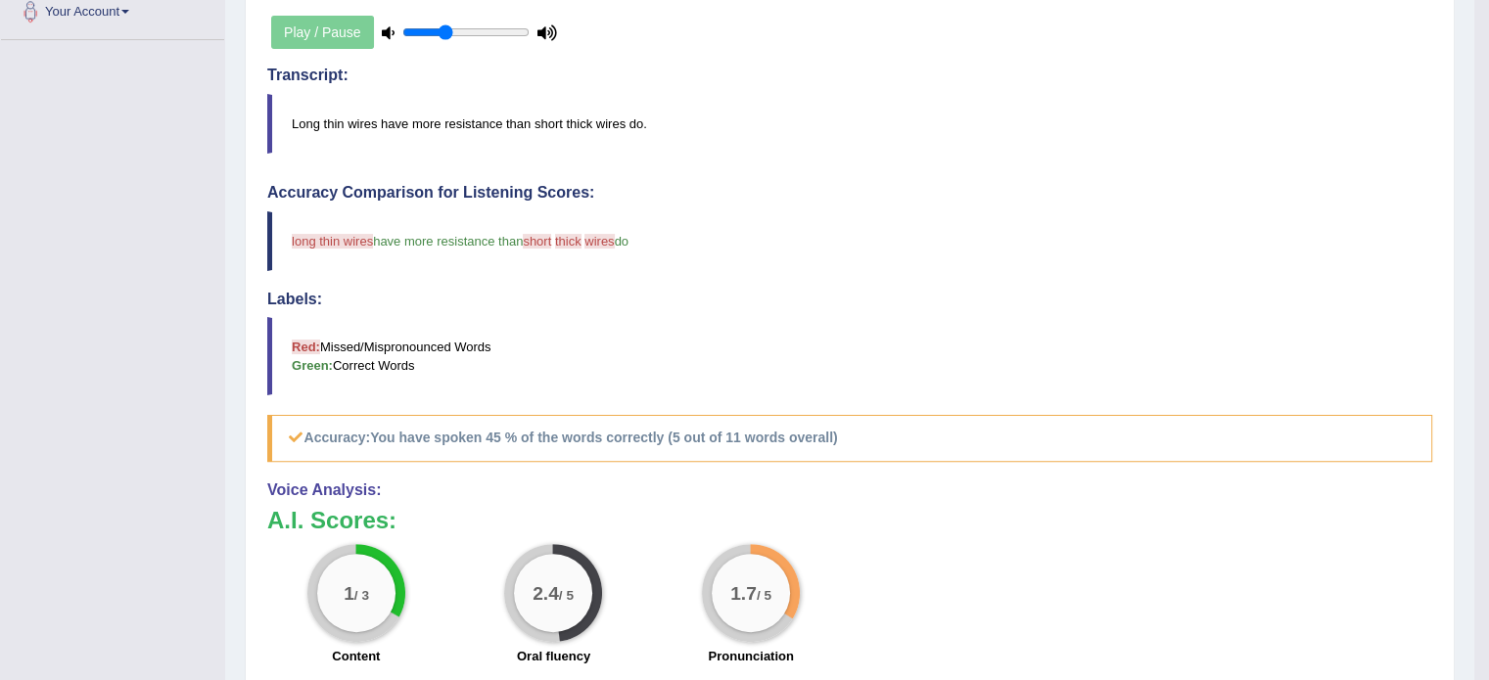
scroll to position [0, 0]
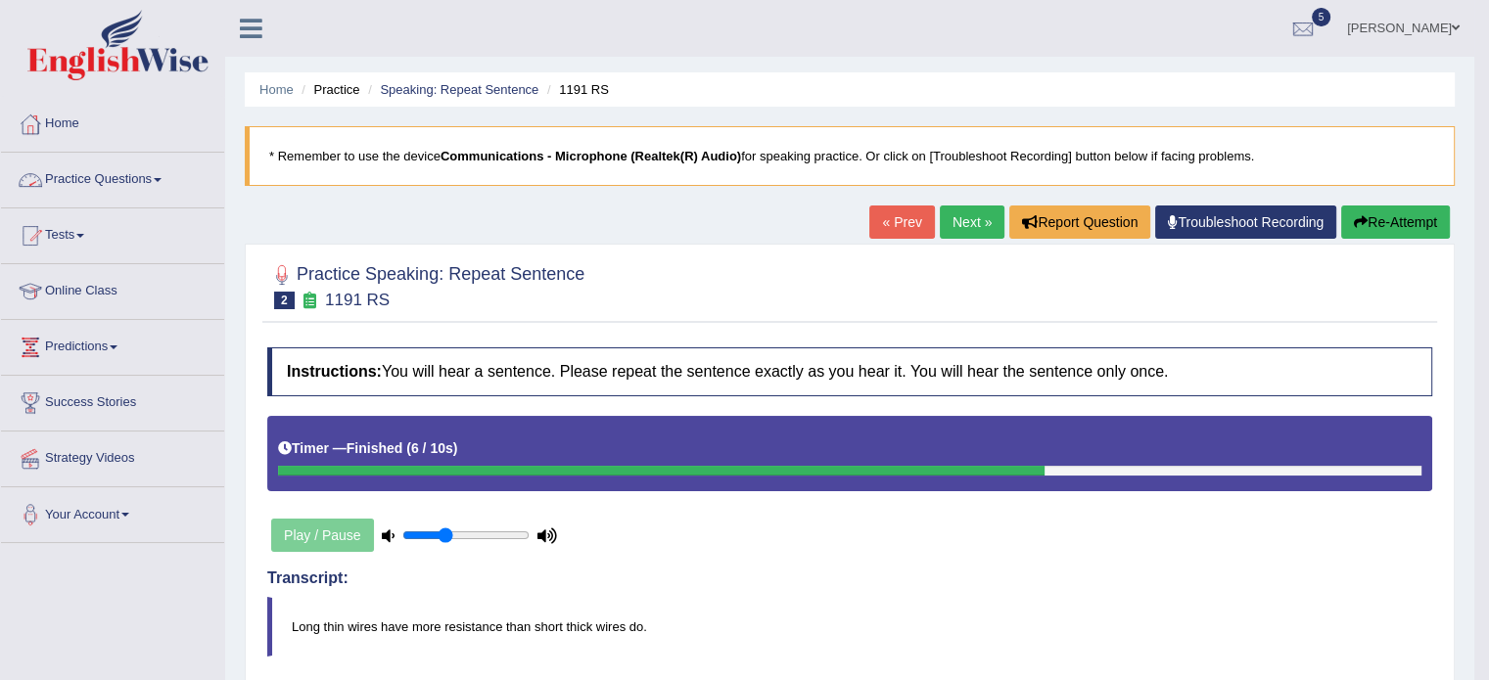
click at [74, 171] on link "Practice Questions" at bounding box center [112, 177] width 223 height 49
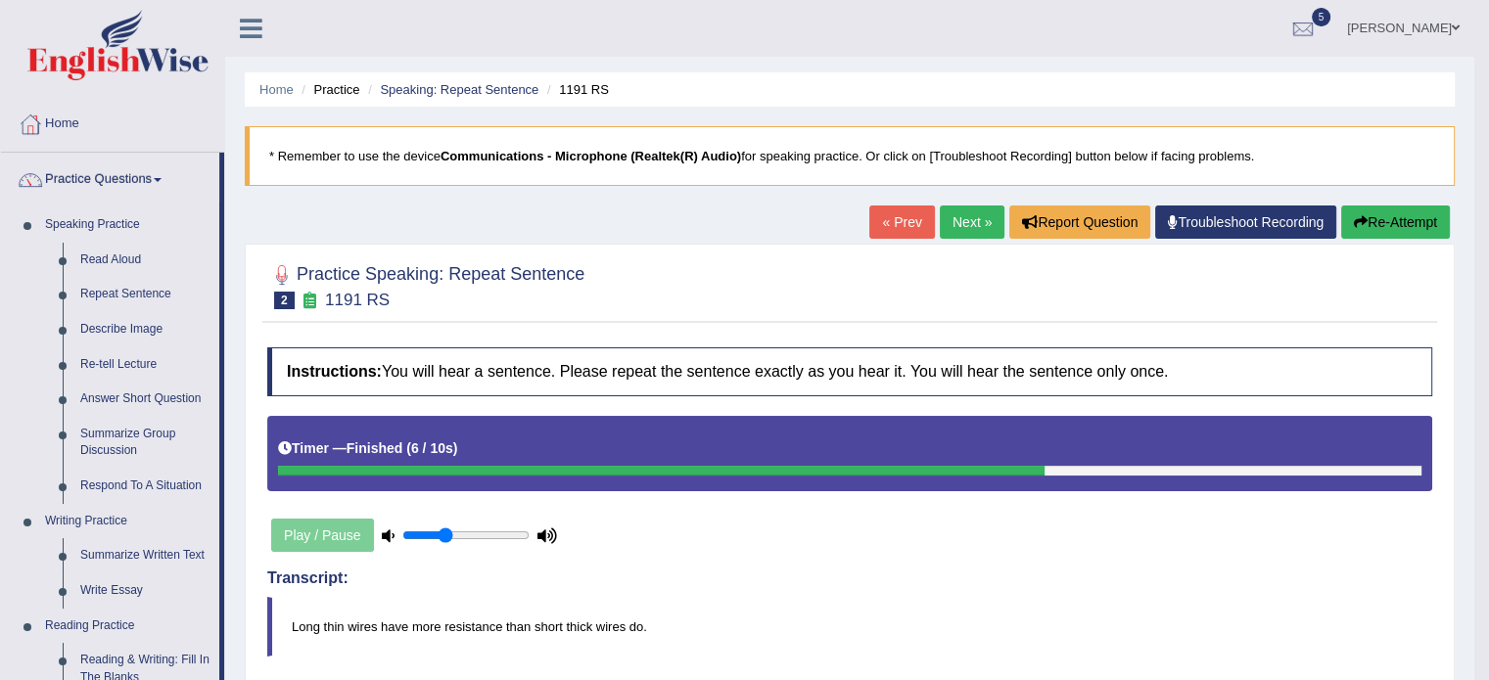
click at [509, 281] on h2 "Practice Speaking: Repeat Sentence 2 1191 RS" at bounding box center [425, 284] width 317 height 49
click at [969, 217] on link "Next »" at bounding box center [972, 222] width 65 height 33
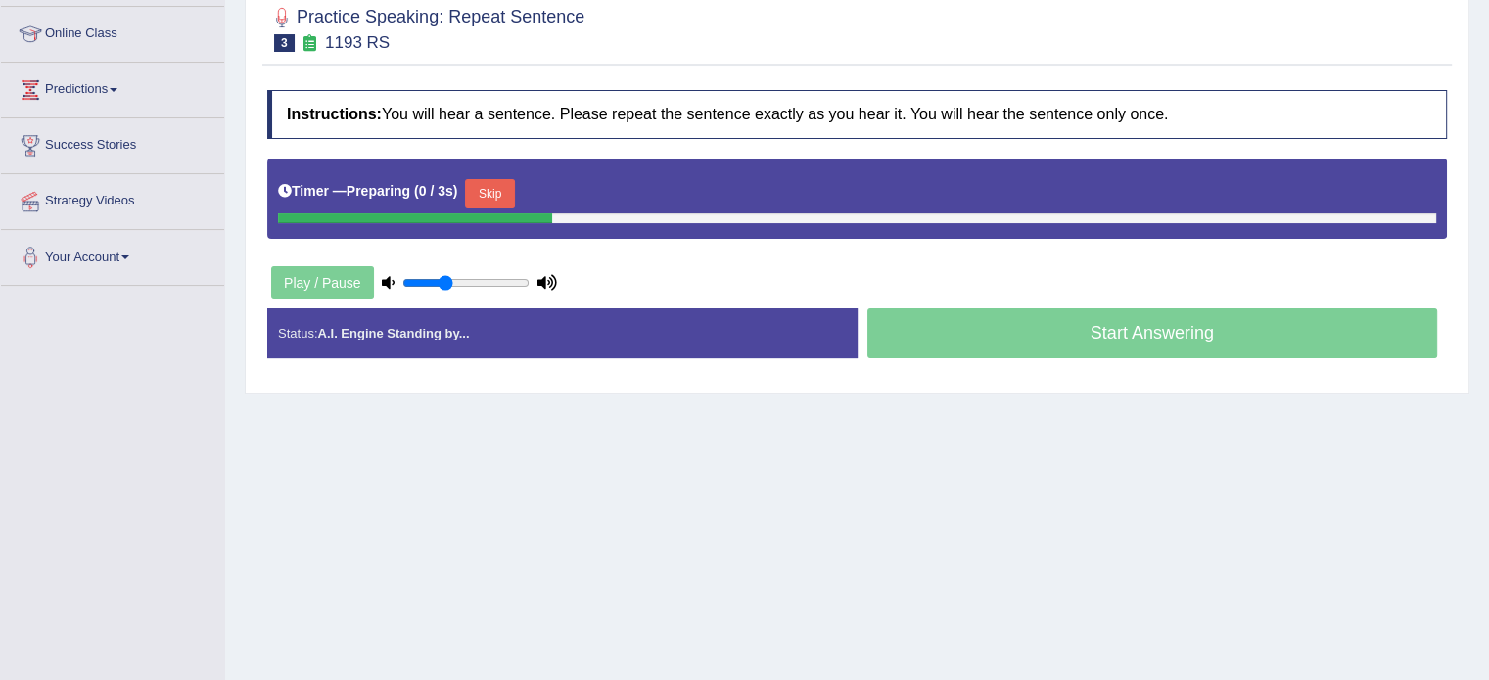
scroll to position [278, 0]
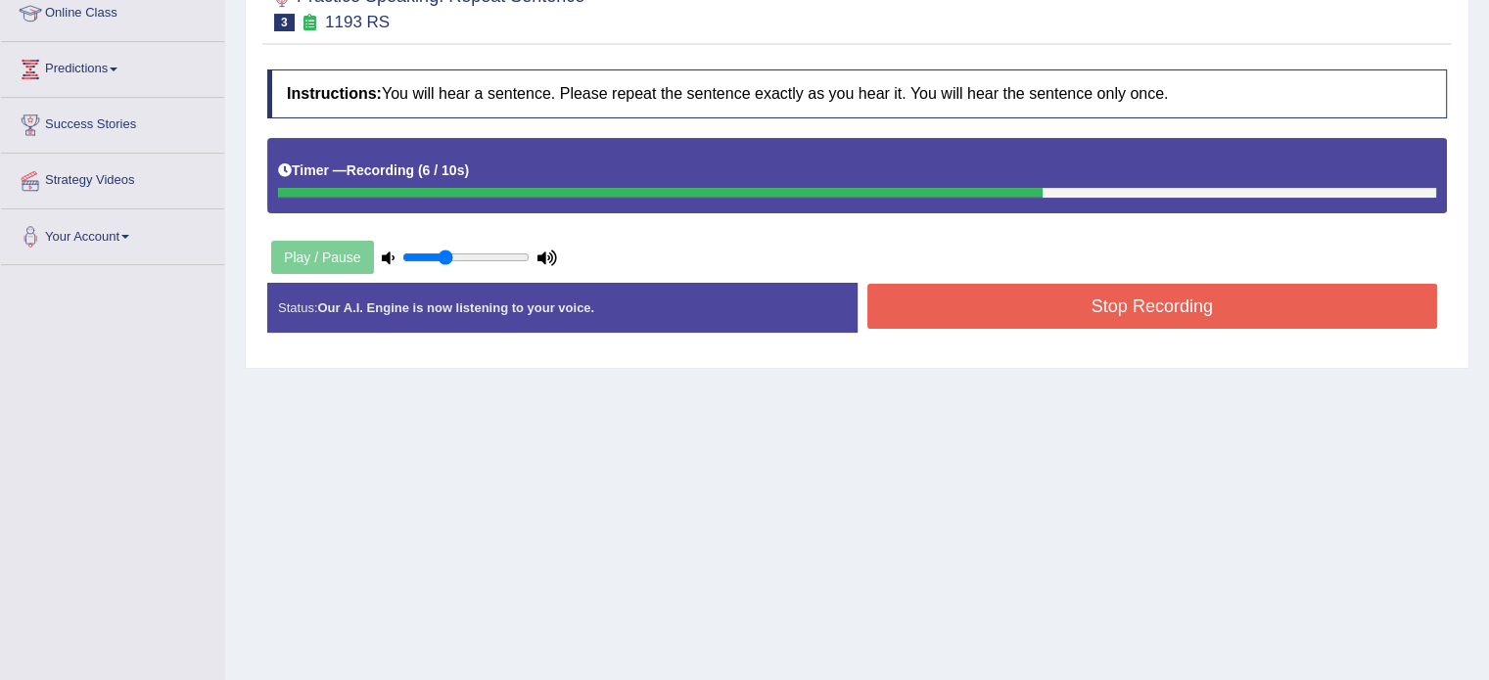
click at [1057, 299] on button "Stop Recording" at bounding box center [1152, 306] width 571 height 45
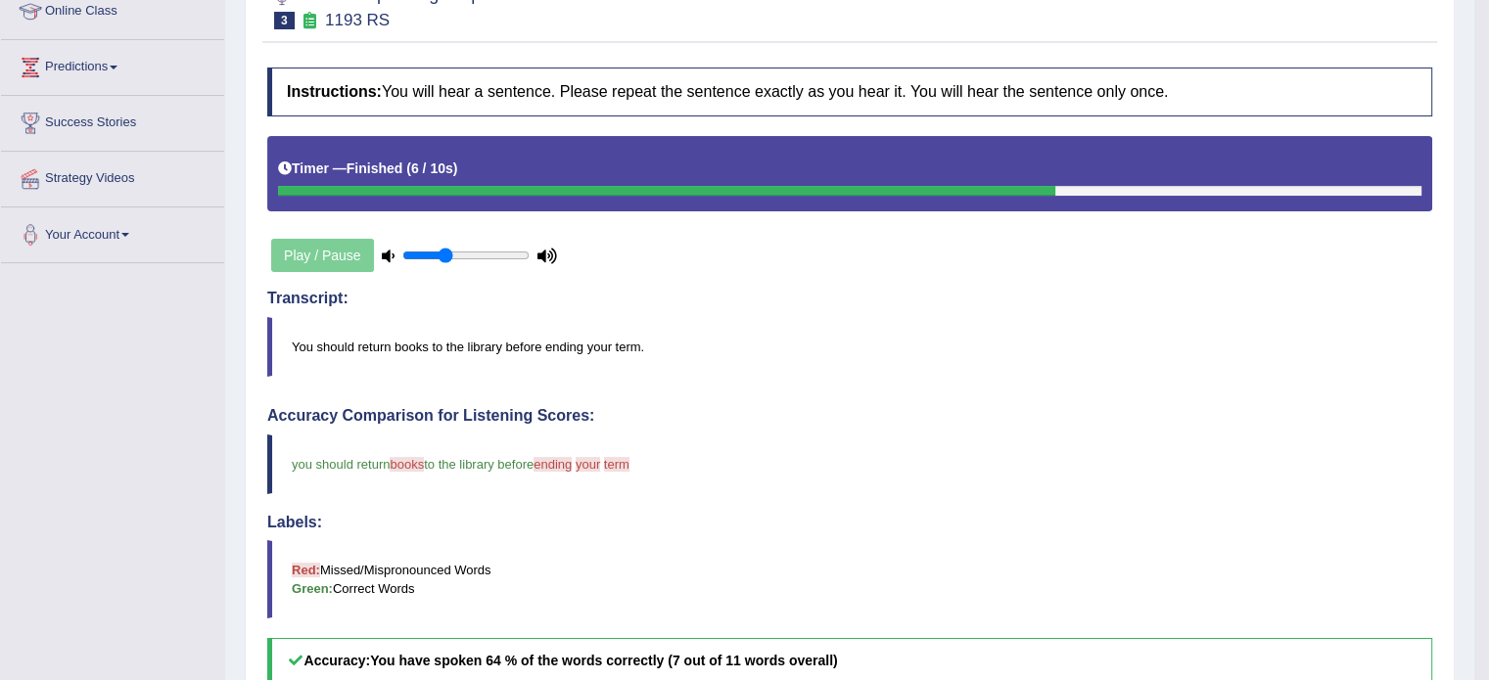
scroll to position [0, 0]
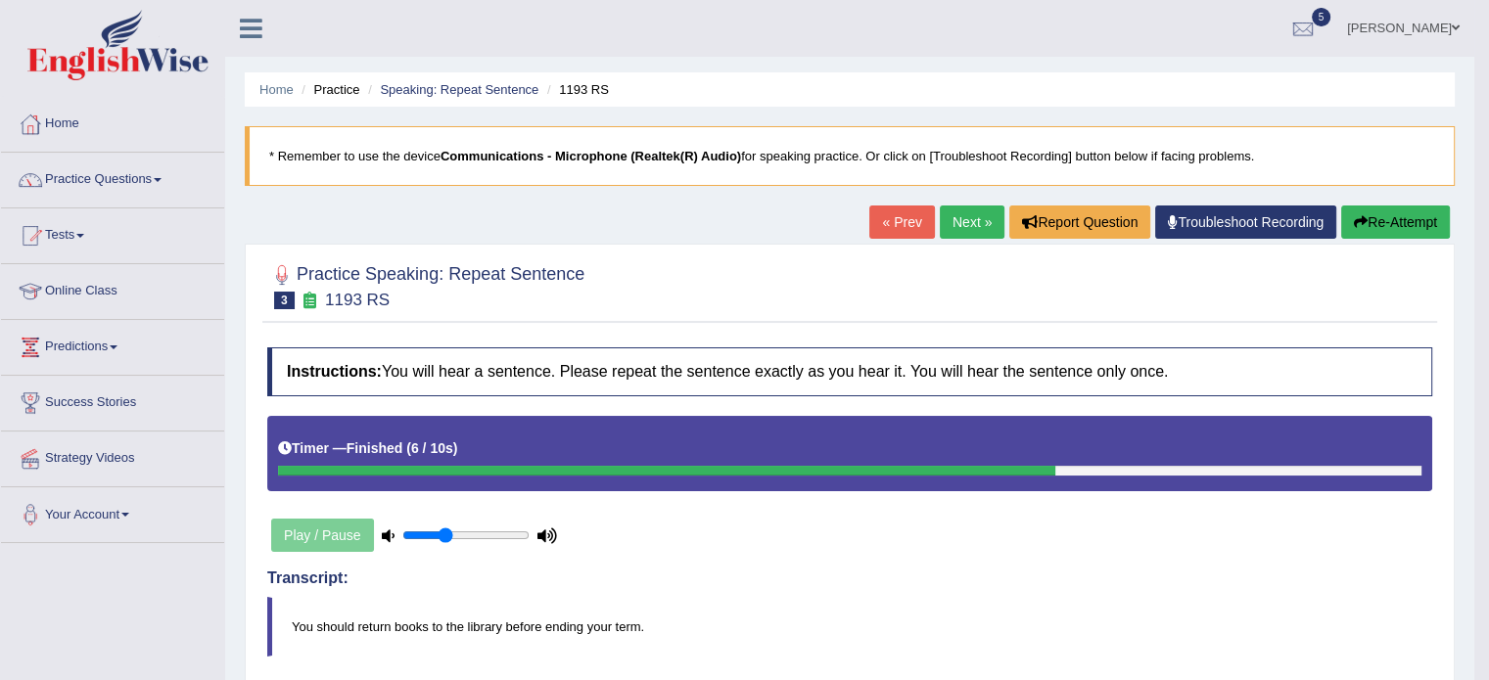
click at [965, 215] on link "Next »" at bounding box center [972, 222] width 65 height 33
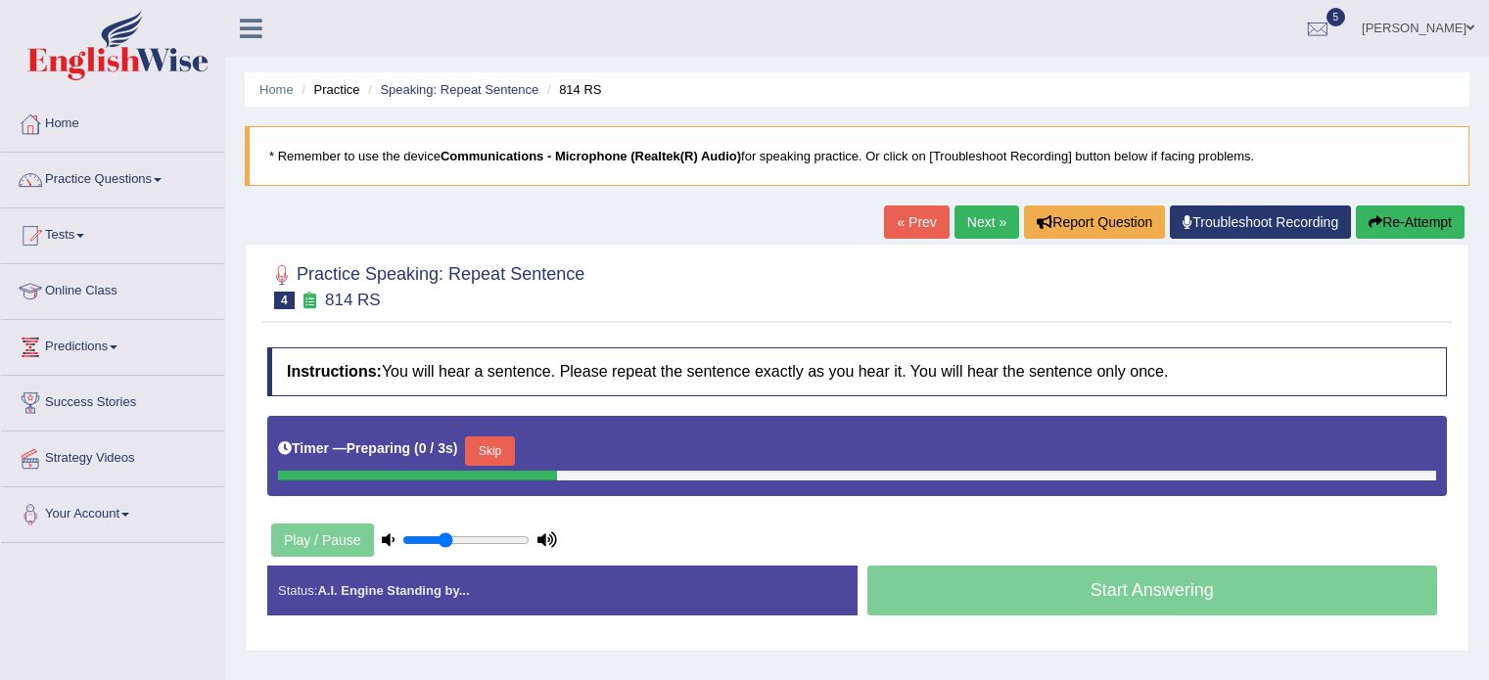
scroll to position [144, 0]
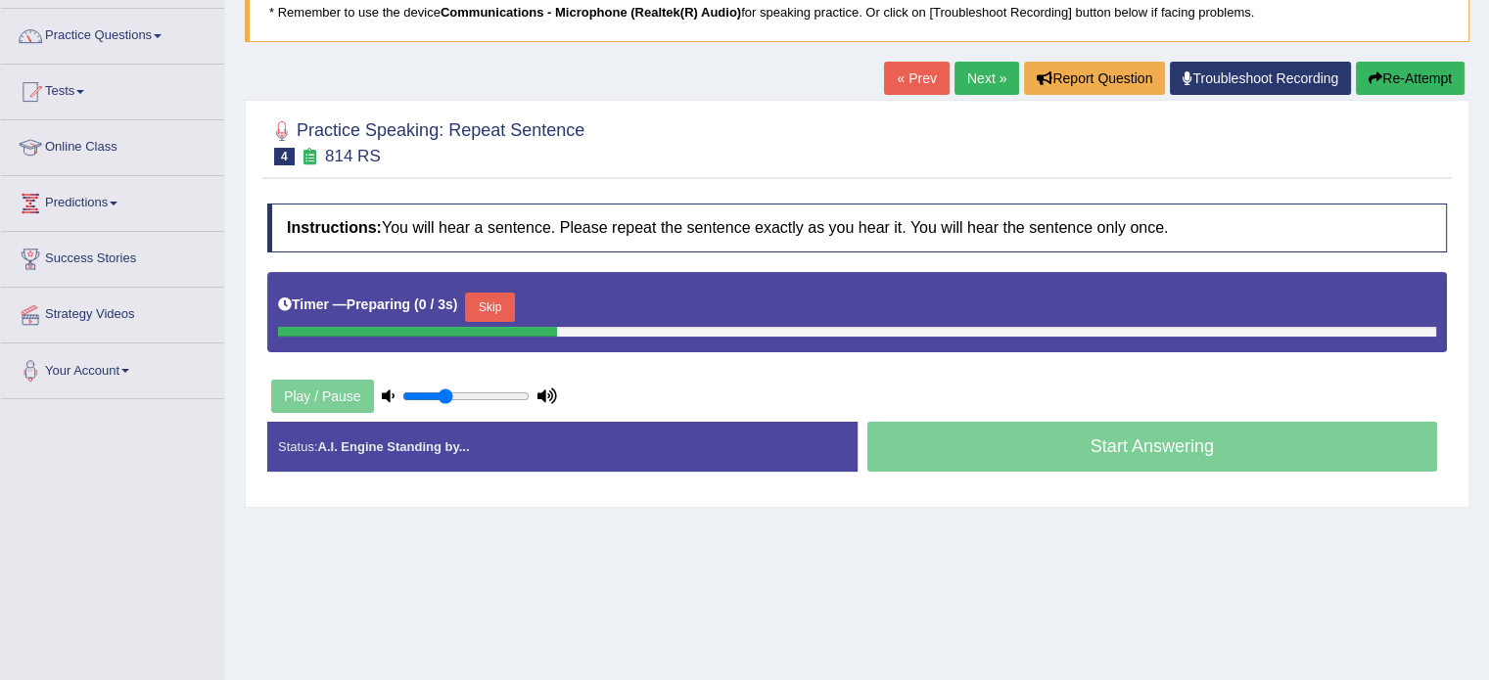
click at [1488, 261] on html "Toggle navigation Home Practice Questions Speaking Practice Read Aloud Repeat S…" at bounding box center [744, 196] width 1489 height 680
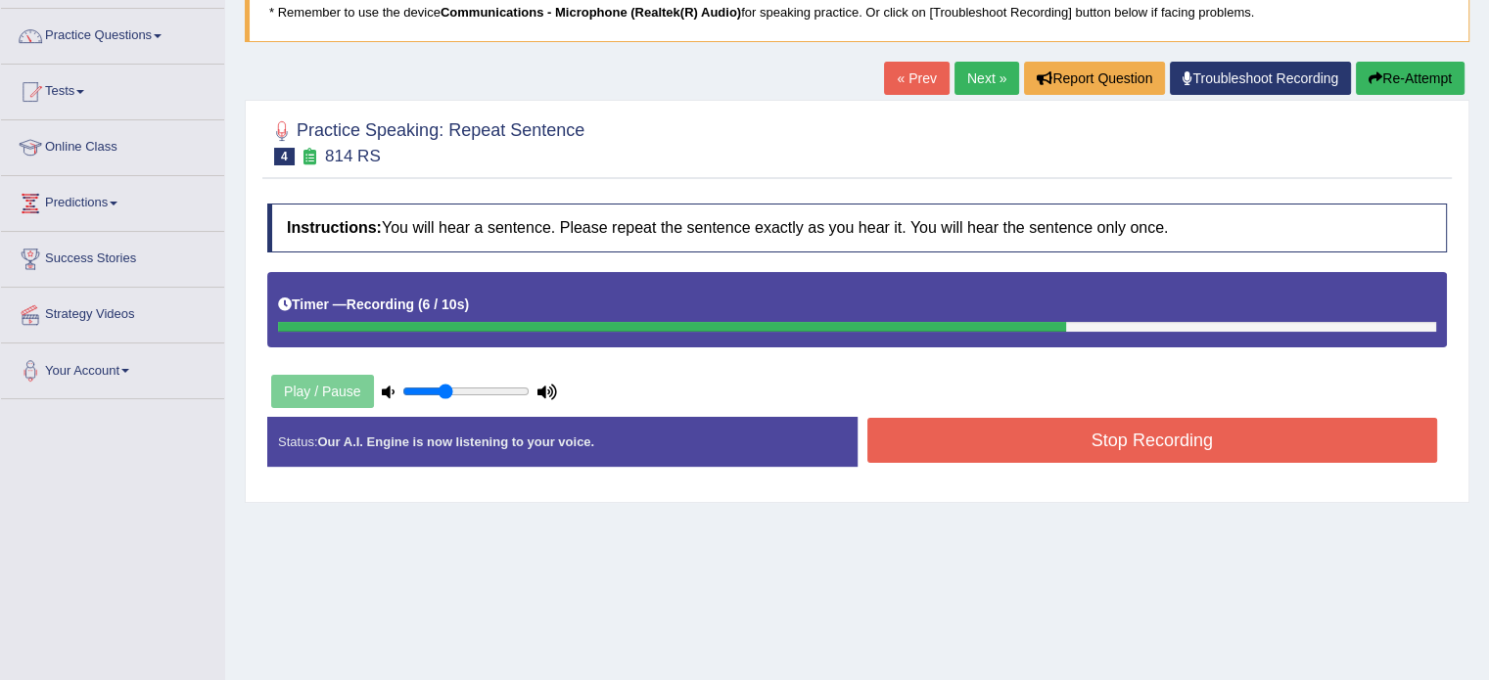
click at [1143, 436] on button "Stop Recording" at bounding box center [1152, 440] width 571 height 45
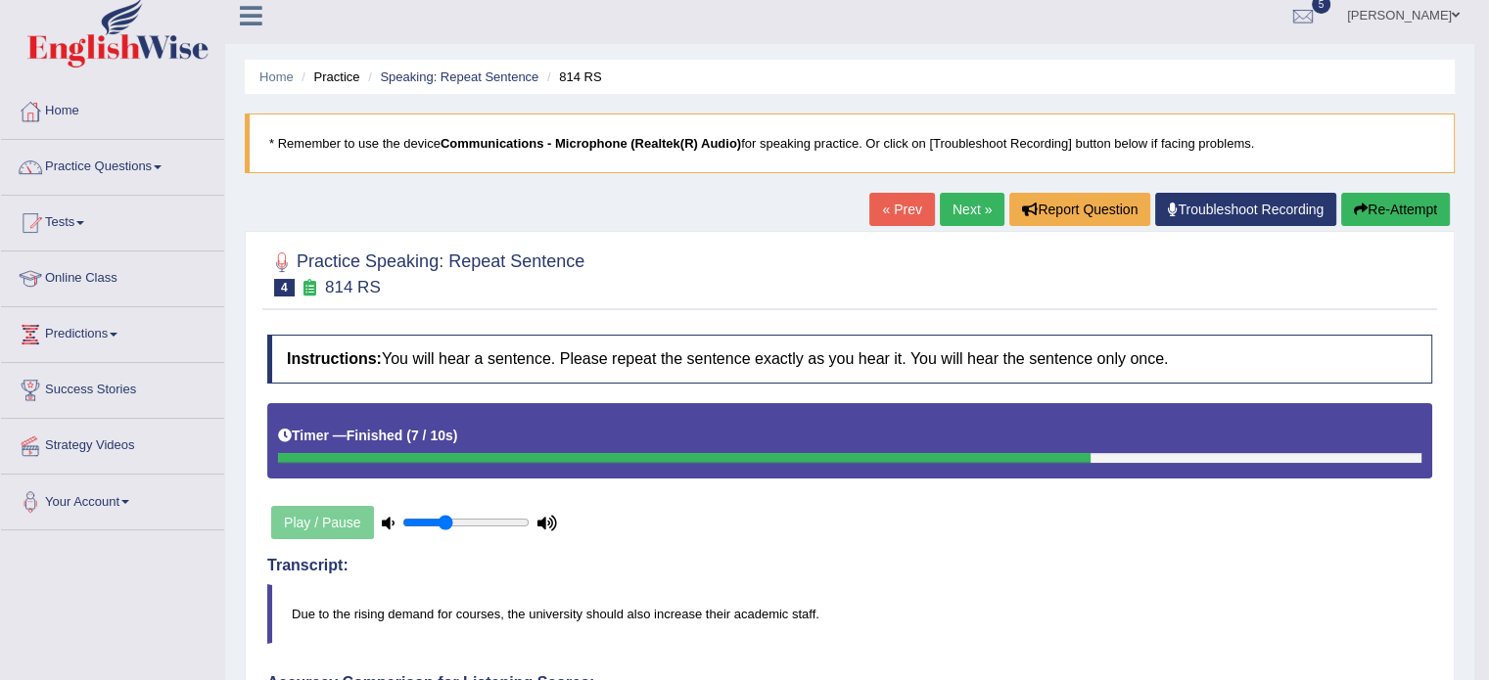
scroll to position [8, 0]
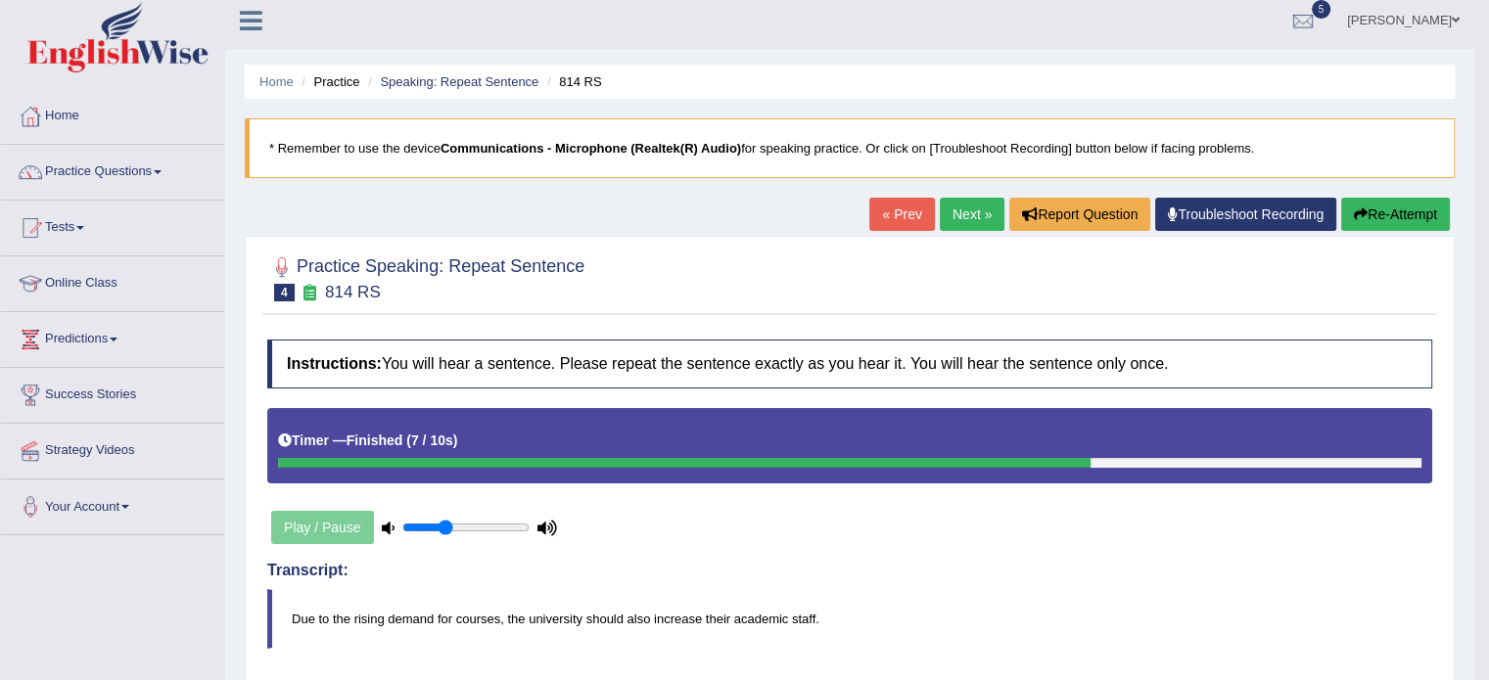
click at [1374, 211] on button "Re-Attempt" at bounding box center [1395, 214] width 109 height 33
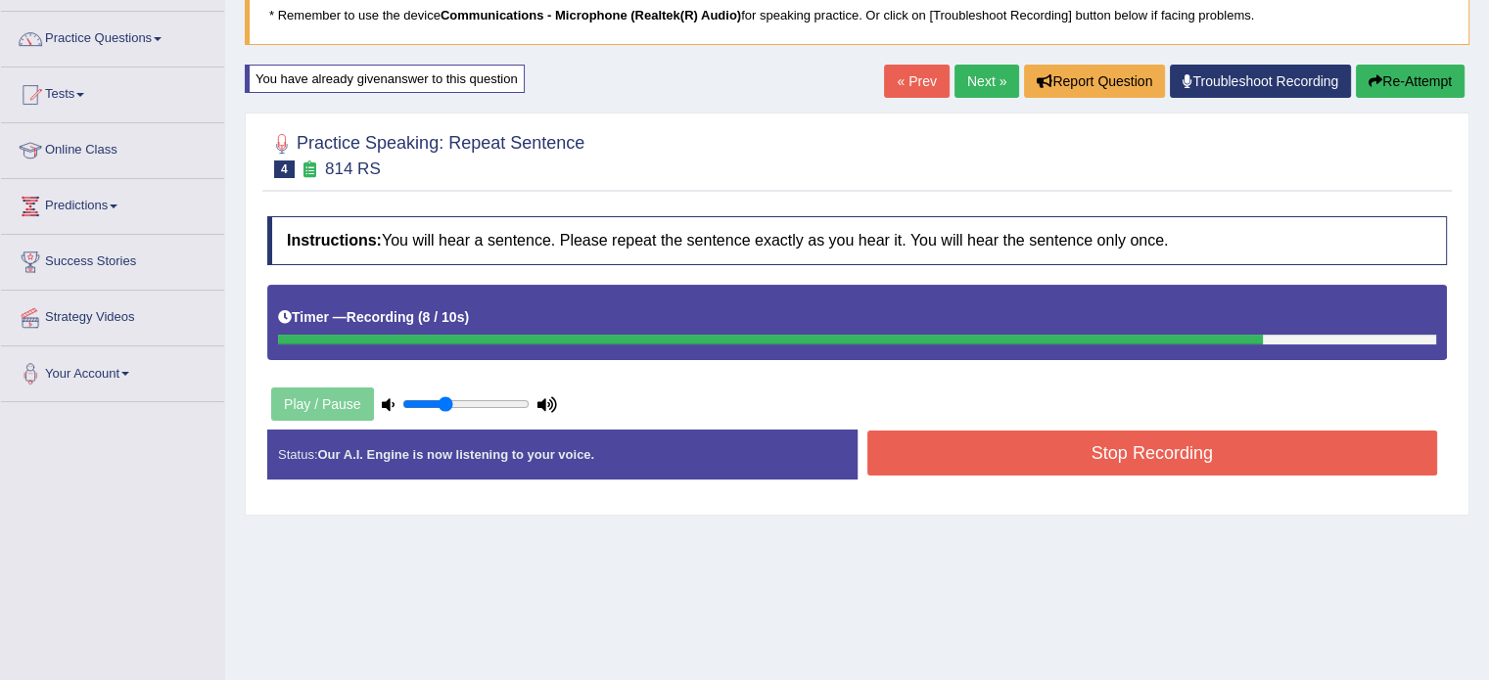
click at [1057, 458] on button "Stop Recording" at bounding box center [1152, 453] width 571 height 45
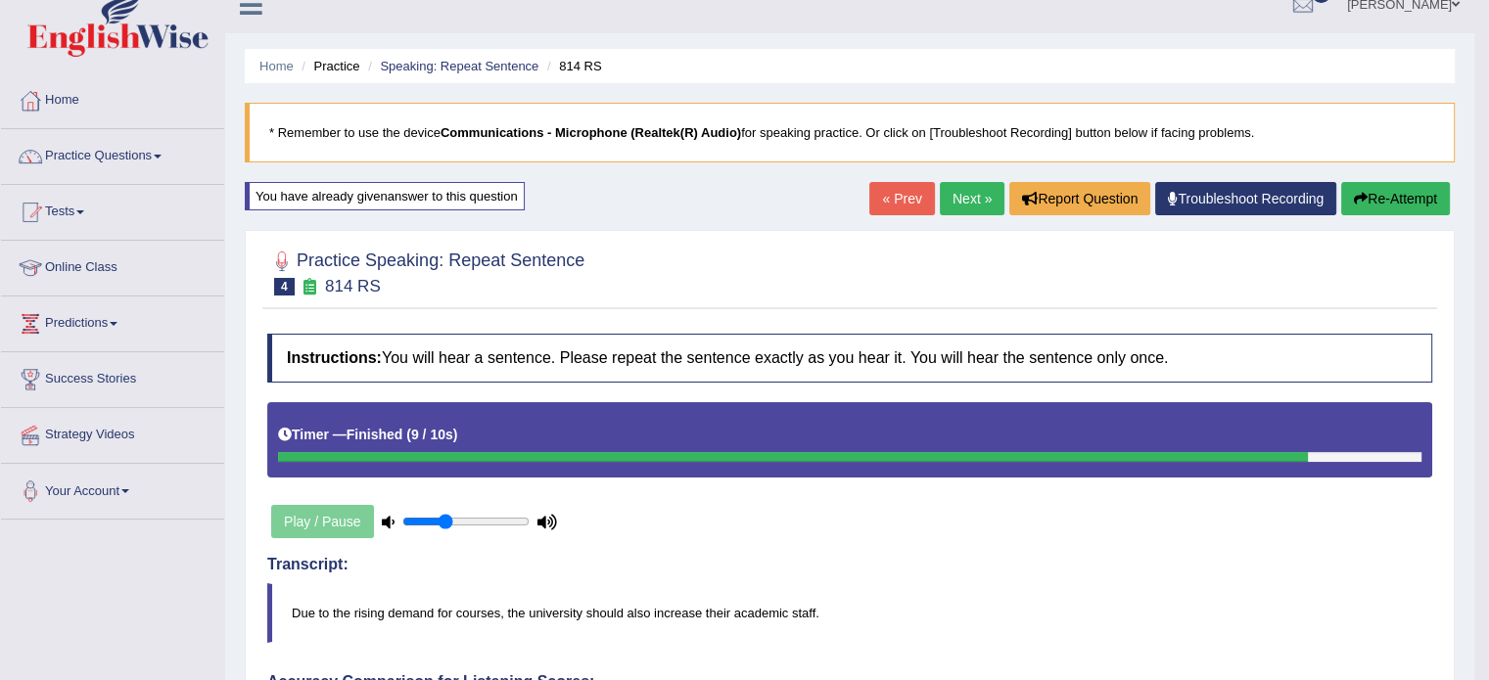
scroll to position [14, 0]
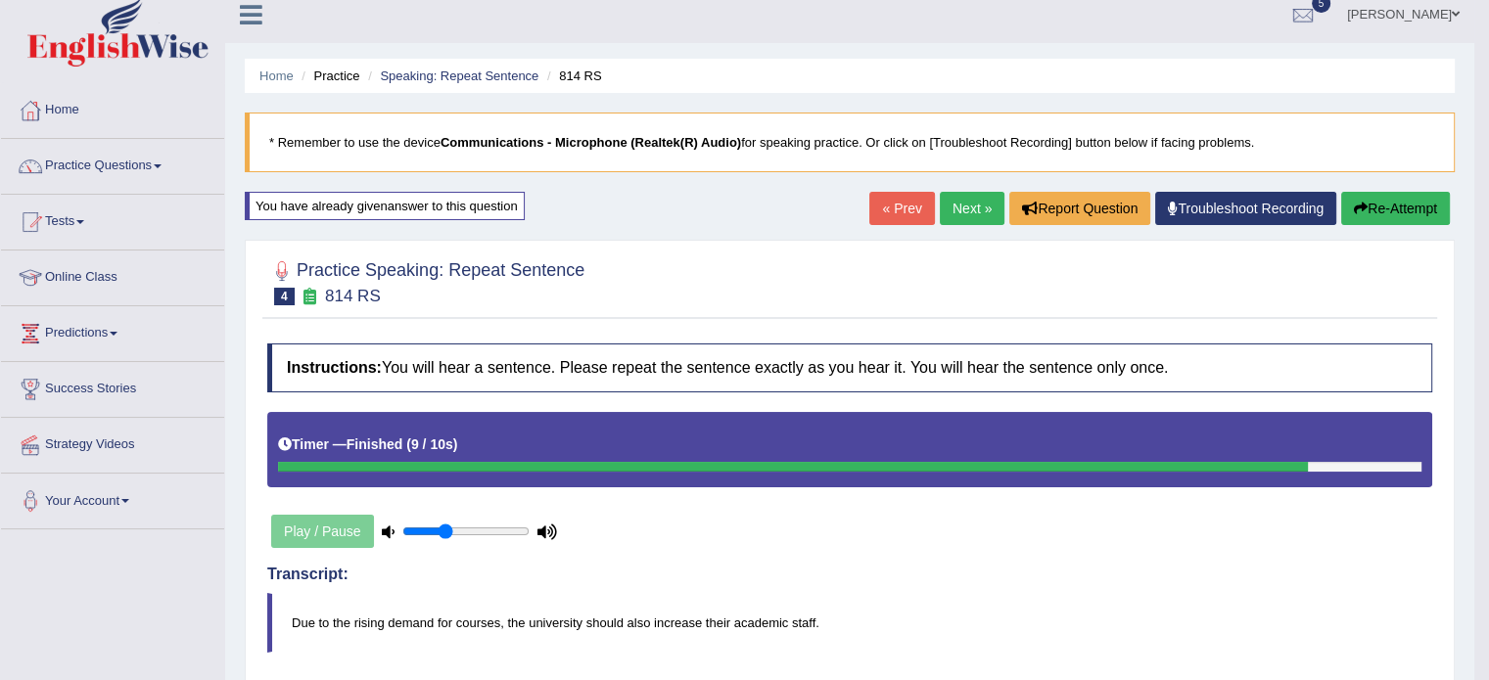
click at [989, 207] on link "Next »" at bounding box center [972, 208] width 65 height 33
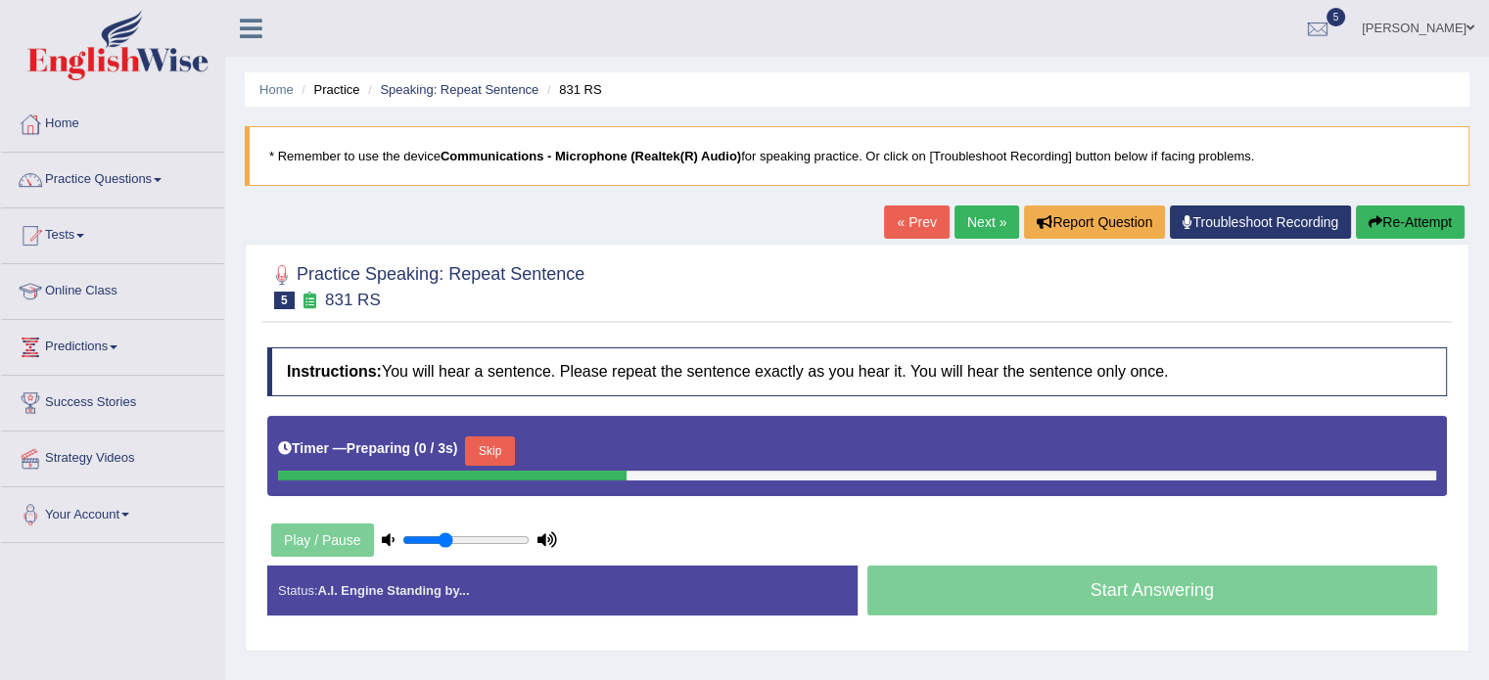
scroll to position [118, 0]
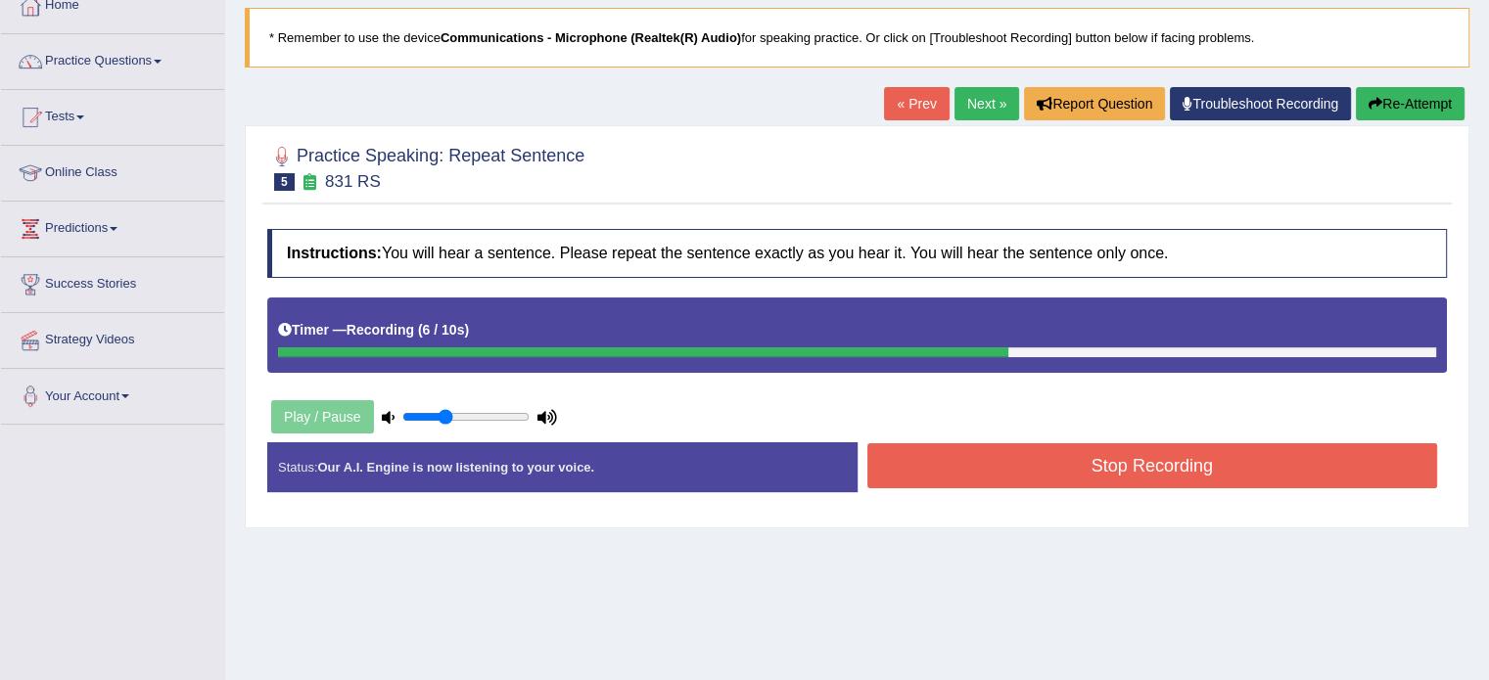
click at [1141, 466] on button "Stop Recording" at bounding box center [1152, 465] width 571 height 45
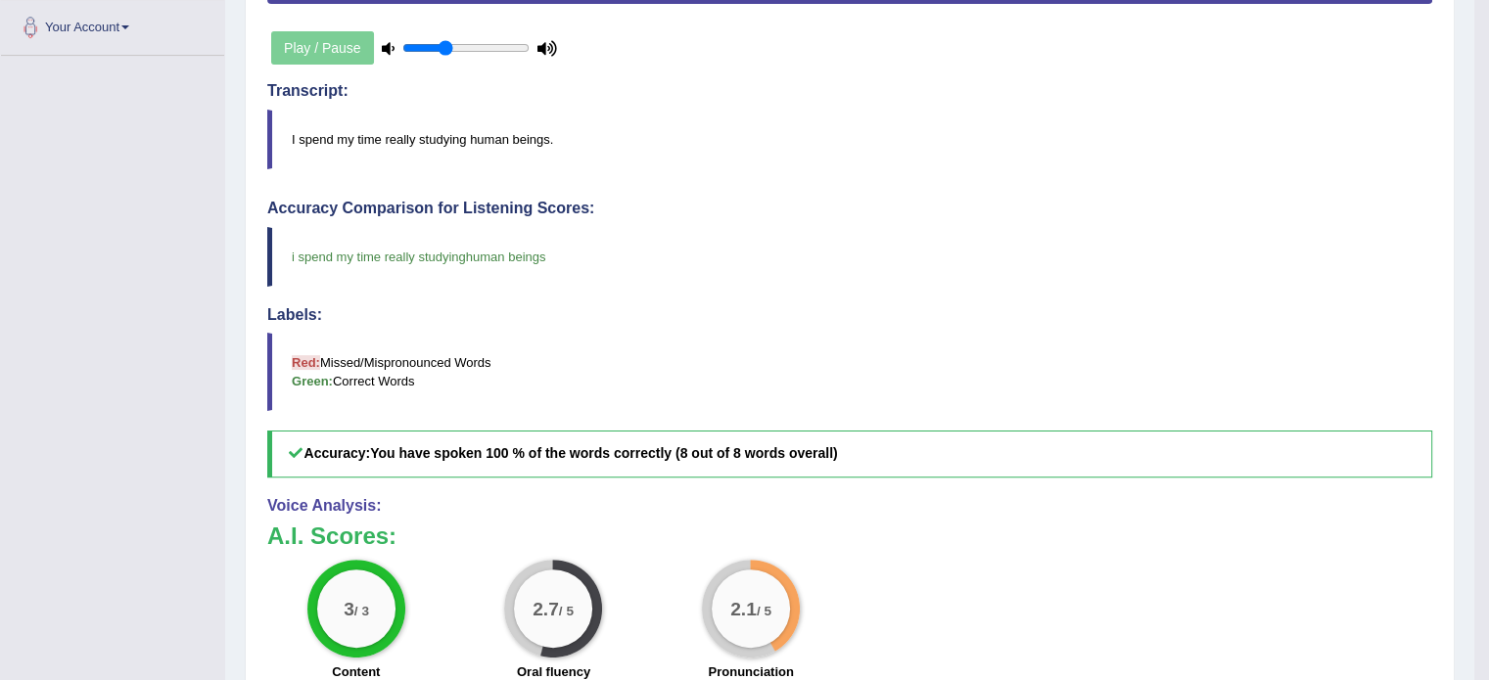
scroll to position [496, 0]
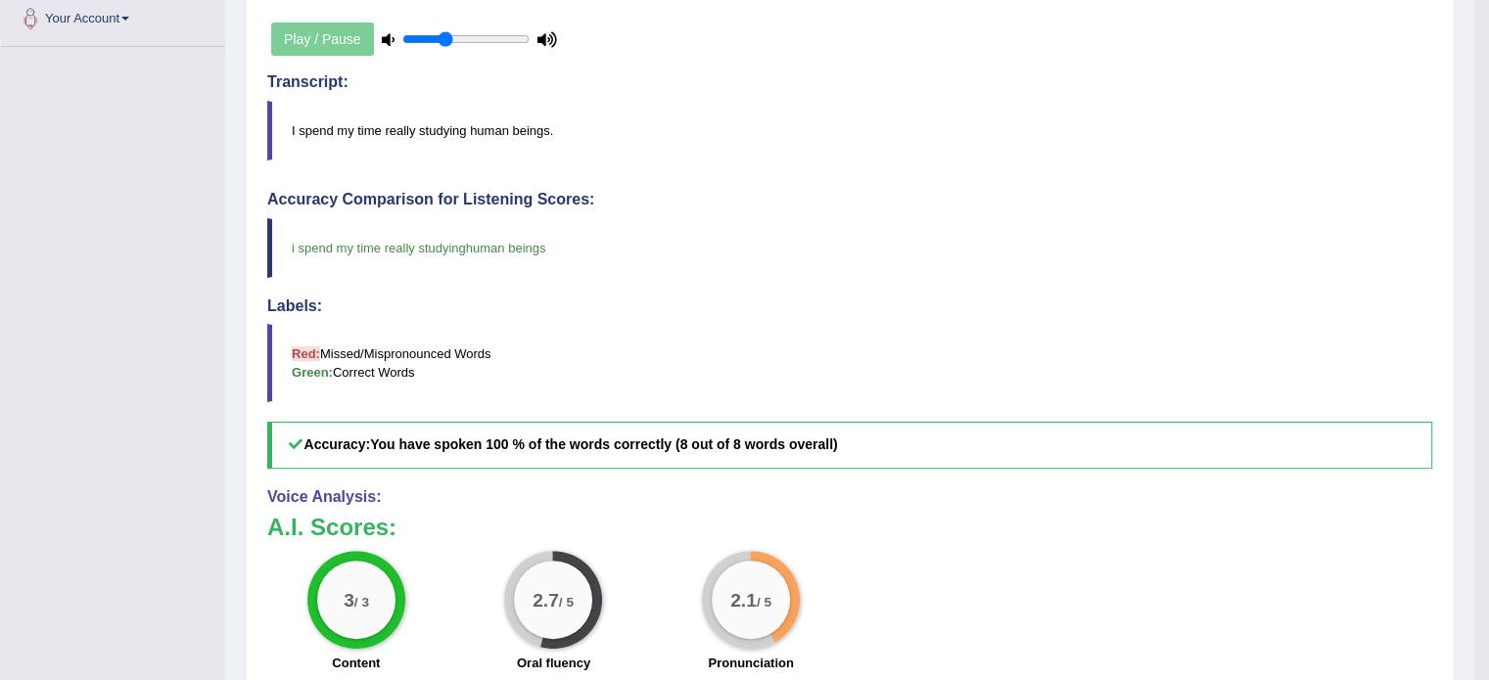
drag, startPoint x: 1502, startPoint y: 404, endPoint x: 1018, endPoint y: 390, distance: 484.7
click at [1018, 390] on blockquote "Red: Missed/Mispronounced Words Green: Correct Words" at bounding box center [849, 363] width 1165 height 78
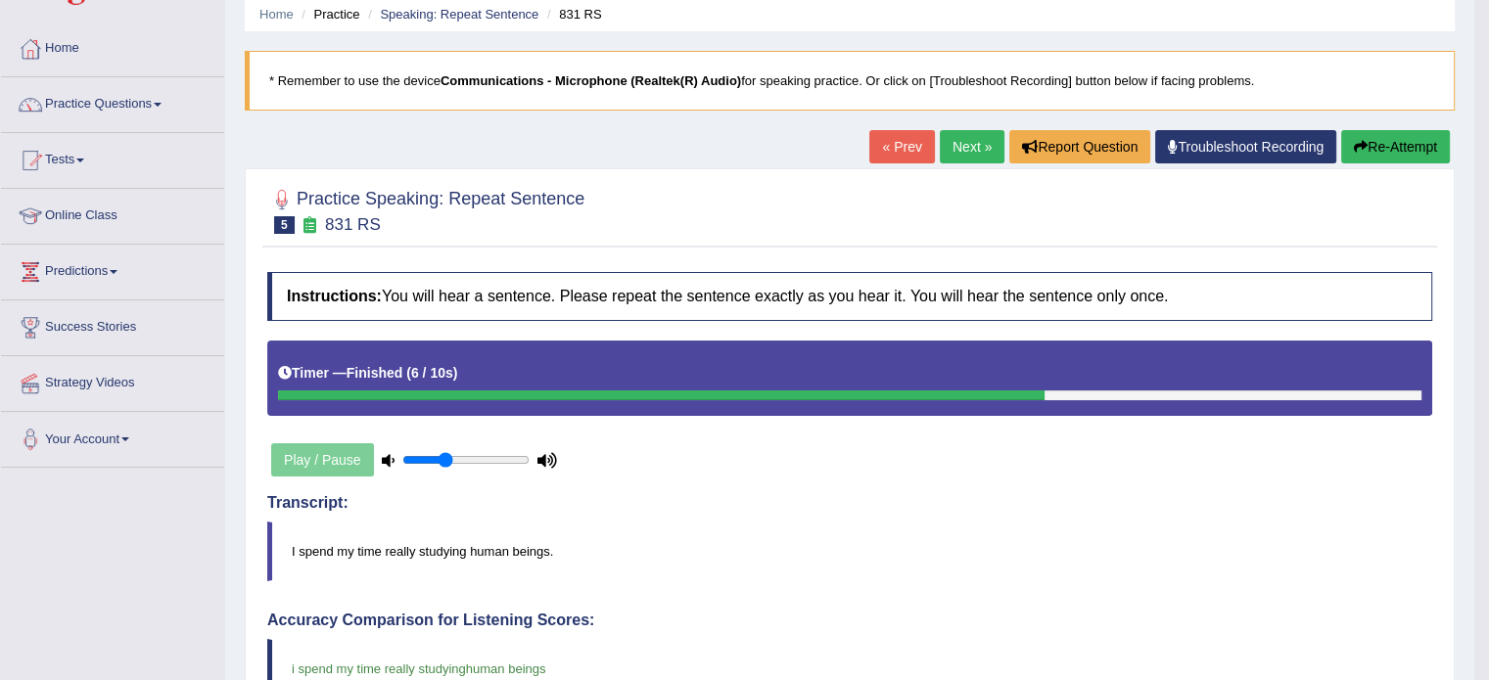
scroll to position [0, 0]
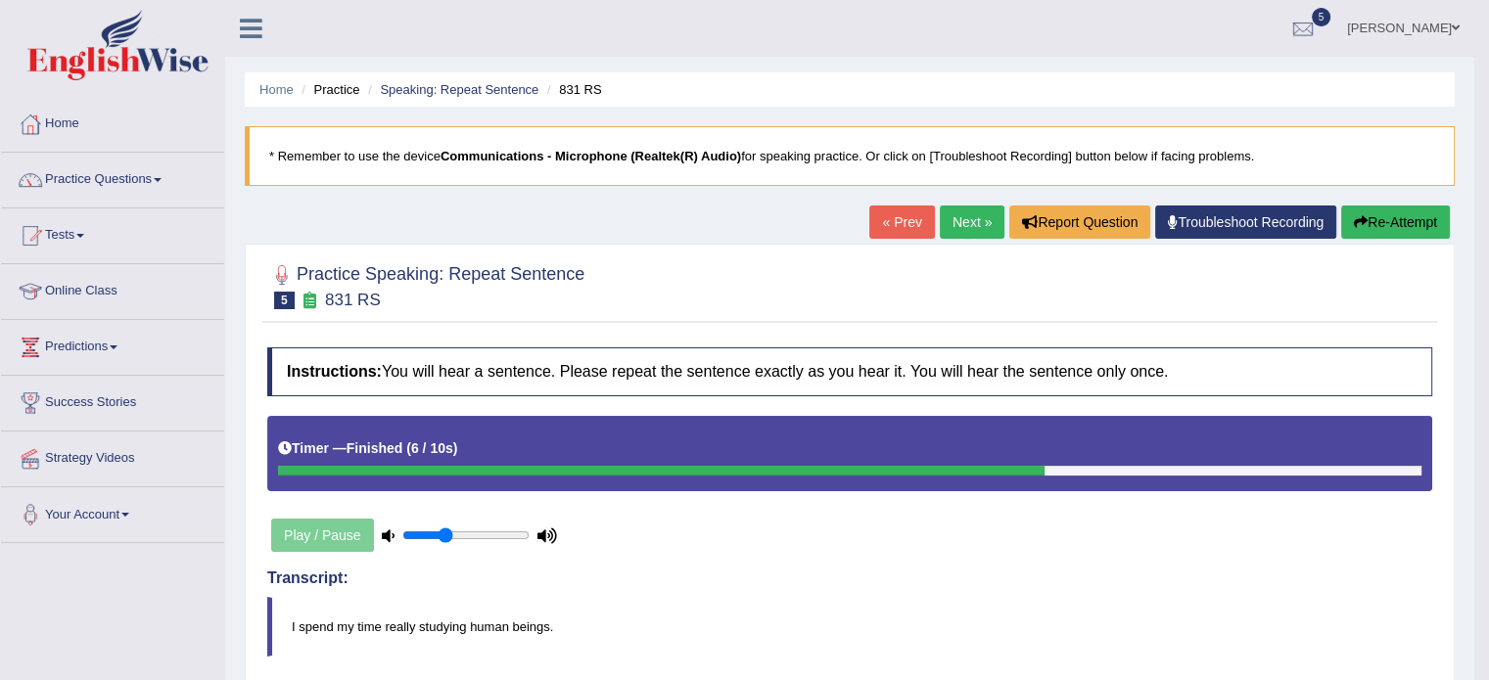
click at [976, 214] on link "Next »" at bounding box center [972, 222] width 65 height 33
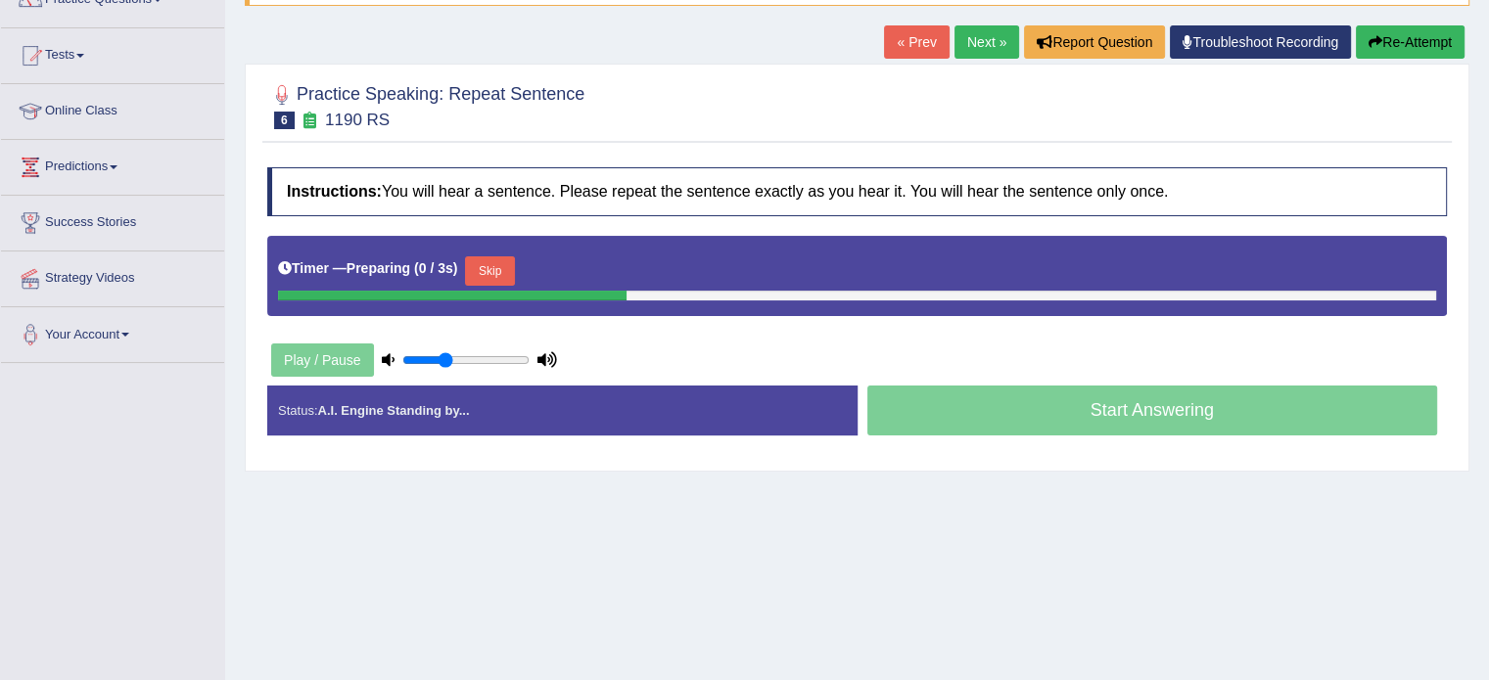
drag, startPoint x: 0, startPoint y: 0, endPoint x: 1502, endPoint y: 273, distance: 1526.9
click at [1488, 273] on html "Toggle navigation Home Practice Questions Speaking Practice Read Aloud Repeat S…" at bounding box center [744, 160] width 1489 height 680
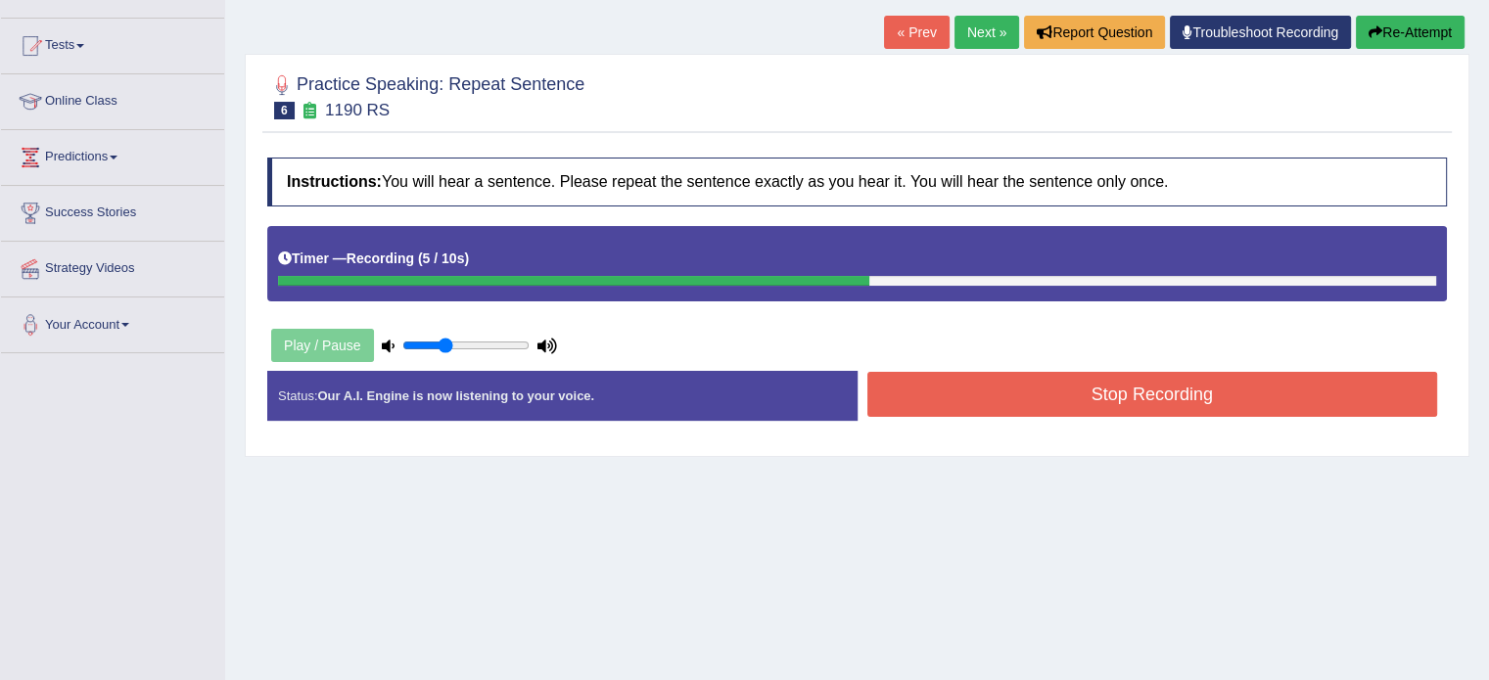
click at [1131, 401] on button "Stop Recording" at bounding box center [1152, 394] width 571 height 45
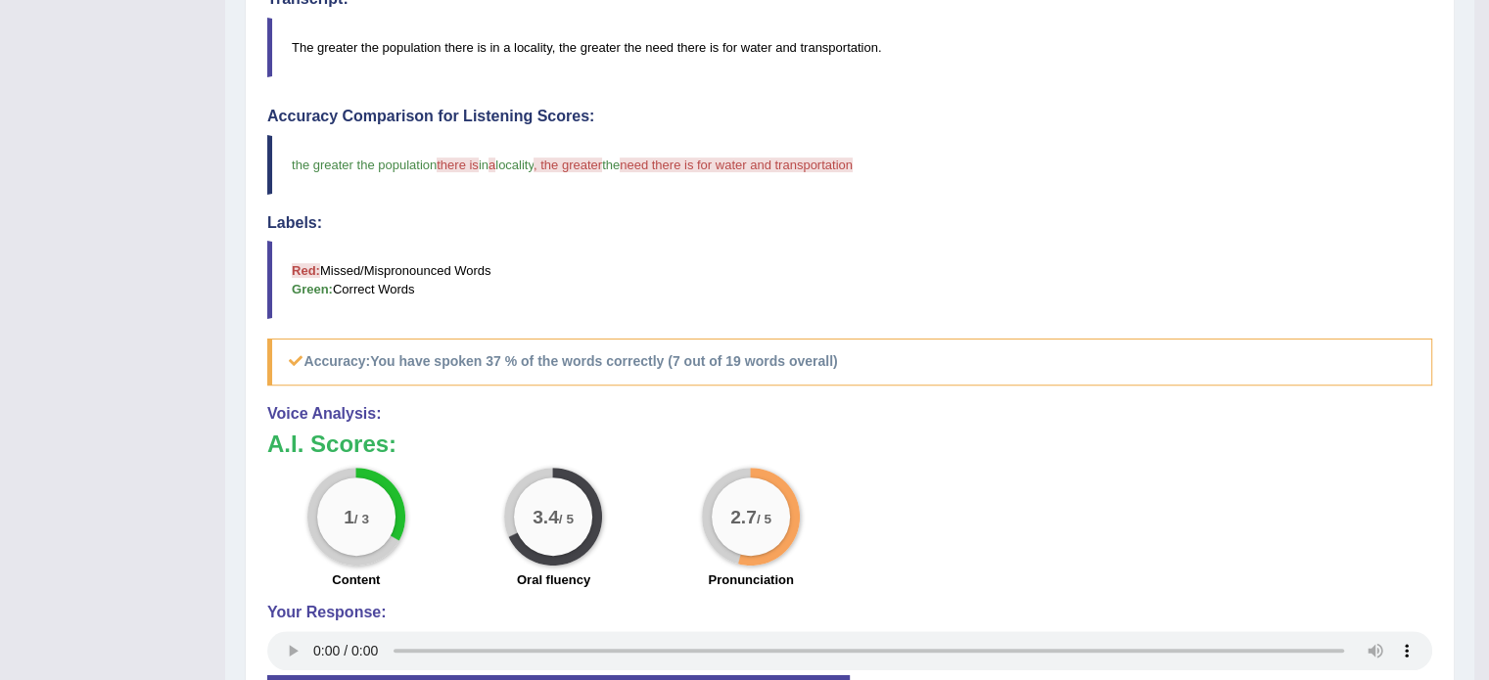
scroll to position [0, 0]
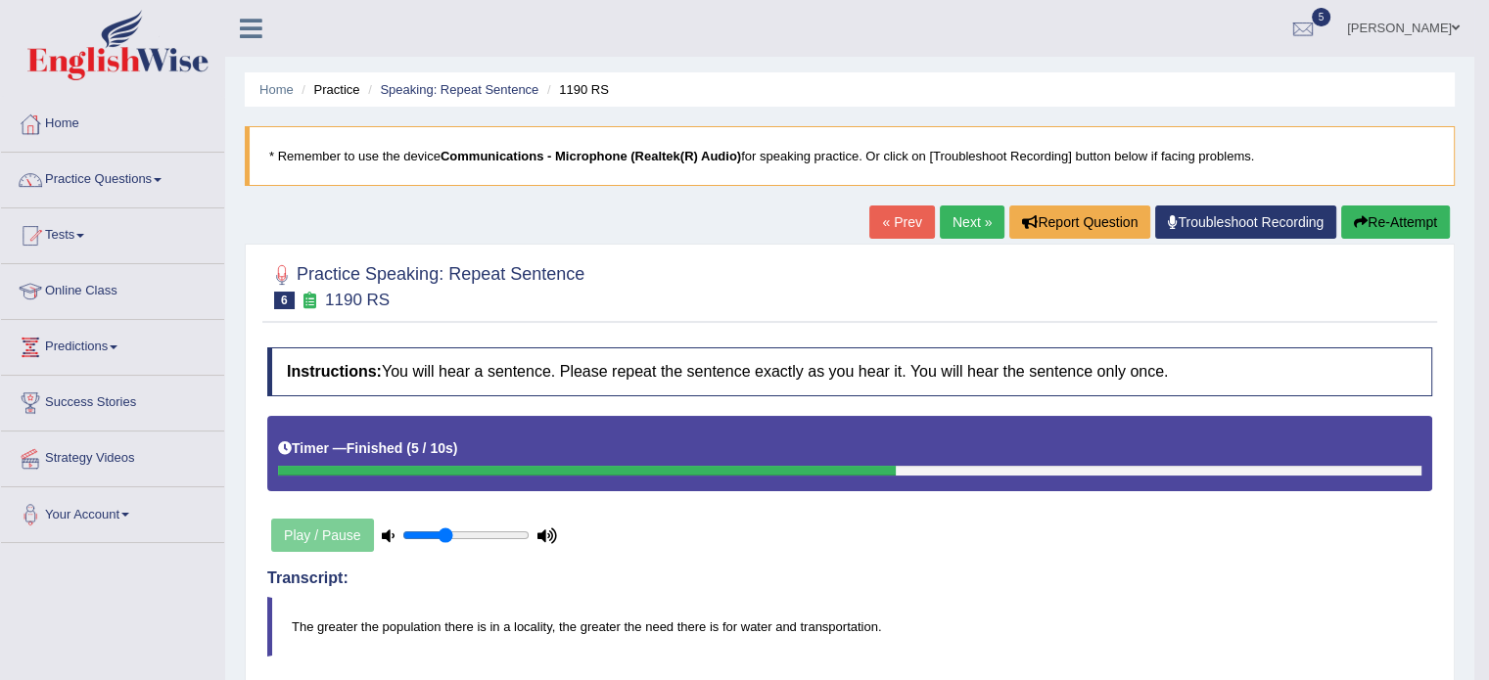
click at [955, 225] on link "Next »" at bounding box center [972, 222] width 65 height 33
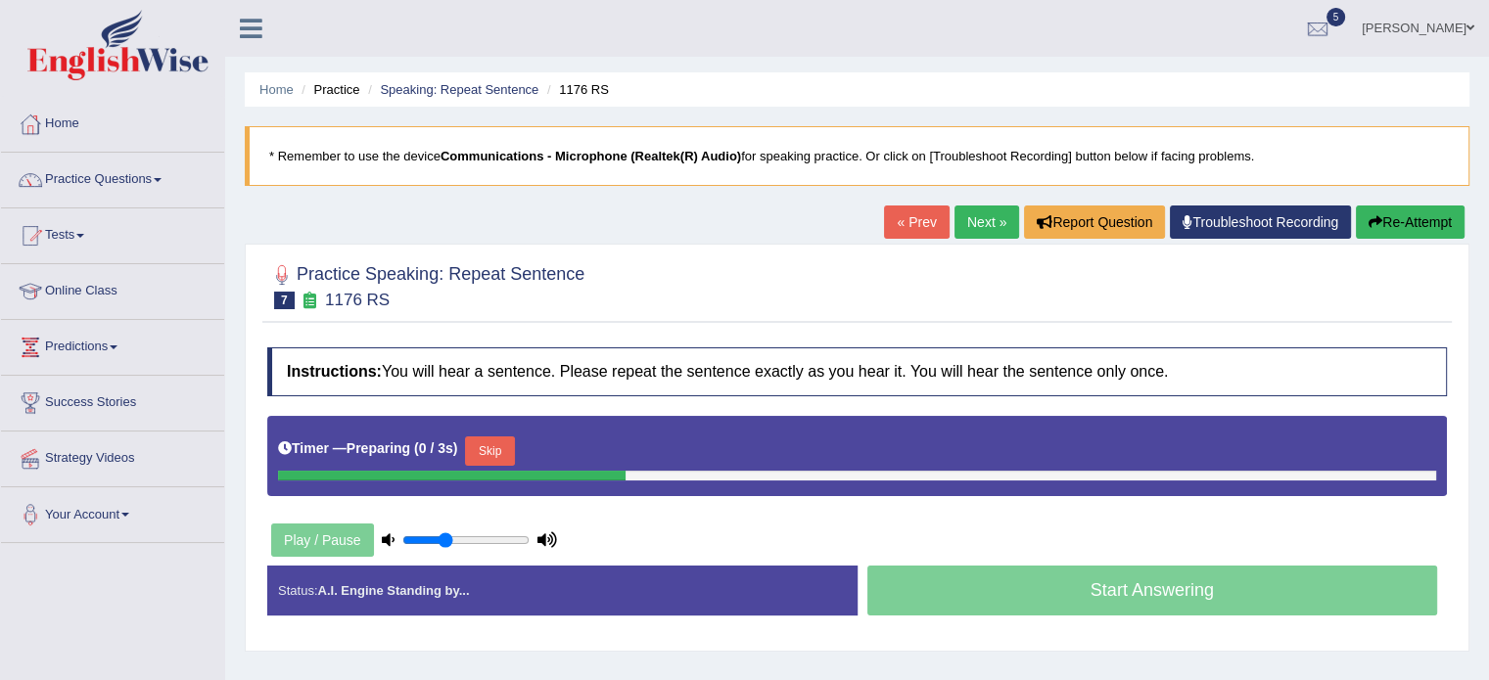
click at [1488, 197] on html "Toggle navigation Home Practice Questions Speaking Practice Read Aloud Repeat S…" at bounding box center [744, 340] width 1489 height 680
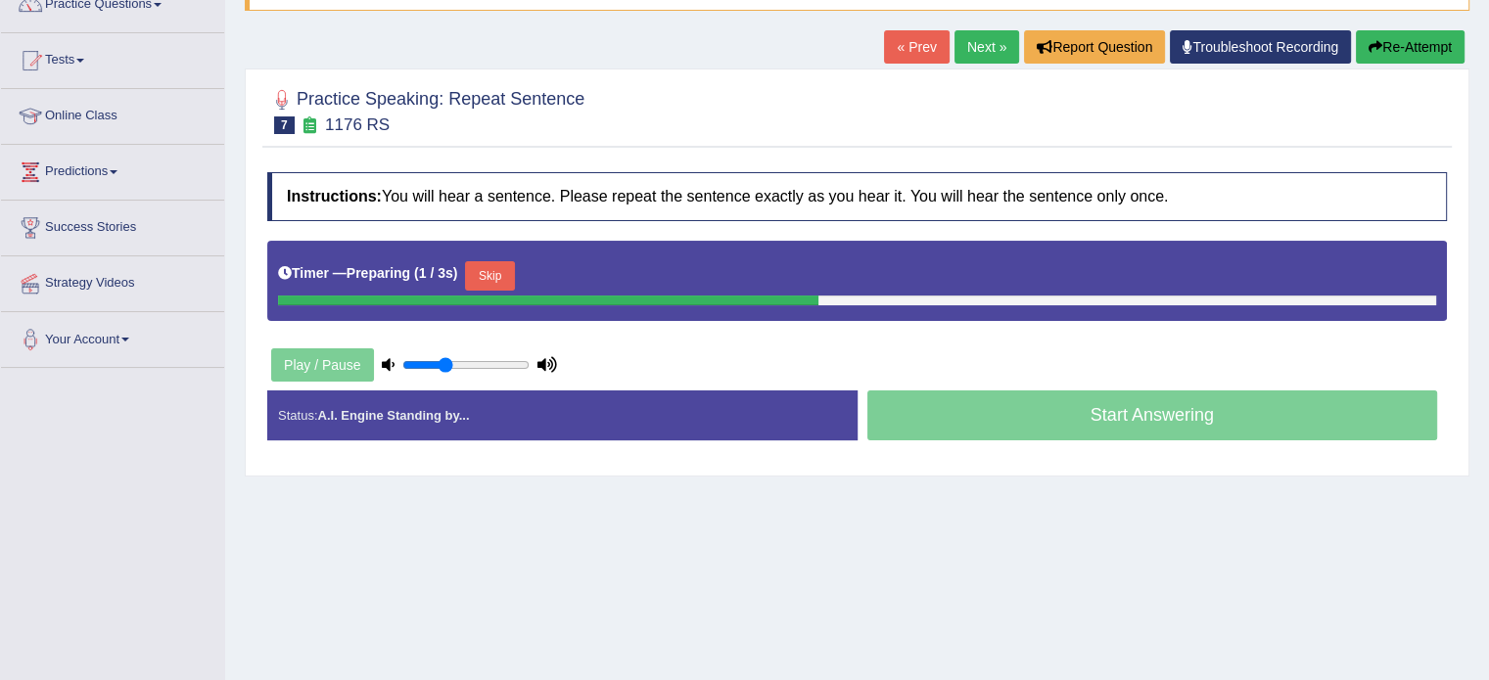
scroll to position [210, 0]
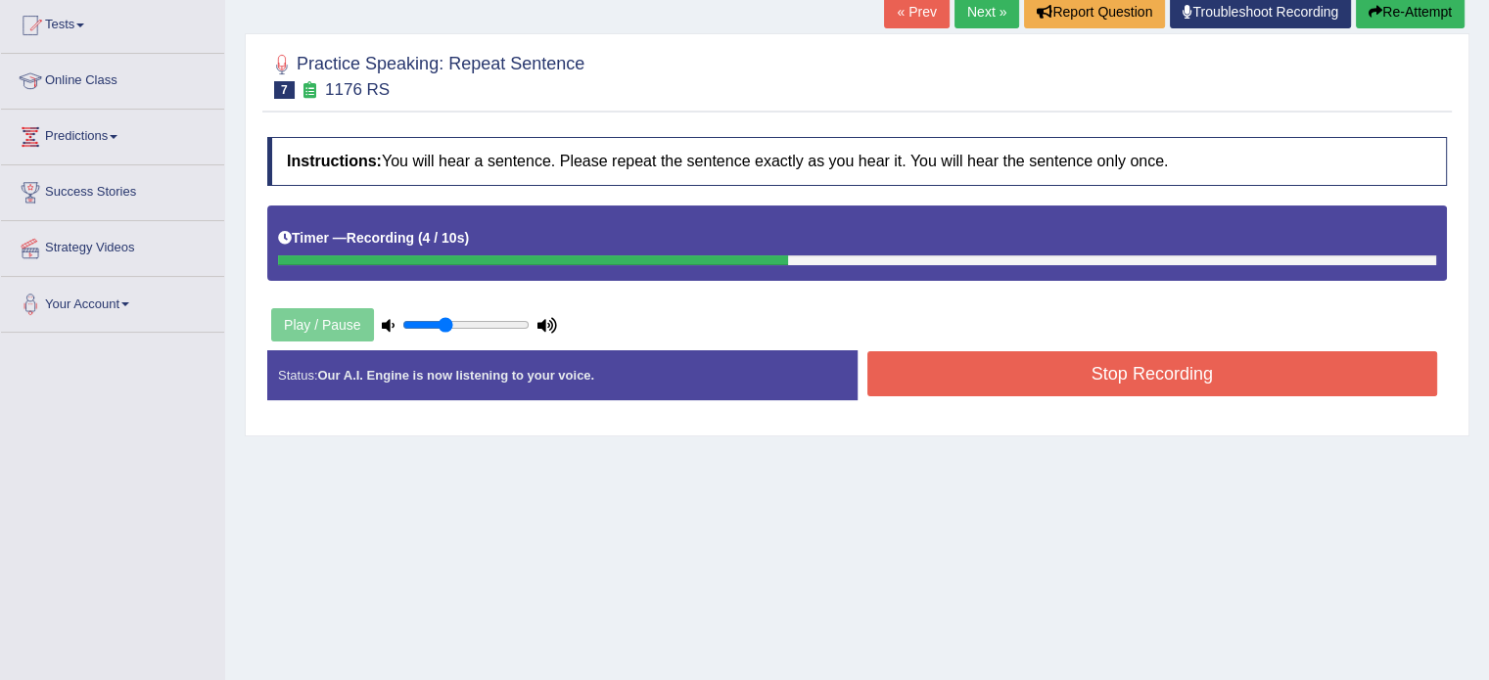
click at [1159, 373] on button "Stop Recording" at bounding box center [1152, 373] width 571 height 45
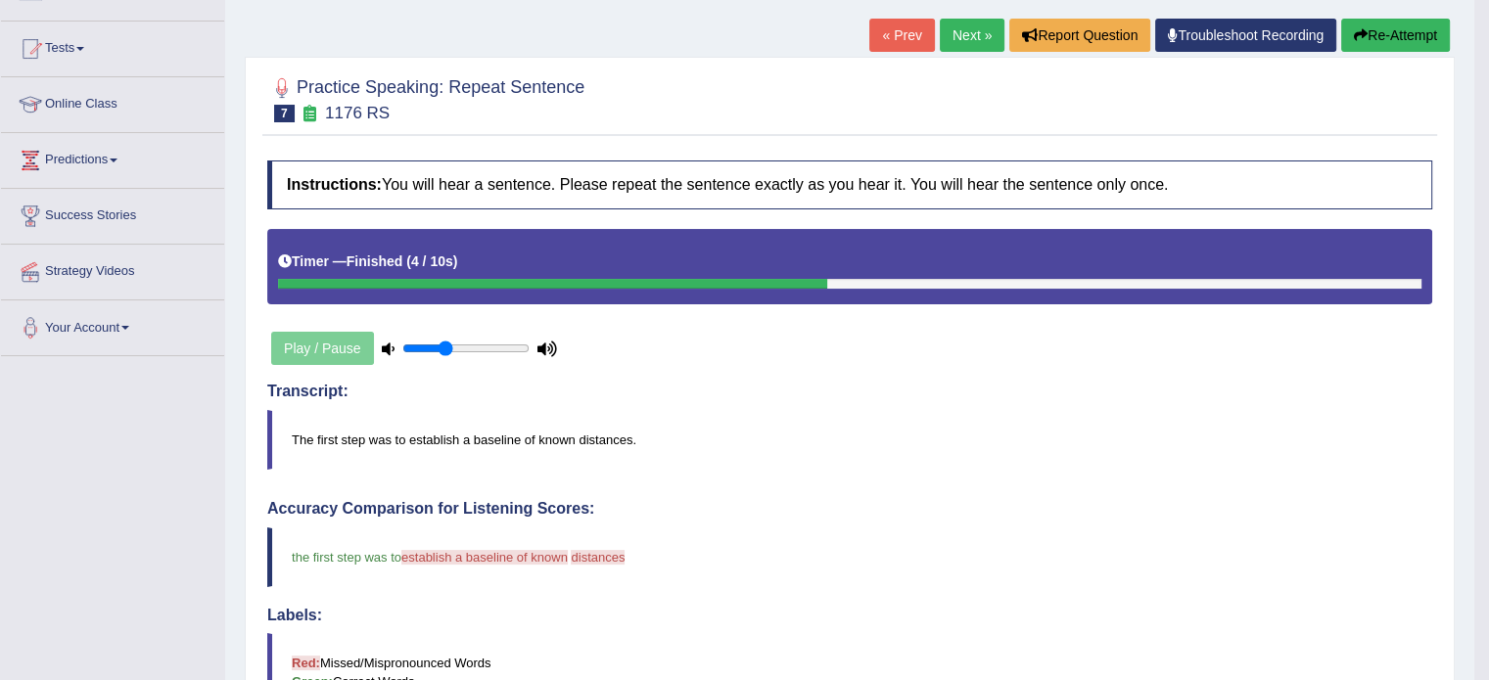
scroll to position [124, 0]
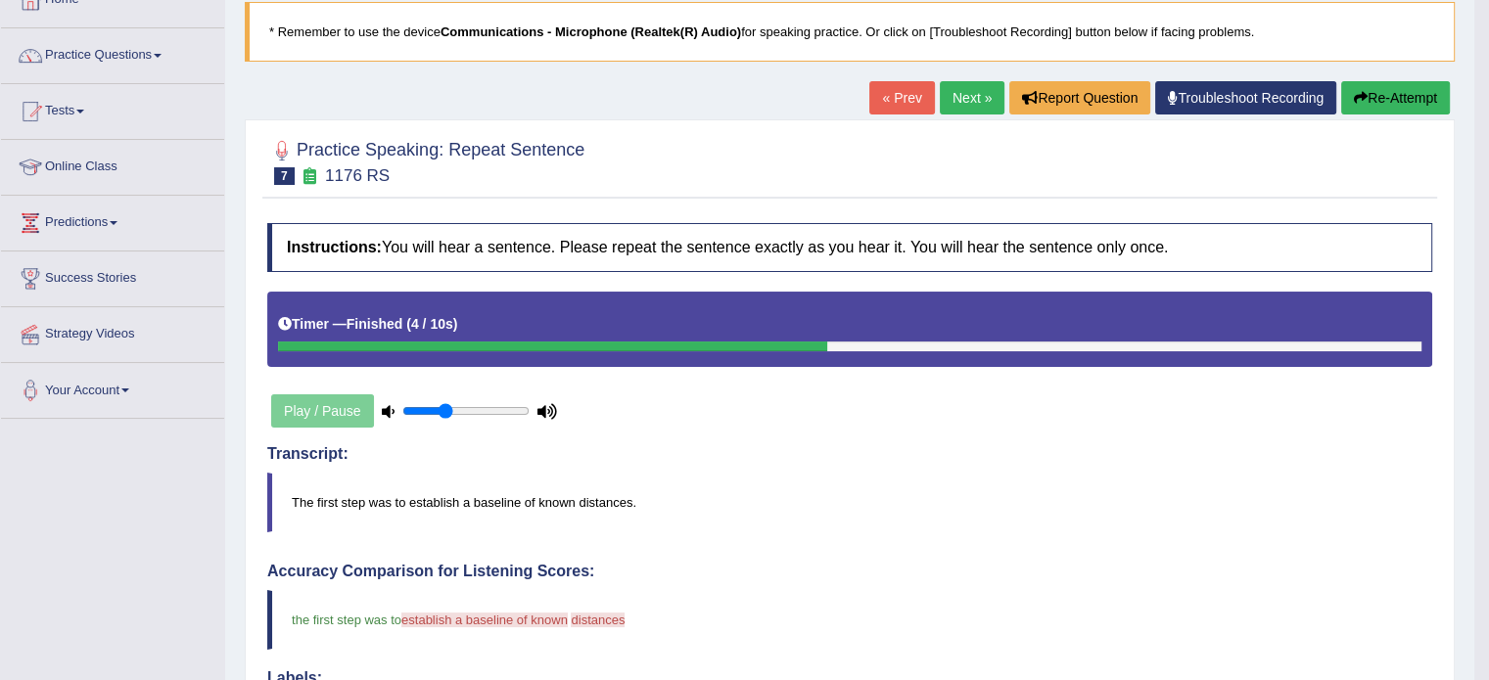
click at [956, 90] on link "Next »" at bounding box center [972, 97] width 65 height 33
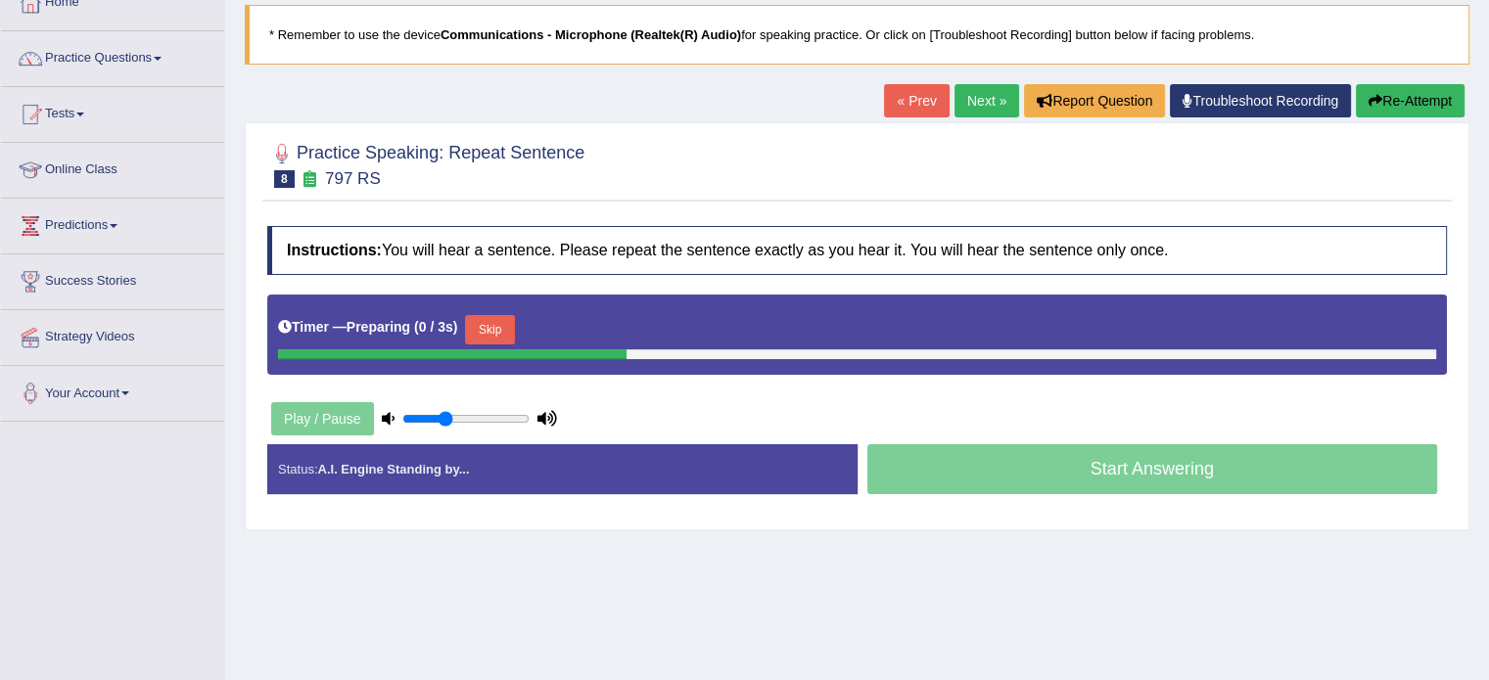
scroll to position [124, 0]
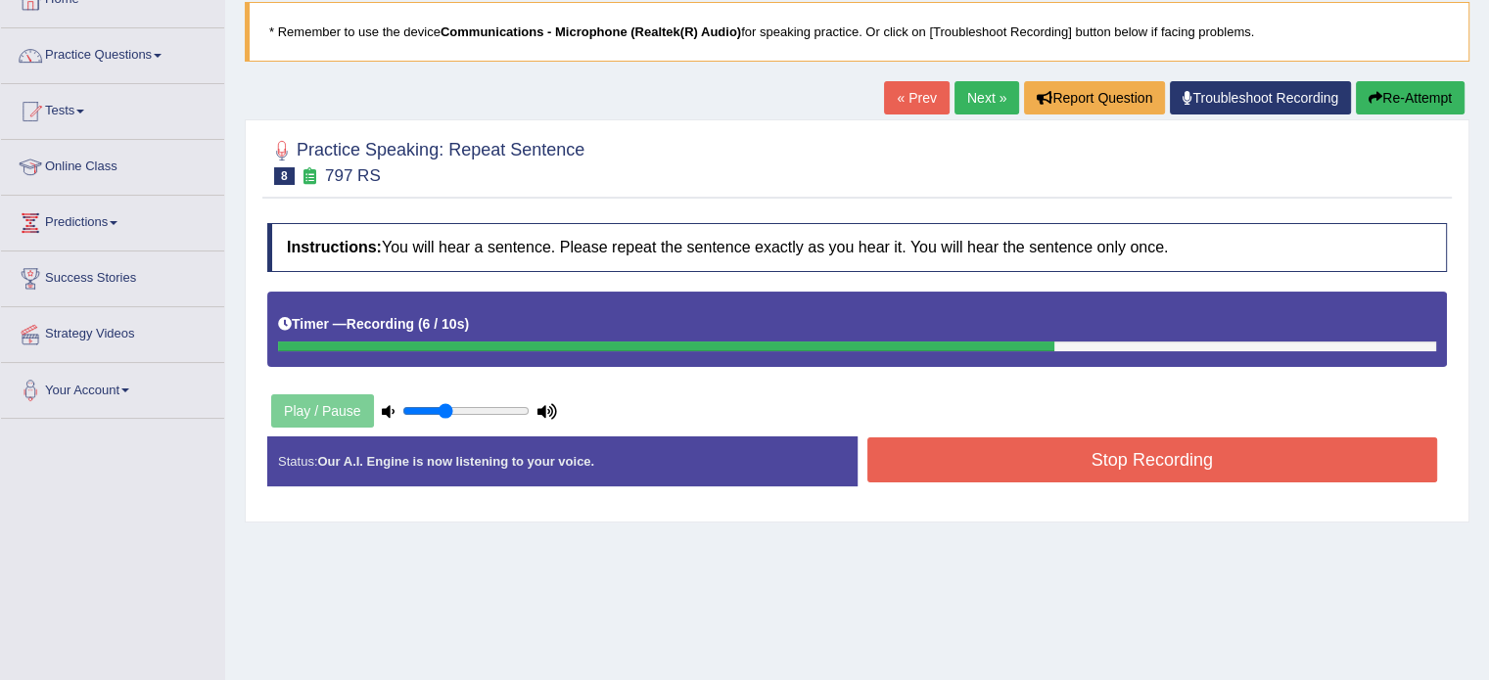
click at [1101, 457] on button "Stop Recording" at bounding box center [1152, 459] width 571 height 45
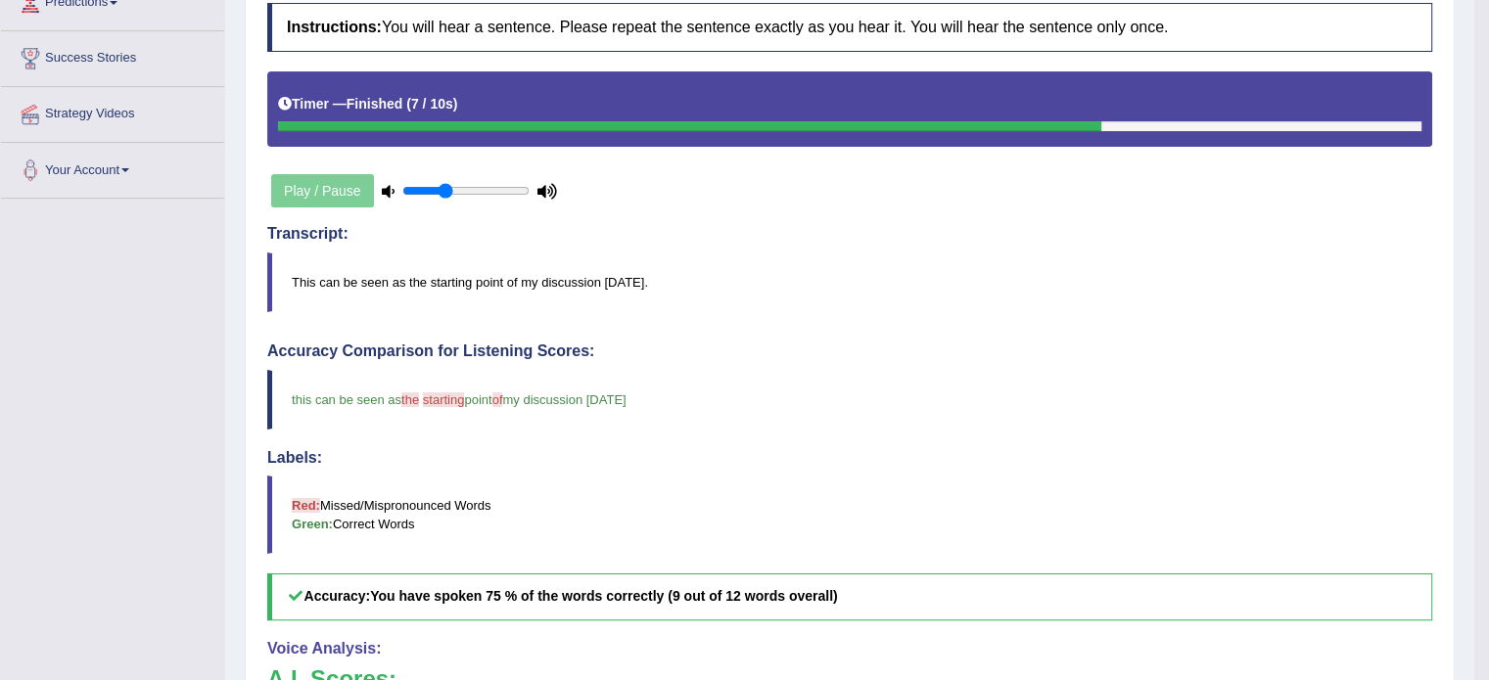
scroll to position [0, 0]
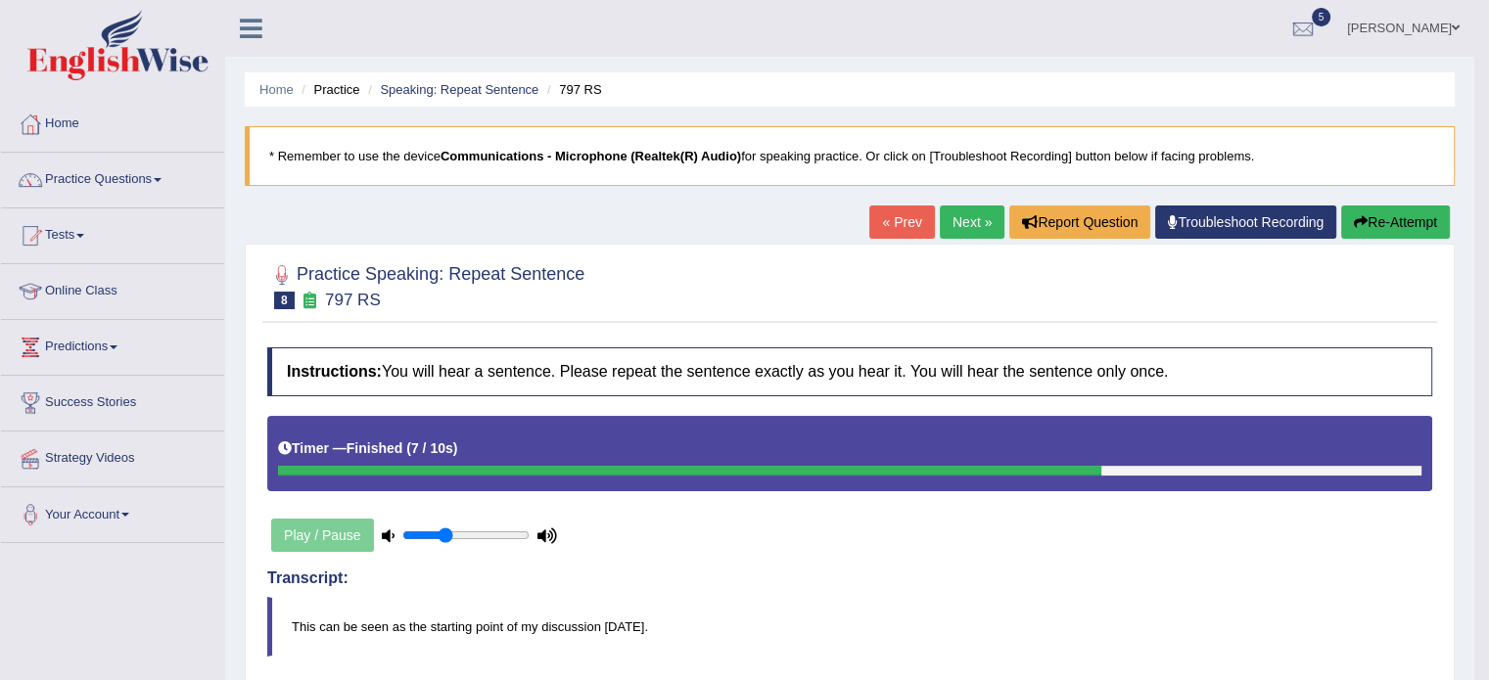
click at [948, 219] on link "Next »" at bounding box center [972, 222] width 65 height 33
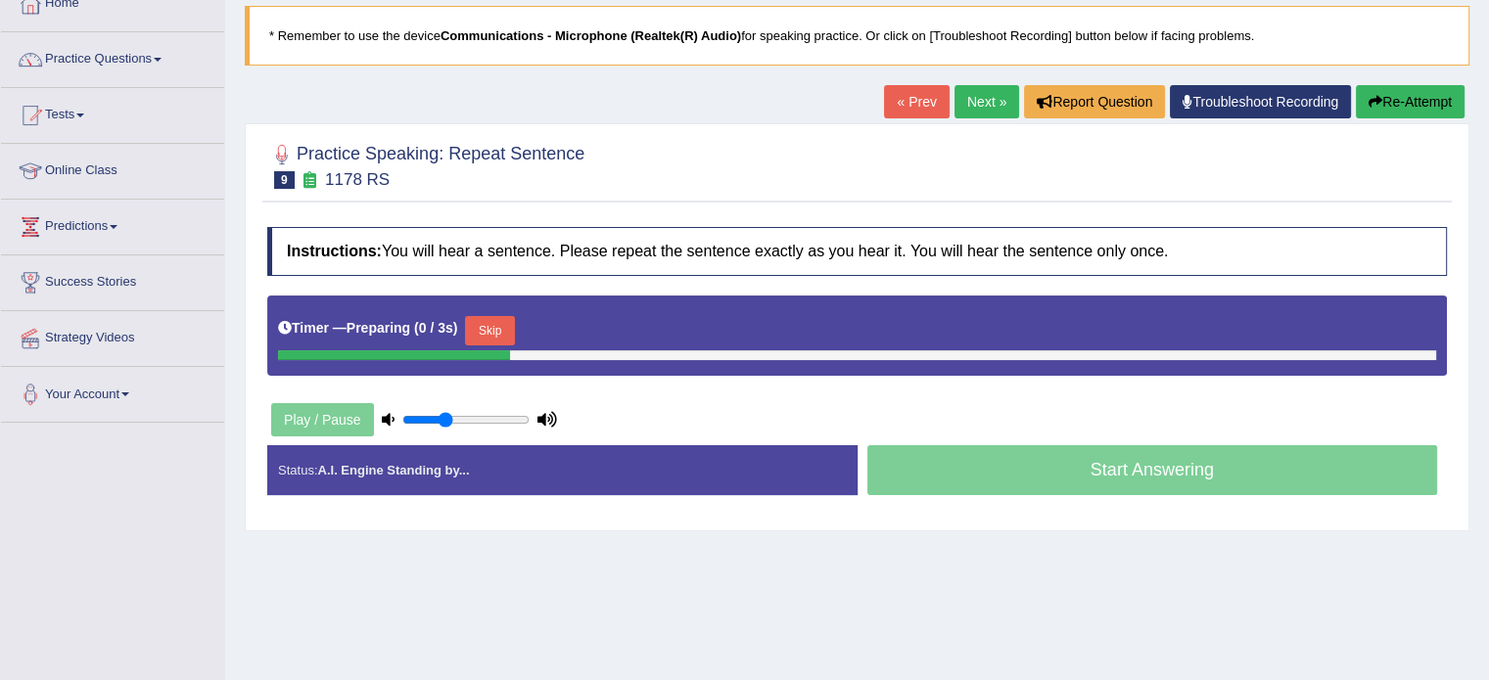
drag, startPoint x: 0, startPoint y: 0, endPoint x: 1502, endPoint y: 247, distance: 1522.4
click at [1489, 247] on html "Toggle navigation Home Practice Questions Speaking Practice Read Aloud Repeat S…" at bounding box center [744, 220] width 1489 height 680
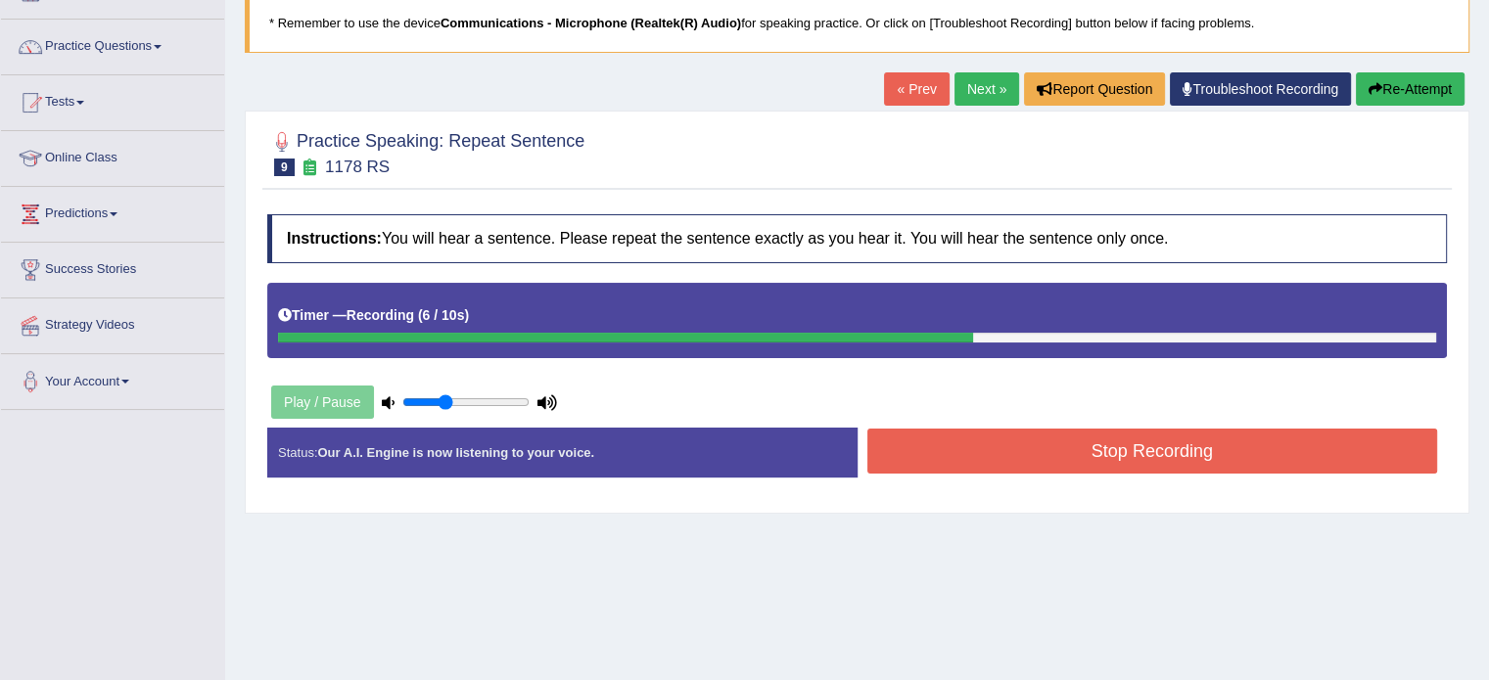
click at [1069, 453] on button "Stop Recording" at bounding box center [1152, 451] width 571 height 45
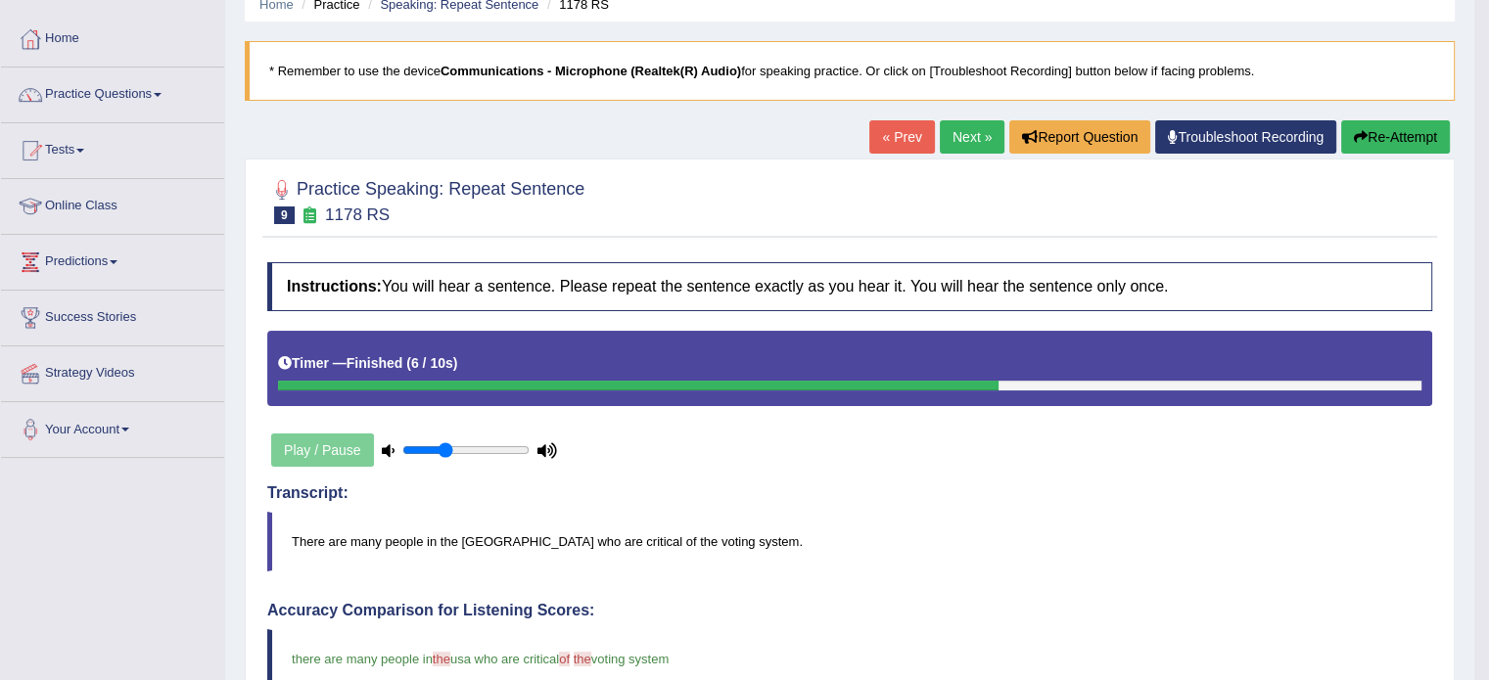
scroll to position [83, 0]
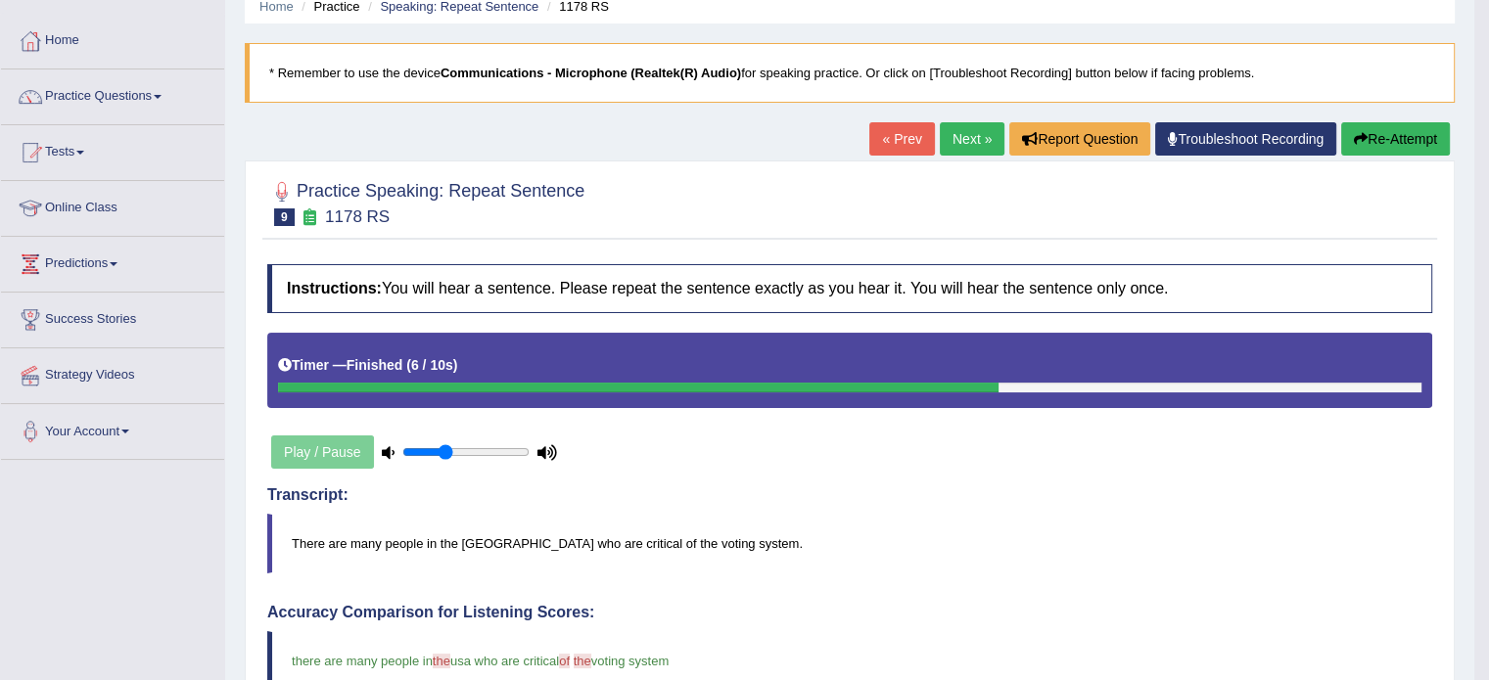
click at [967, 122] on link "Next »" at bounding box center [972, 138] width 65 height 33
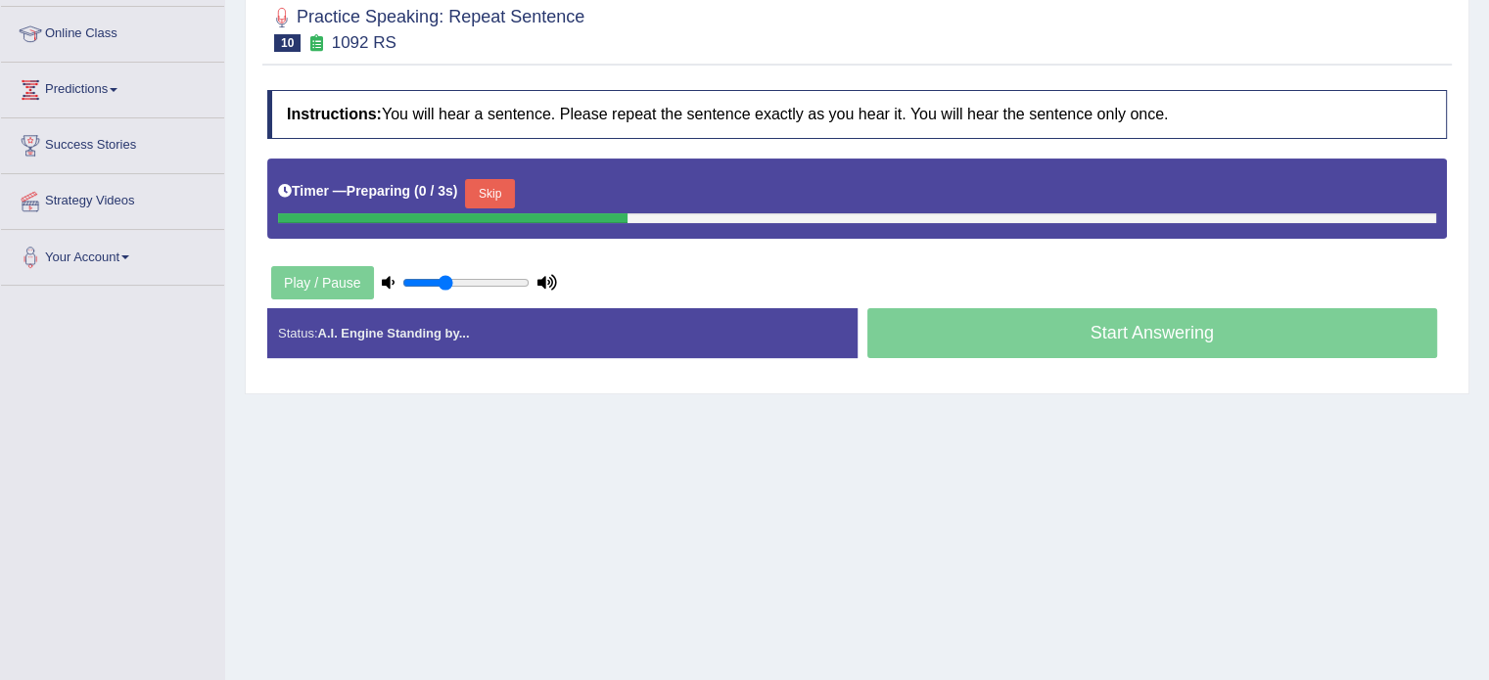
scroll to position [262, 0]
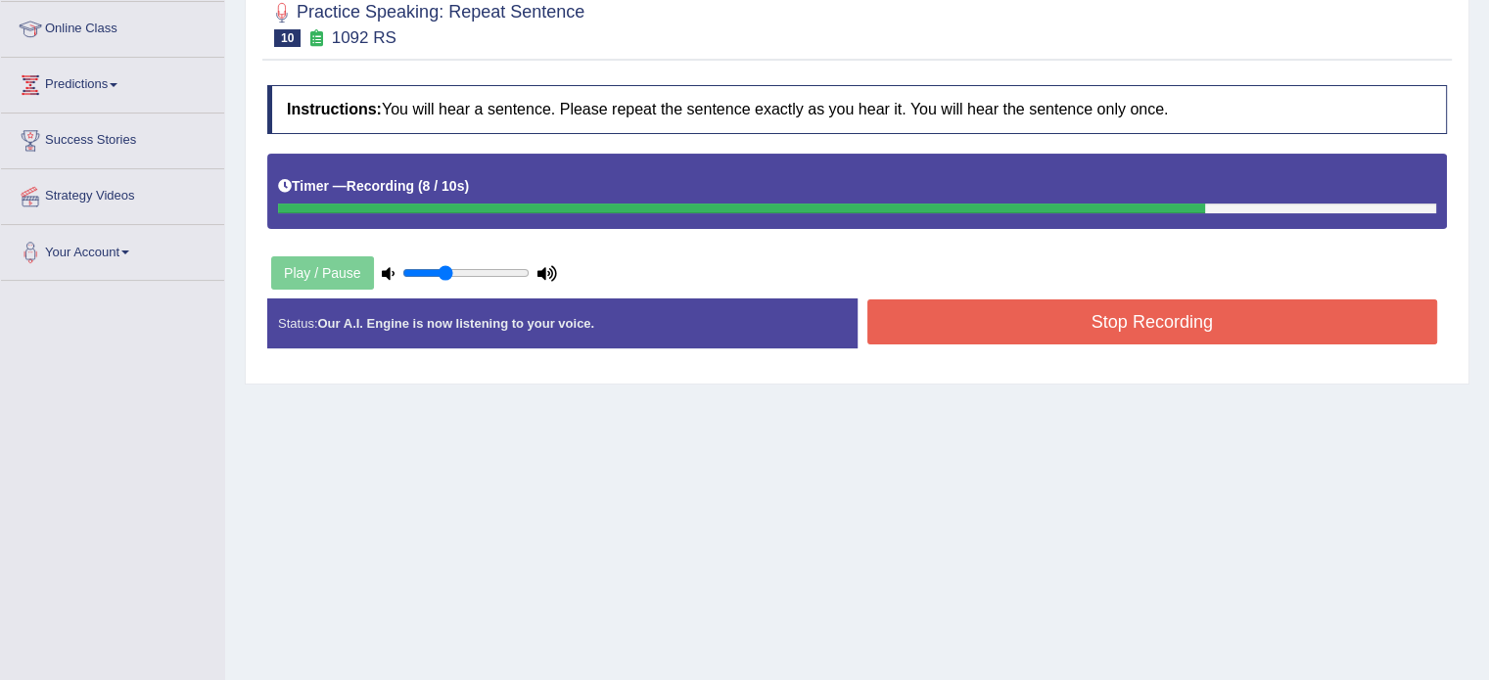
click at [1152, 327] on button "Stop Recording" at bounding box center [1152, 321] width 571 height 45
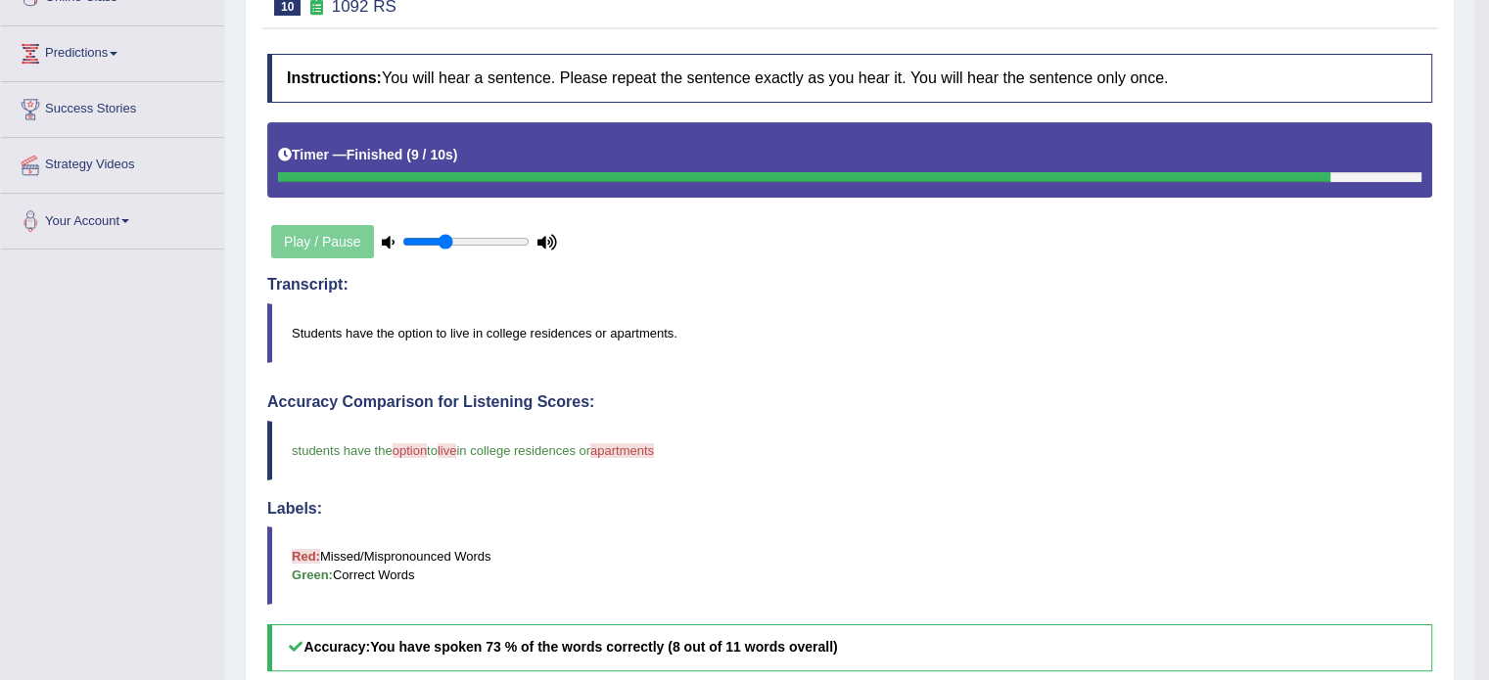
scroll to position [169, 0]
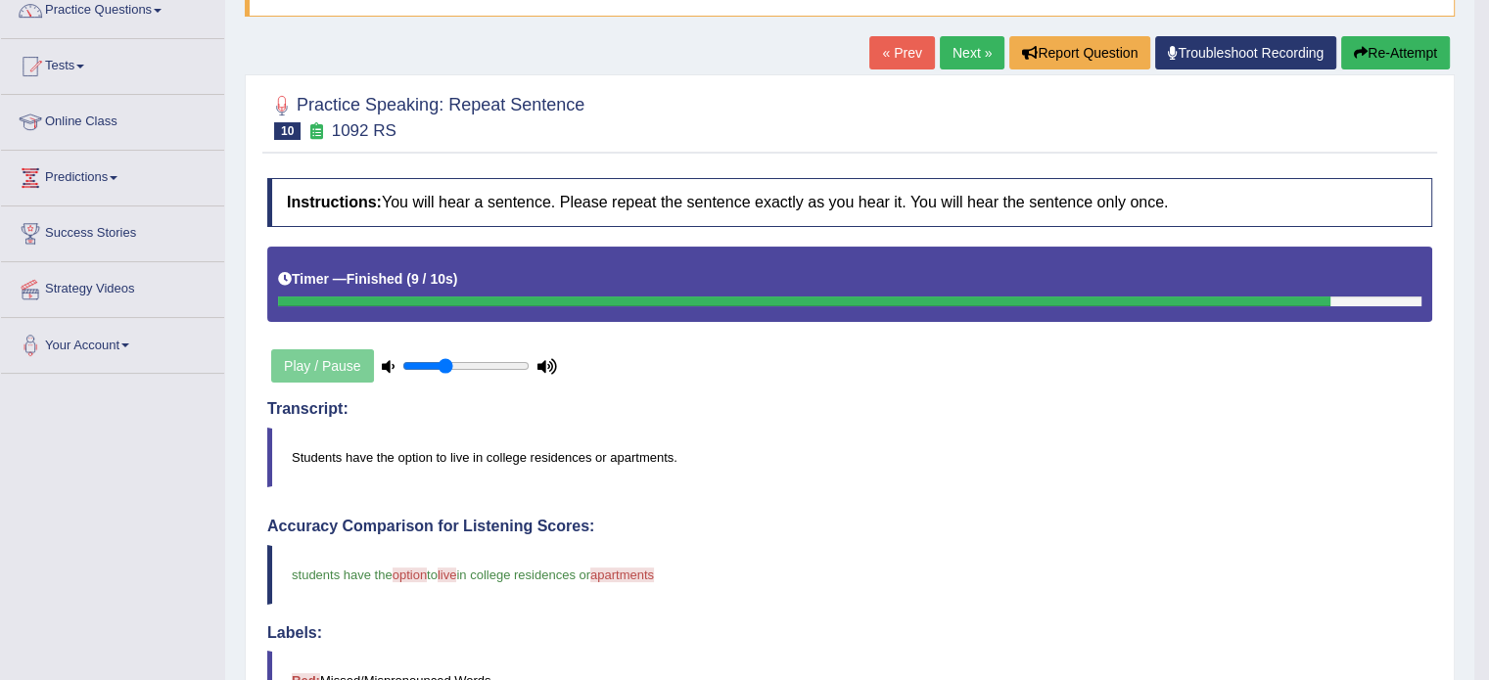
click at [1355, 53] on icon "button" at bounding box center [1361, 53] width 14 height 14
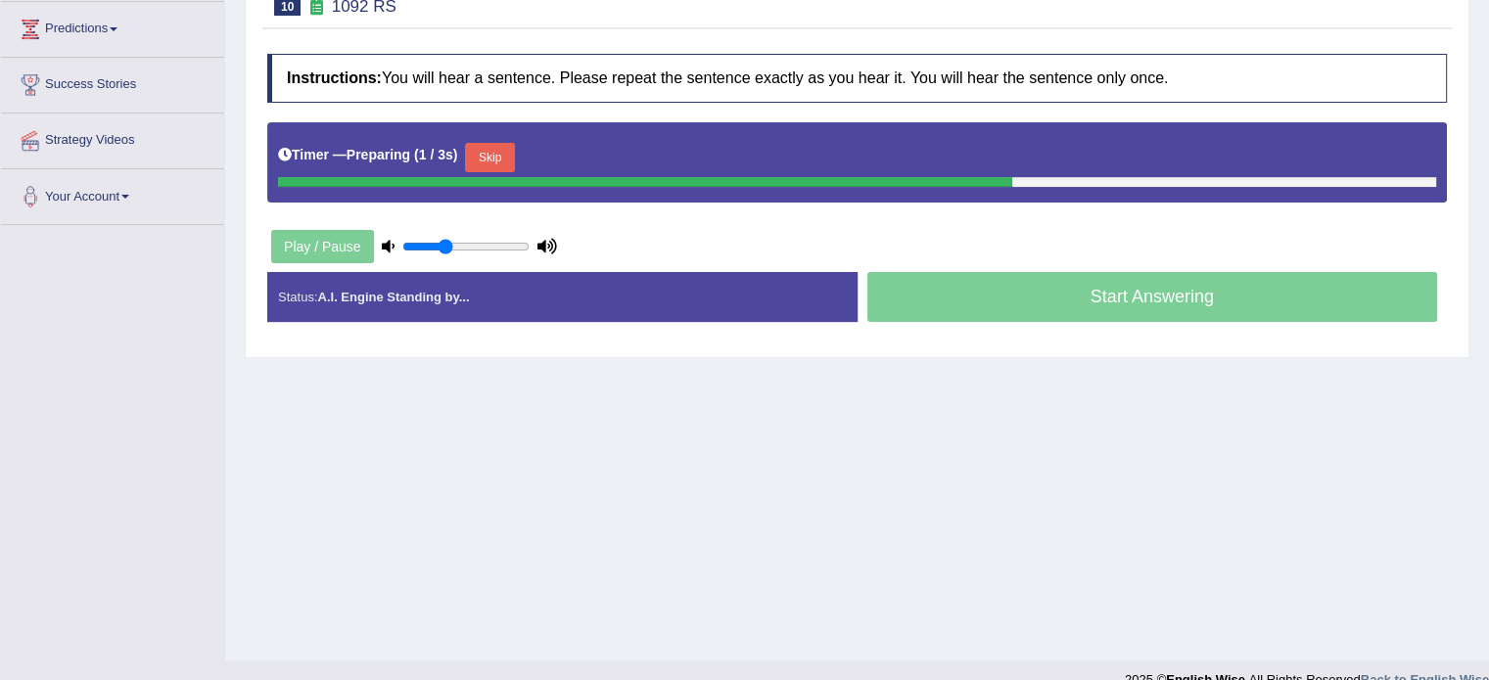
click at [496, 150] on button "Skip" at bounding box center [489, 157] width 49 height 29
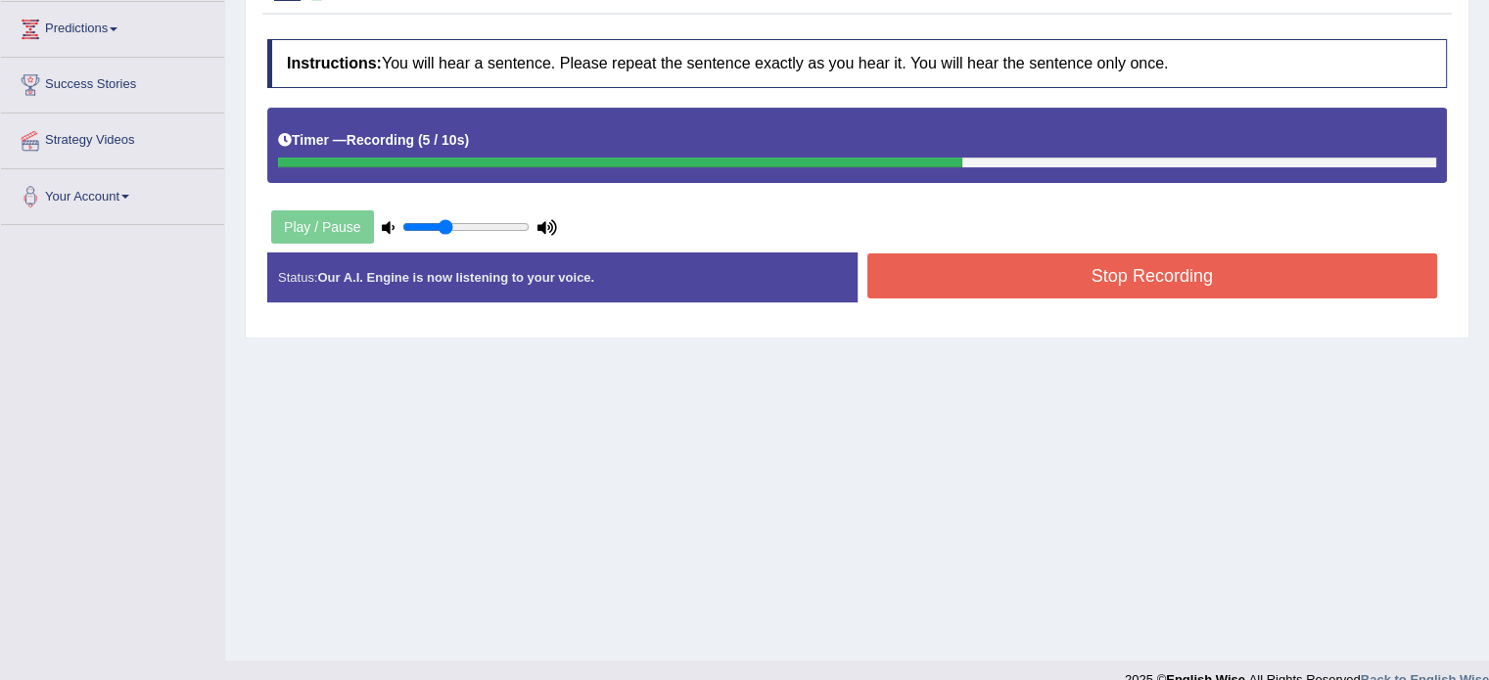
click at [1015, 287] on button "Stop Recording" at bounding box center [1152, 275] width 571 height 45
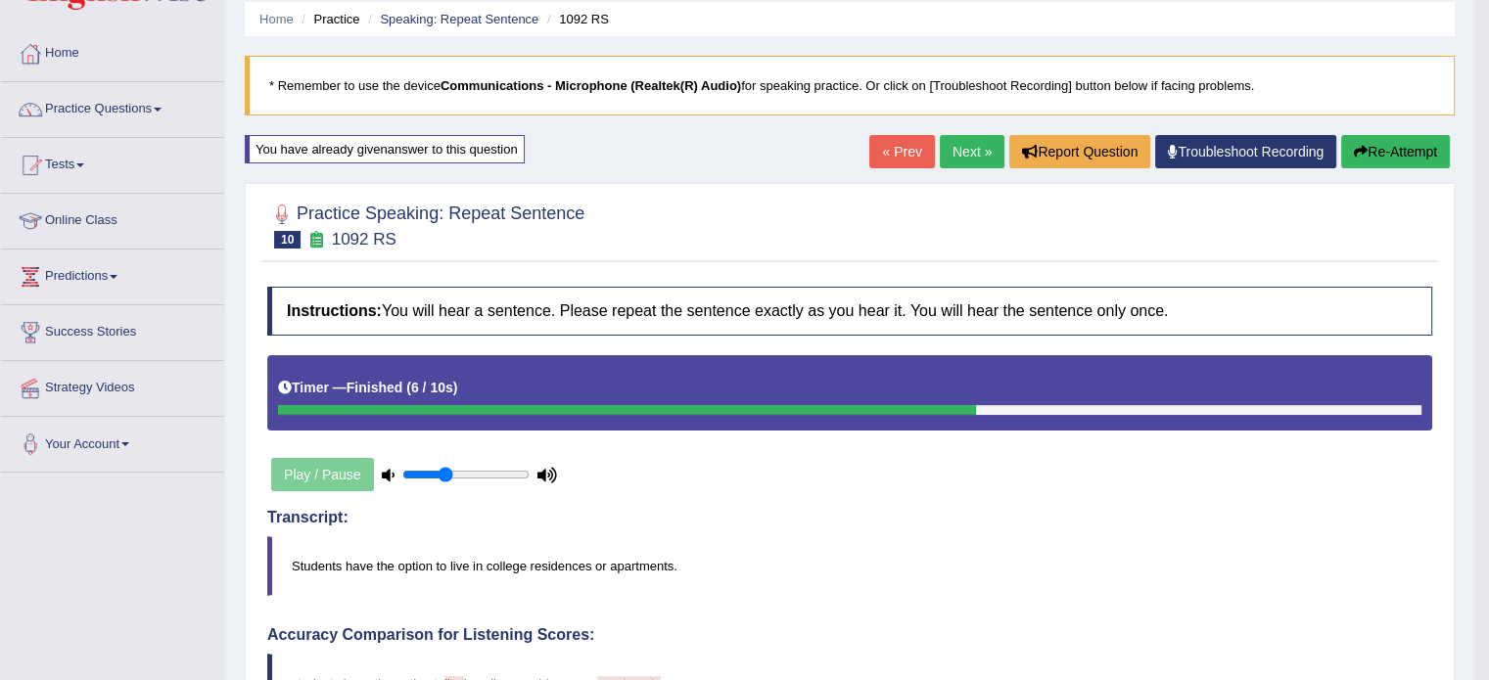
scroll to position [56, 0]
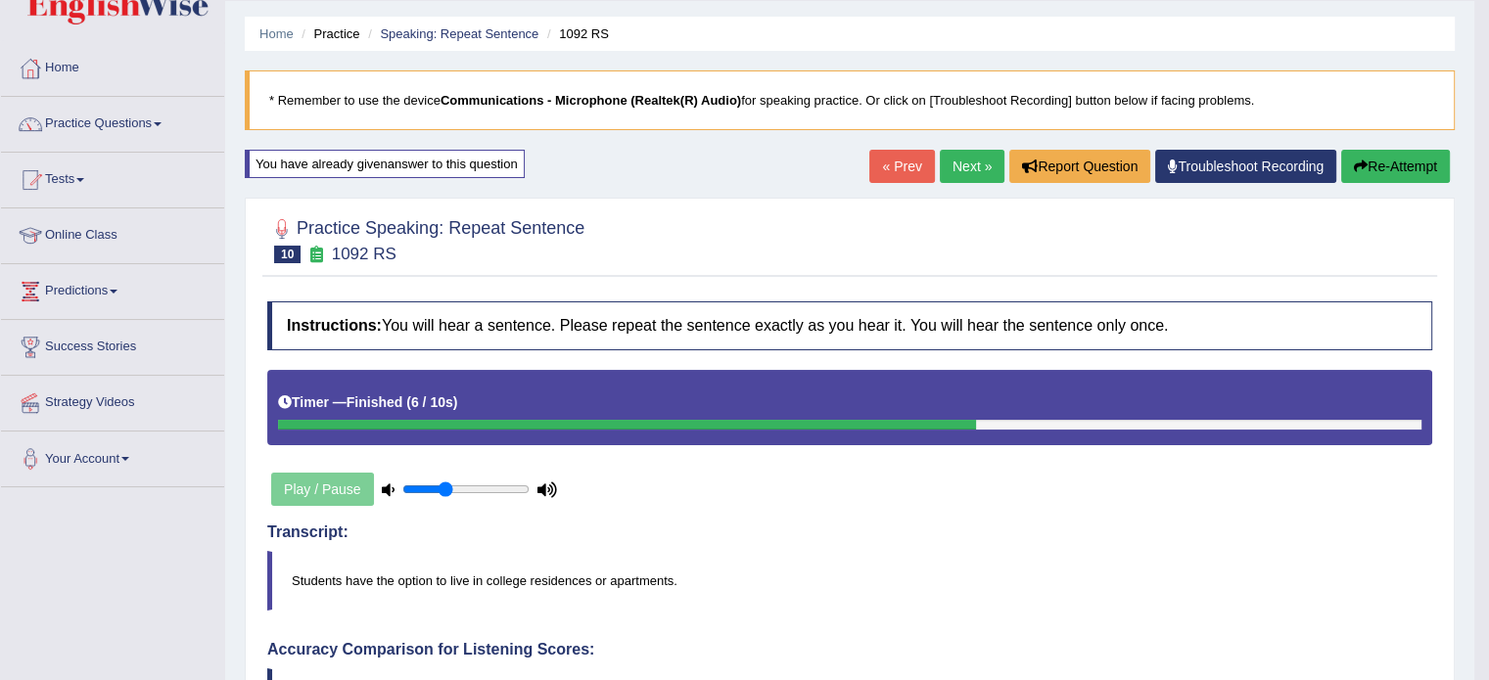
click at [974, 180] on link "Next »" at bounding box center [972, 166] width 65 height 33
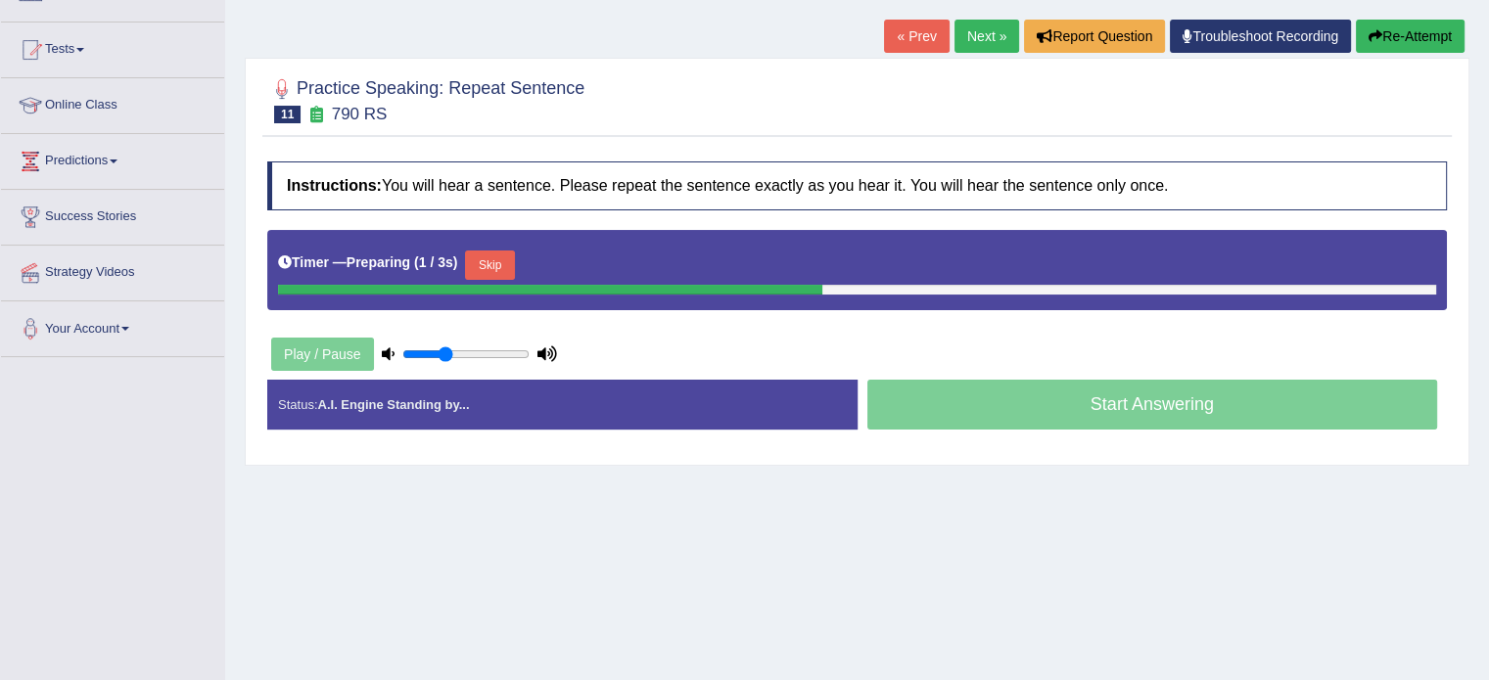
scroll to position [200, 0]
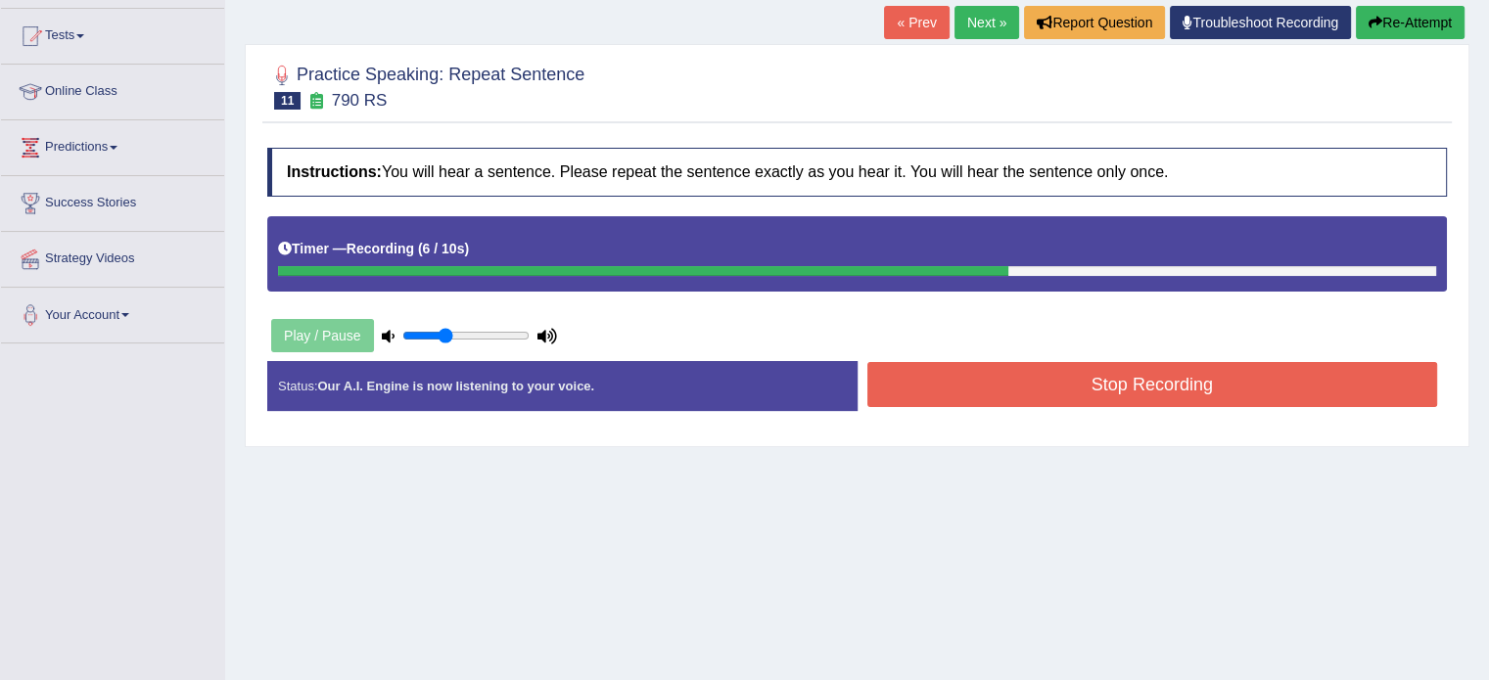
click at [1057, 391] on button "Stop Recording" at bounding box center [1152, 384] width 571 height 45
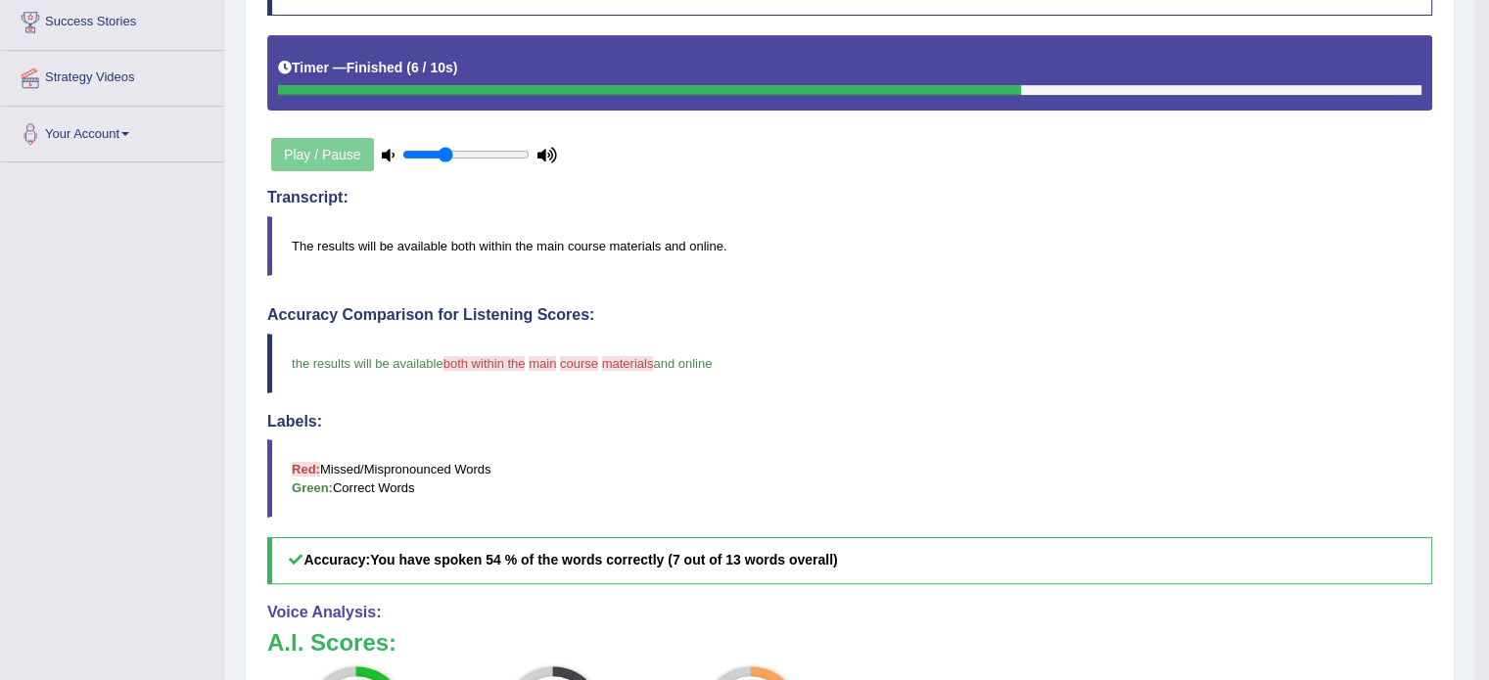
scroll to position [0, 0]
